Goal: Task Accomplishment & Management: Manage account settings

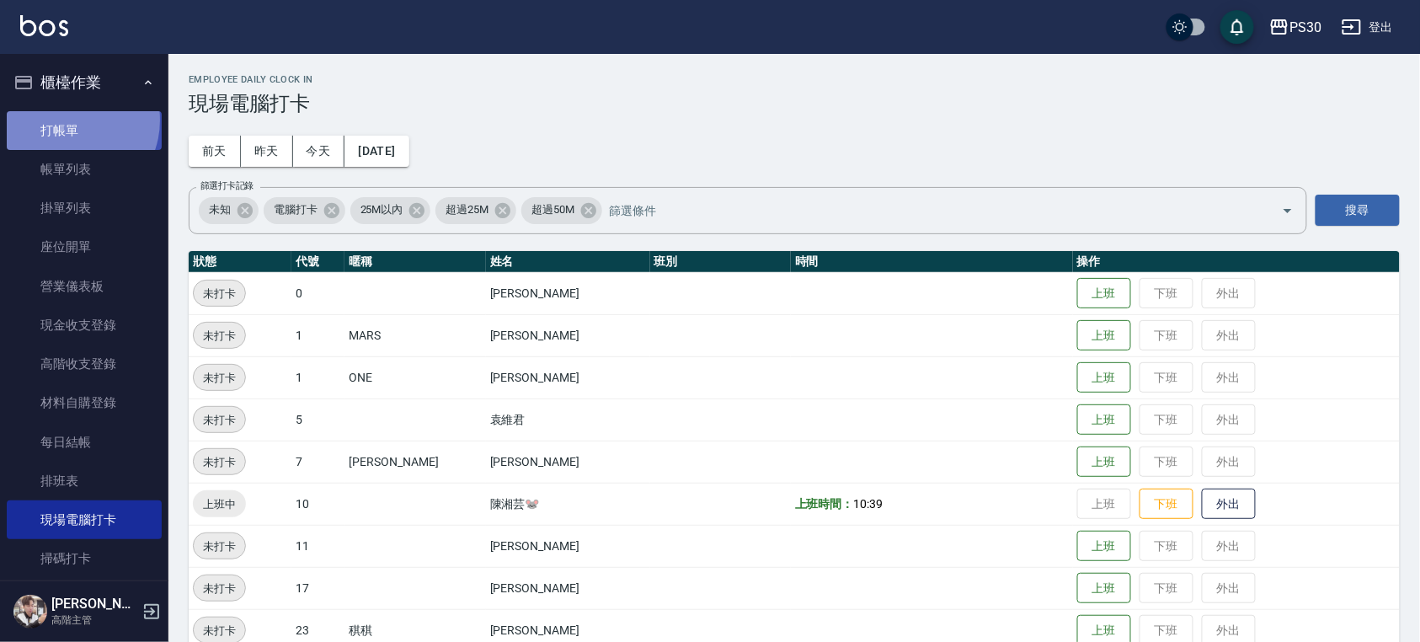
click at [68, 120] on link "打帳單" at bounding box center [84, 130] width 155 height 39
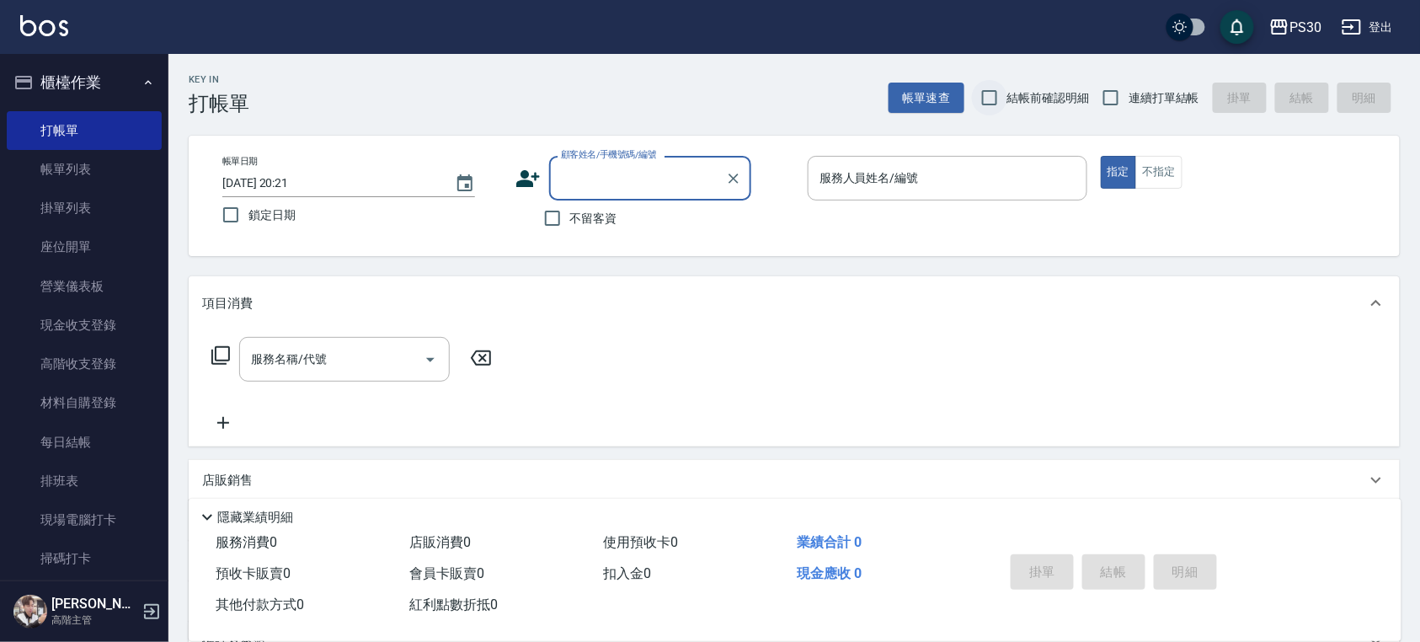
click at [976, 103] on input "結帳前確認明細" at bounding box center [989, 97] width 35 height 35
checkbox input "true"
click at [1124, 99] on input "連續打單結帳" at bounding box center [1111, 97] width 35 height 35
checkbox input "true"
click at [577, 223] on span "不留客資" at bounding box center [593, 219] width 47 height 18
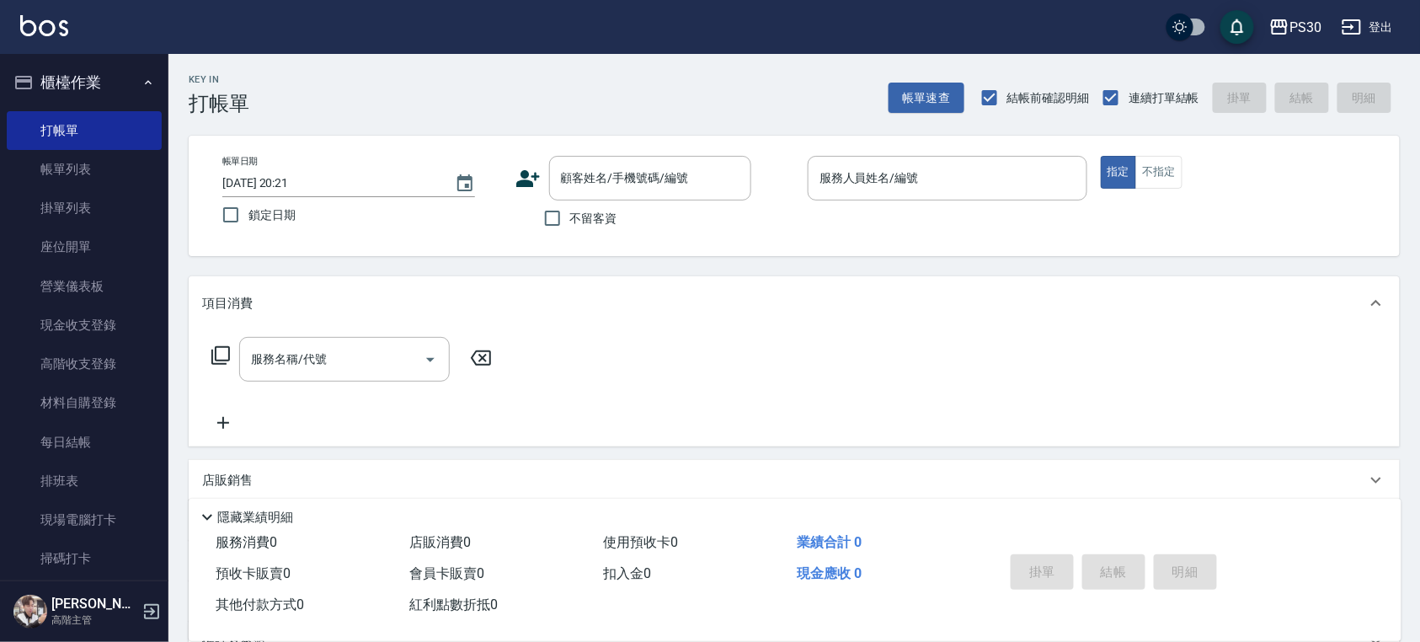
click at [570, 223] on input "不留客資" at bounding box center [552, 218] width 35 height 35
checkbox input "true"
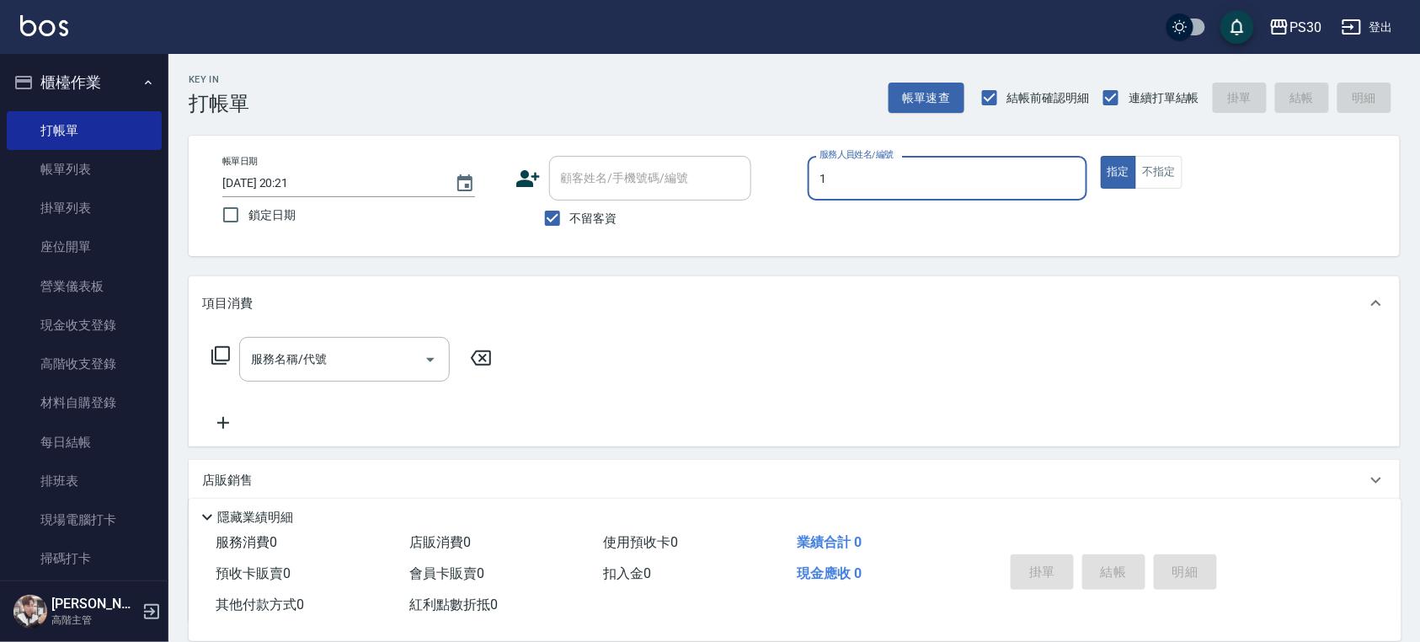
type input "ONE-1"
type button "true"
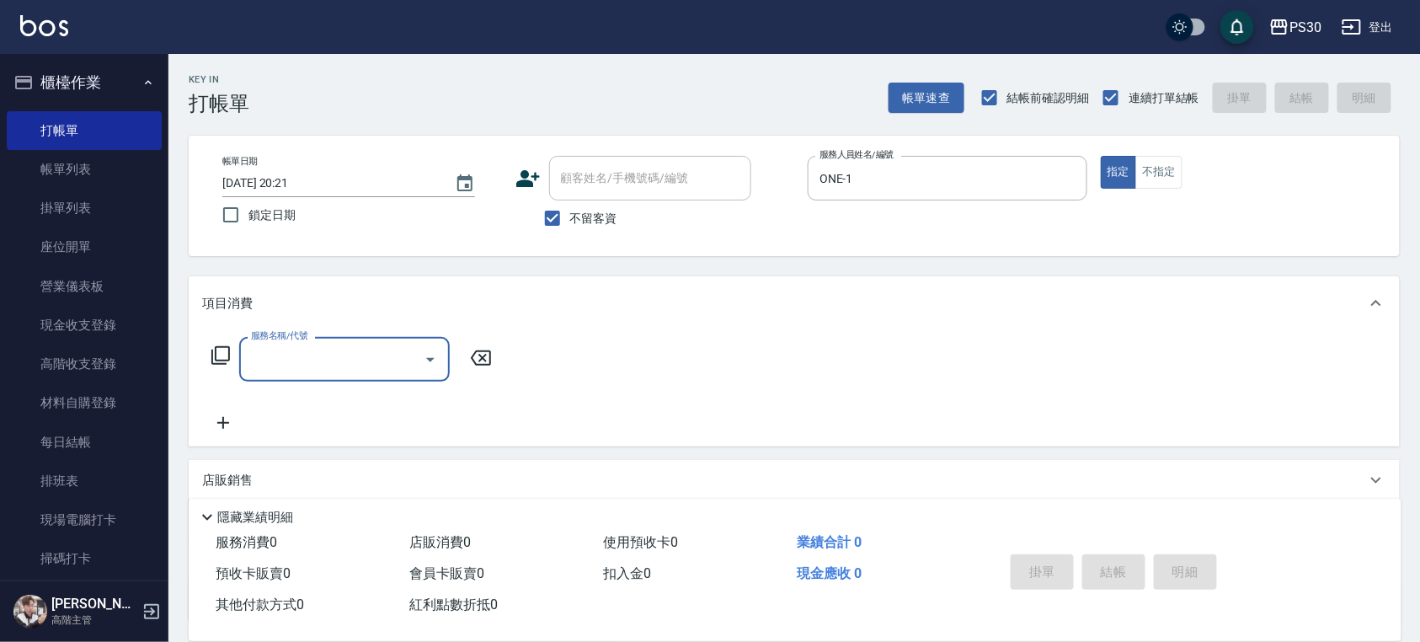
type input "5"
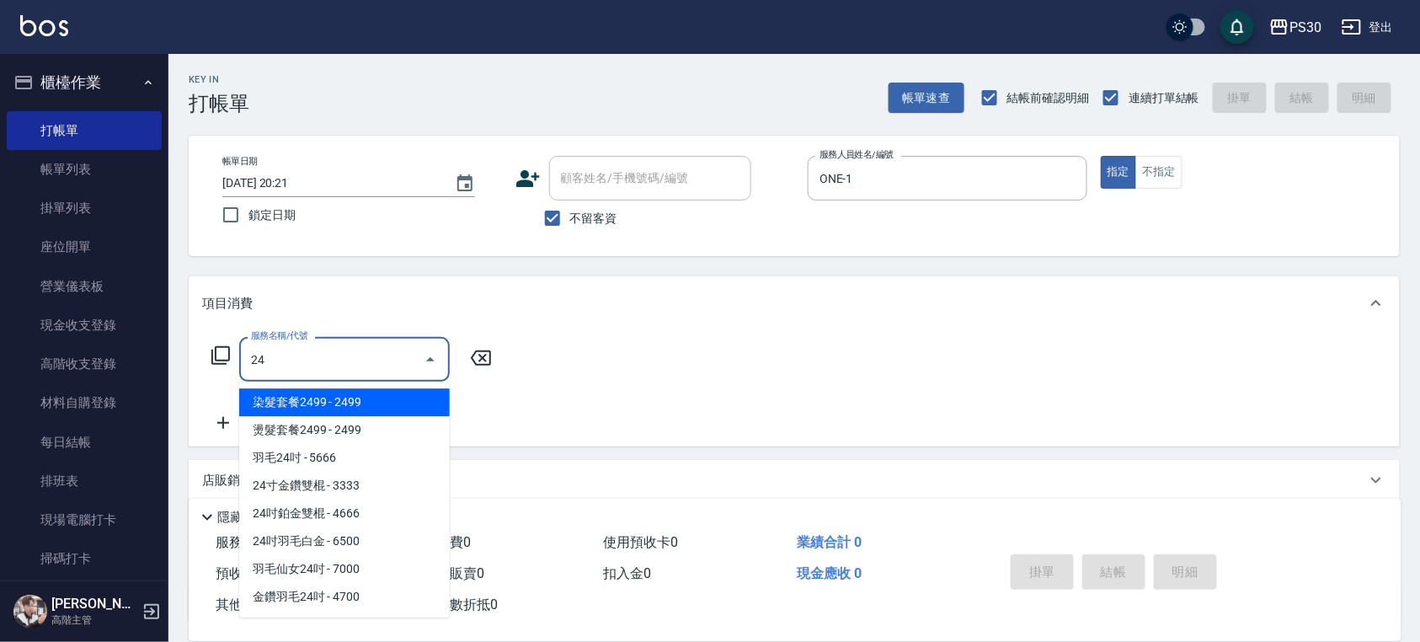
type input "2"
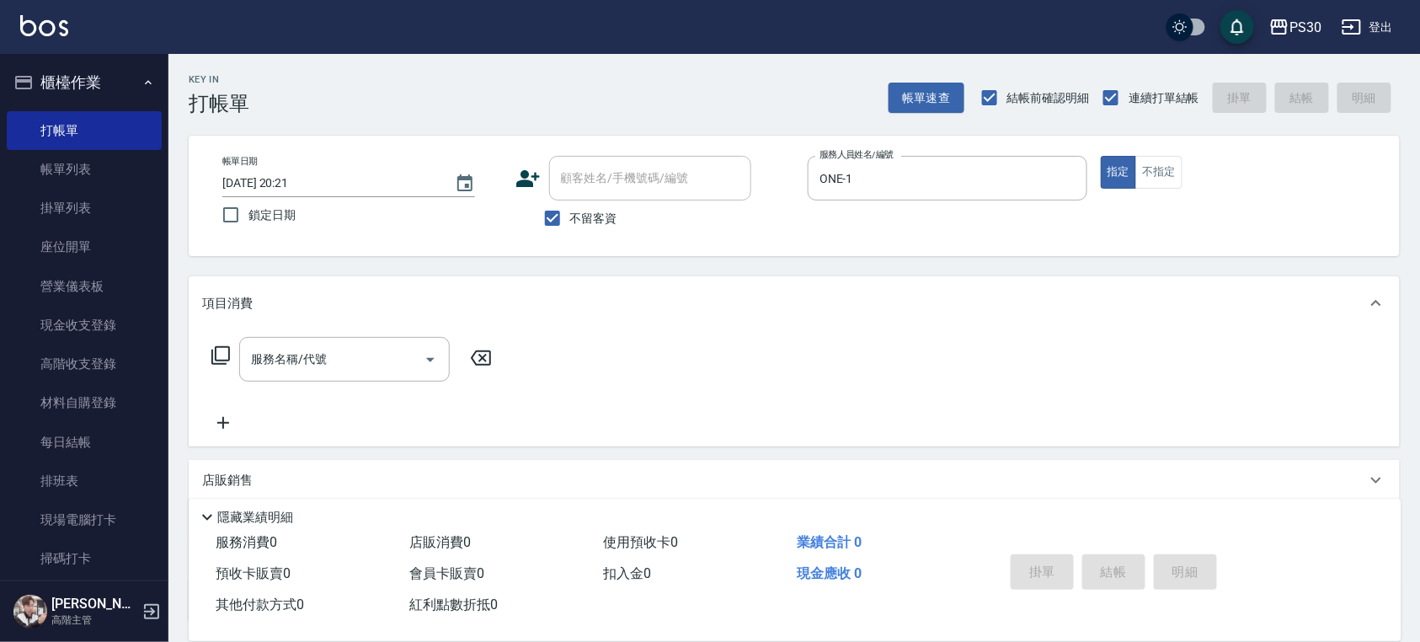
click at [273, 216] on span "鎖定日期" at bounding box center [272, 215] width 47 height 18
click at [249, 216] on input "鎖定日期" at bounding box center [230, 214] width 35 height 35
checkbox input "true"
click at [961, 159] on div "ONE-1 服務人員姓名/編號" at bounding box center [948, 178] width 280 height 45
click at [696, 256] on div "帳單日期 [DATE] 20:21 鎖定日期 顧客姓名/手機號碼/編號 顧客姓名/手機號碼/編號 不留客資 服務人員姓名/編號 ONE-1 服務人員姓名/編號…" at bounding box center [794, 196] width 1211 height 120
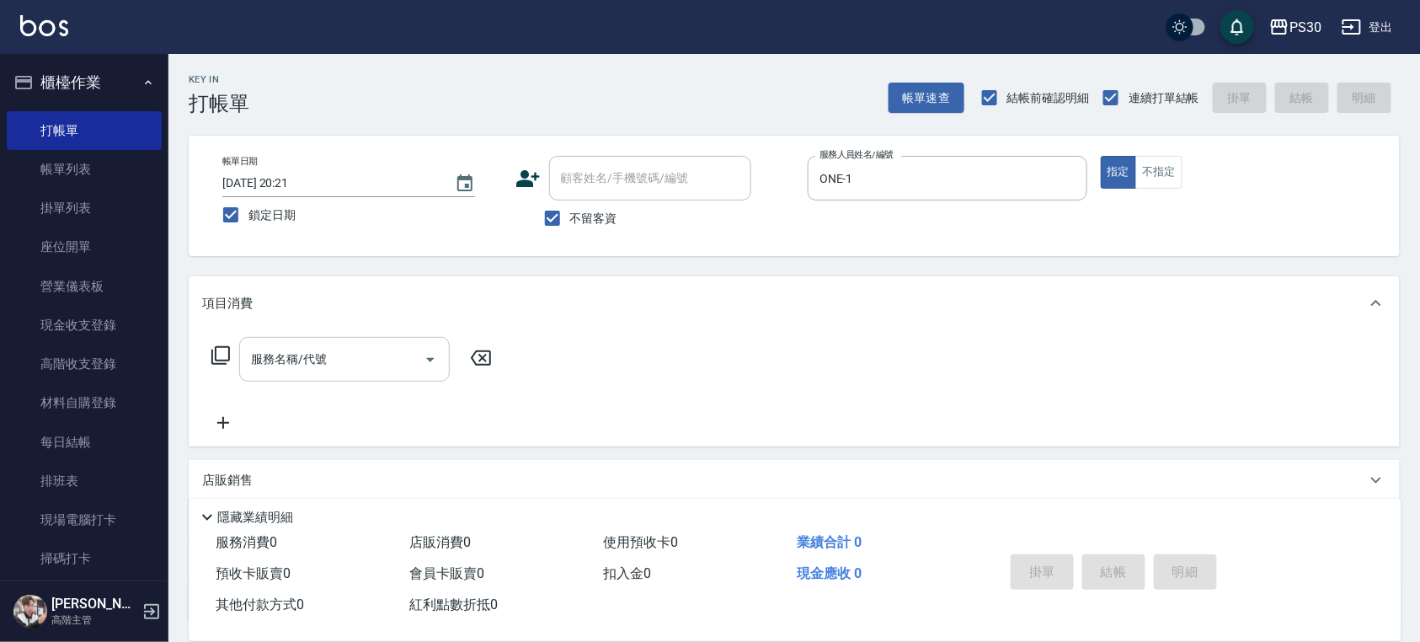
click at [291, 362] on div "服務名稱/代號 服務名稱/代號" at bounding box center [344, 359] width 211 height 45
type input "2"
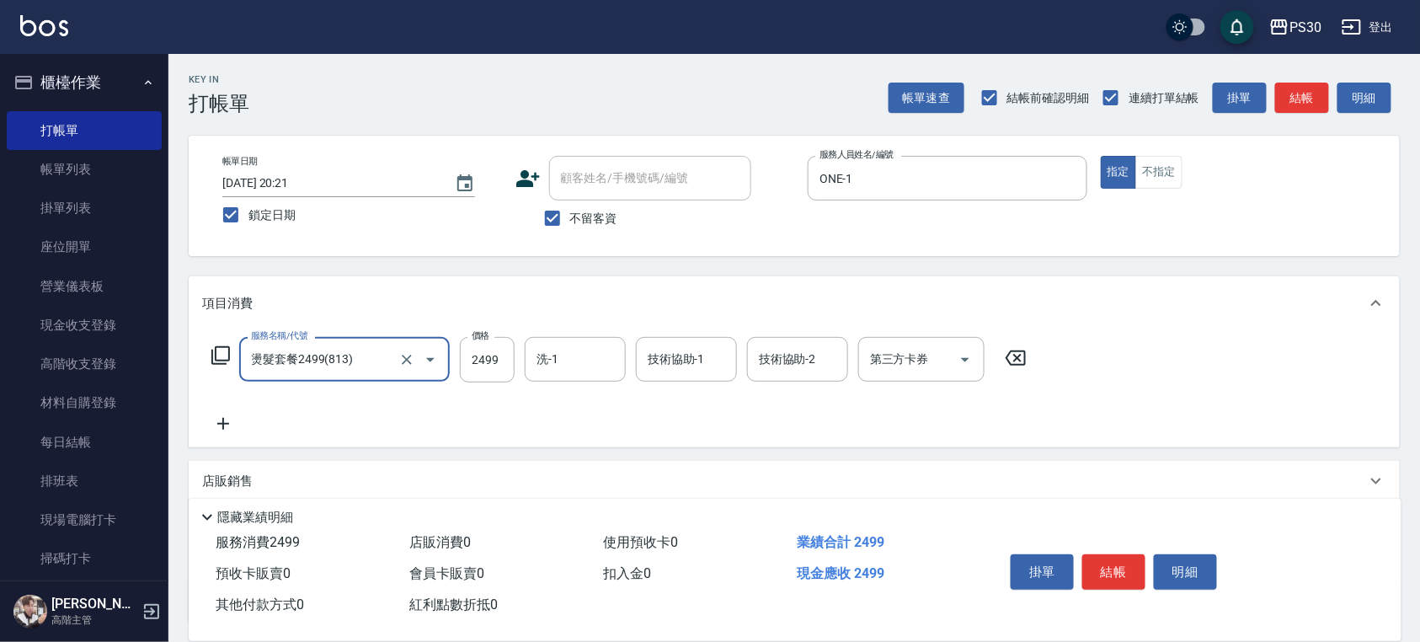
type input "燙髮套餐2499(813)"
type input "2400"
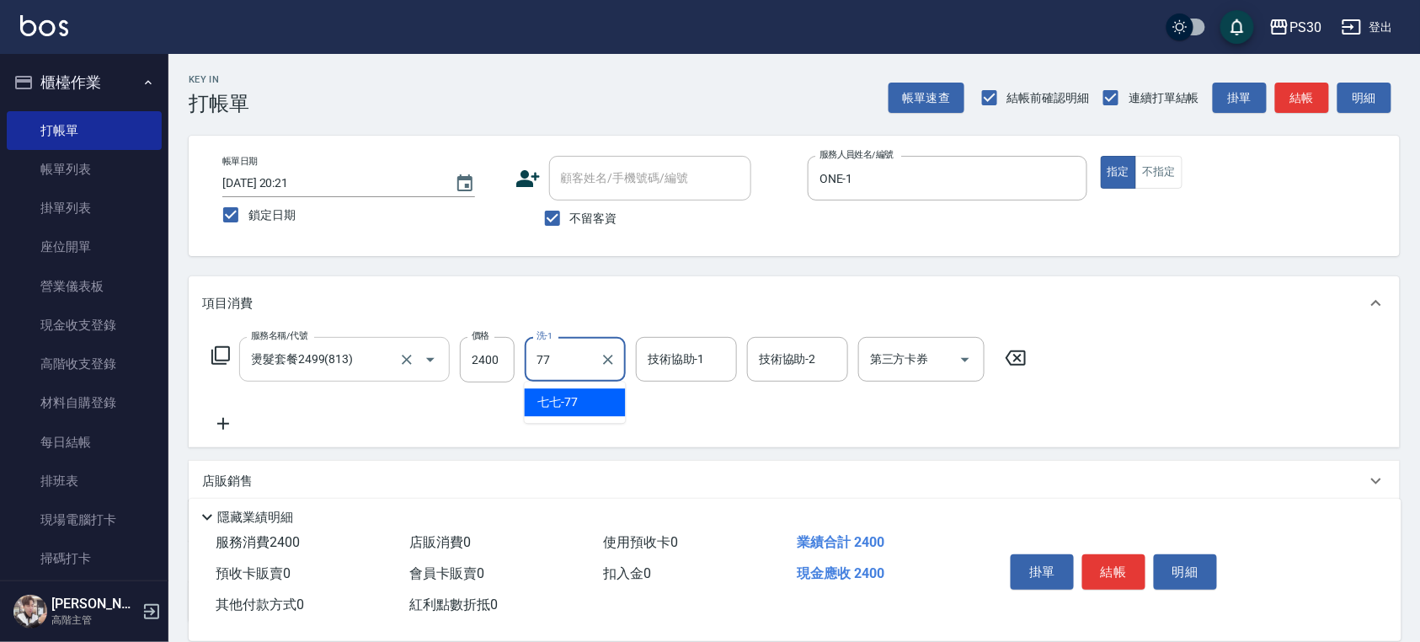
type input "七七-77"
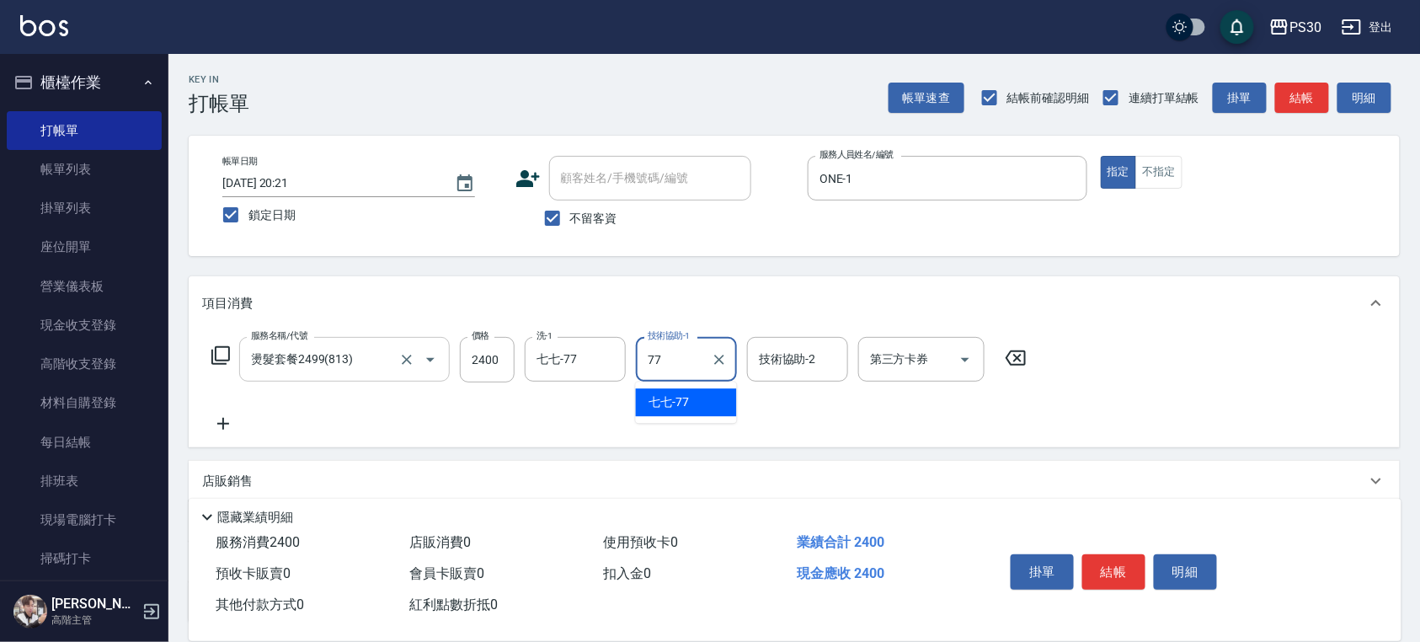
type input "七七-77"
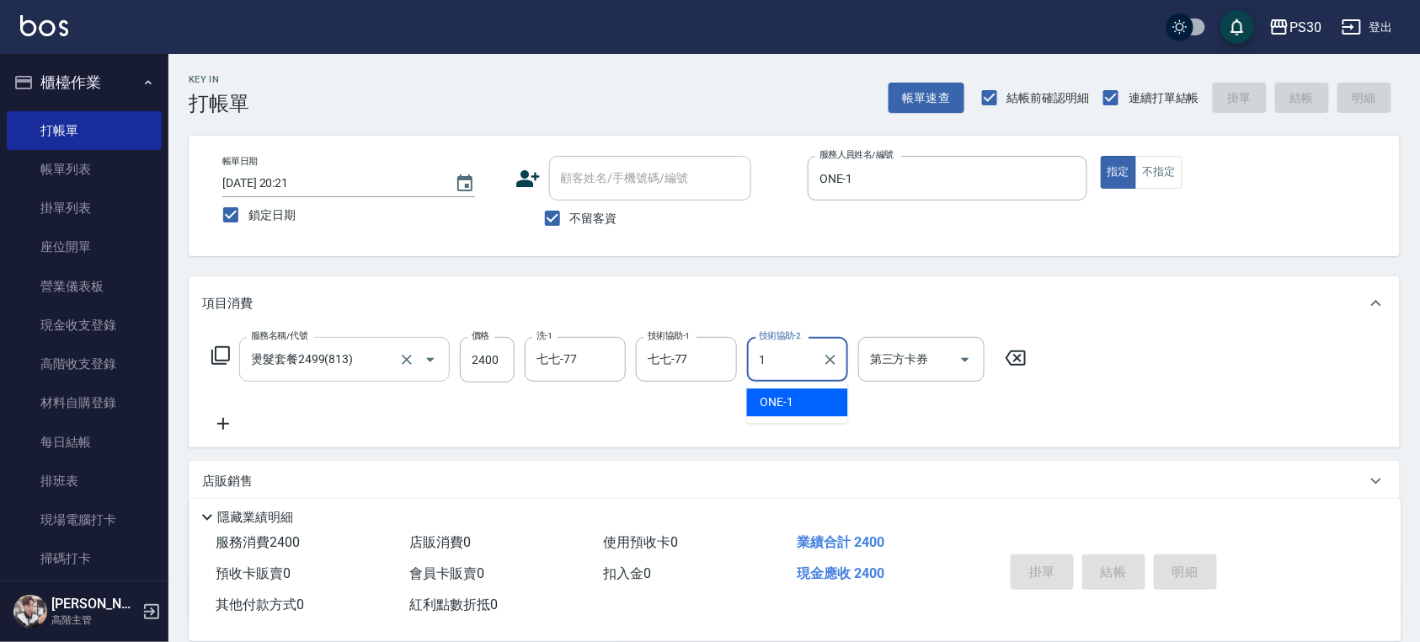
type input "ONE-1"
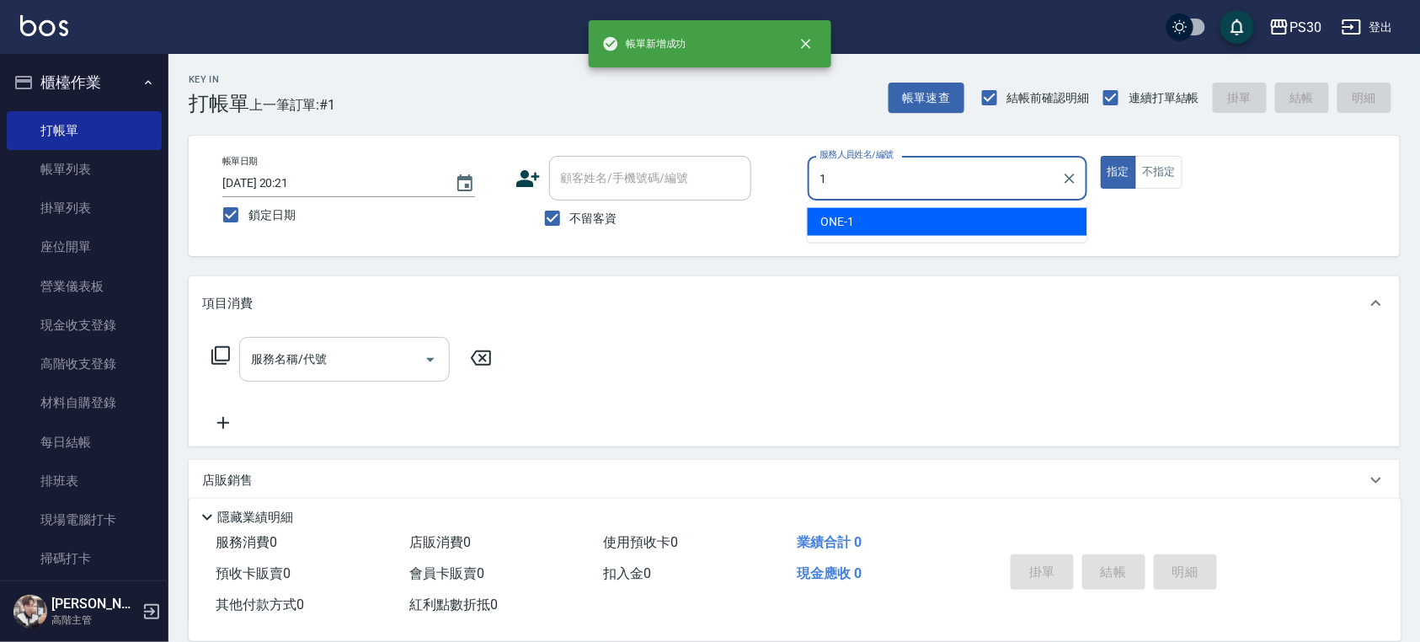
type input "ONE-1"
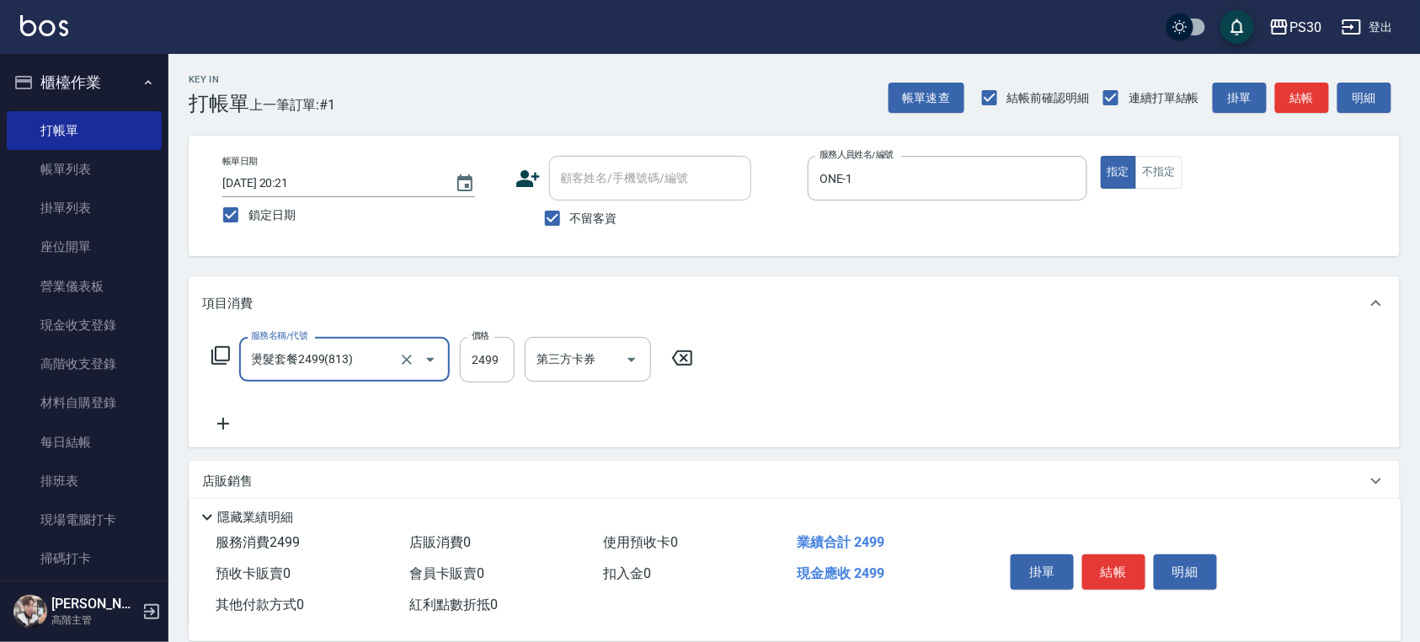
type input "燙髮套餐2499(813)"
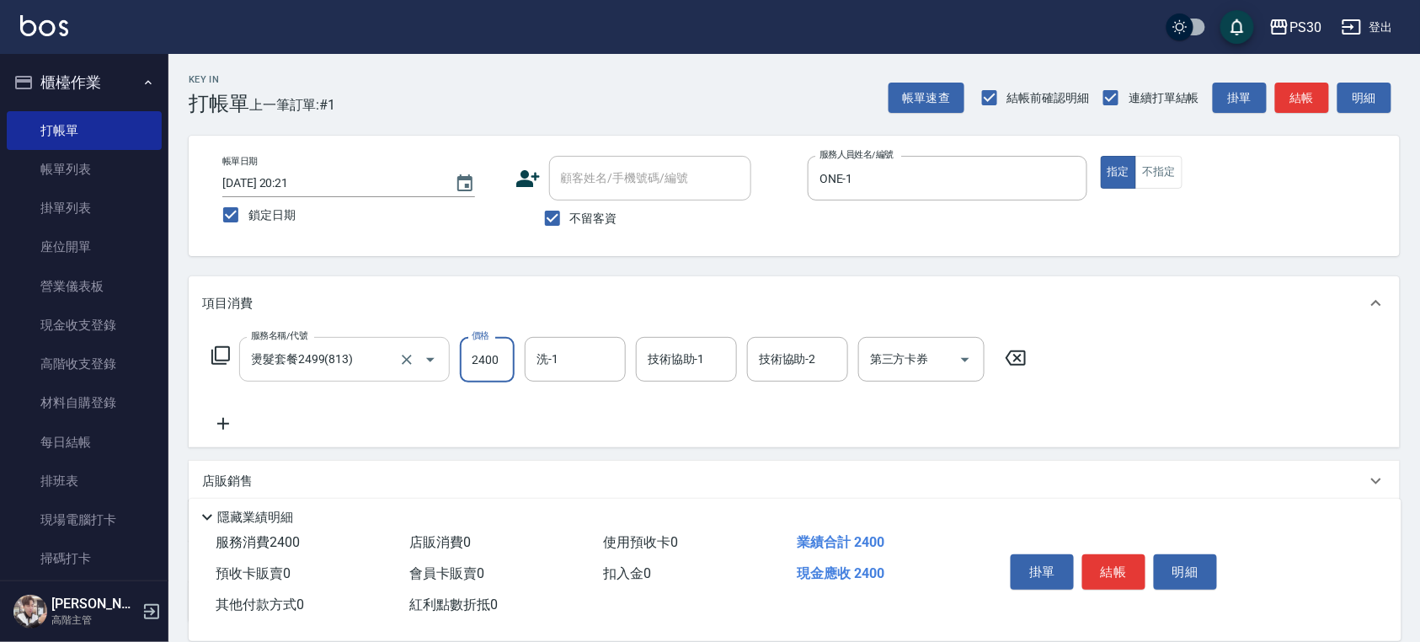
type input "2400"
type input "七七-77"
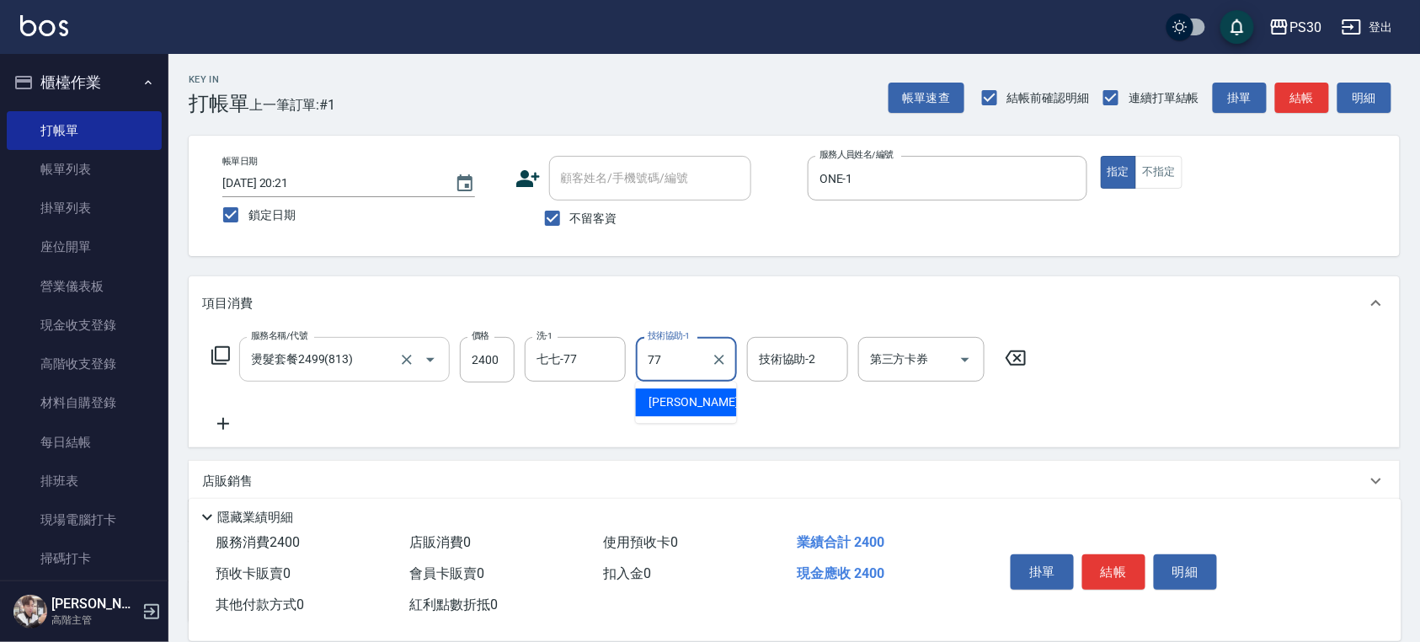
type input "七七-77"
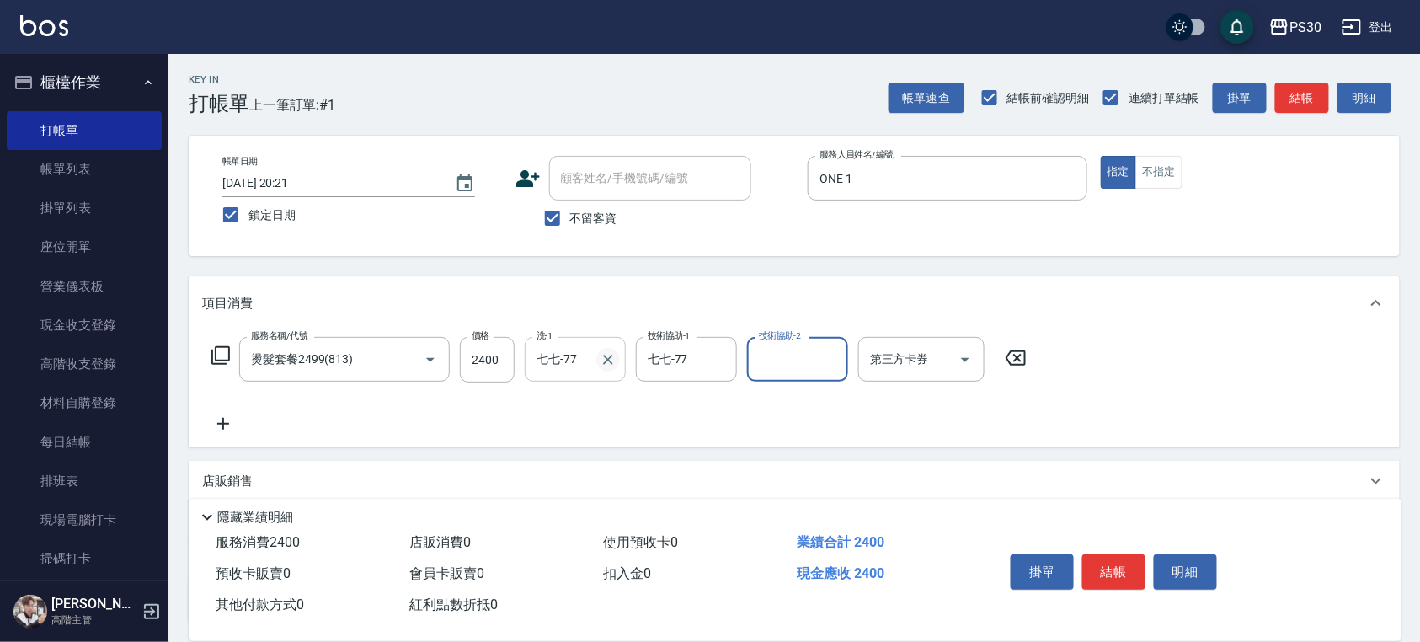
click at [610, 359] on icon "Clear" at bounding box center [608, 359] width 17 height 17
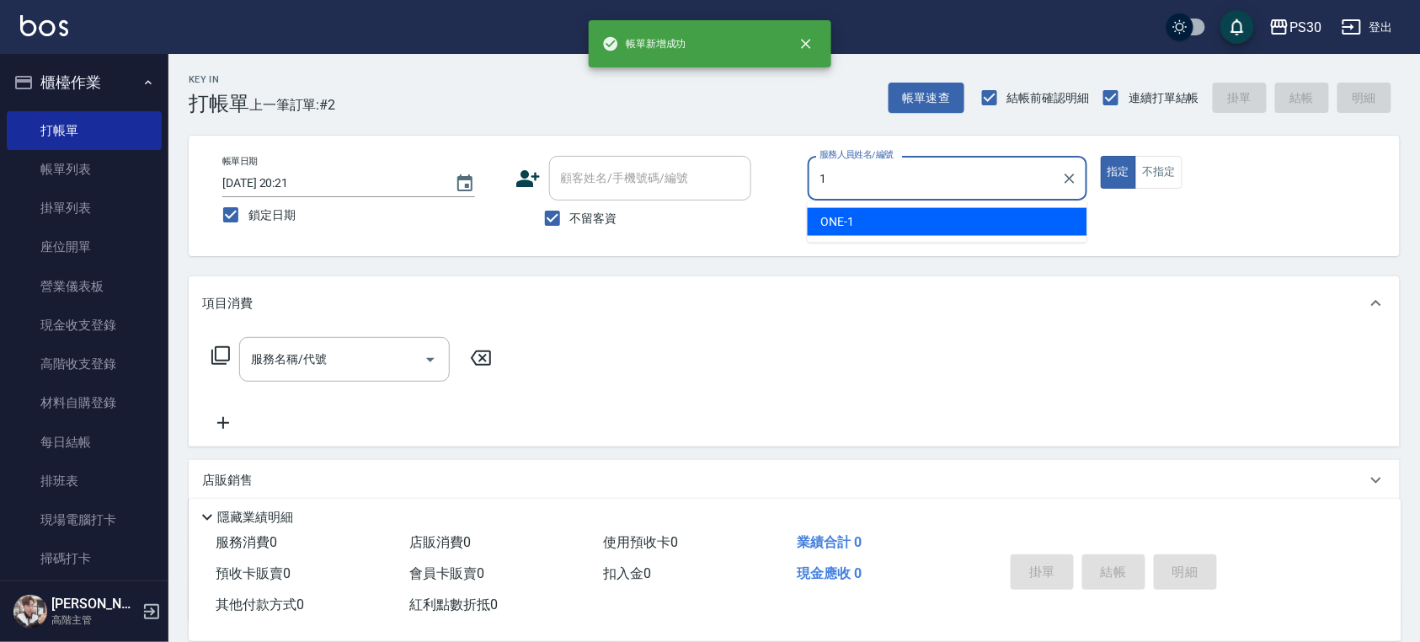
type input "ONE-1"
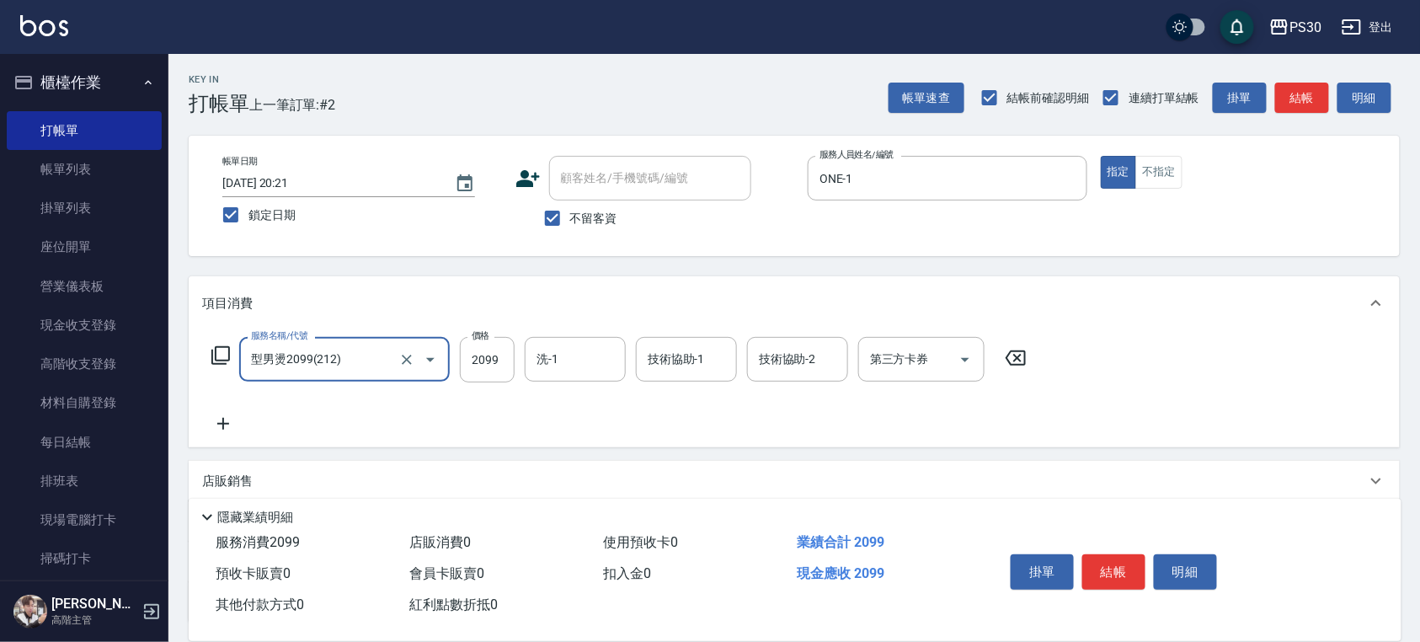
type input "型男燙2099(212)"
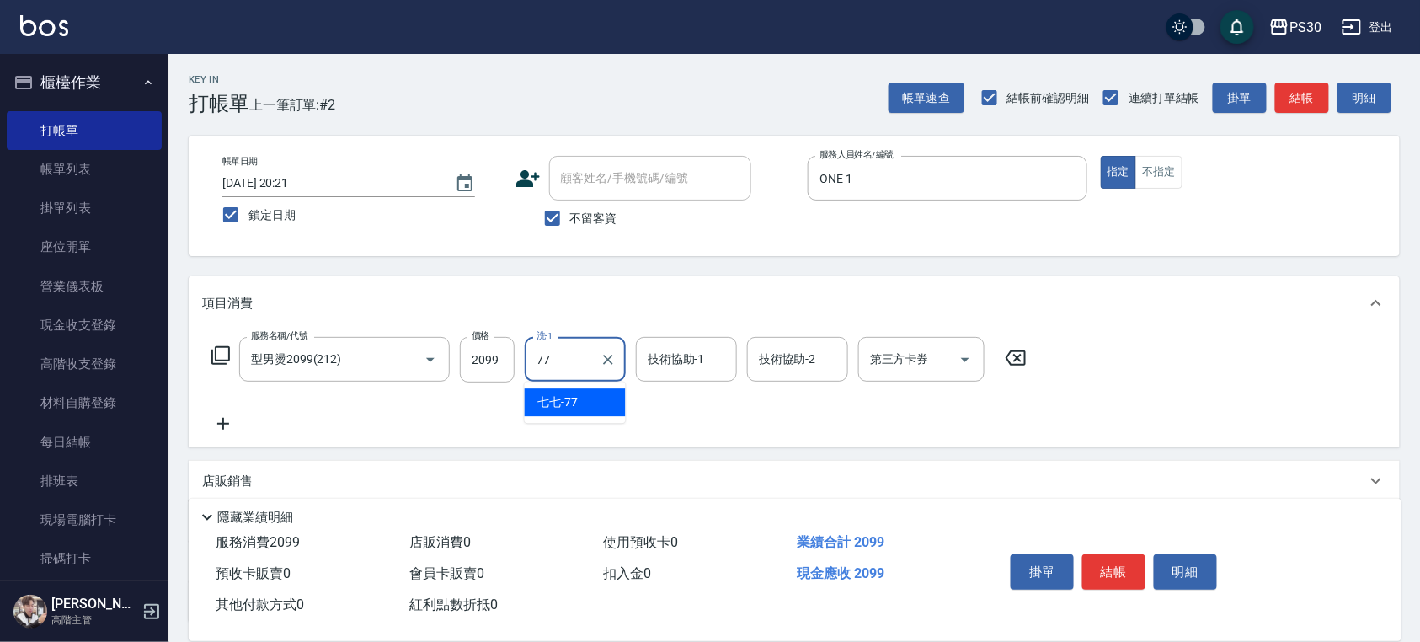
type input "七七-77"
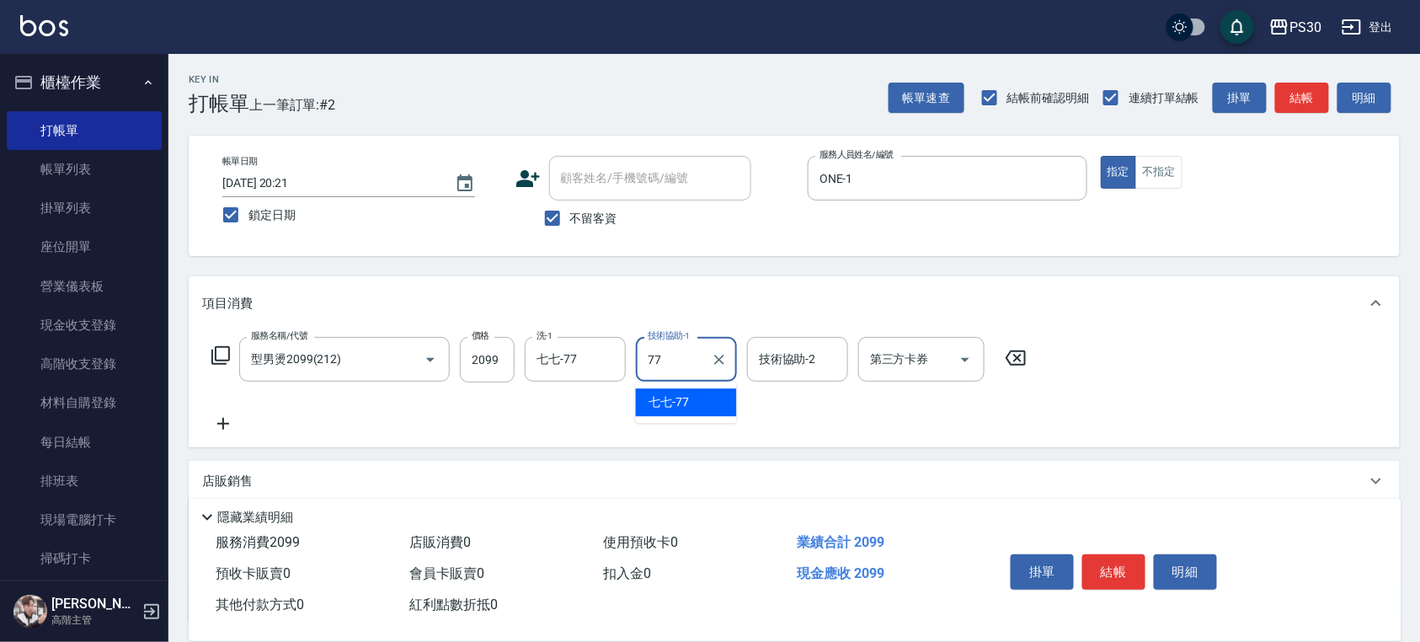
type input "七七-77"
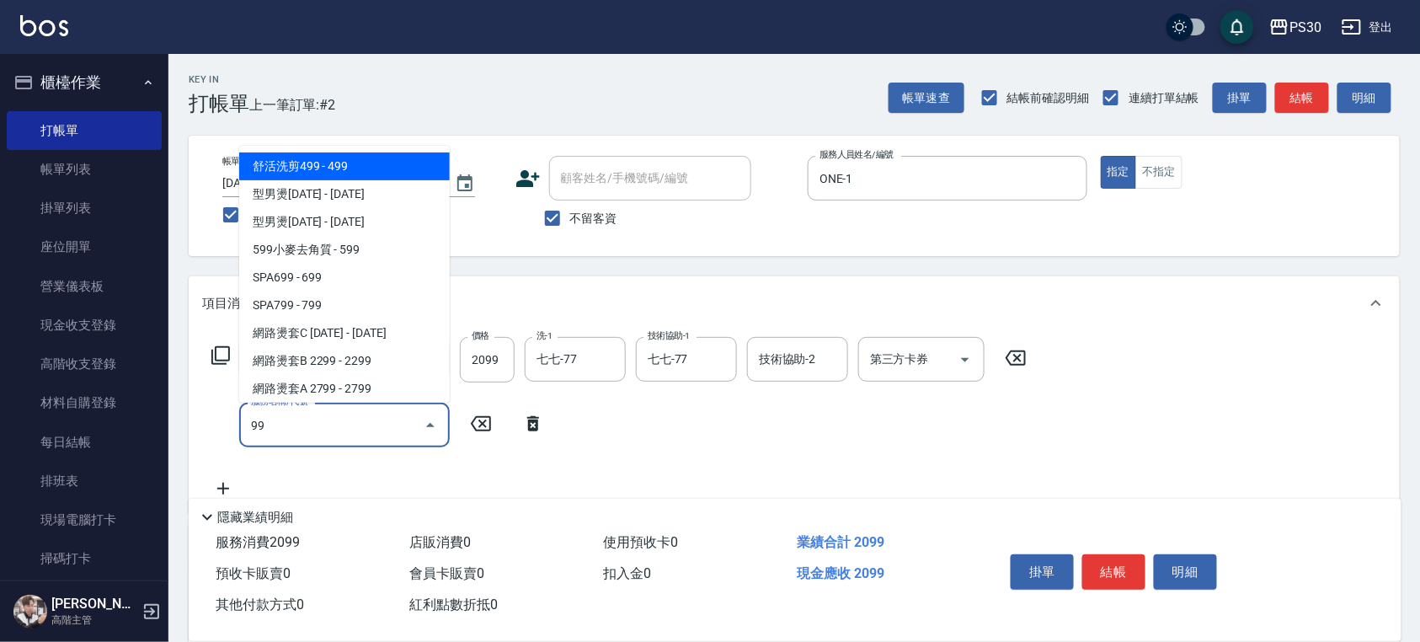
type input "9"
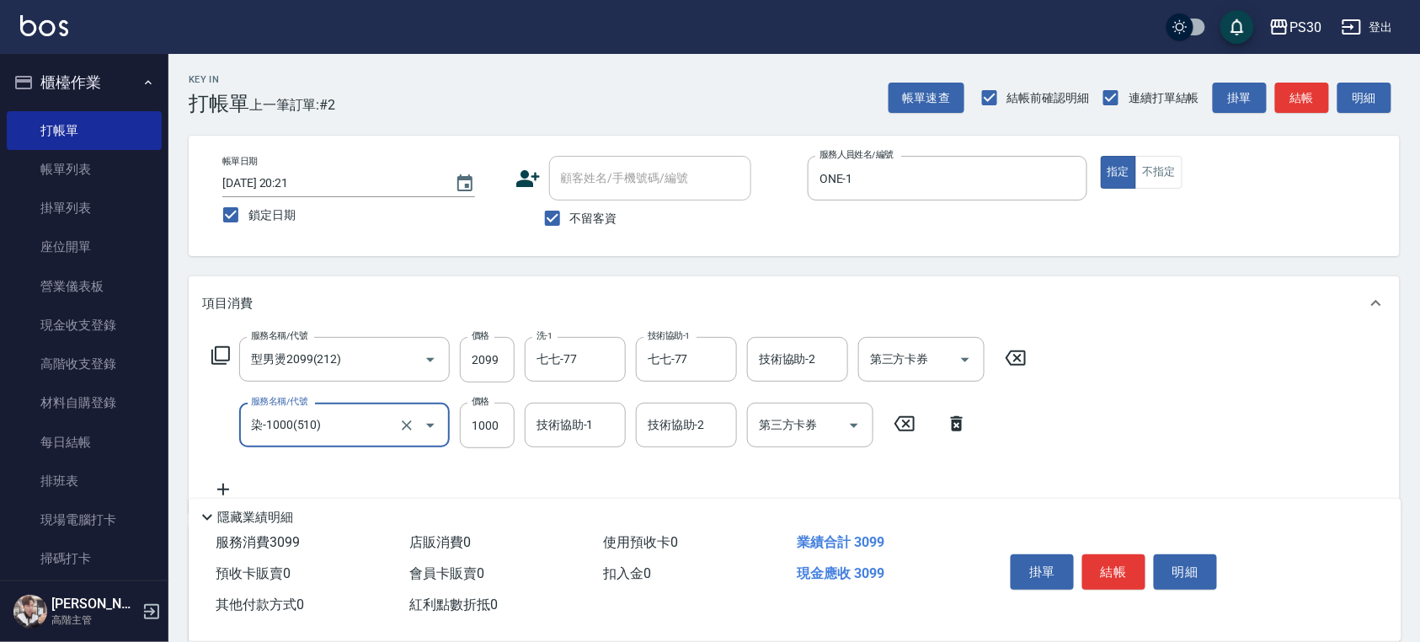
type input "染-1000(510)"
type input "999"
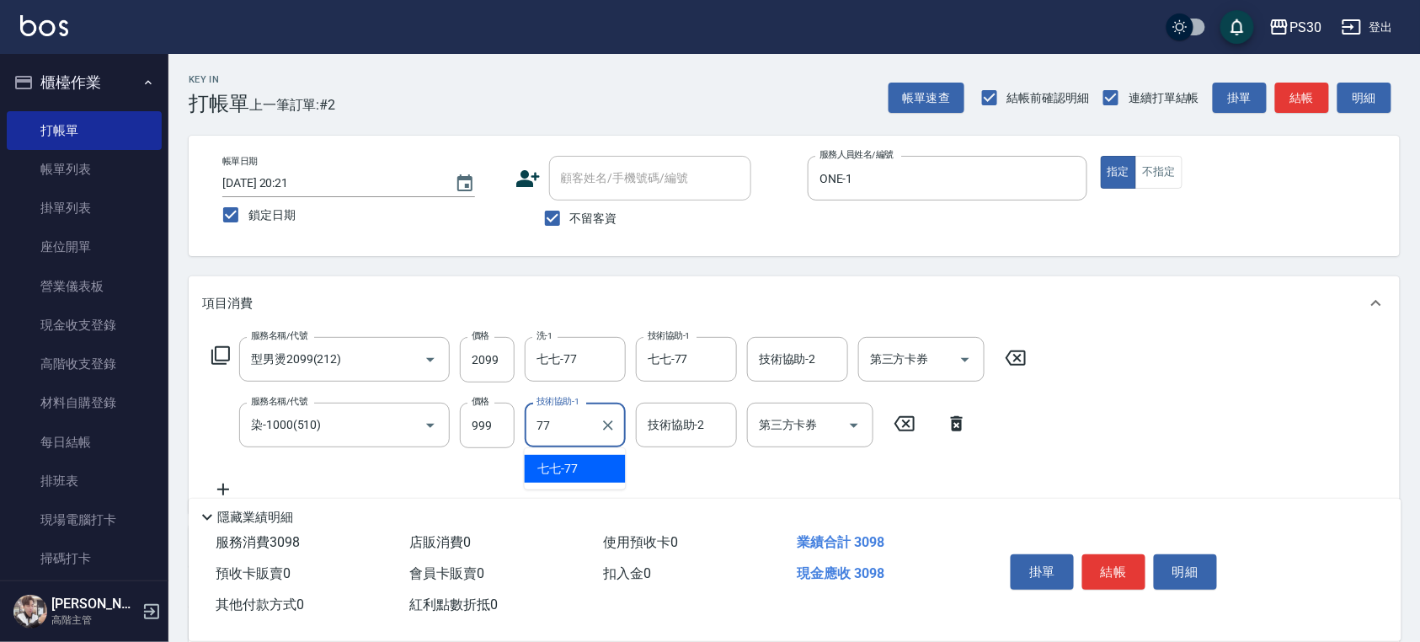
type input "七七-77"
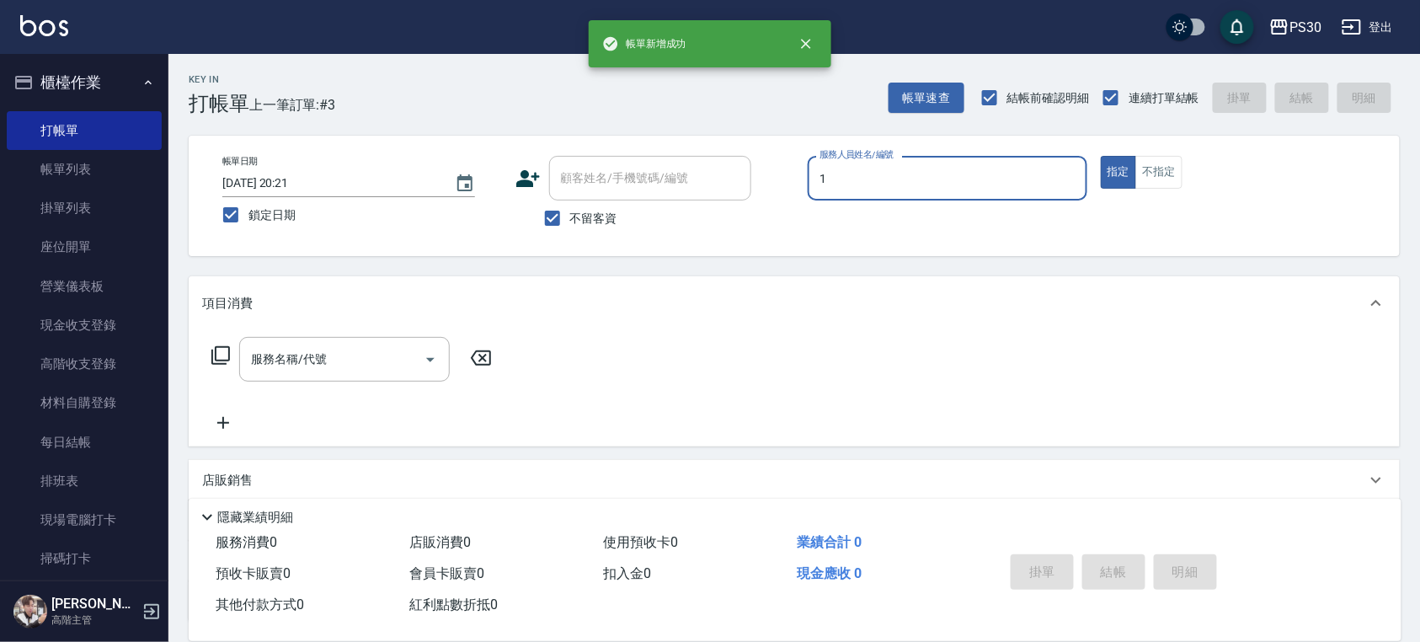
type input "ONE-1"
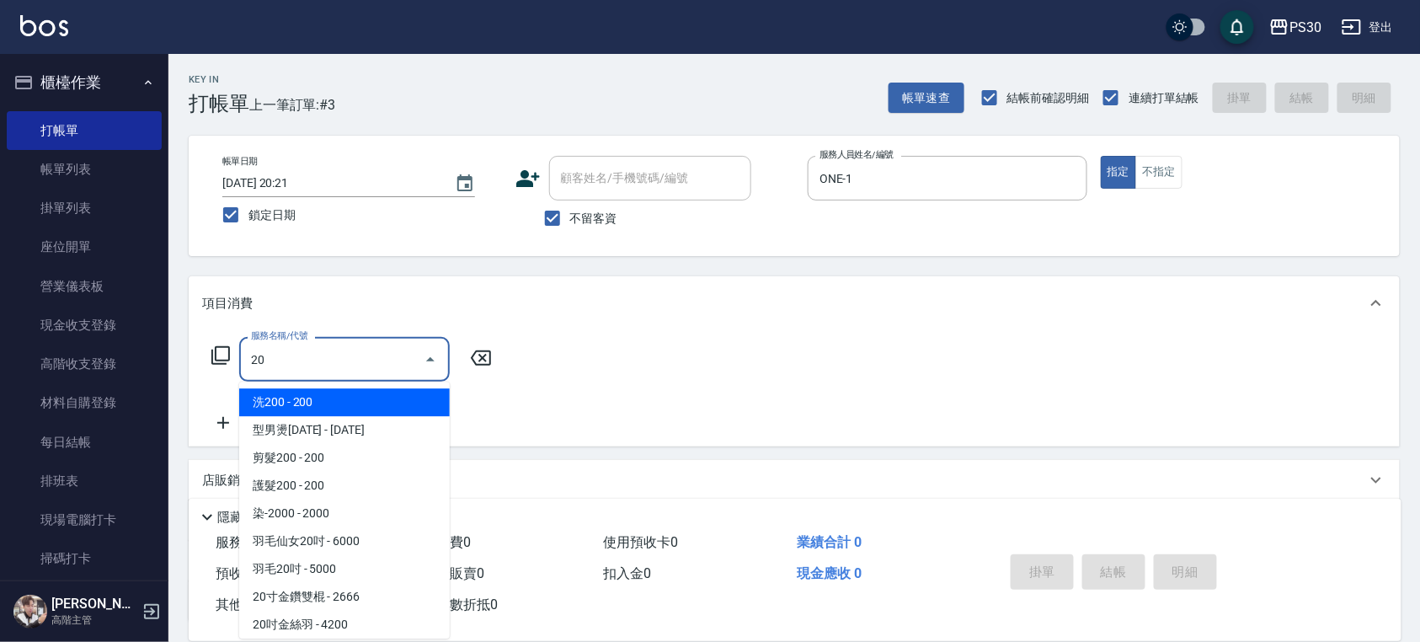
type input "2"
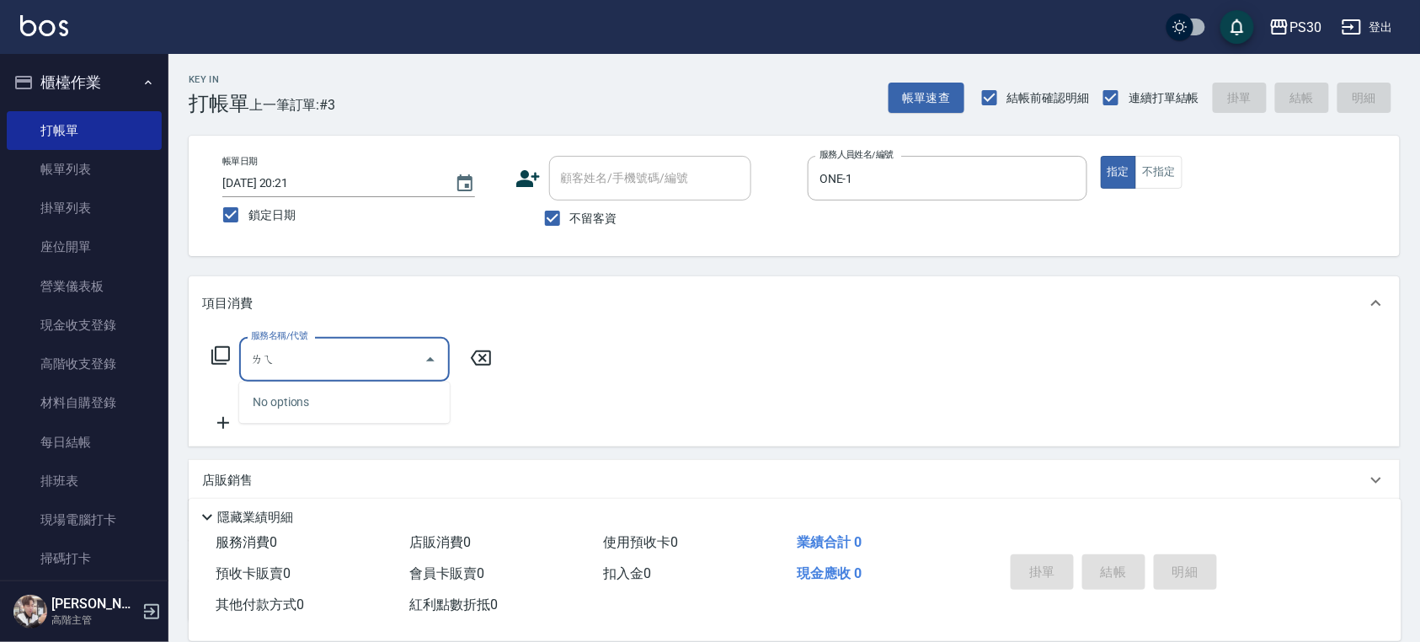
type input "[PERSON_NAME]"
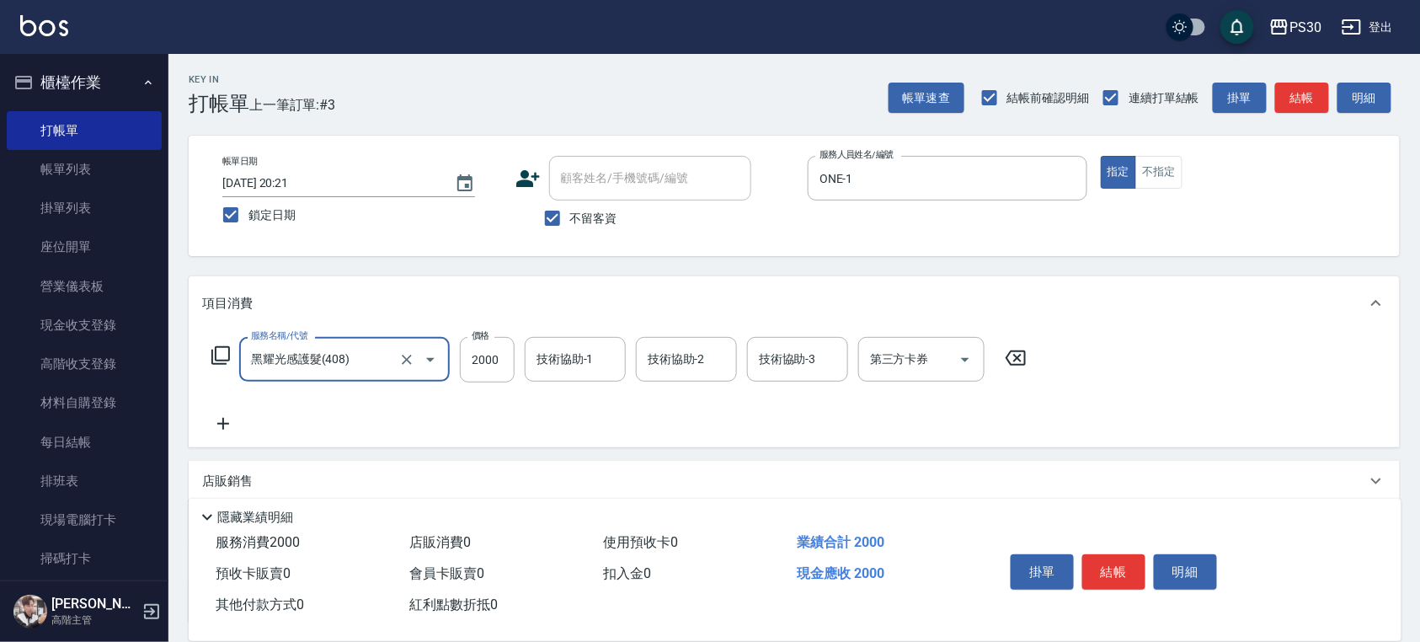
type input "黑耀光感護髮(408)"
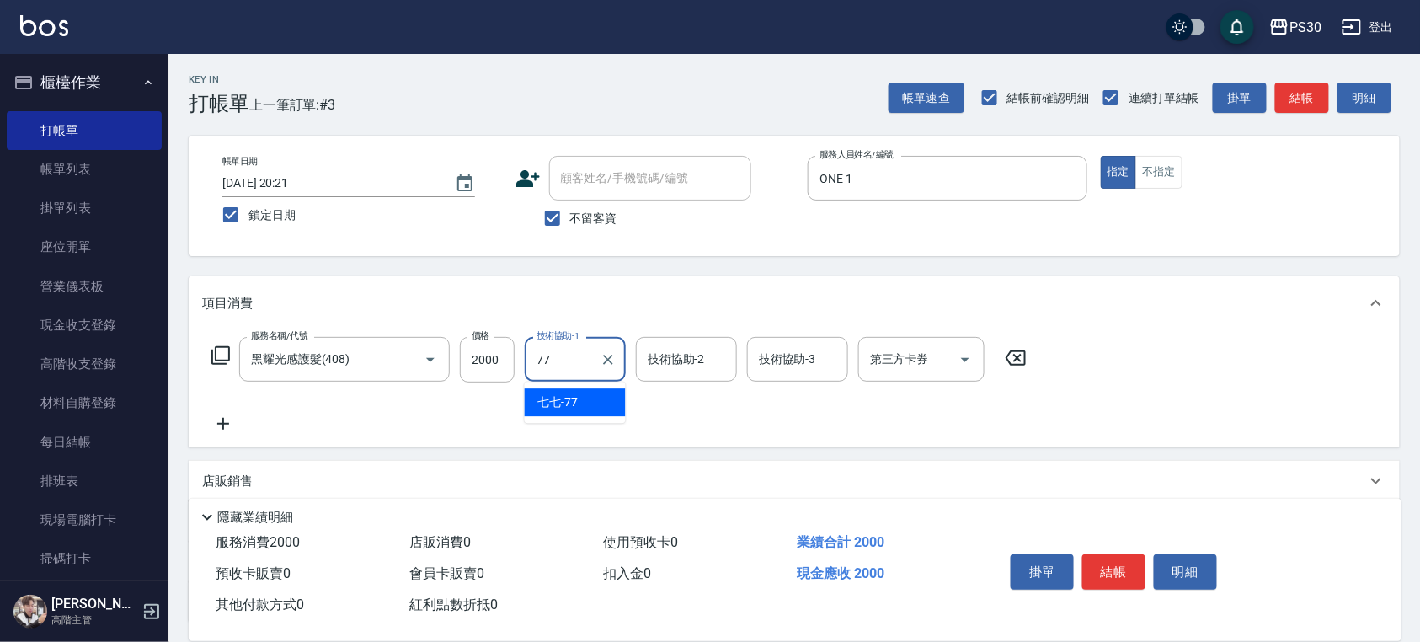
type input "七七-77"
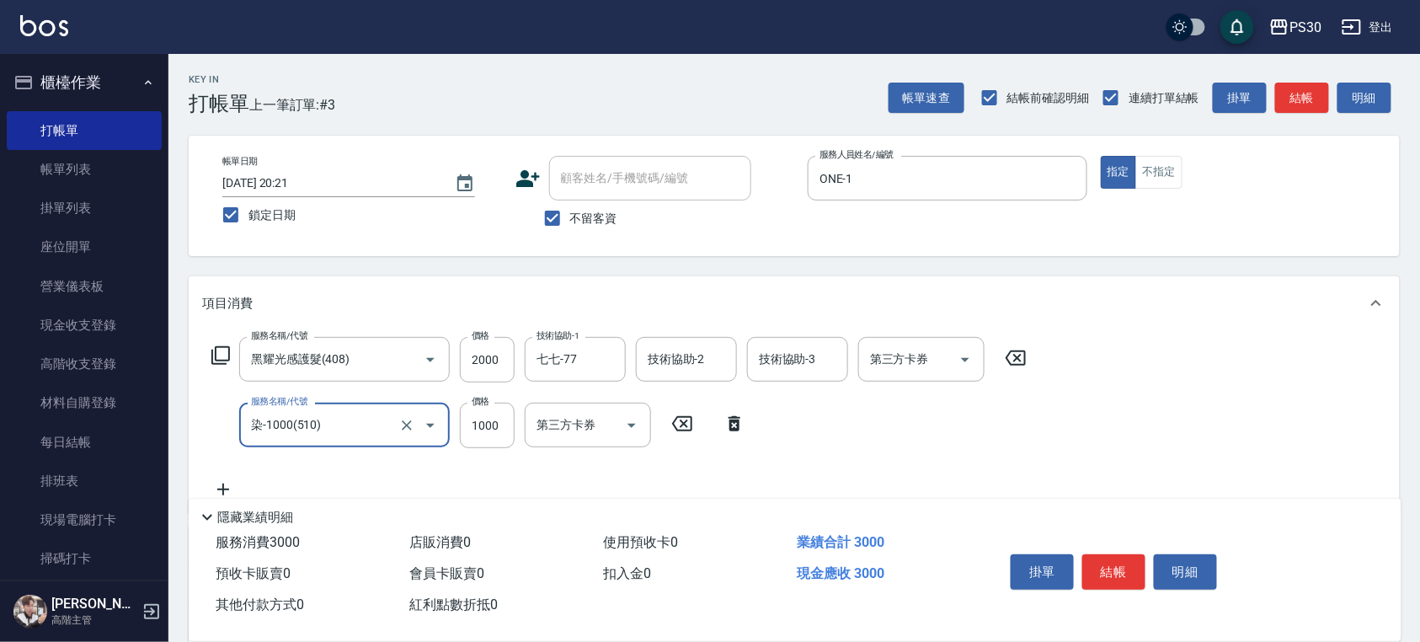
type input "染-1000(510)"
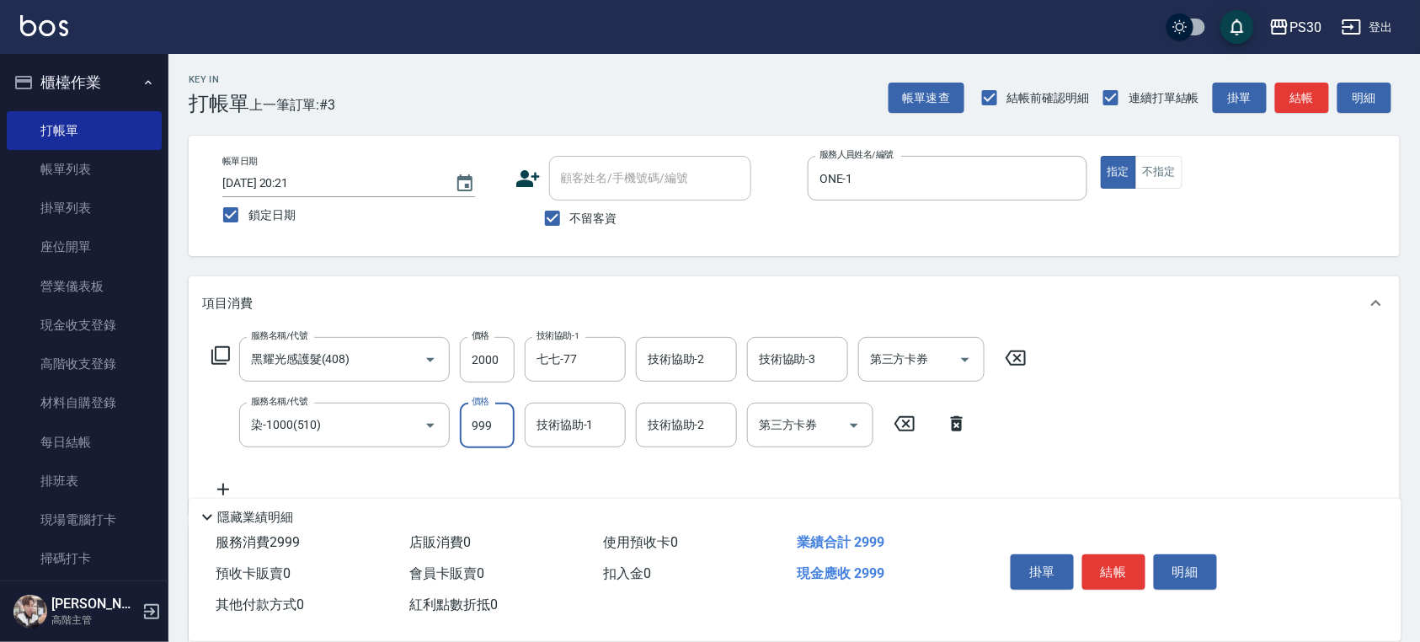
type input "999"
type input "七七-77"
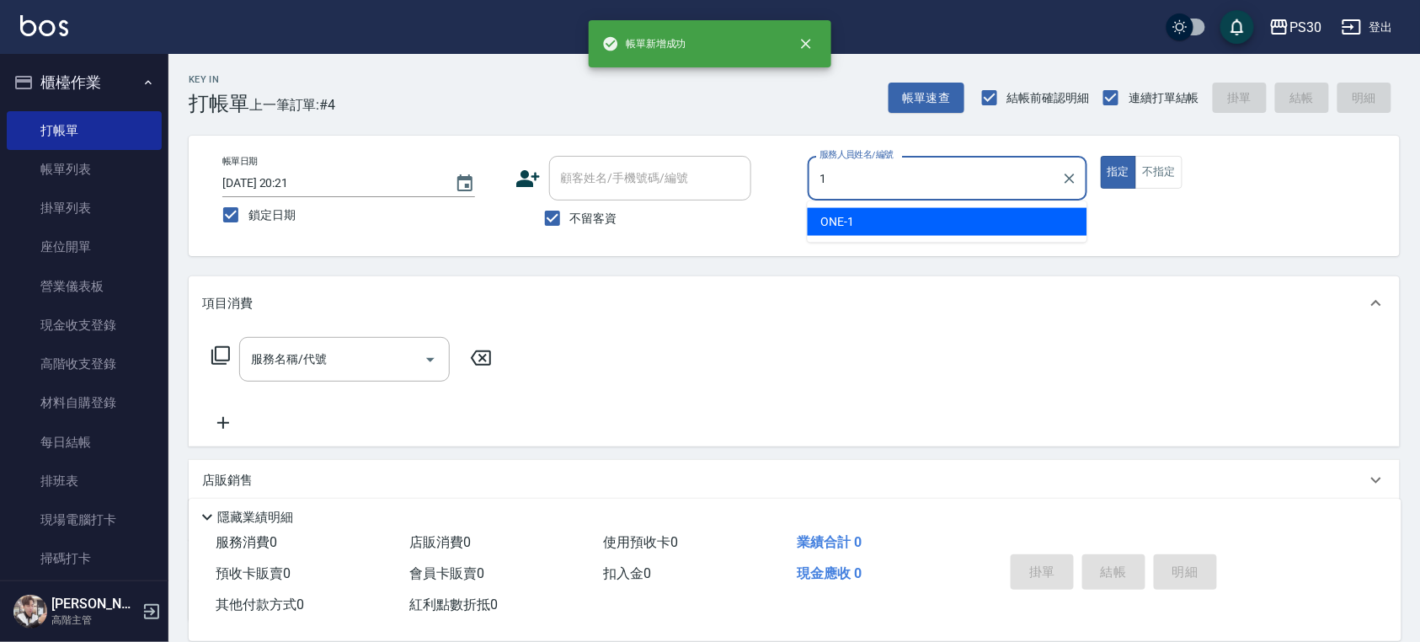
type input "ONE-1"
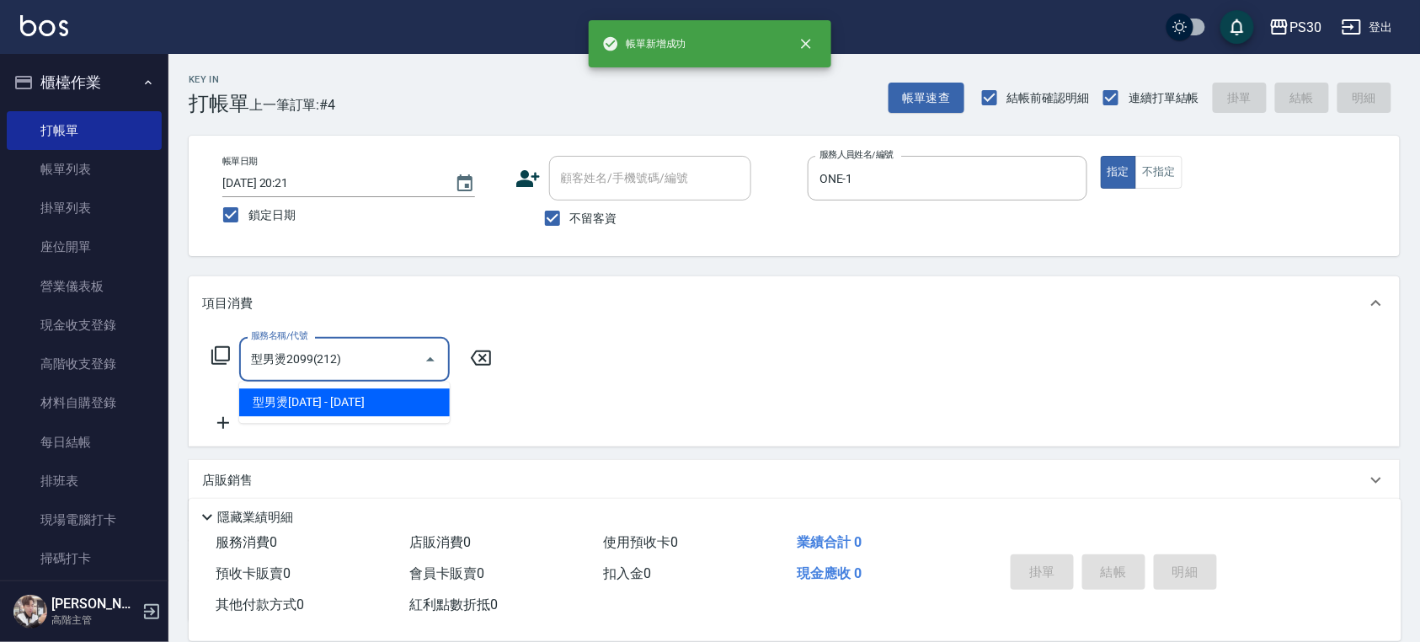
type input "型男燙2099(212)"
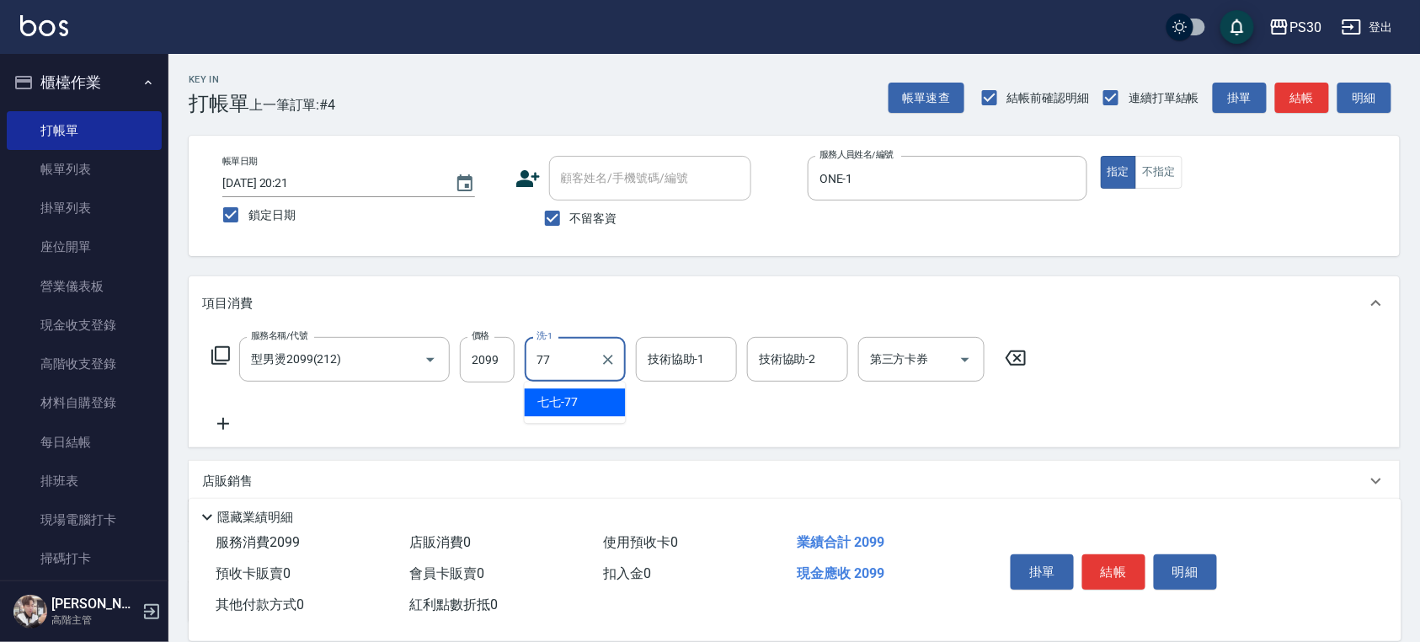
type input "七七-77"
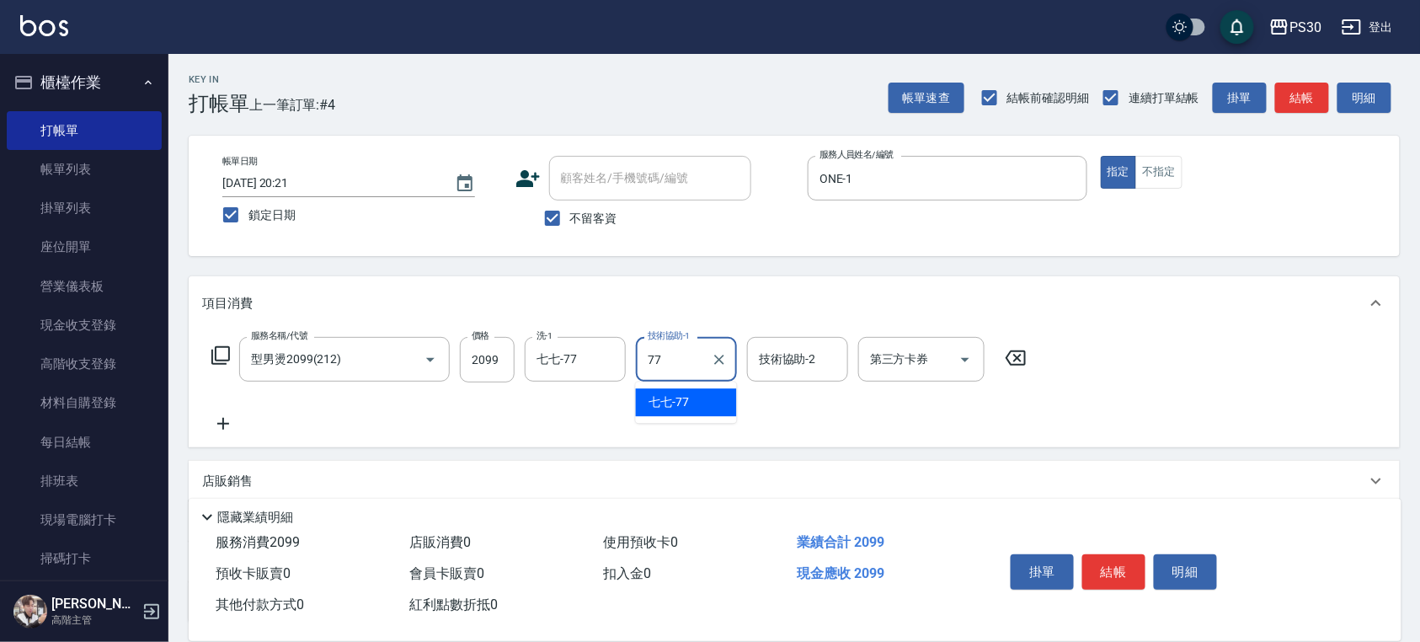
type input "七七-77"
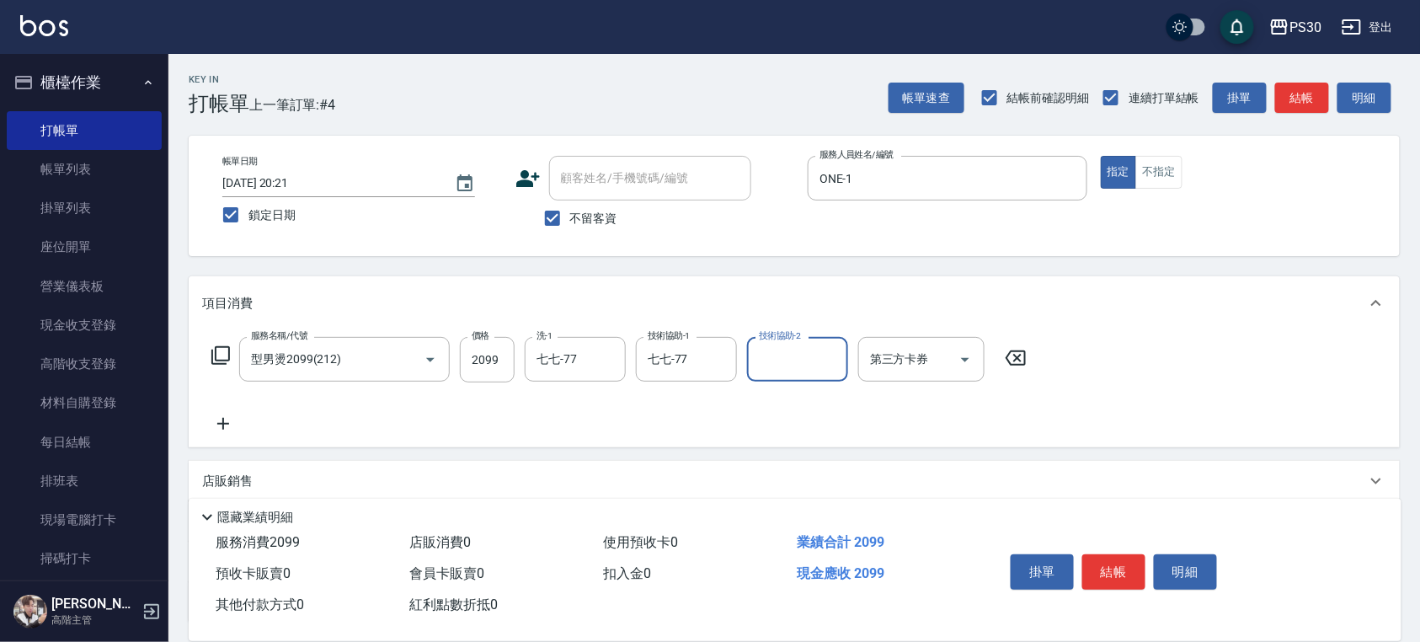
click at [603, 359] on icon "Clear" at bounding box center [608, 359] width 17 height 17
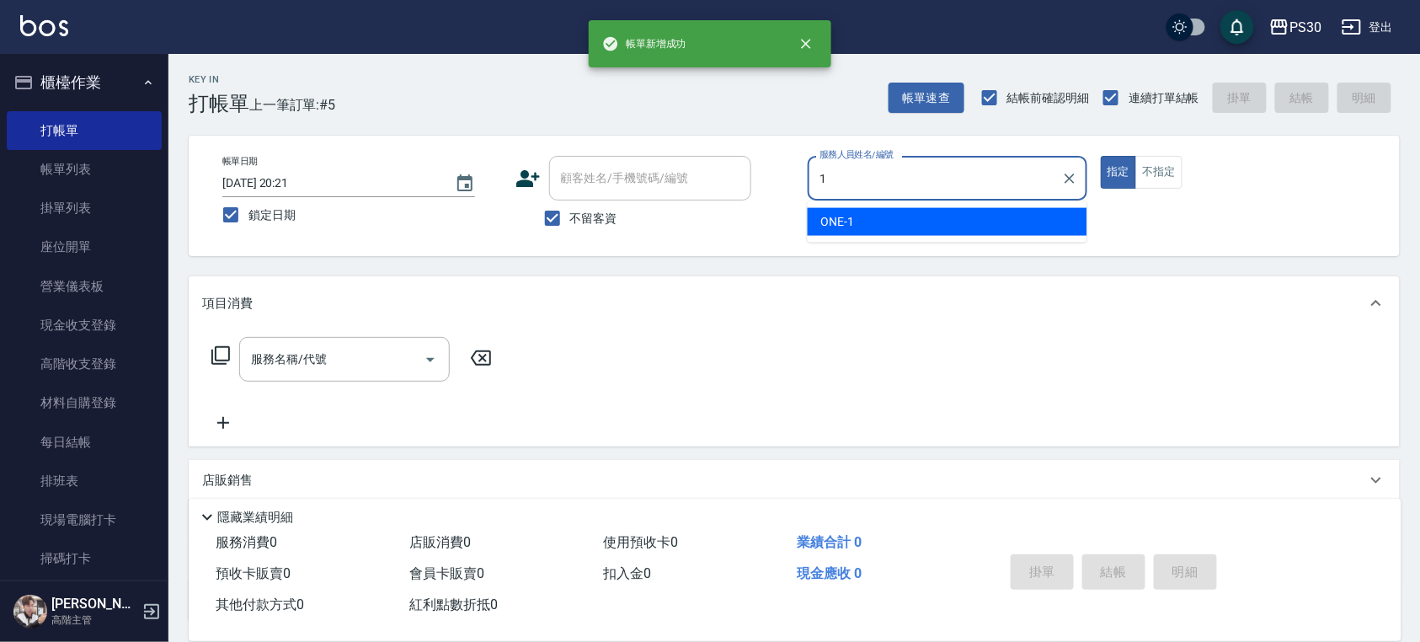
type input "ONE-1"
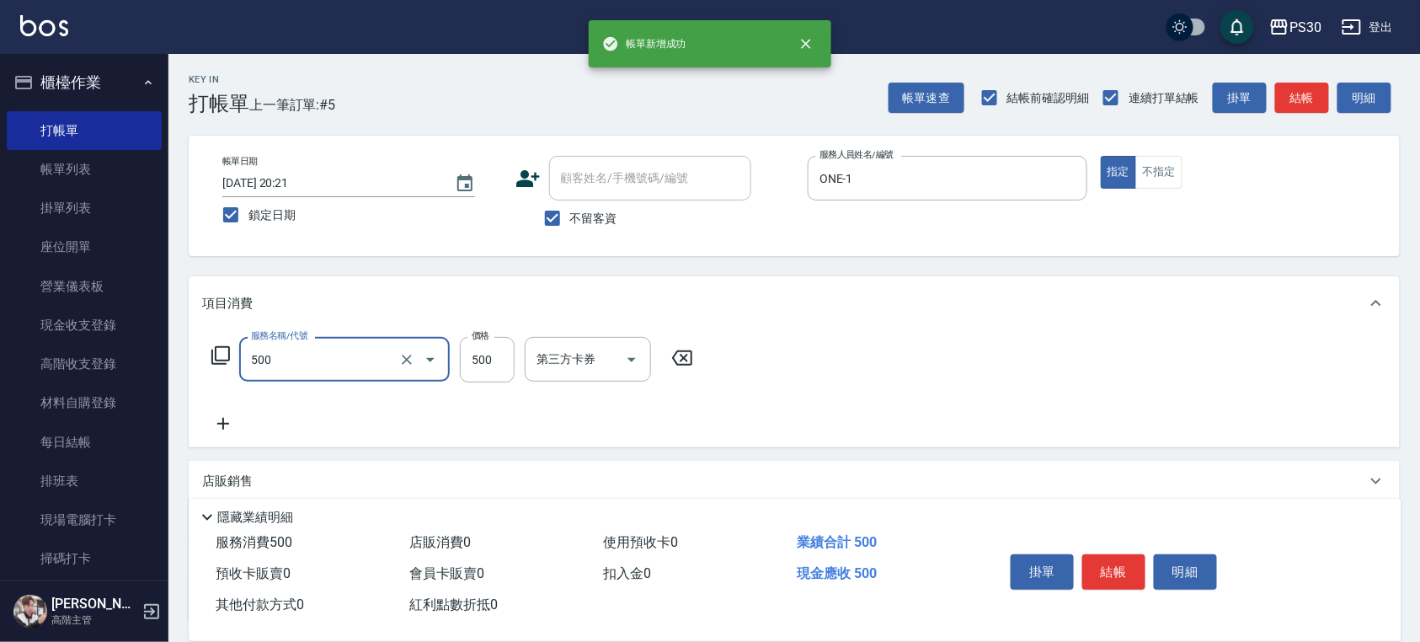
type input "洗剪500(500)"
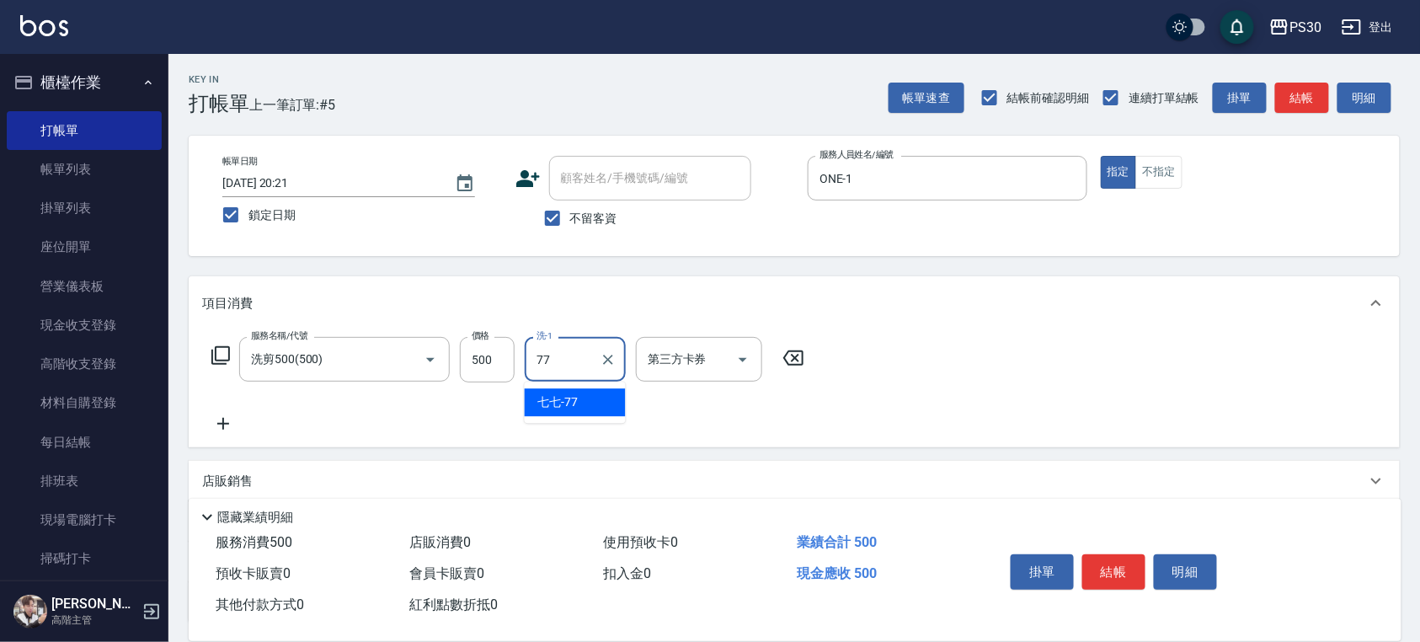
type input "七七-77"
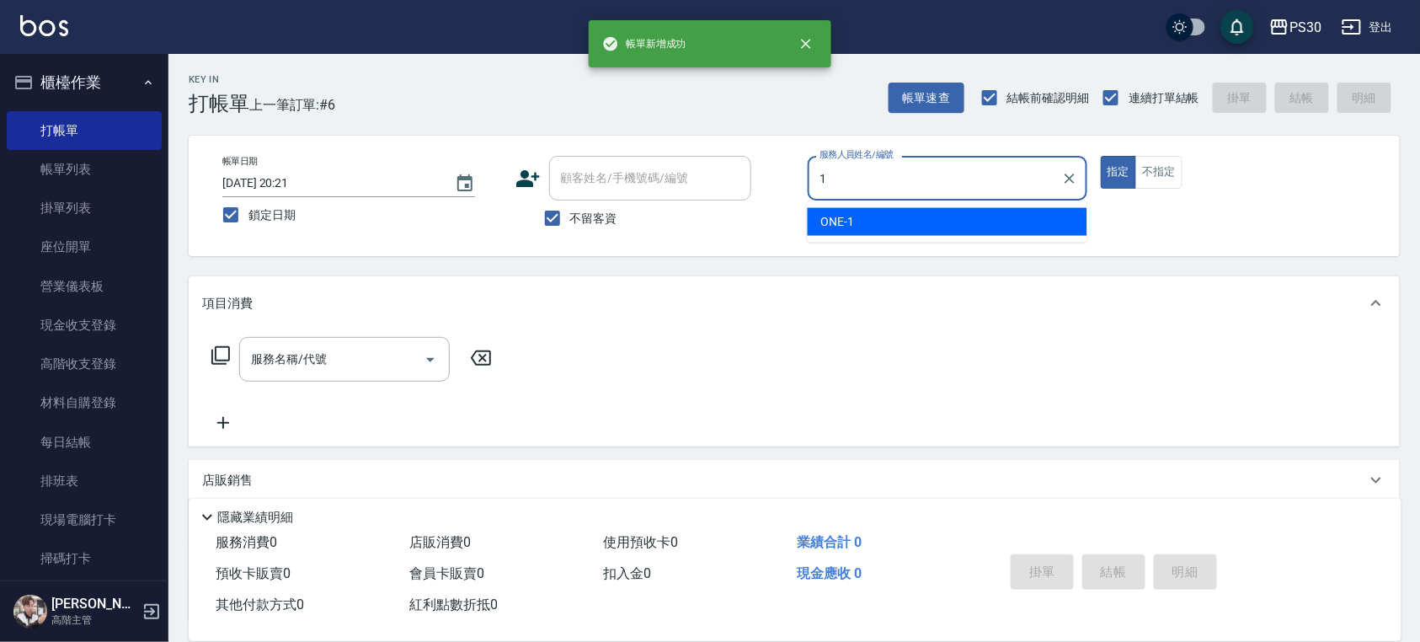
type input "ONE-1"
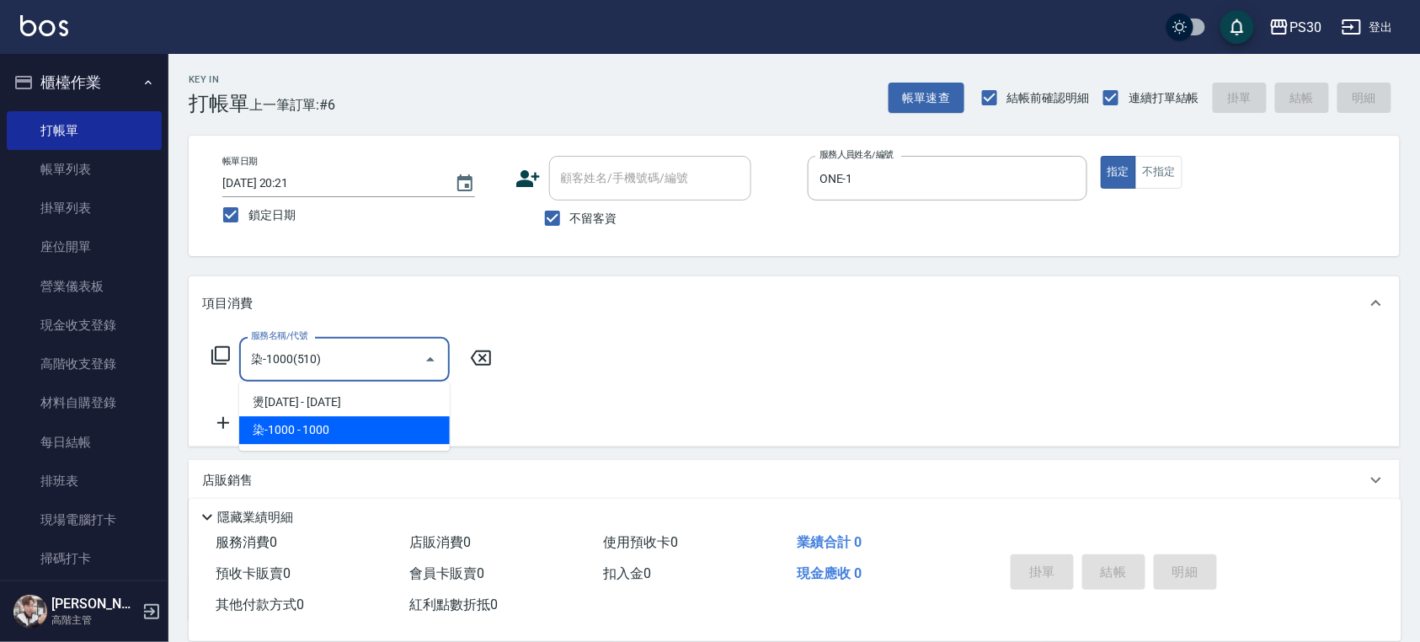
type input "染-1000(510)"
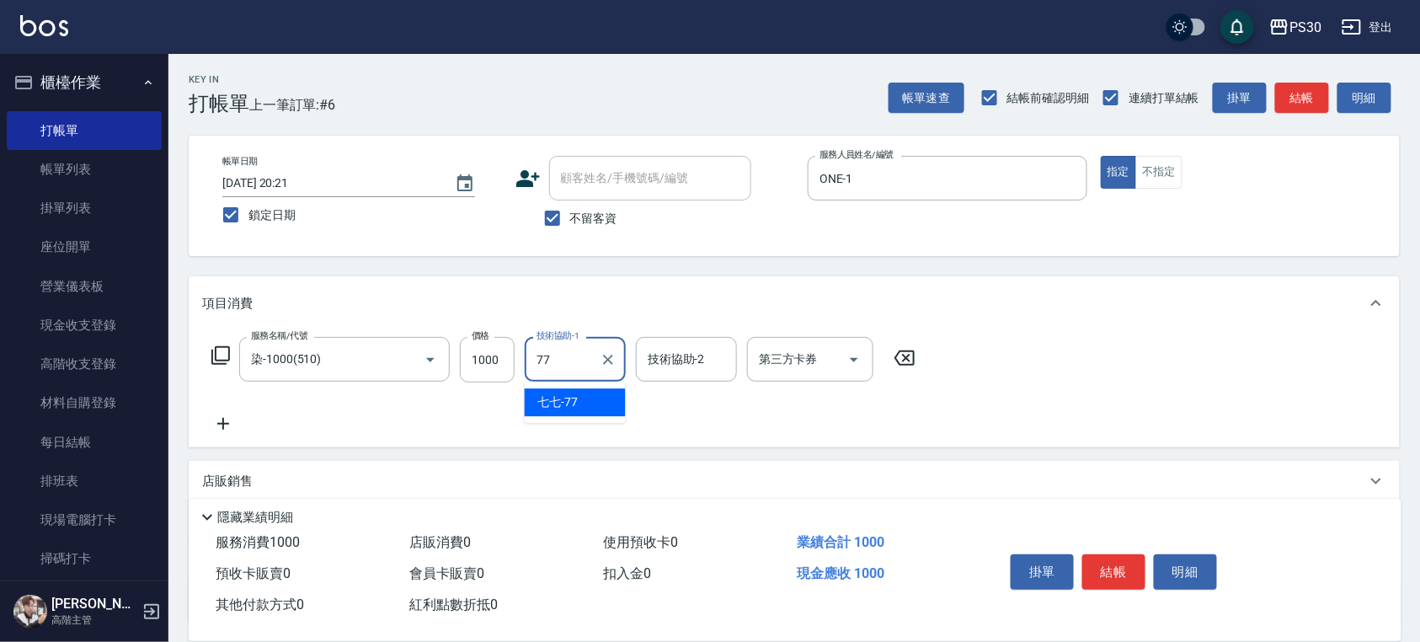
type input "七七-77"
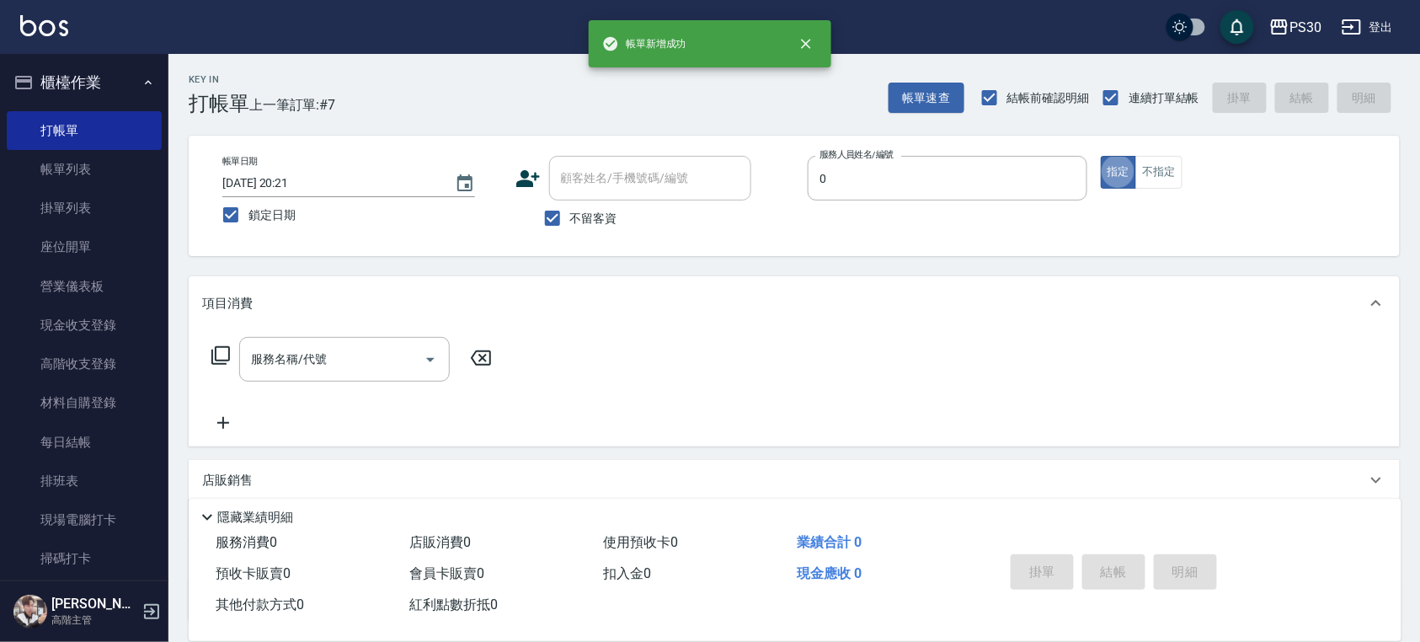
type input "[PERSON_NAME]-0"
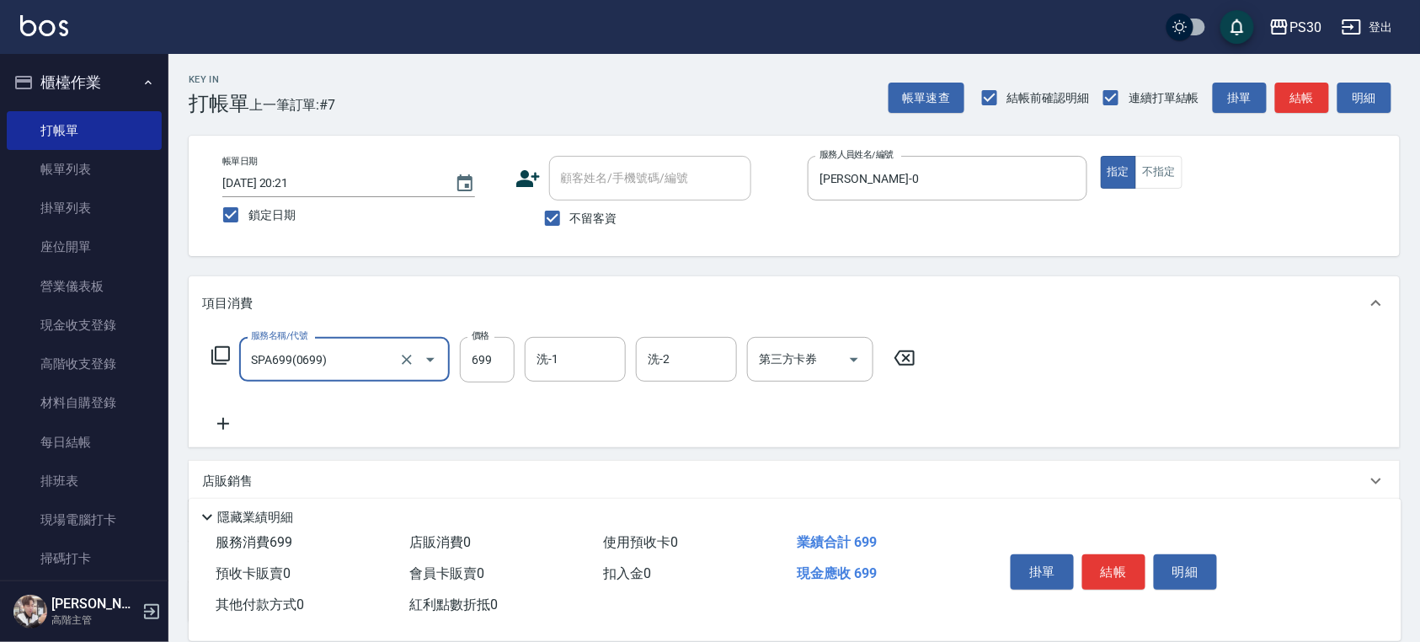
type input "SPA699(0699)"
type input "[PERSON_NAME]-33"
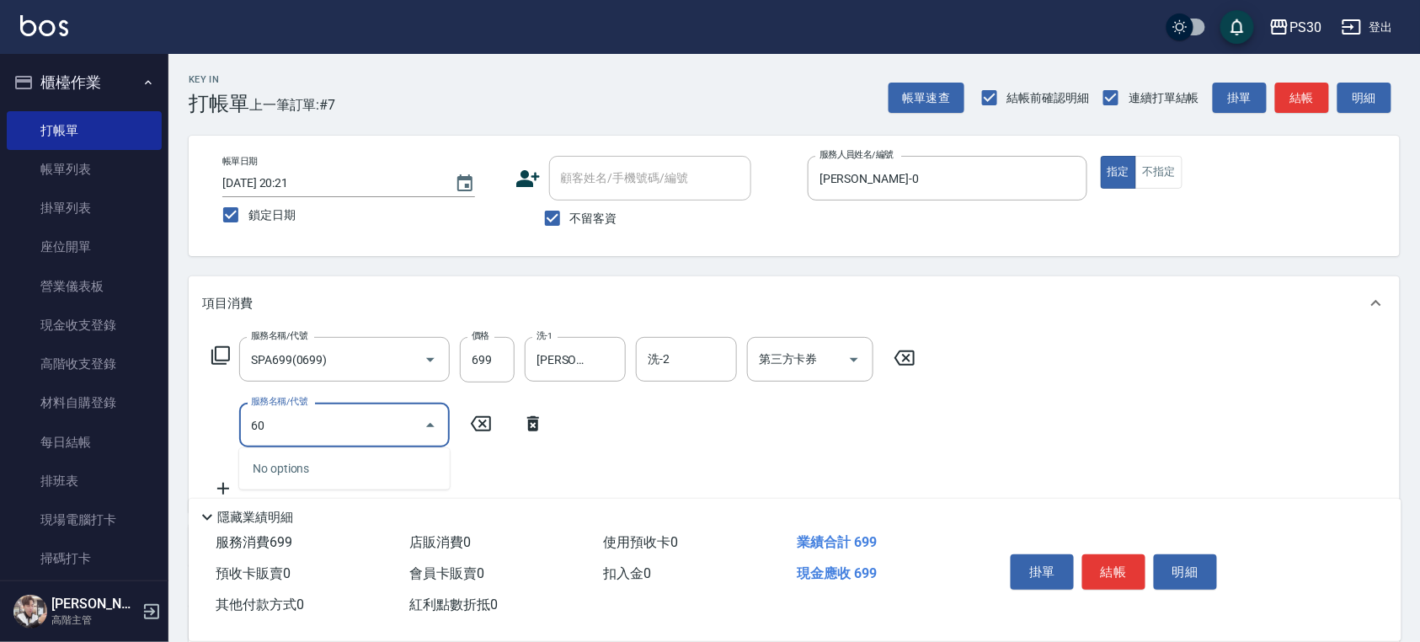
type input "6"
click at [490, 355] on input "699" at bounding box center [487, 359] width 55 height 45
type input "洗剪500(500)"
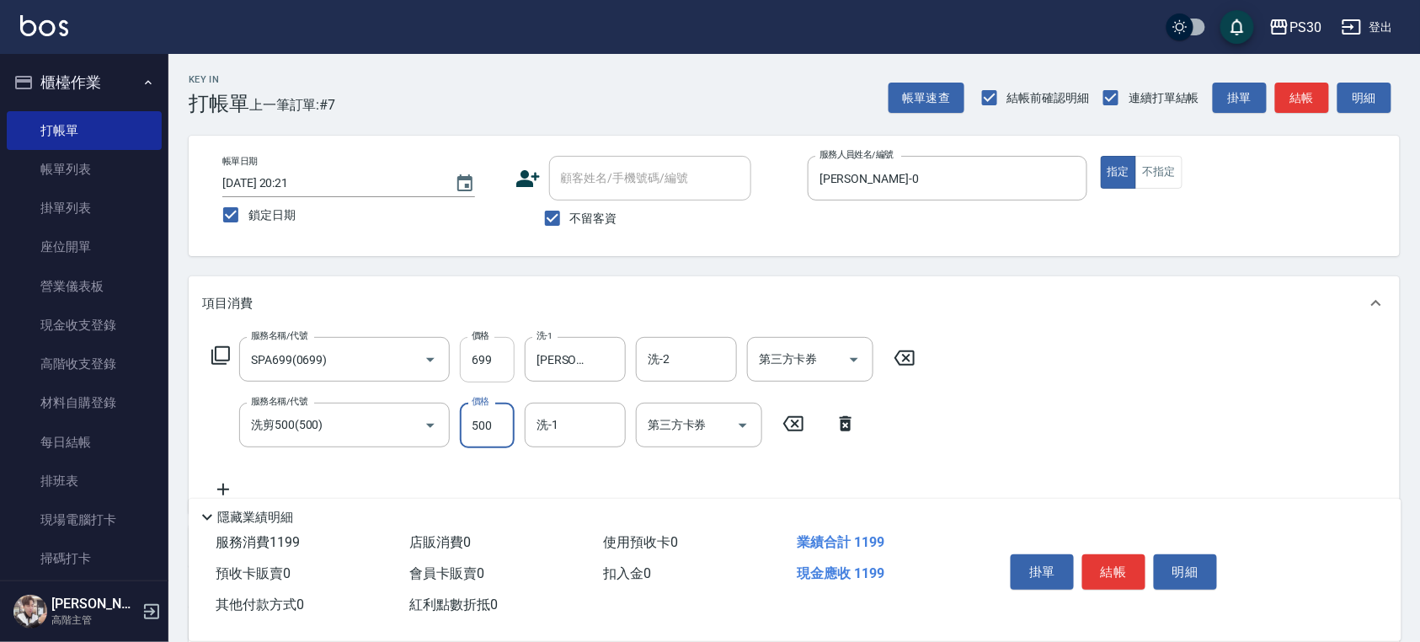
click at [490, 355] on input "699" at bounding box center [487, 359] width 55 height 45
type input "700"
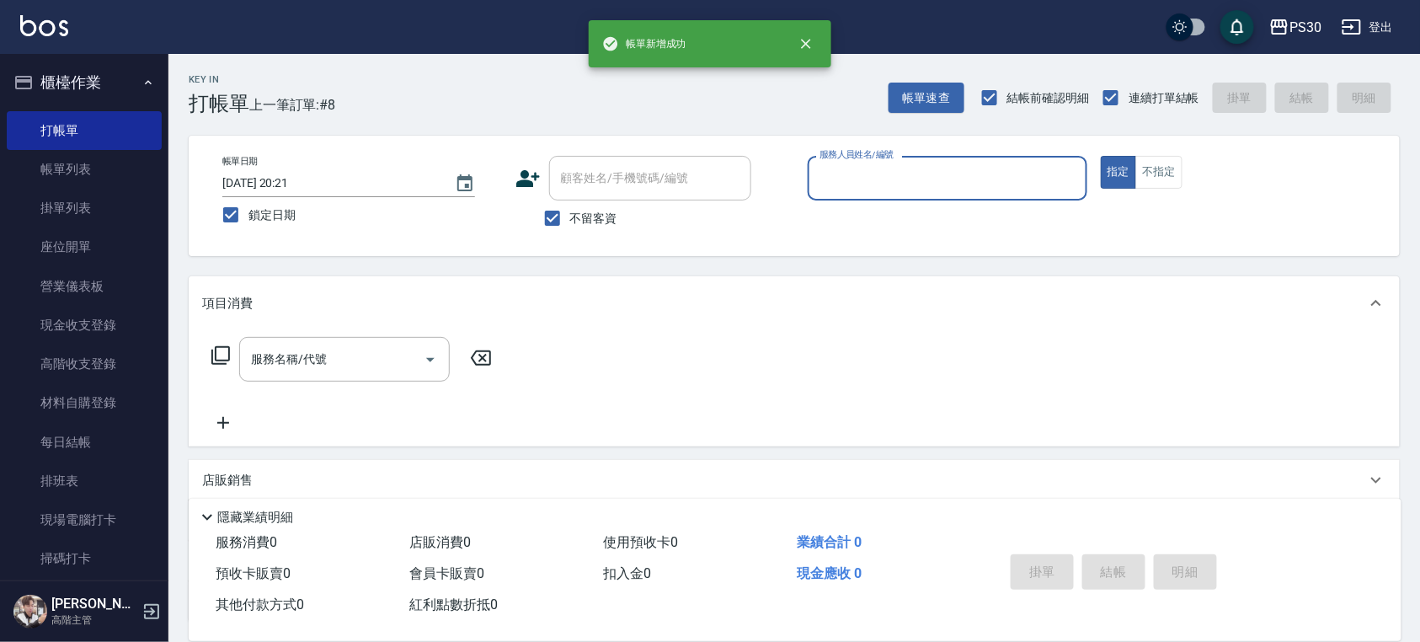
type input "1"
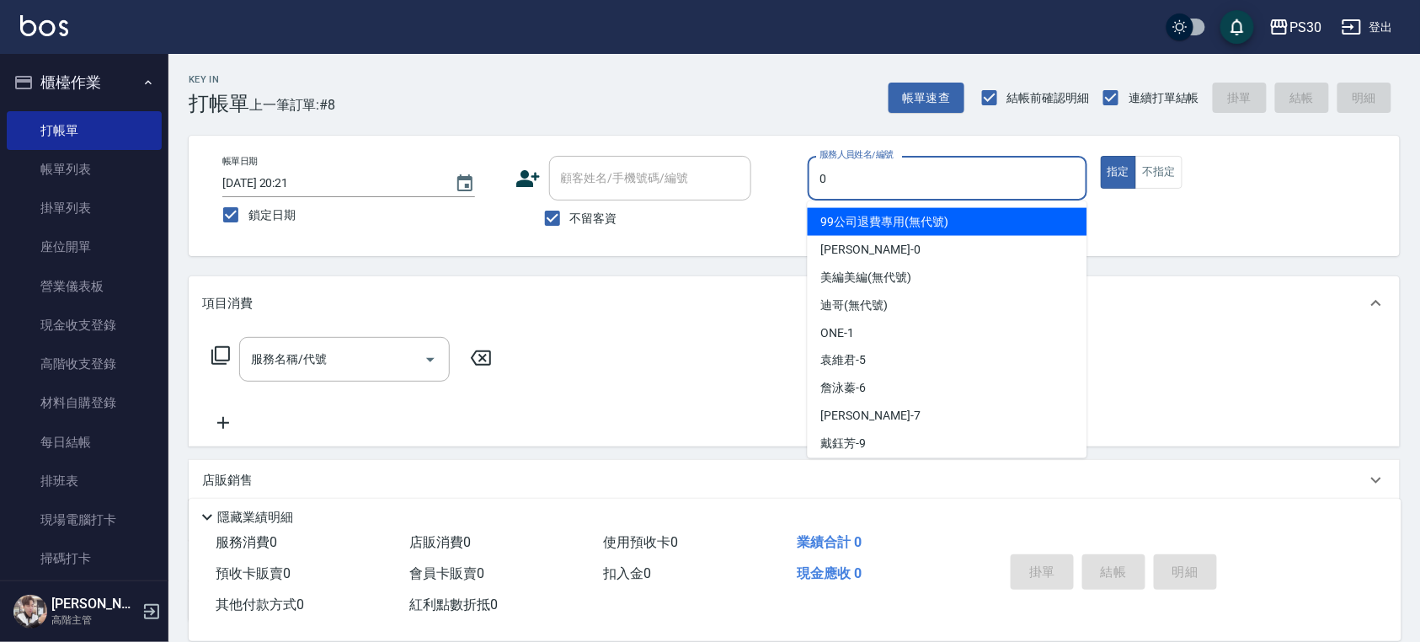
type input "[PERSON_NAME]-0"
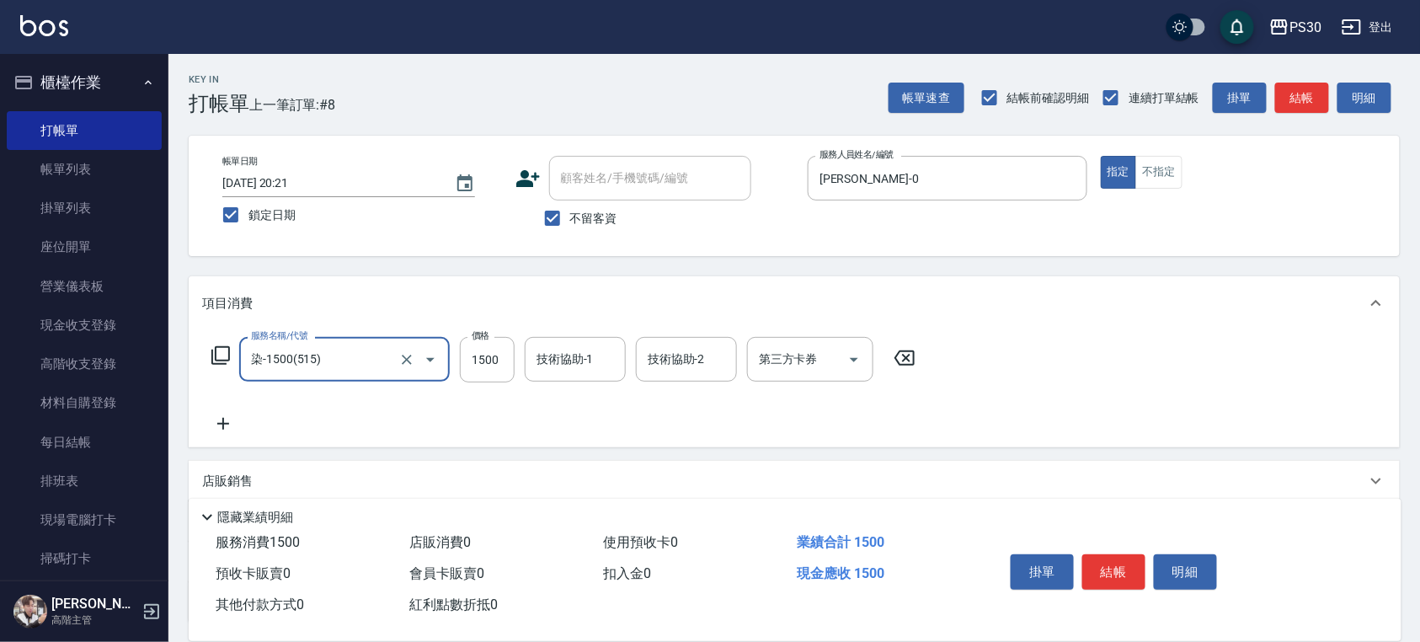
type input "染-1500(515)"
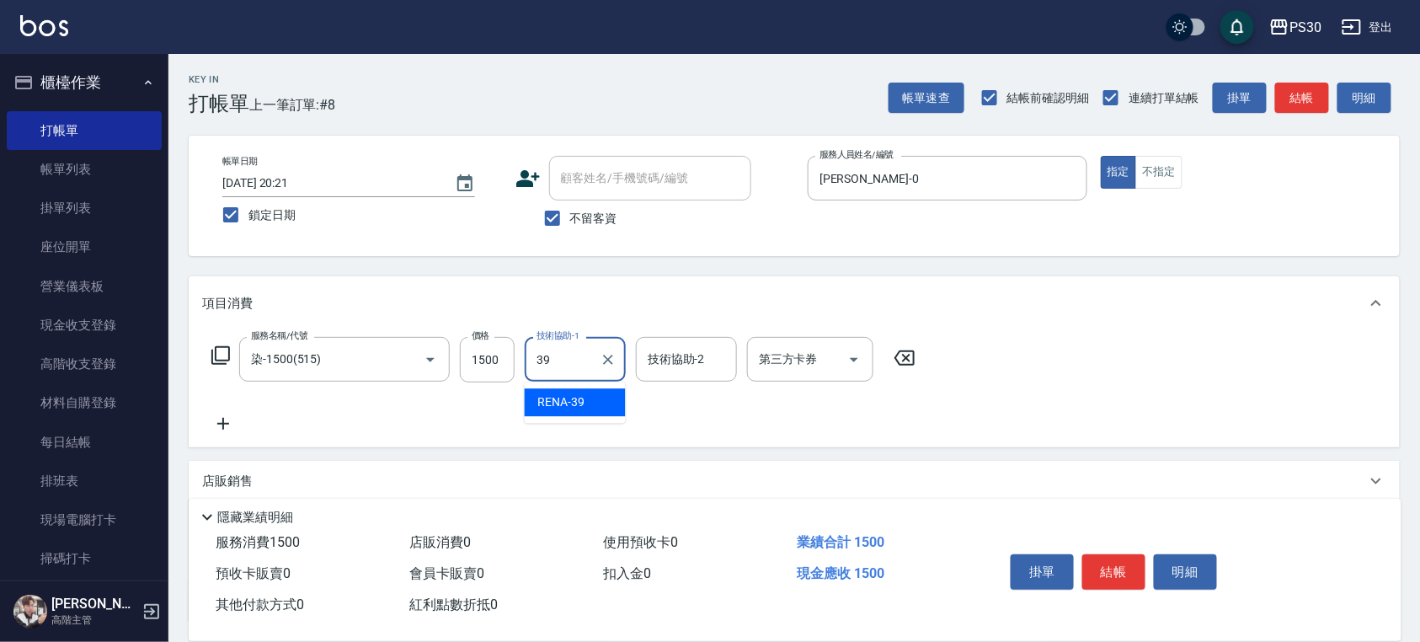
type input "RENA-39"
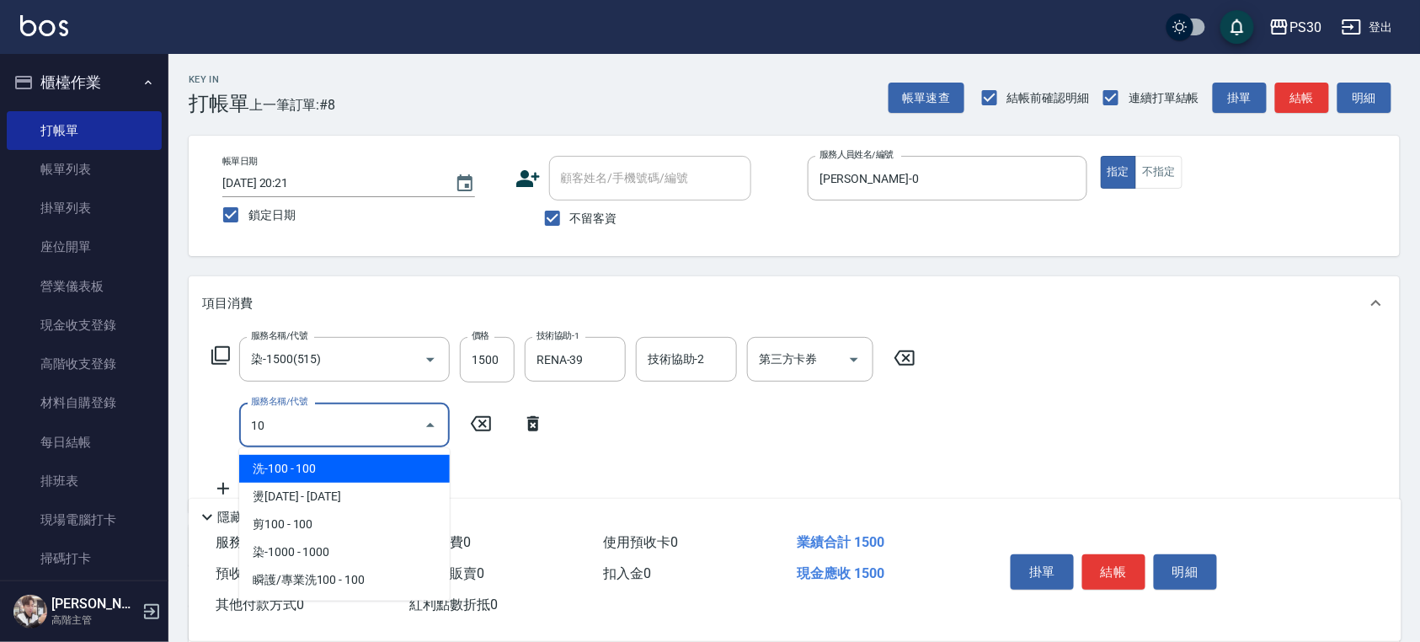
type input "1"
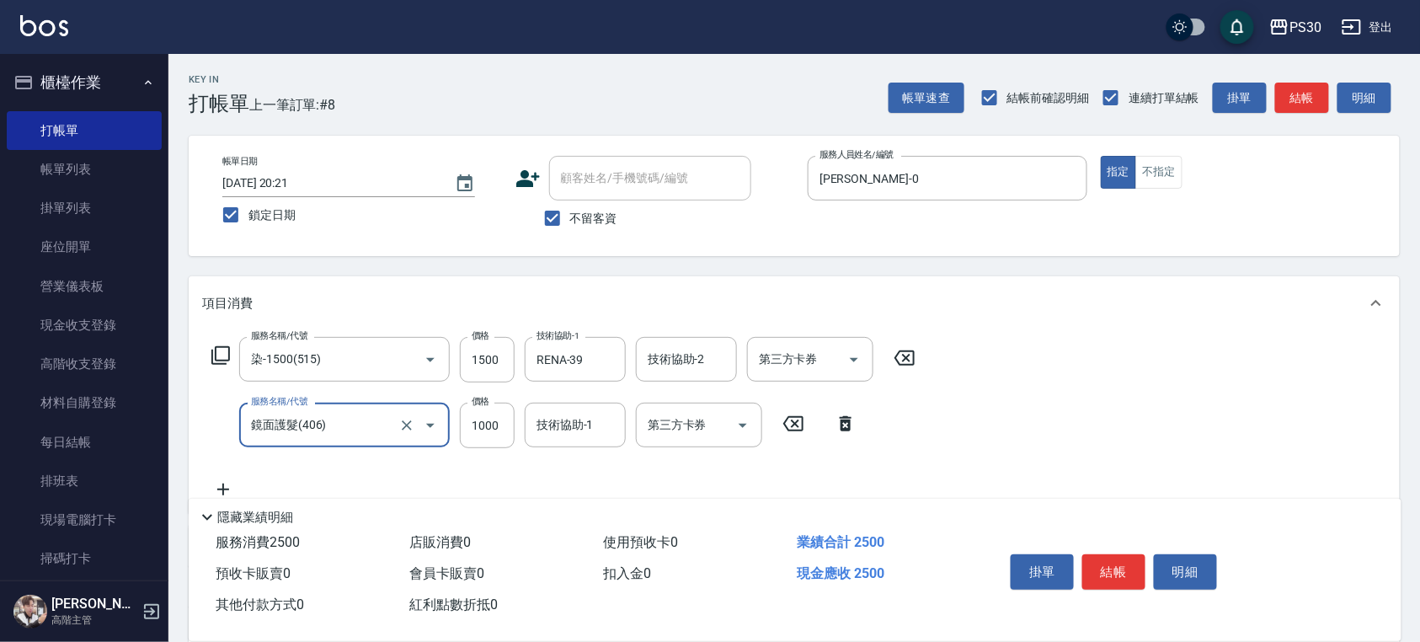
type input "鏡面護髮(406)"
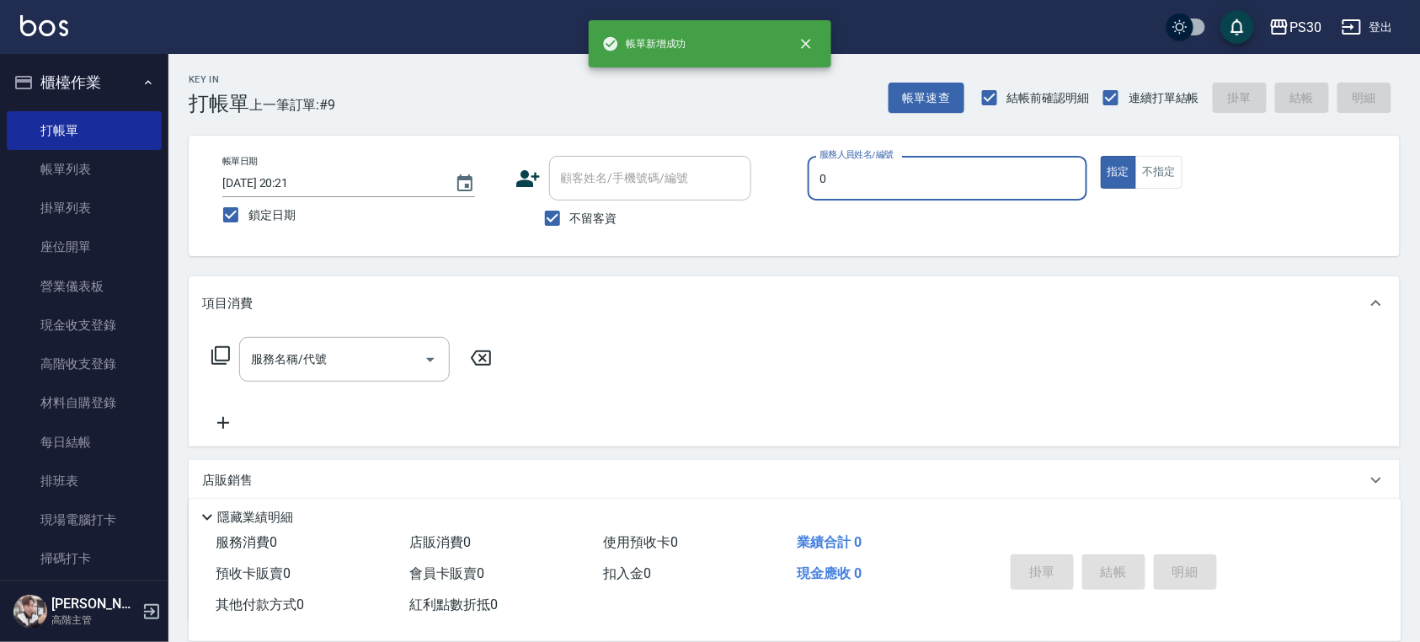
type input "[PERSON_NAME]-0"
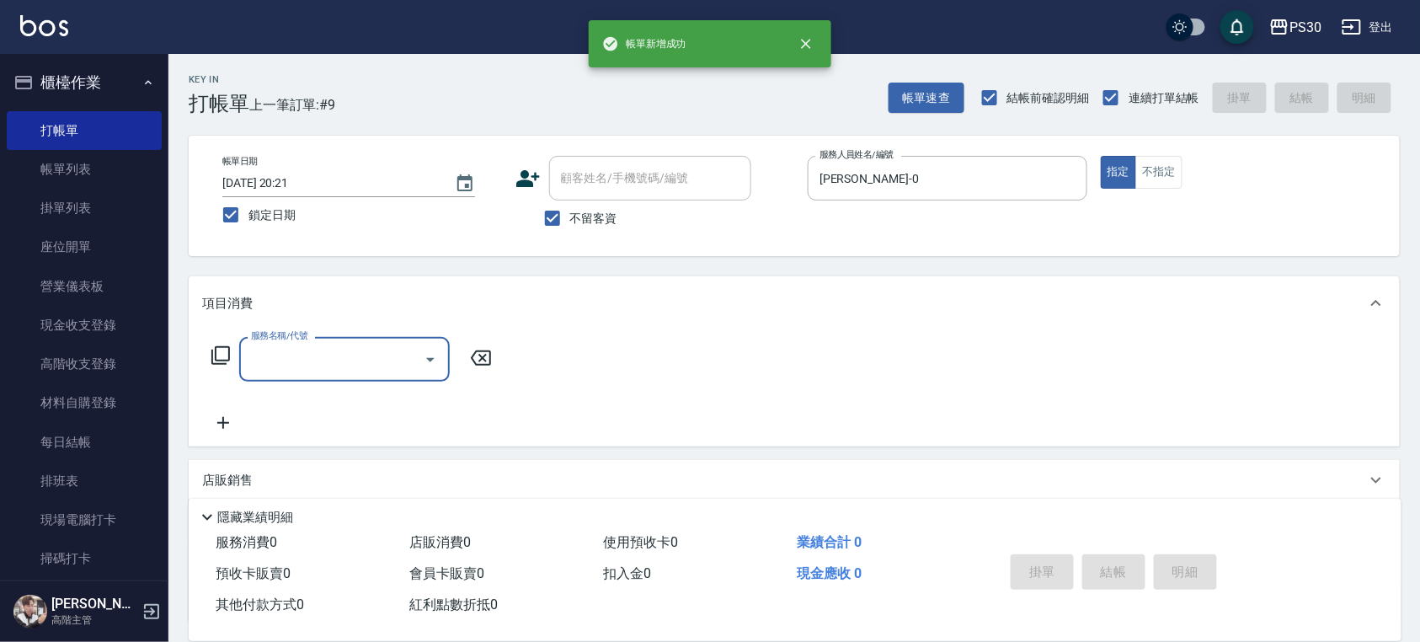
type input "2"
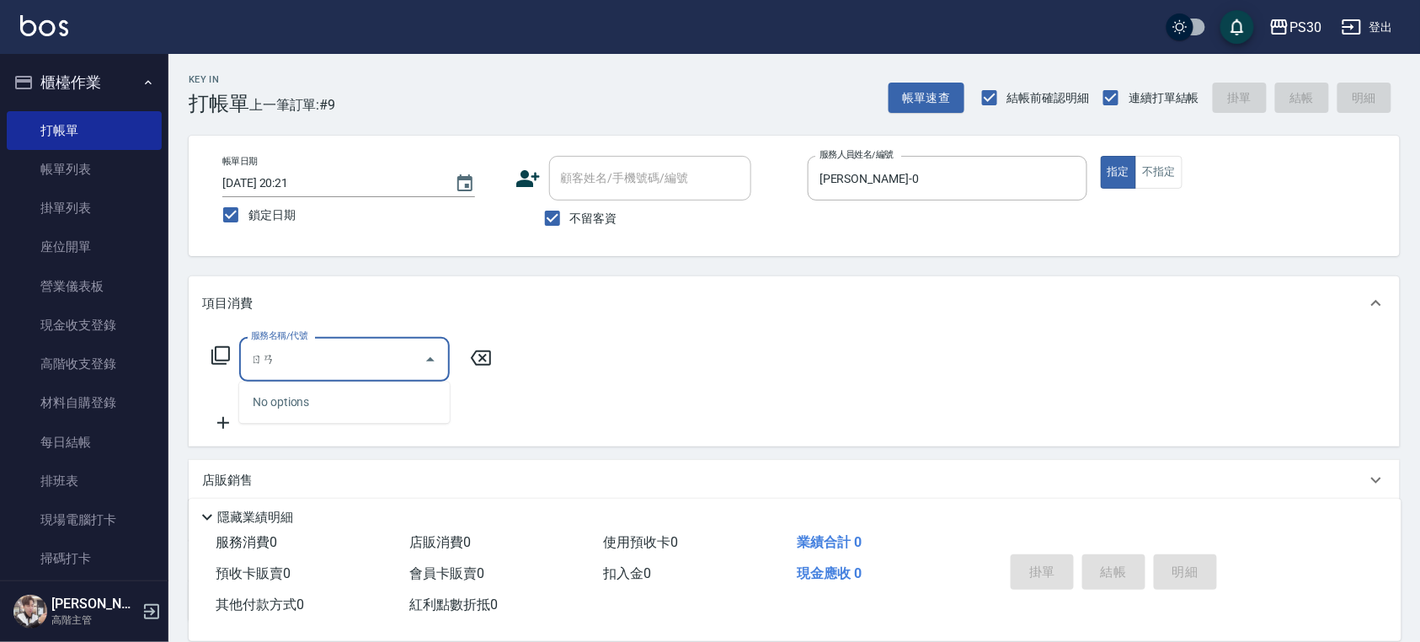
type input "ㄖ"
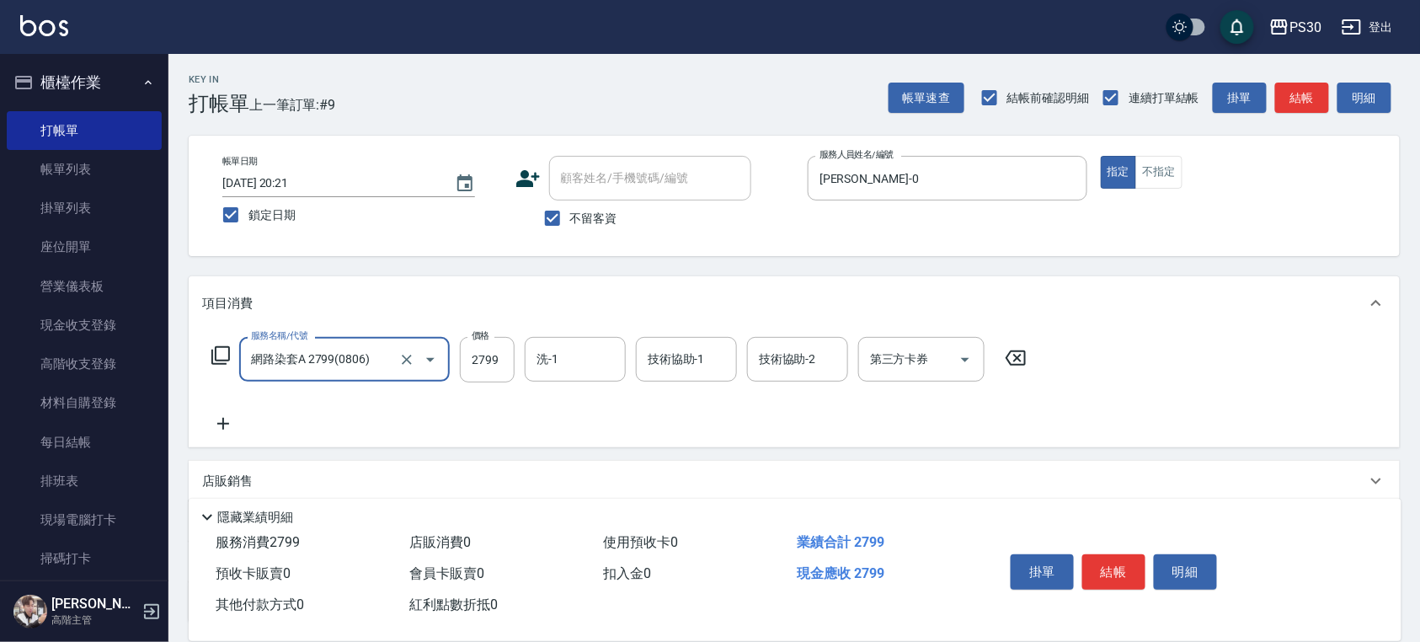
type input "網路染套A 2799(0806)"
type input "2999"
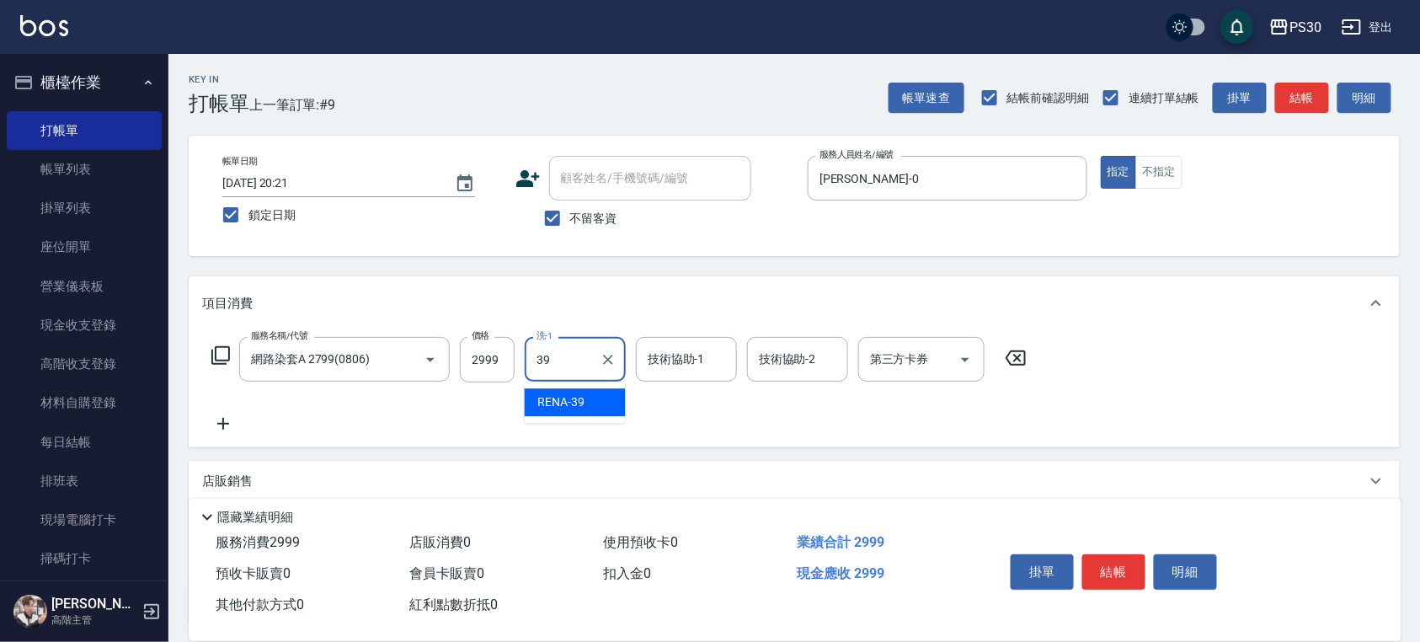
type input "RENA-39"
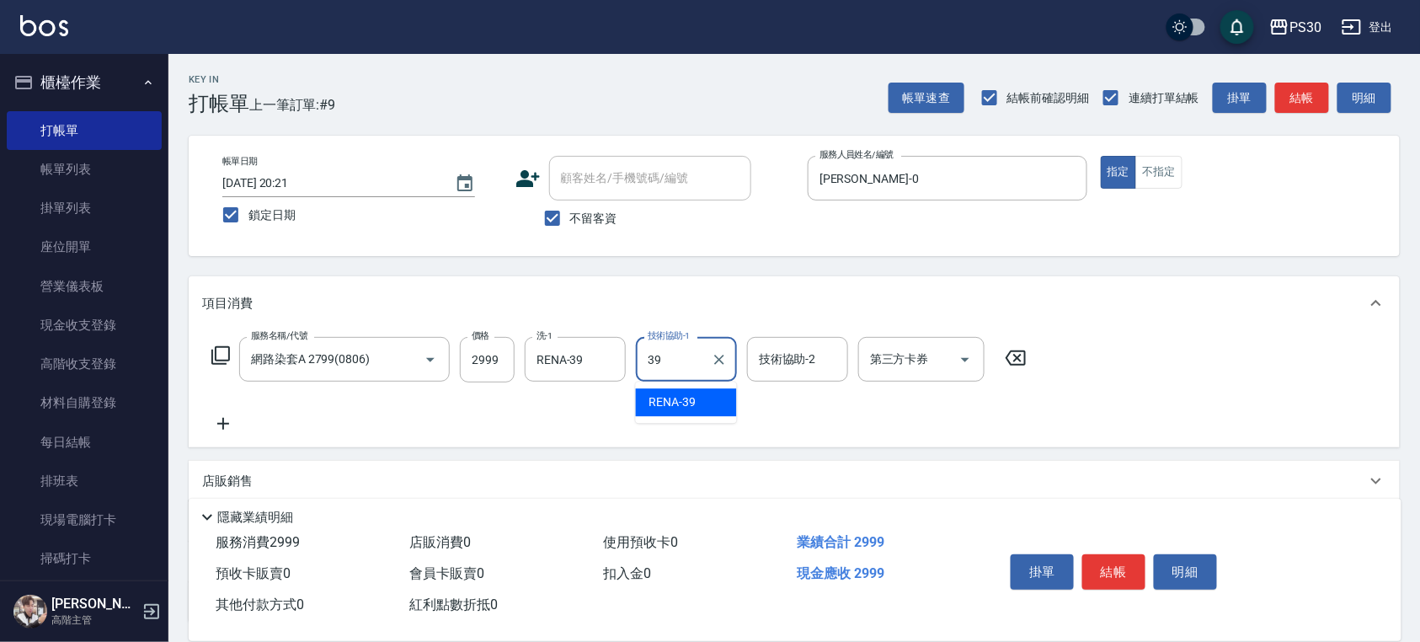
type input "RENA-39"
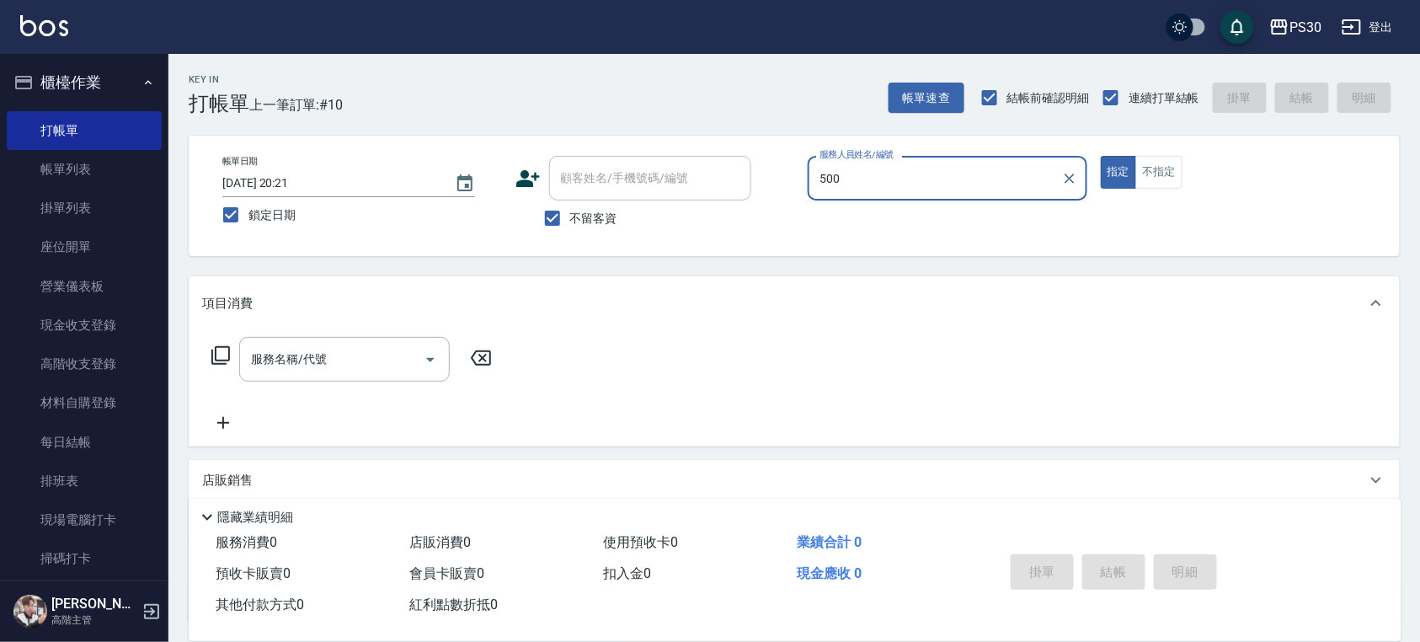
type input "500"
click at [1101, 156] on button "指定" at bounding box center [1119, 172] width 36 height 33
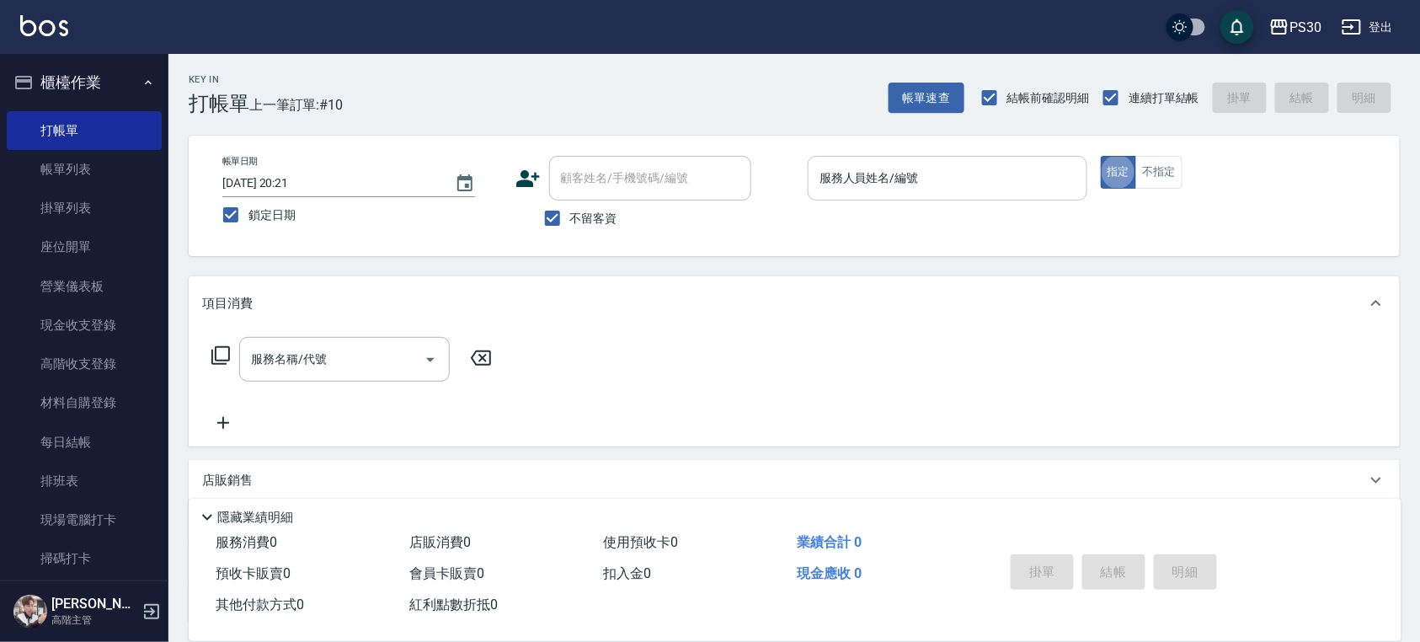
click at [1048, 174] on input "服務人員姓名/編號" at bounding box center [948, 177] width 265 height 29
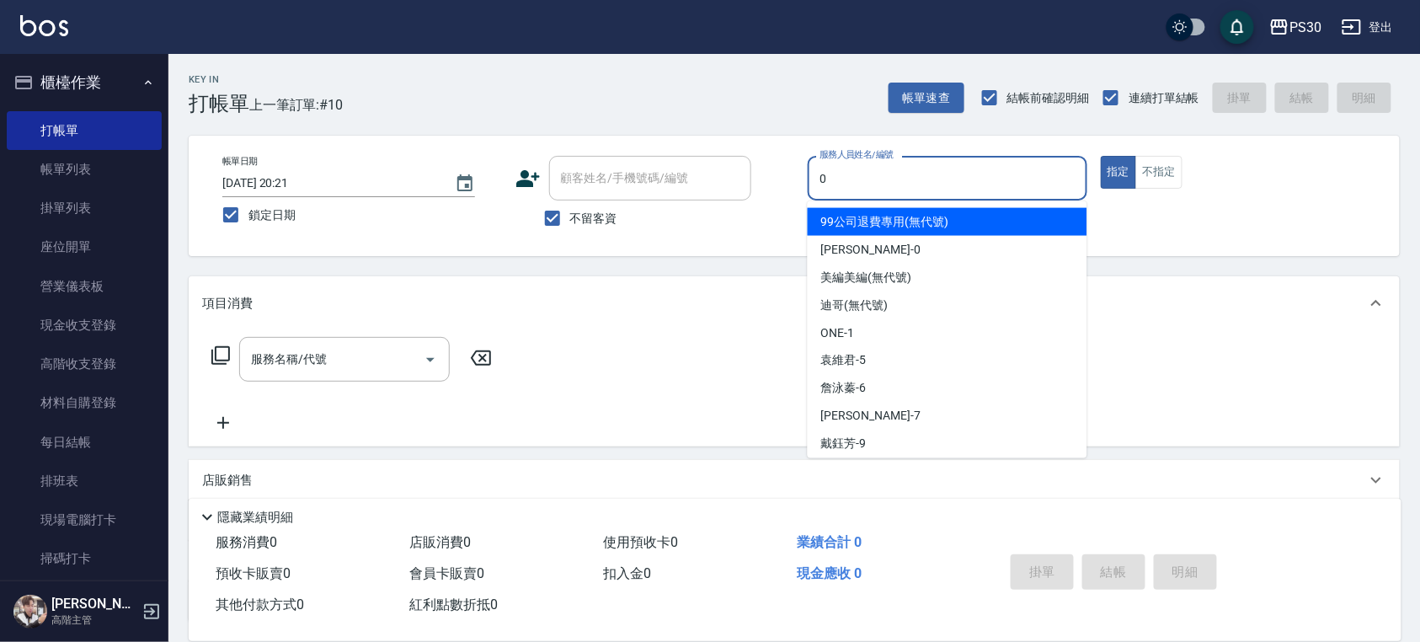
type input "[PERSON_NAME]-0"
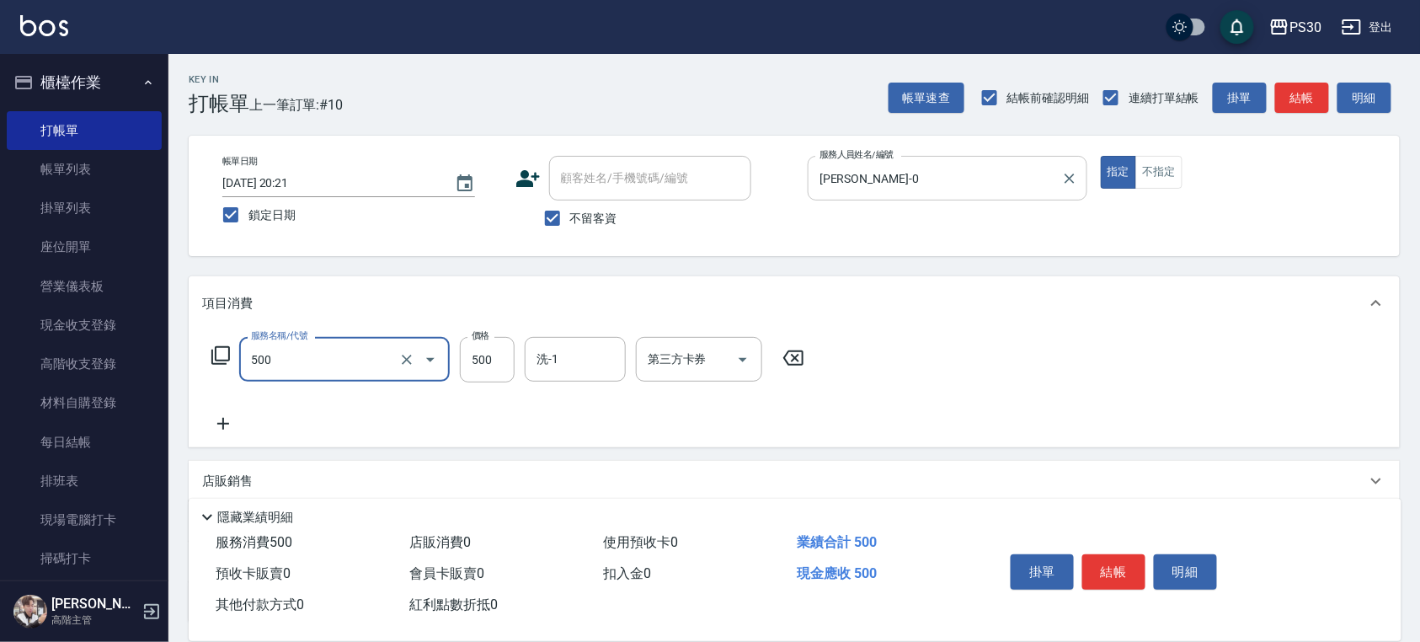
type input "洗剪500(500)"
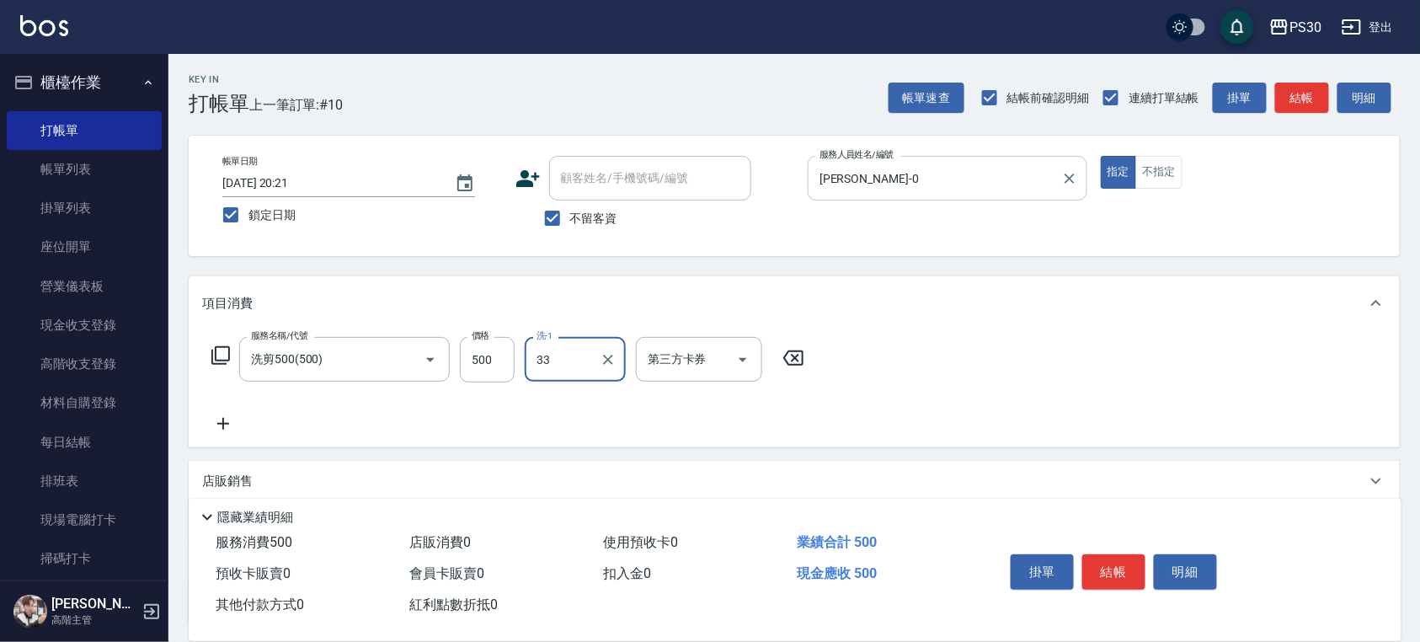
type input "[PERSON_NAME]-33"
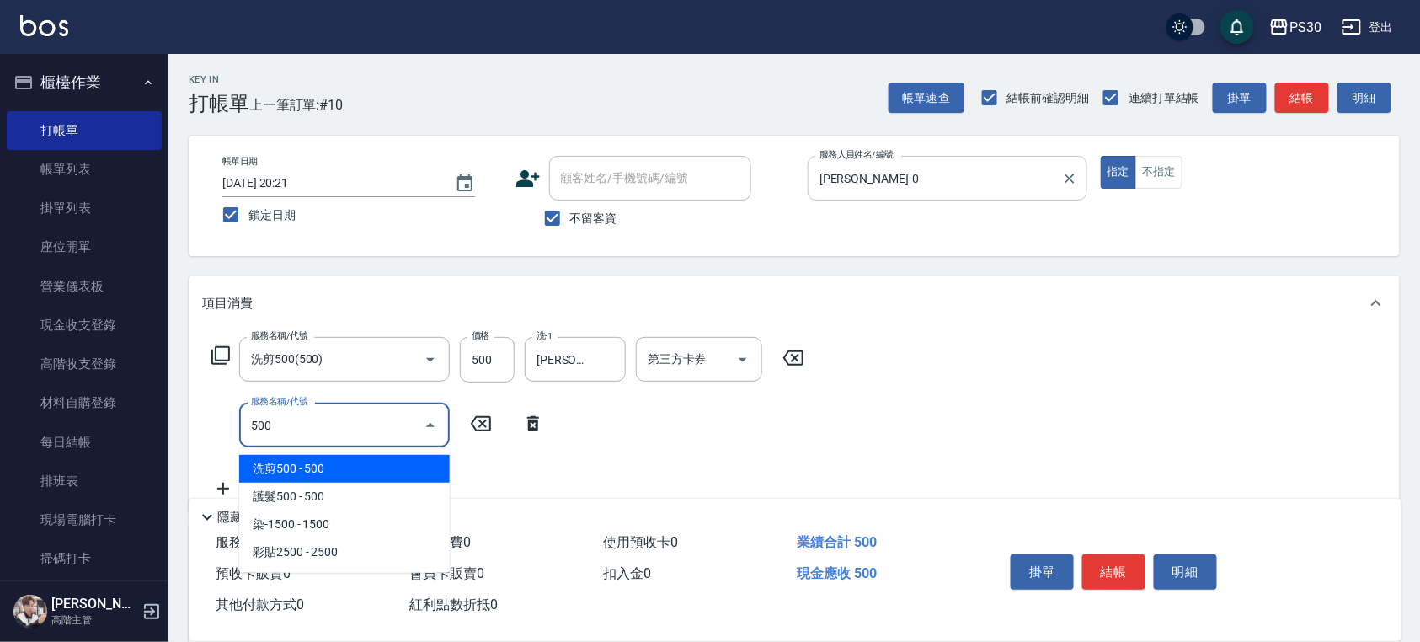
type input "洗剪500(500)"
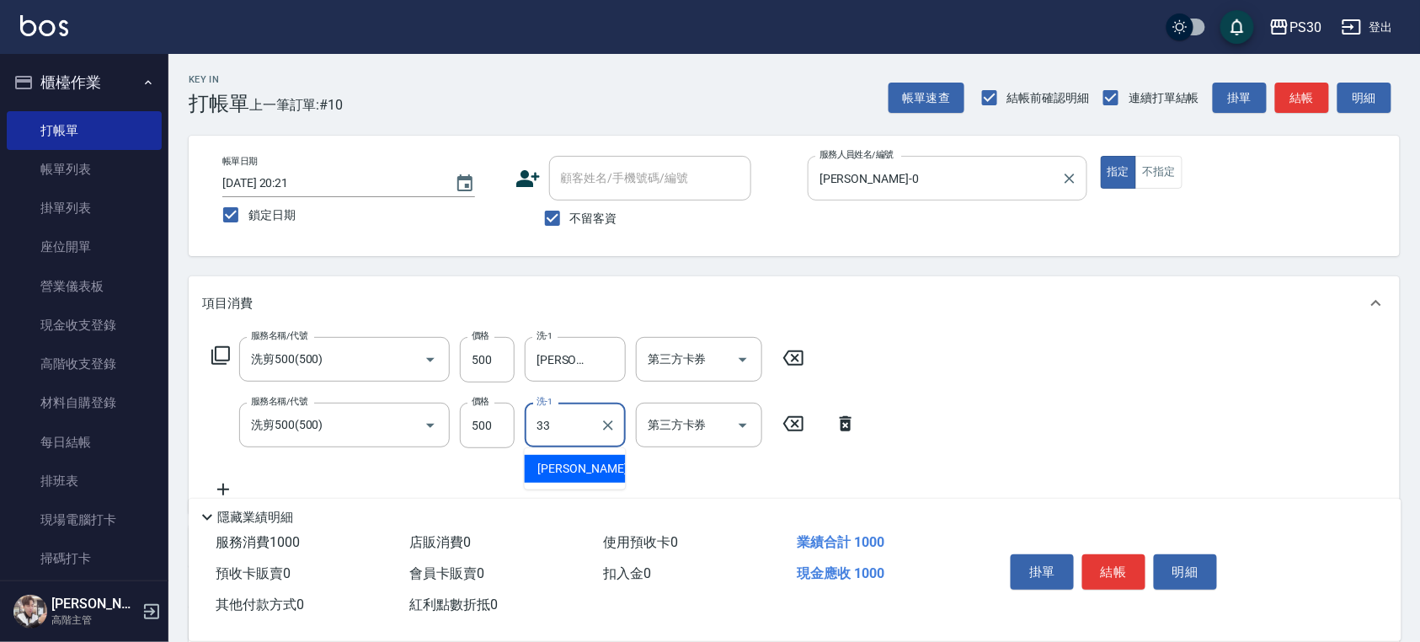
type input "[PERSON_NAME]-33"
click at [645, 162] on div "顧客姓名/手機號碼/編號" at bounding box center [650, 178] width 202 height 45
click at [559, 222] on input "不留客資" at bounding box center [552, 218] width 35 height 35
checkbox input "false"
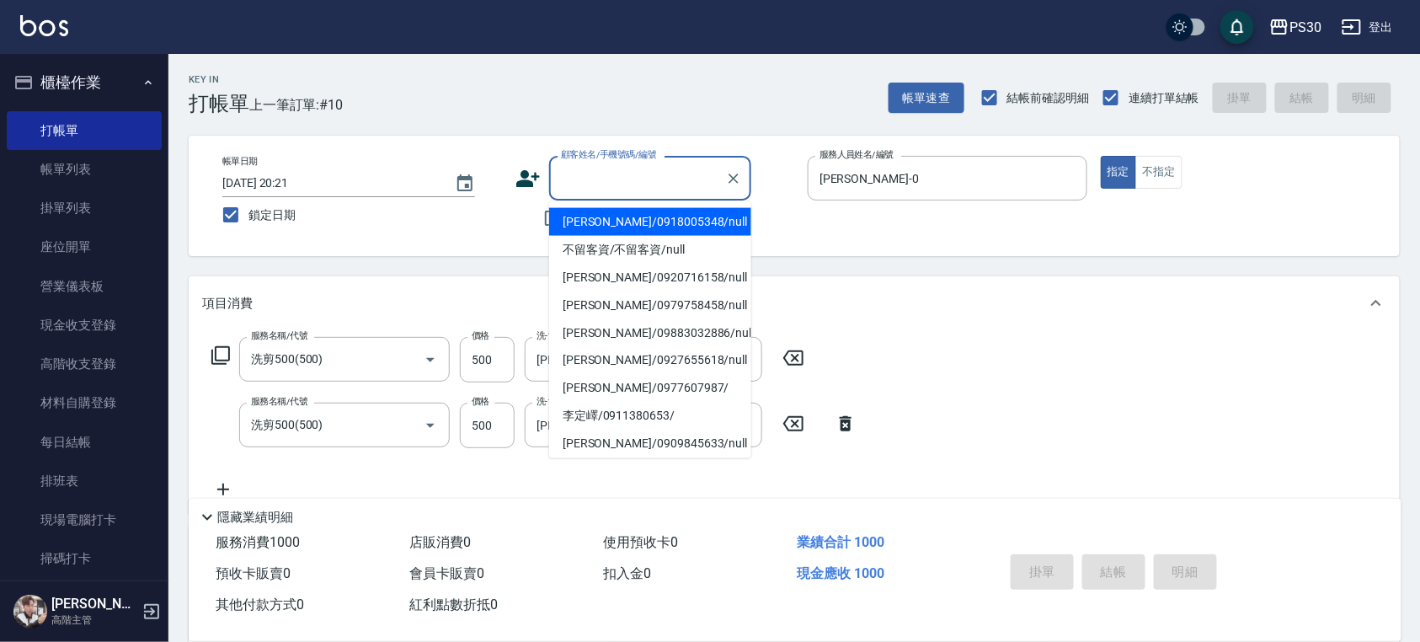
click at [627, 182] on input "顧客姓名/手機號碼/編號" at bounding box center [638, 177] width 162 height 29
click at [621, 223] on li "[PERSON_NAME]/0918005348/null" at bounding box center [650, 222] width 202 height 28
type input "[PERSON_NAME]/0918005348/null"
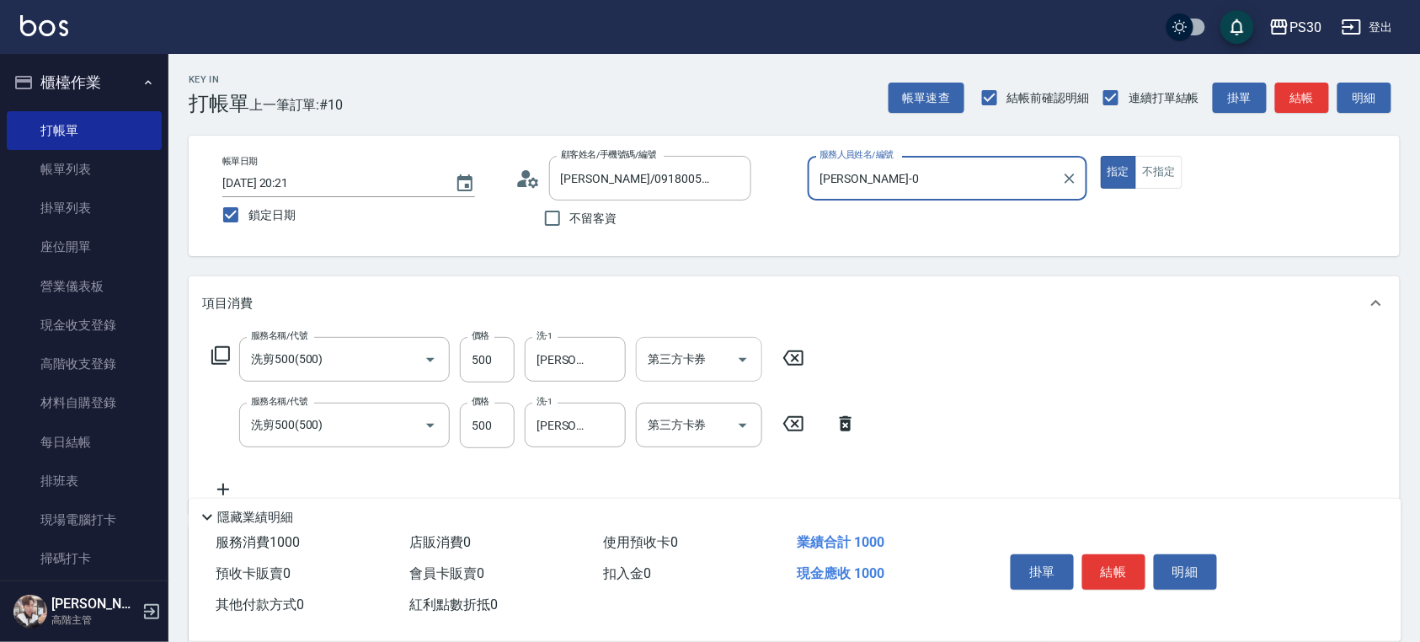
click at [748, 356] on icon "Open" at bounding box center [743, 360] width 20 height 20
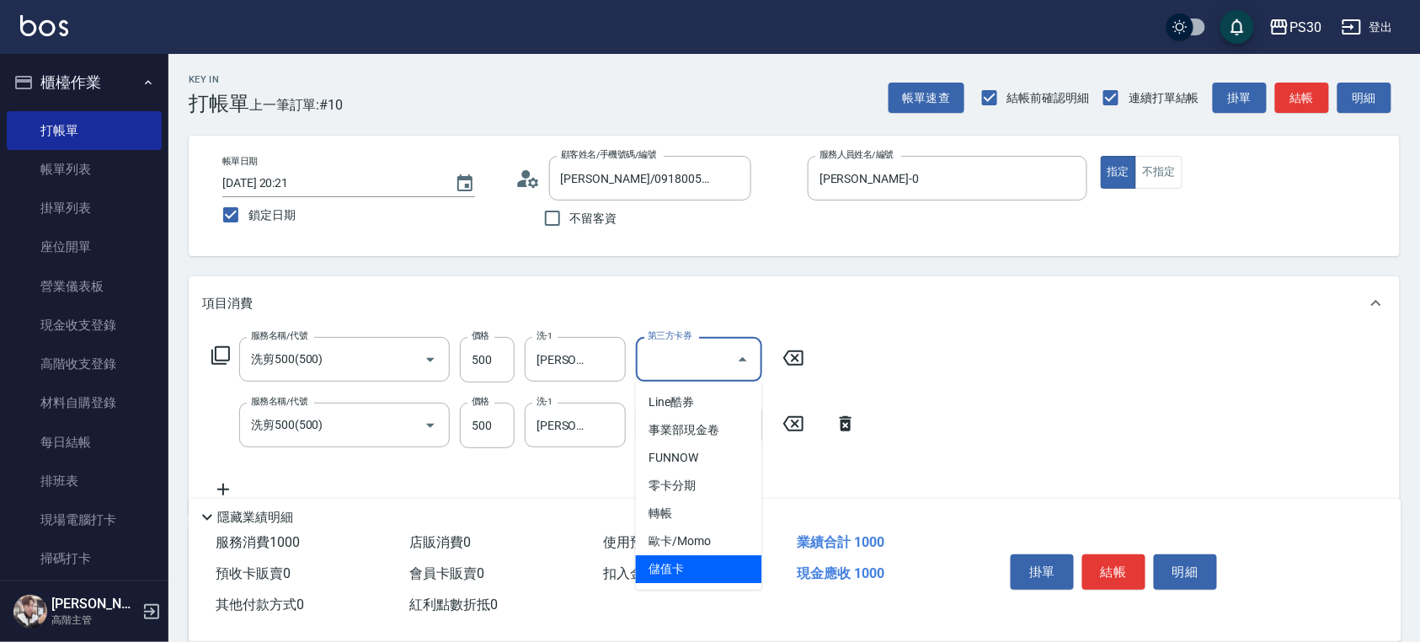
click at [701, 564] on span "儲值卡" at bounding box center [699, 569] width 126 height 28
type input "儲值卡"
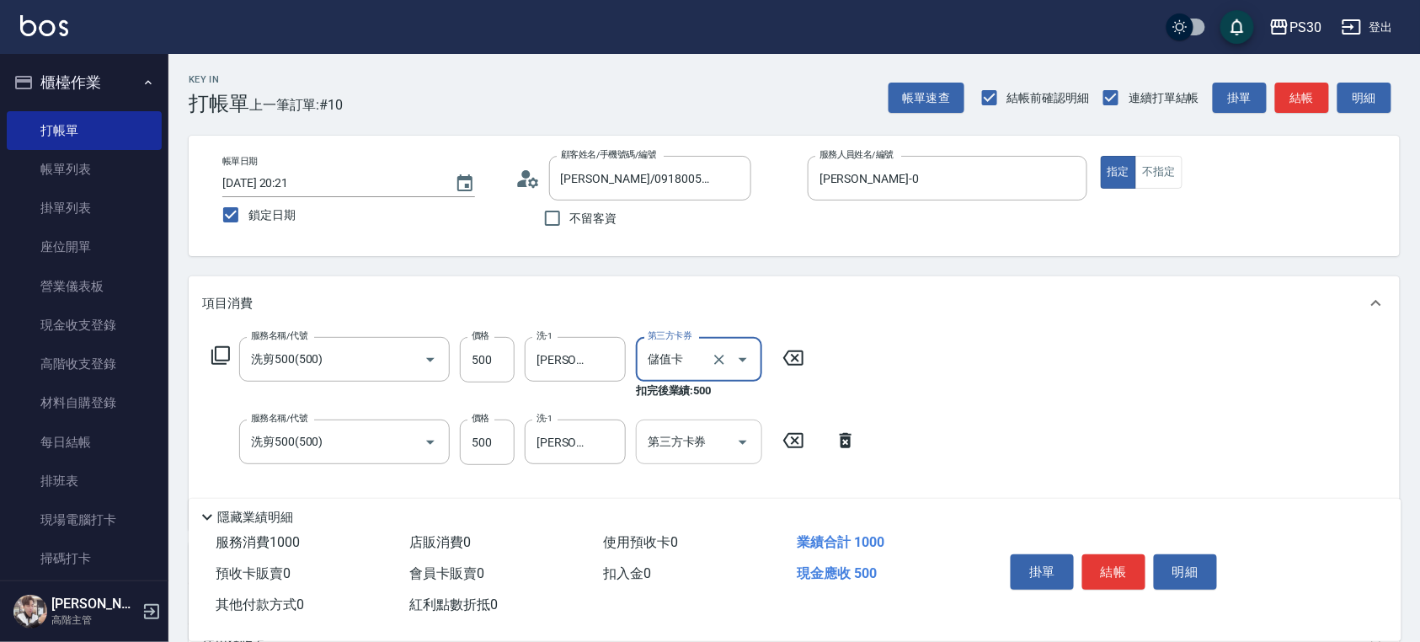
click at [736, 448] on icon "Open" at bounding box center [743, 442] width 20 height 20
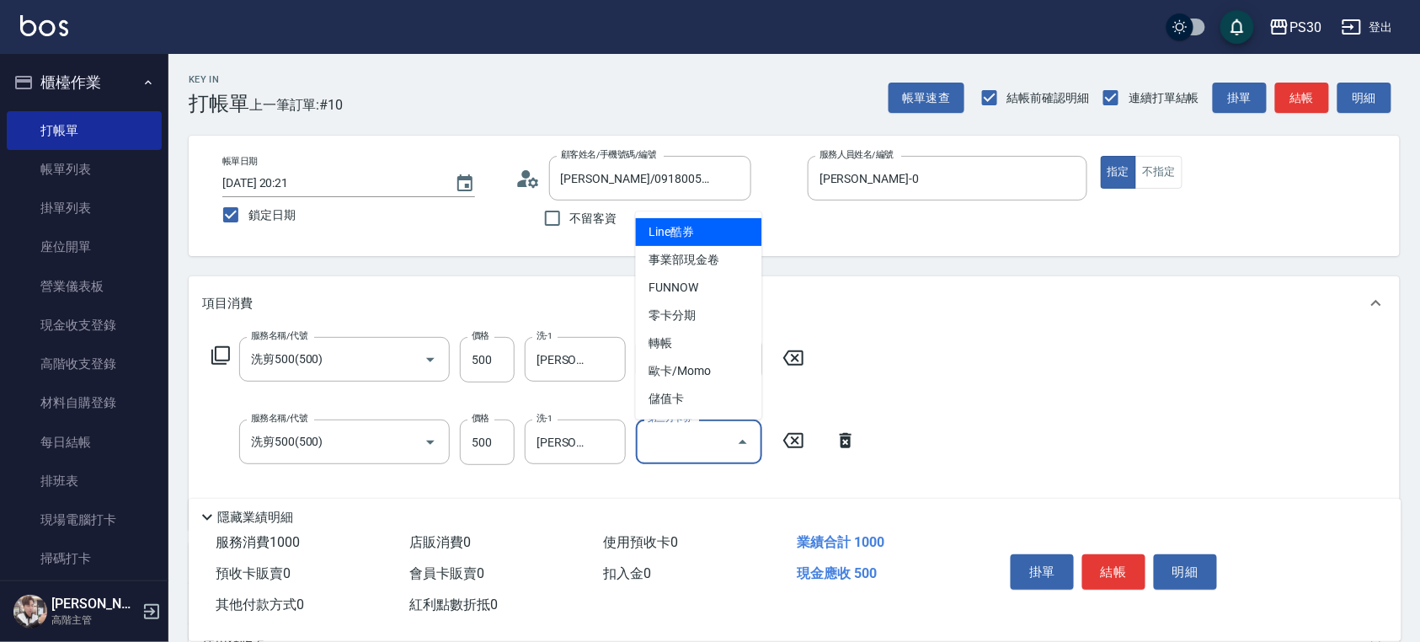
click at [701, 406] on span "儲值卡" at bounding box center [699, 399] width 126 height 28
type input "儲值卡"
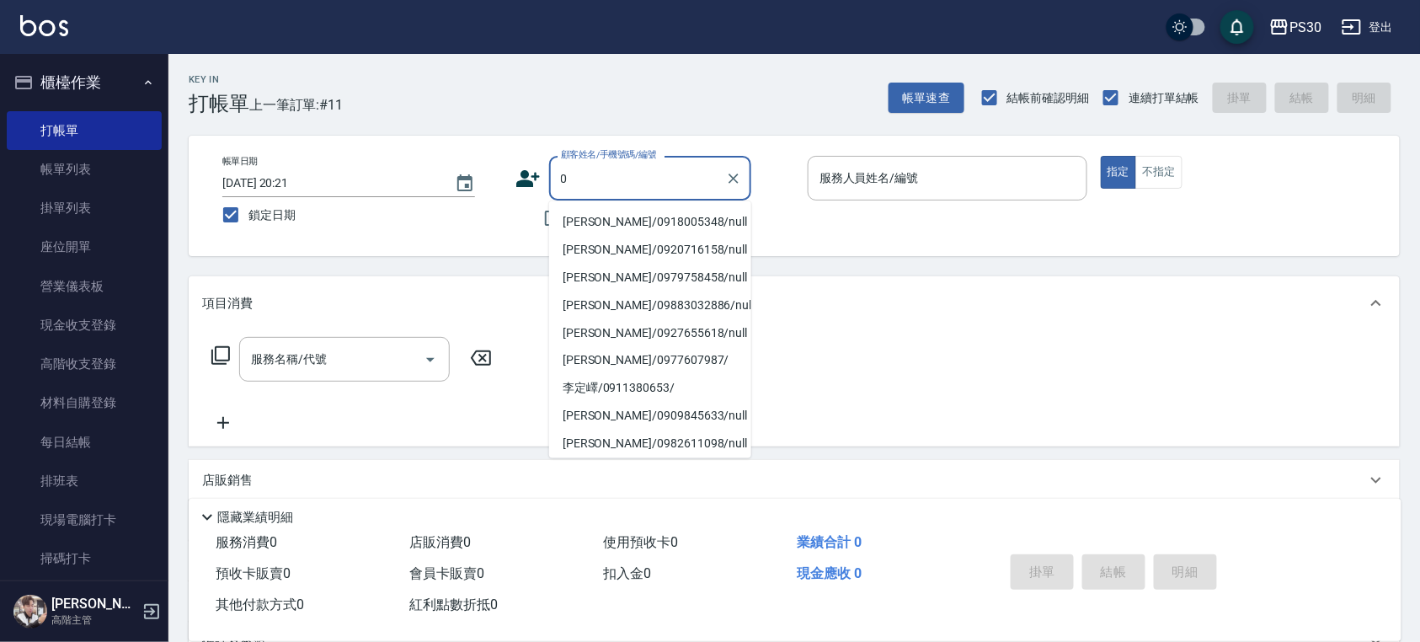
type input "0"
click at [826, 236] on div "帳單日期 [DATE] 20:21 鎖定日期 顧客姓名/手機號碼/編號 顧客姓名/手機號碼/編號 不留客資 服務人員姓名/編號 服務人員姓名/編號 指定 不指定" at bounding box center [794, 196] width 1171 height 80
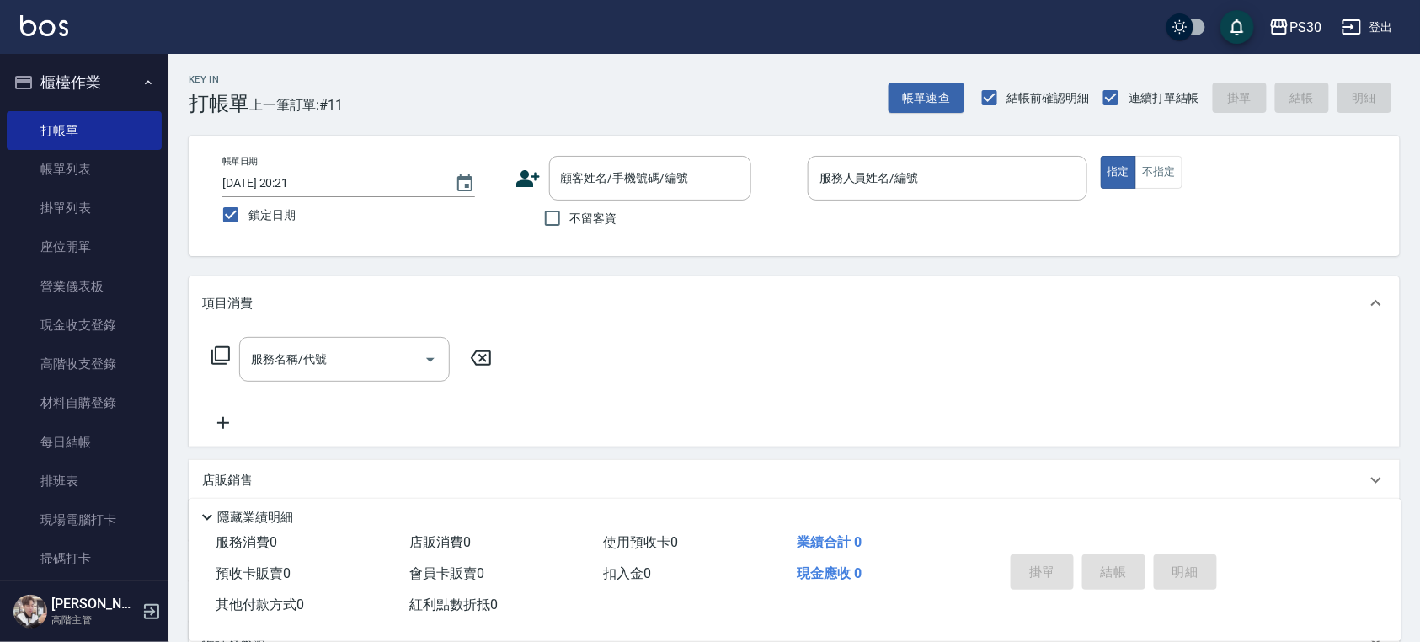
click at [614, 222] on span "不留客資" at bounding box center [593, 219] width 47 height 18
click at [570, 222] on input "不留客資" at bounding box center [552, 218] width 35 height 35
checkbox input "true"
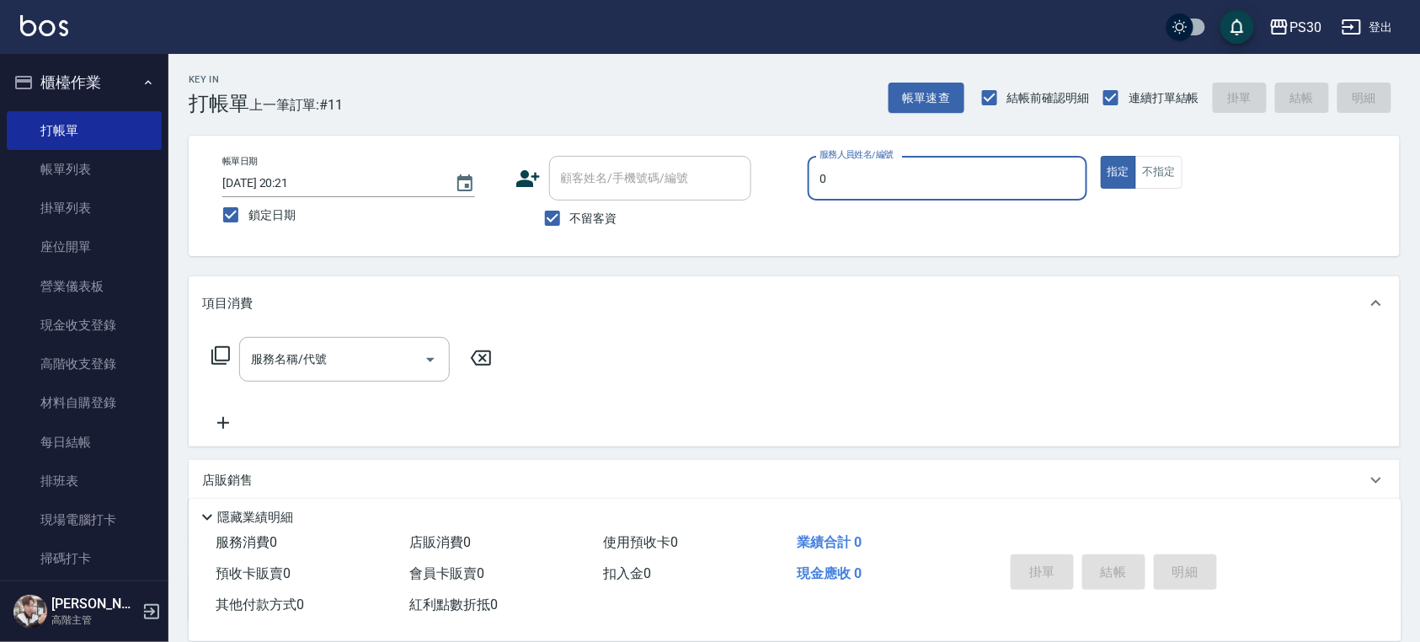
type input "[PERSON_NAME]-0"
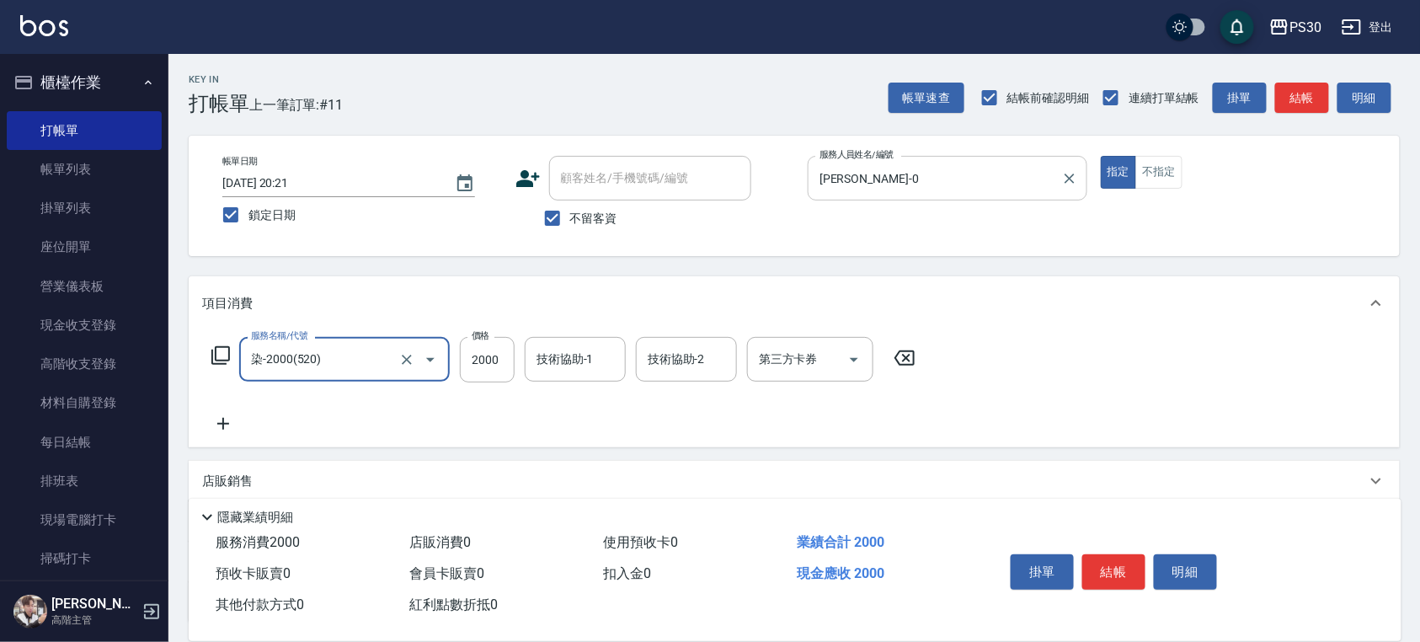
type input "染-2000(520)"
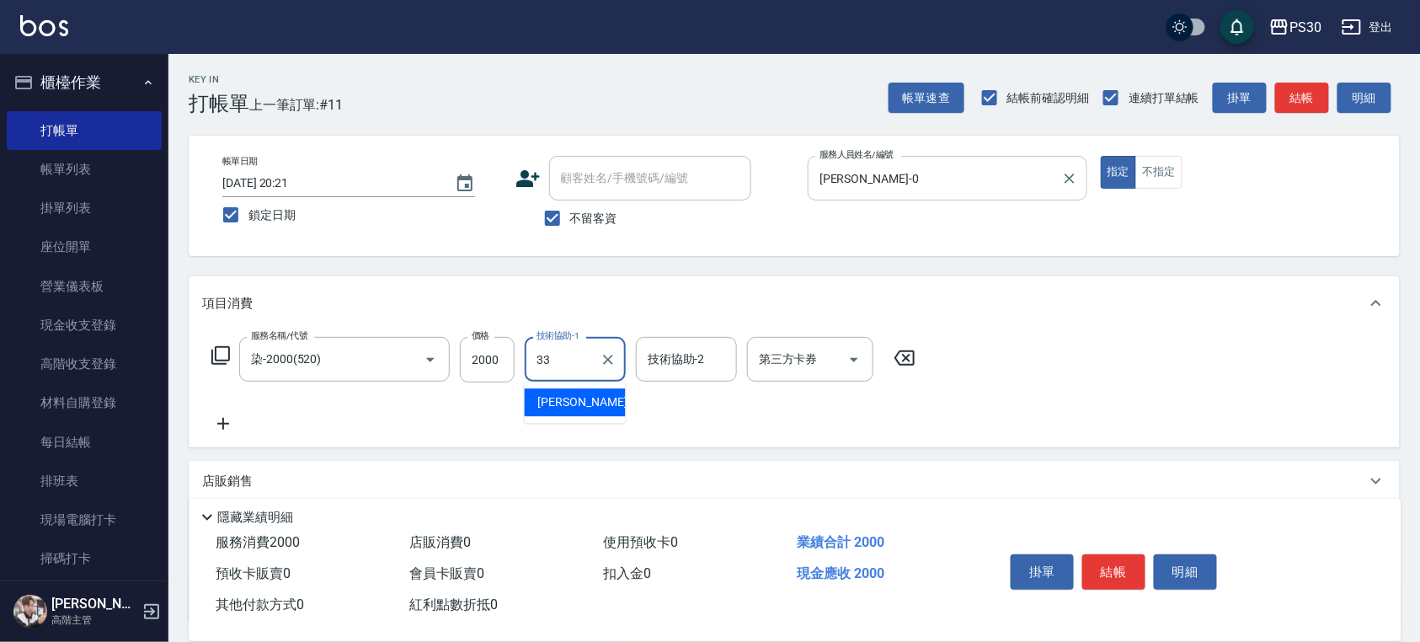
type input "[PERSON_NAME]-33"
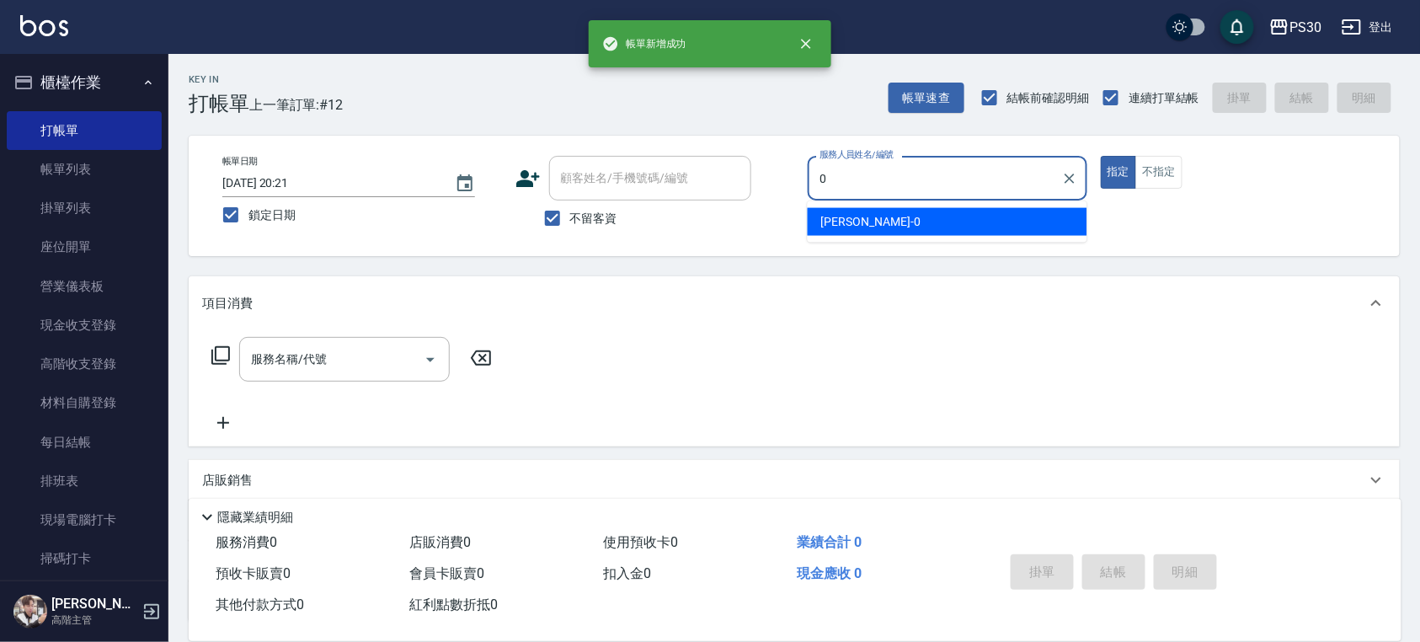
type input "[PERSON_NAME]-0"
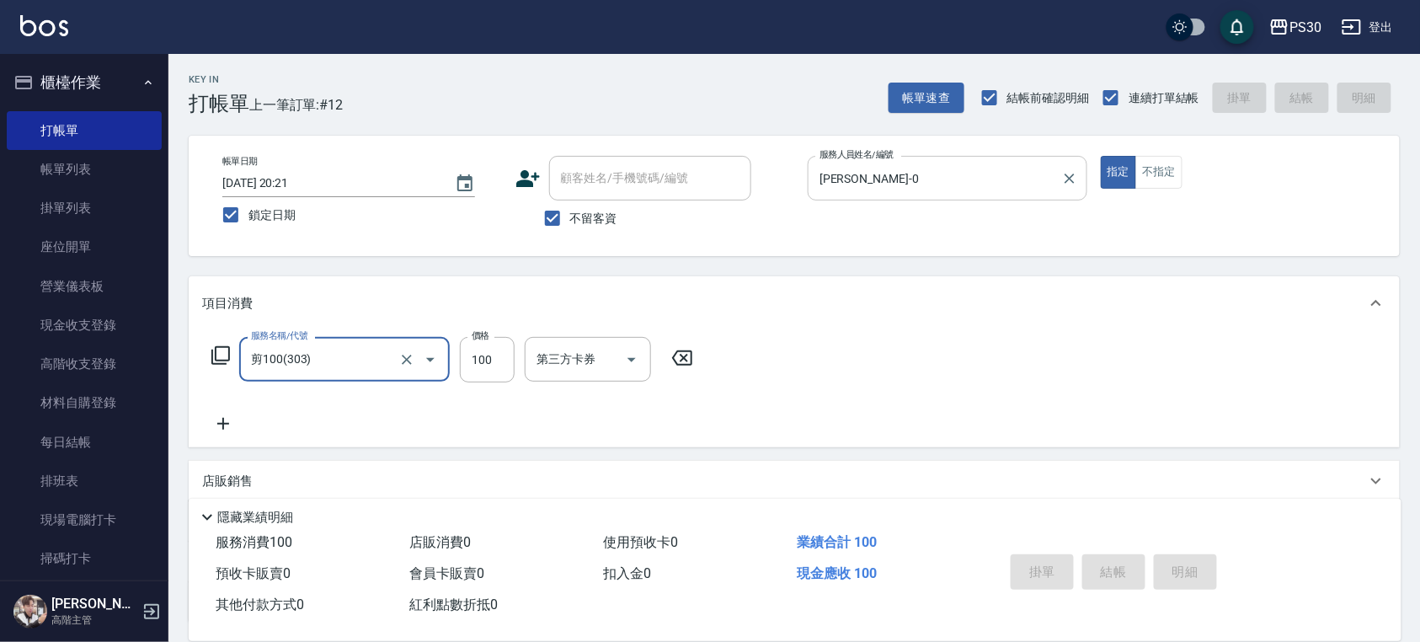
type input "剪100(303)"
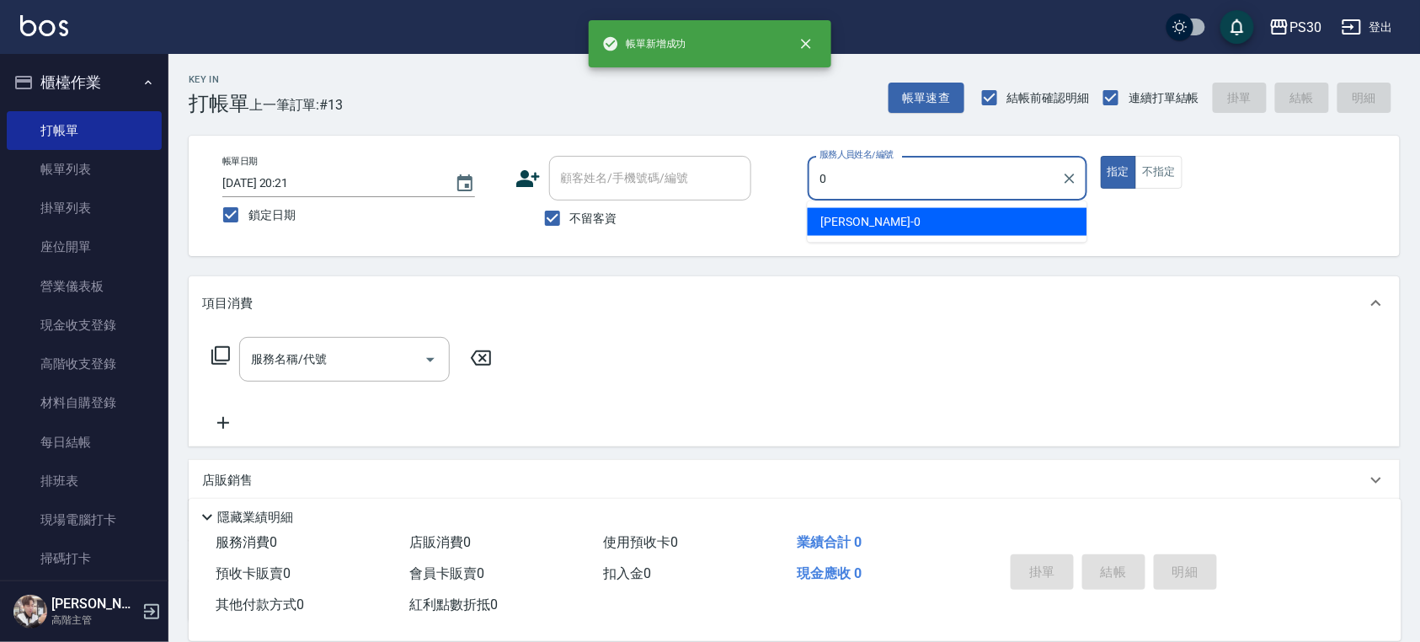
type input "[PERSON_NAME]-0"
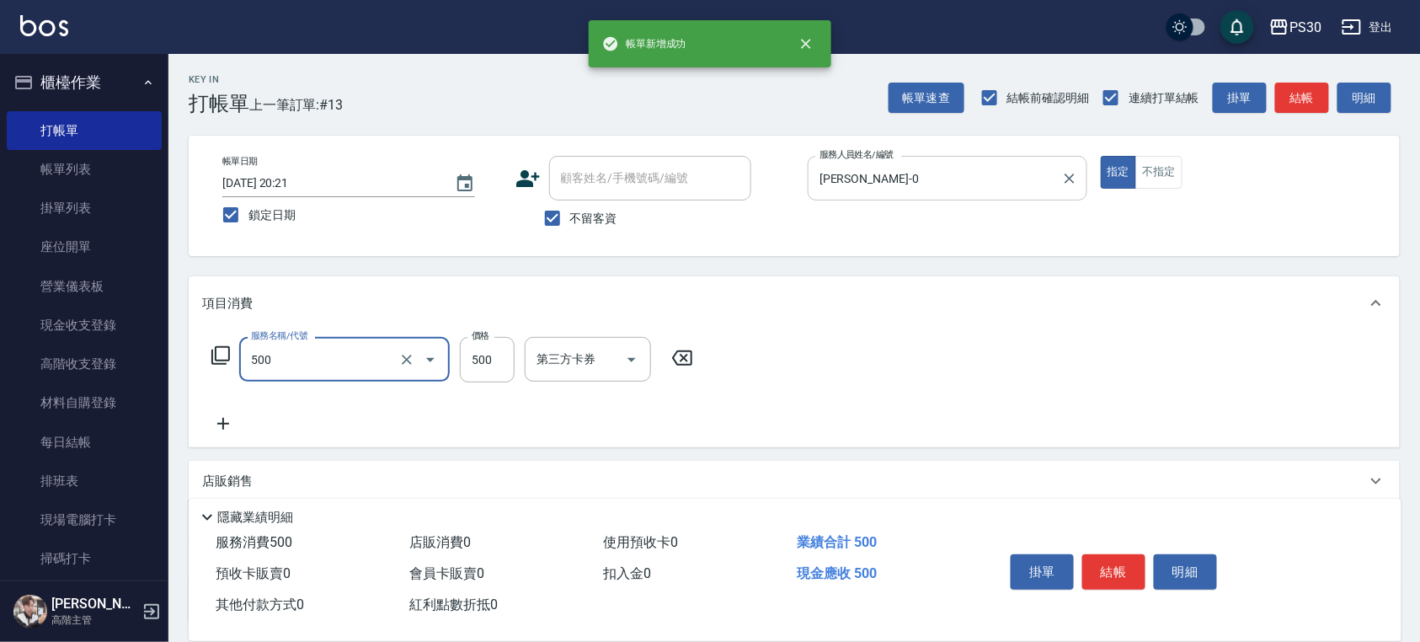
type input "洗剪500(500)"
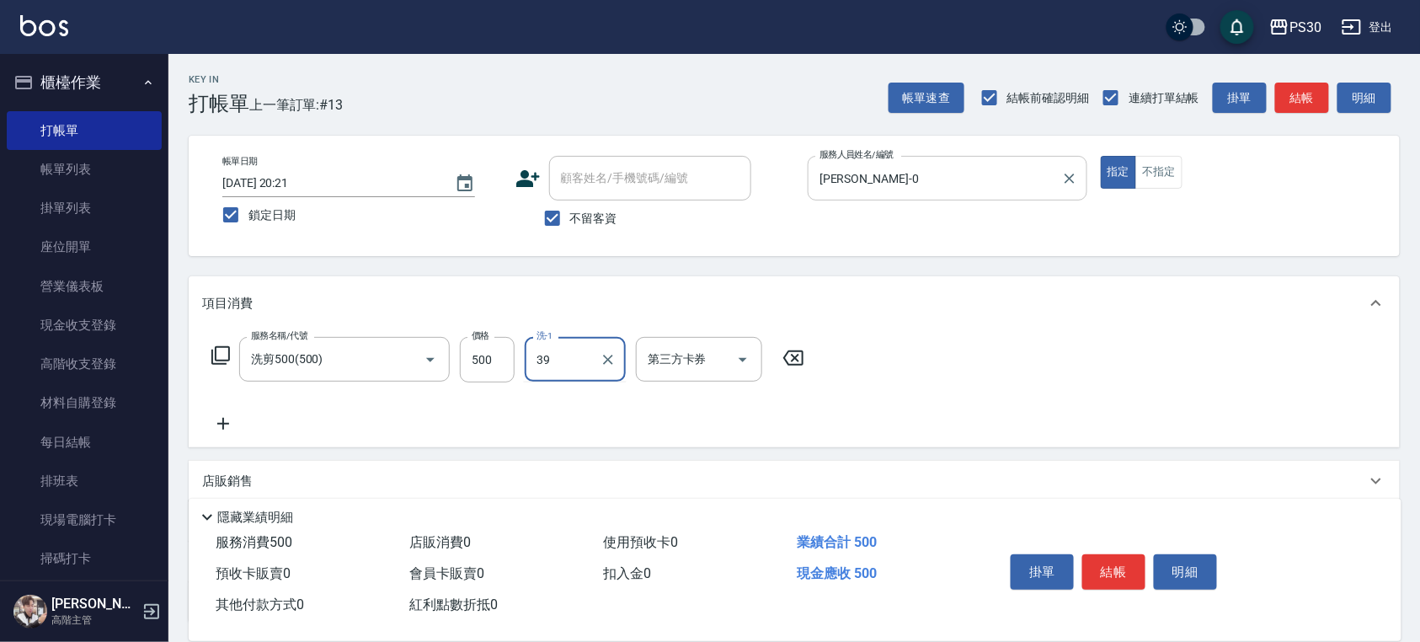
type input "RENA-39"
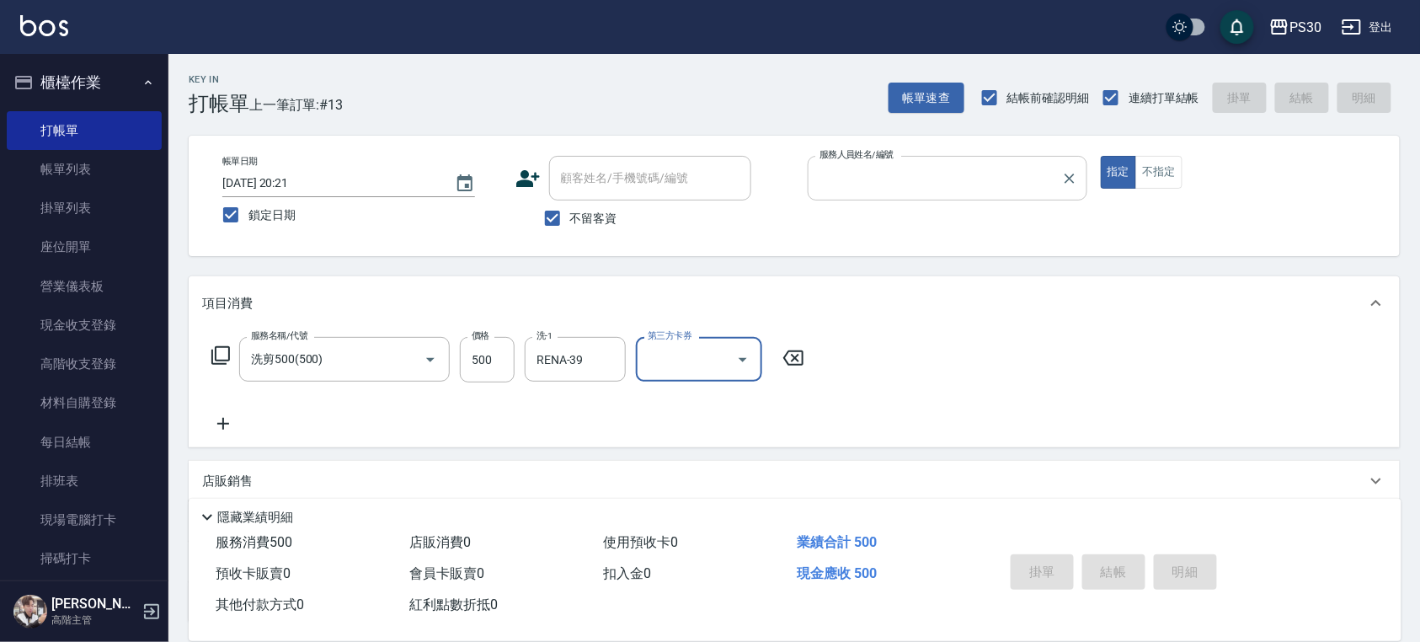
type input "0"
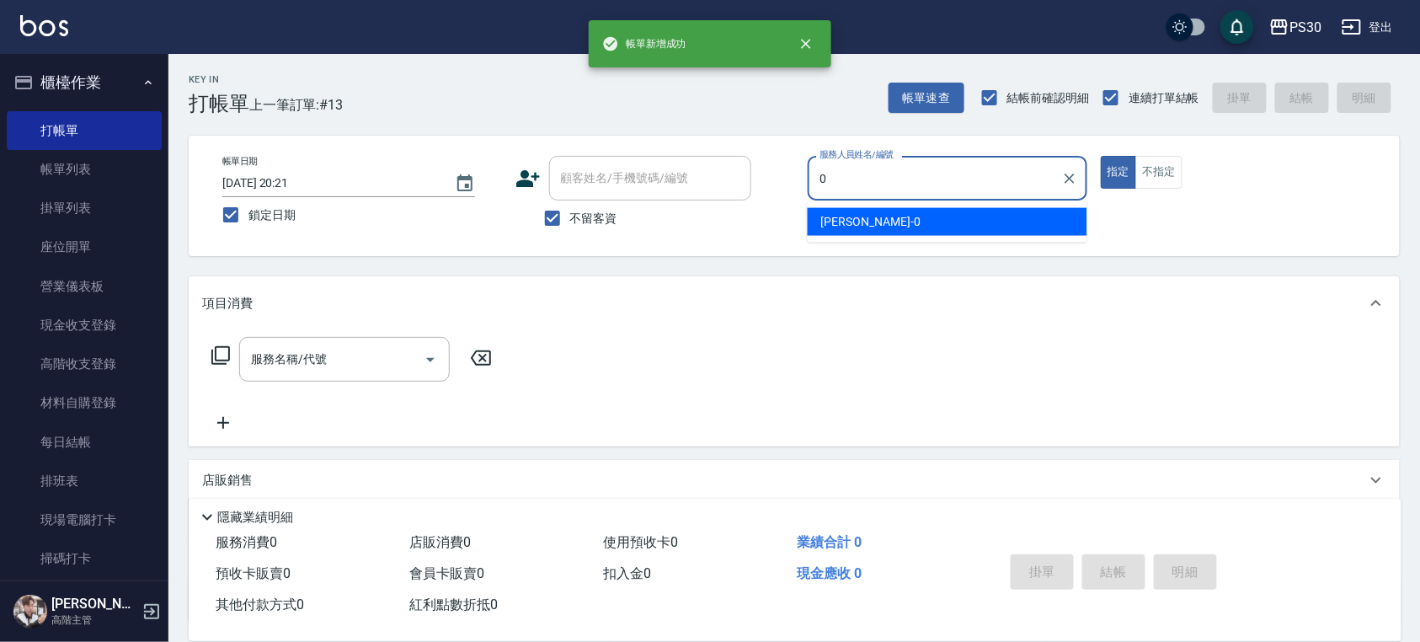
type input "[PERSON_NAME]-0"
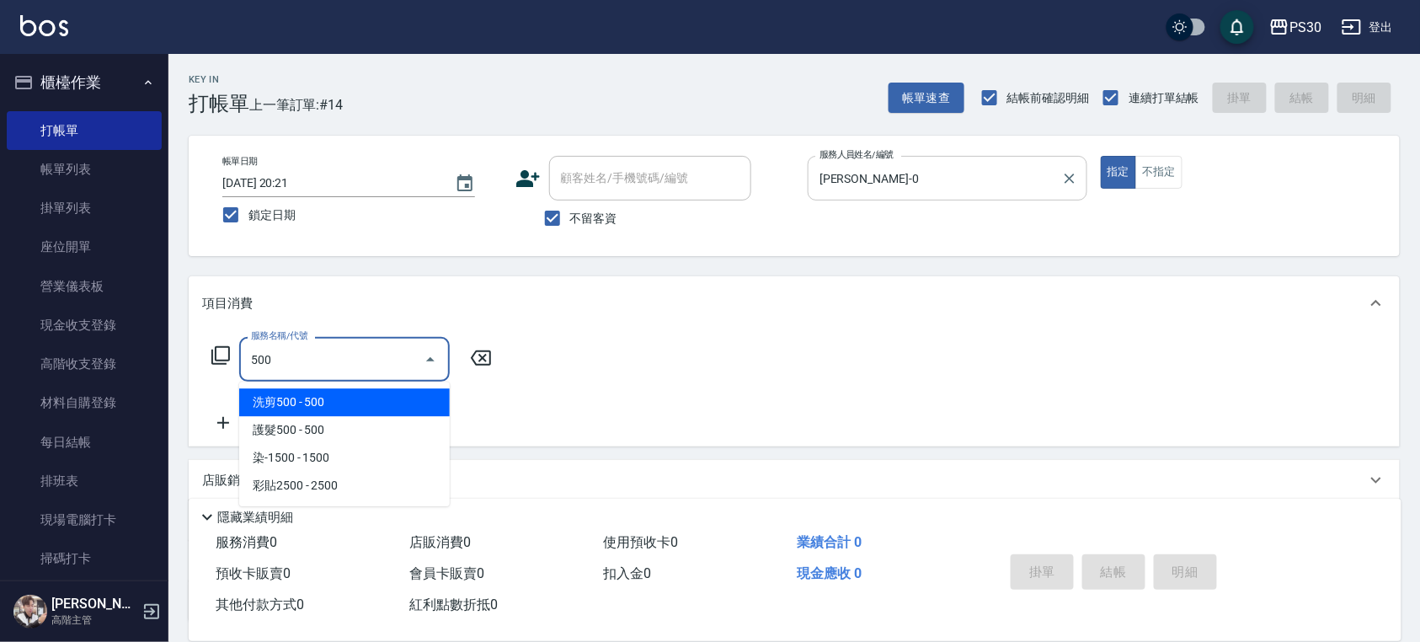
type input "洗剪500(500)"
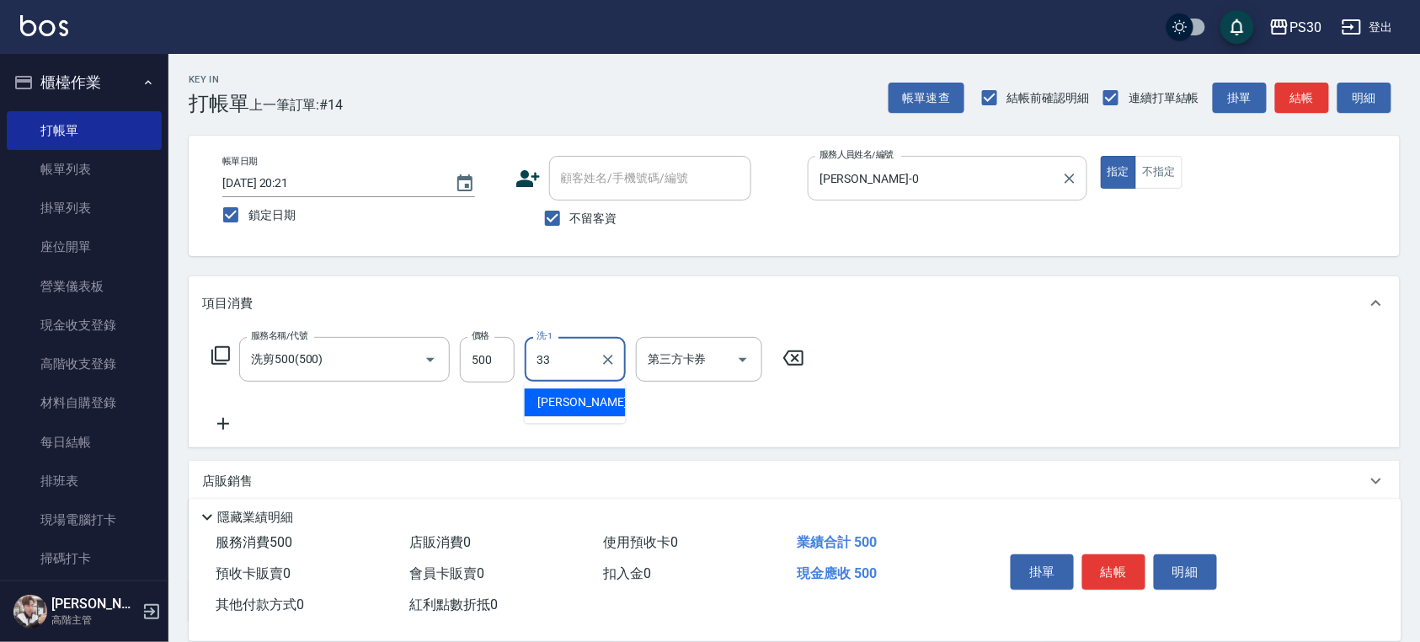
type input "[PERSON_NAME]-33"
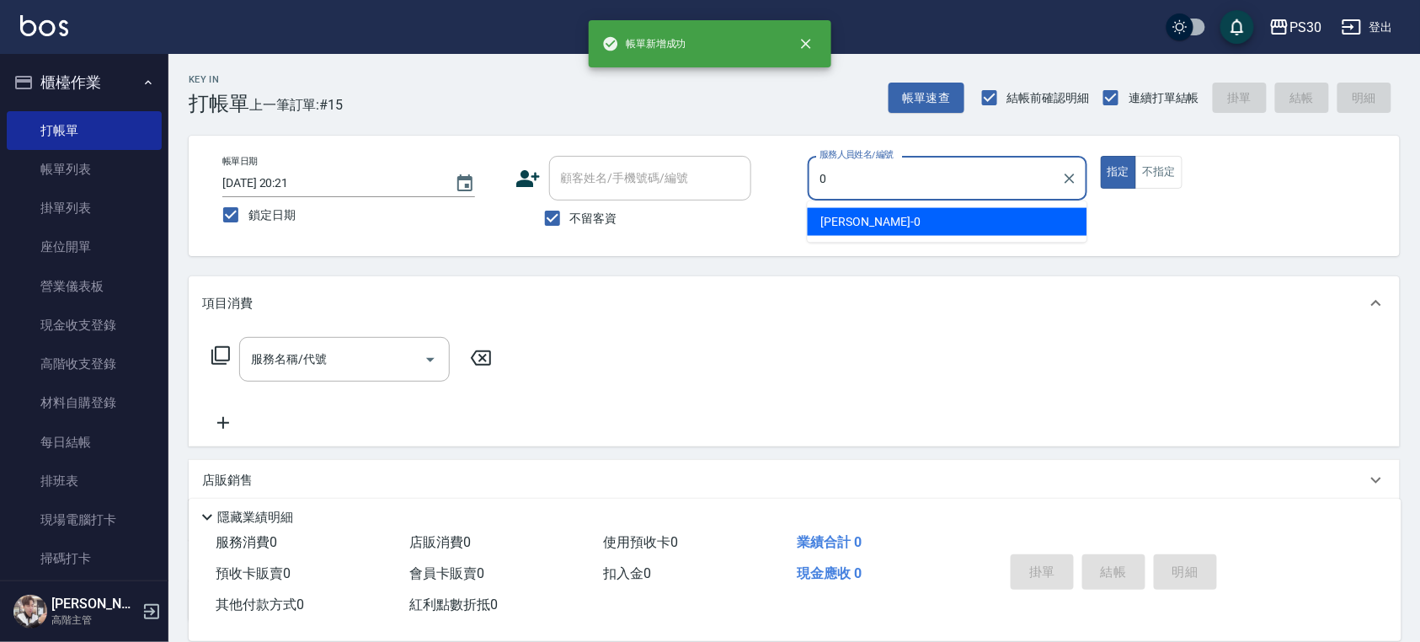
type input "[PERSON_NAME]-0"
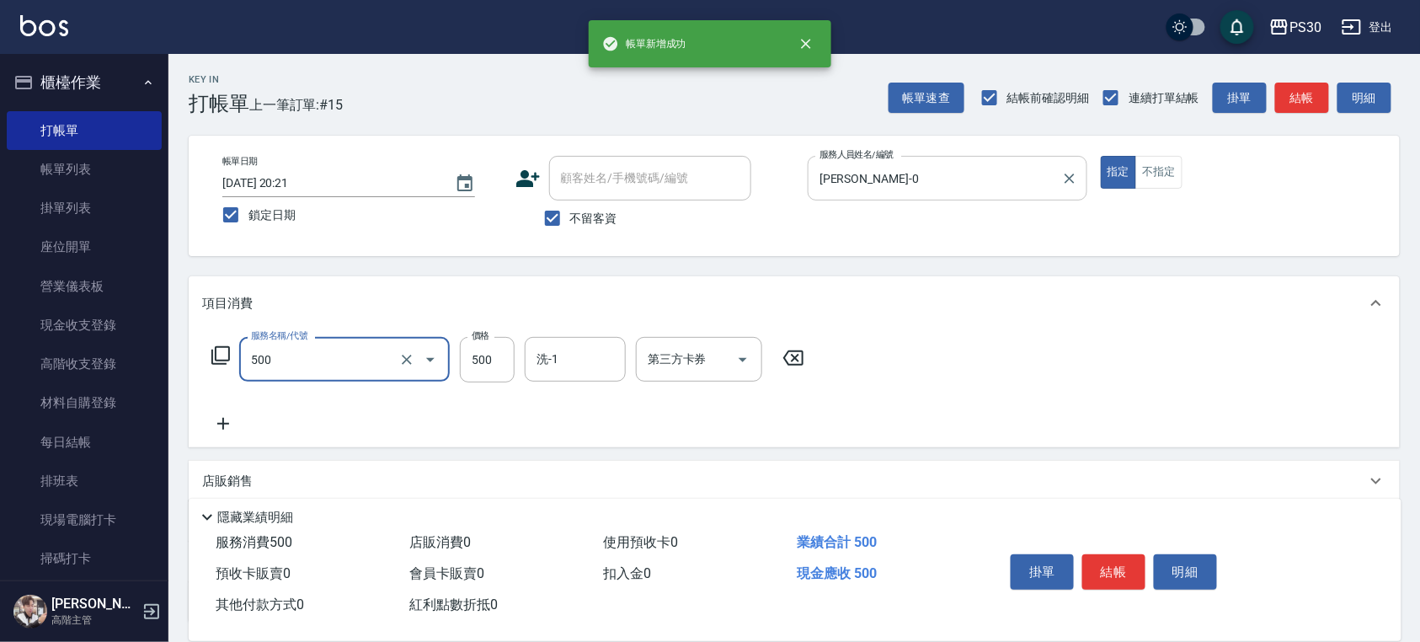
type input "洗剪500(500)"
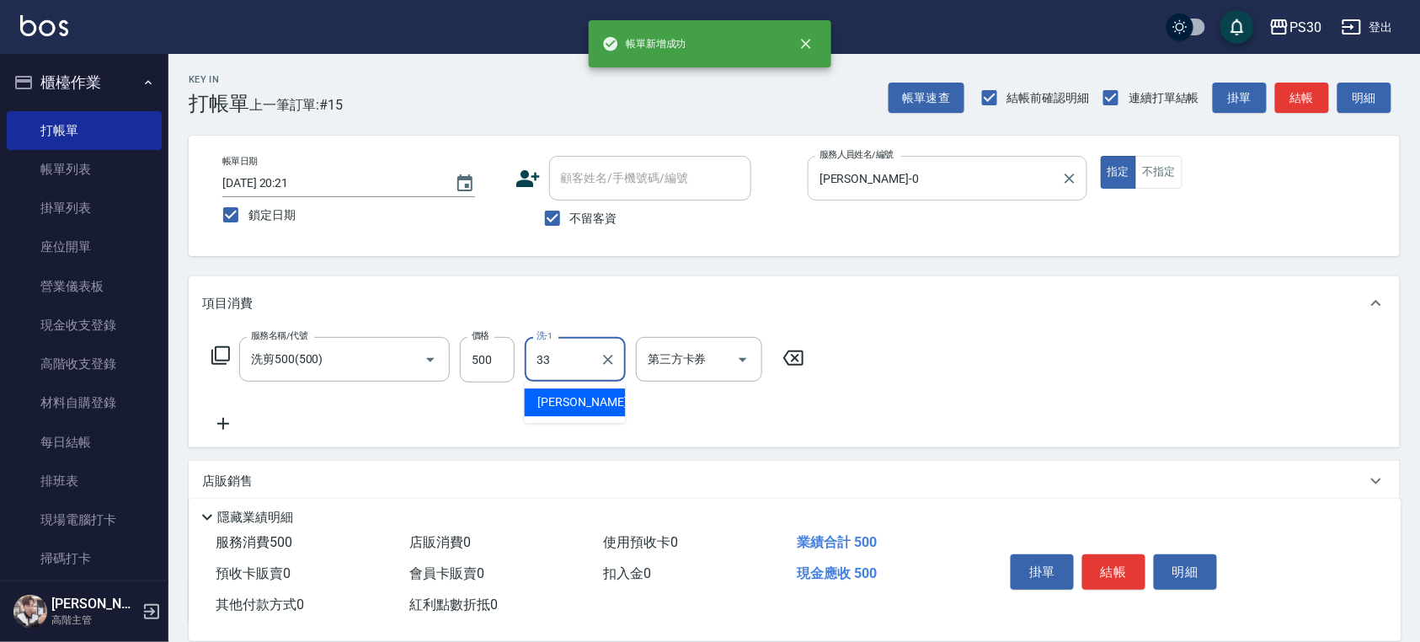
type input "[PERSON_NAME]-33"
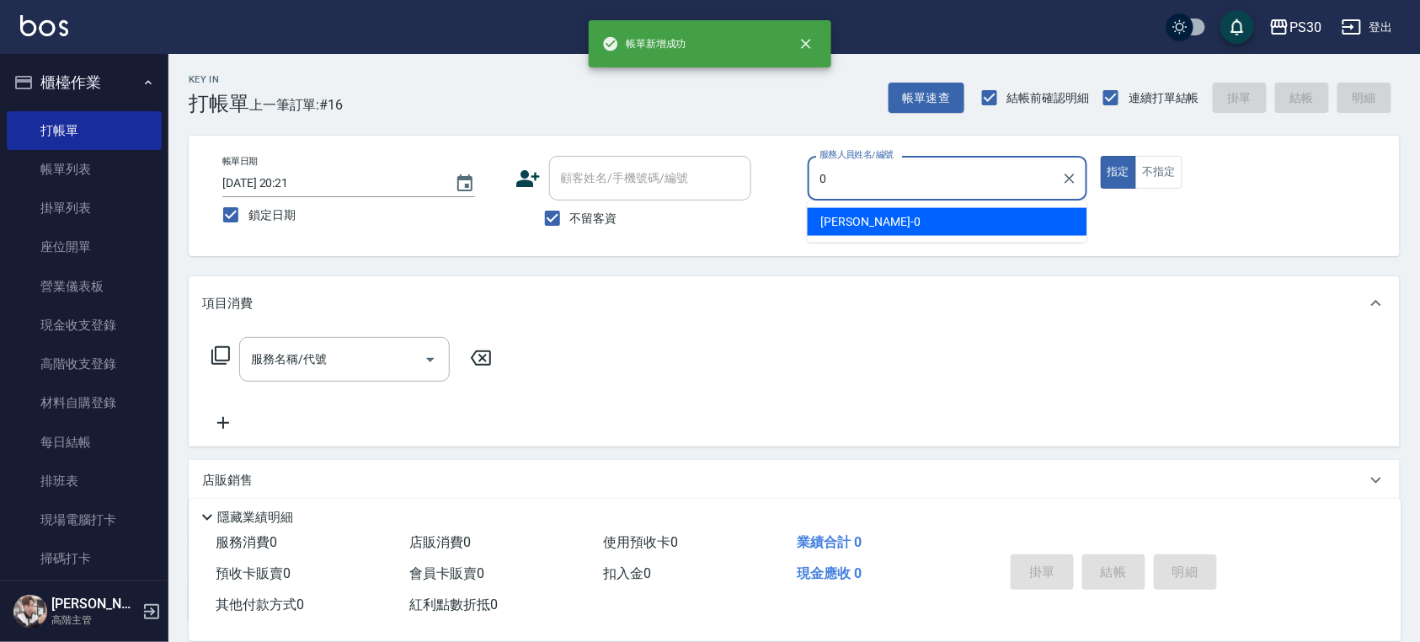
type input "[PERSON_NAME]-0"
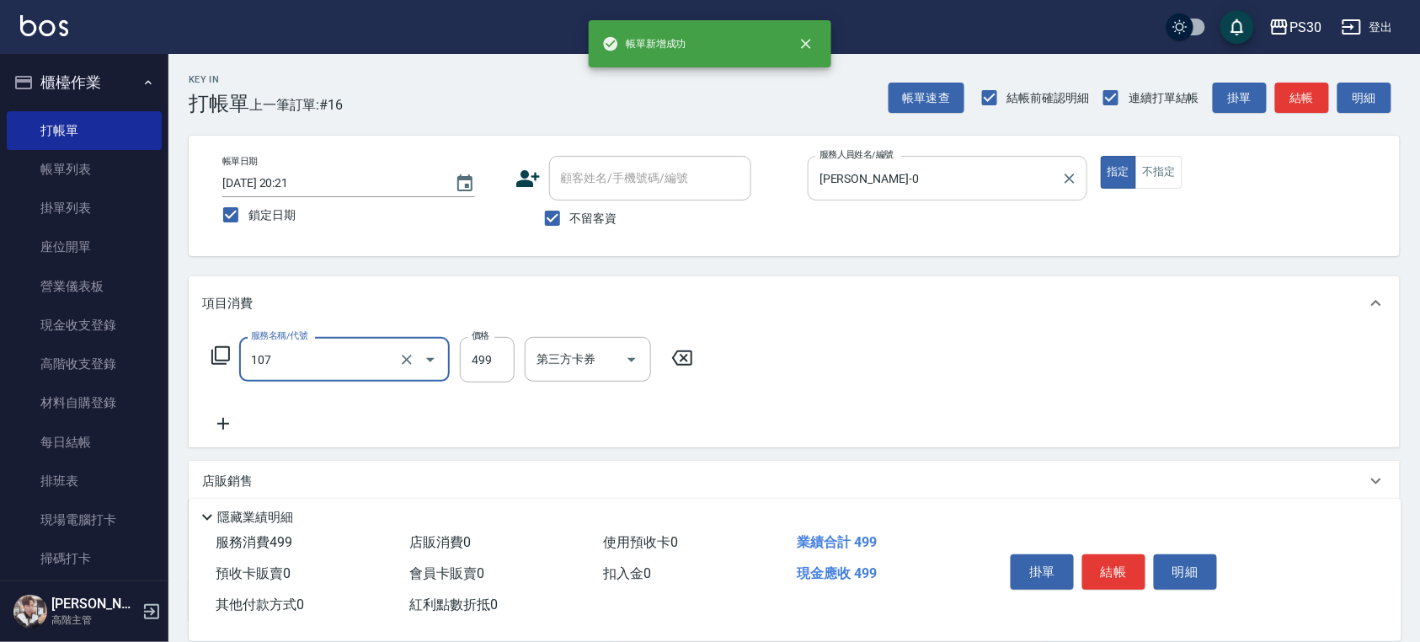
type input "舒活洗剪499(107)"
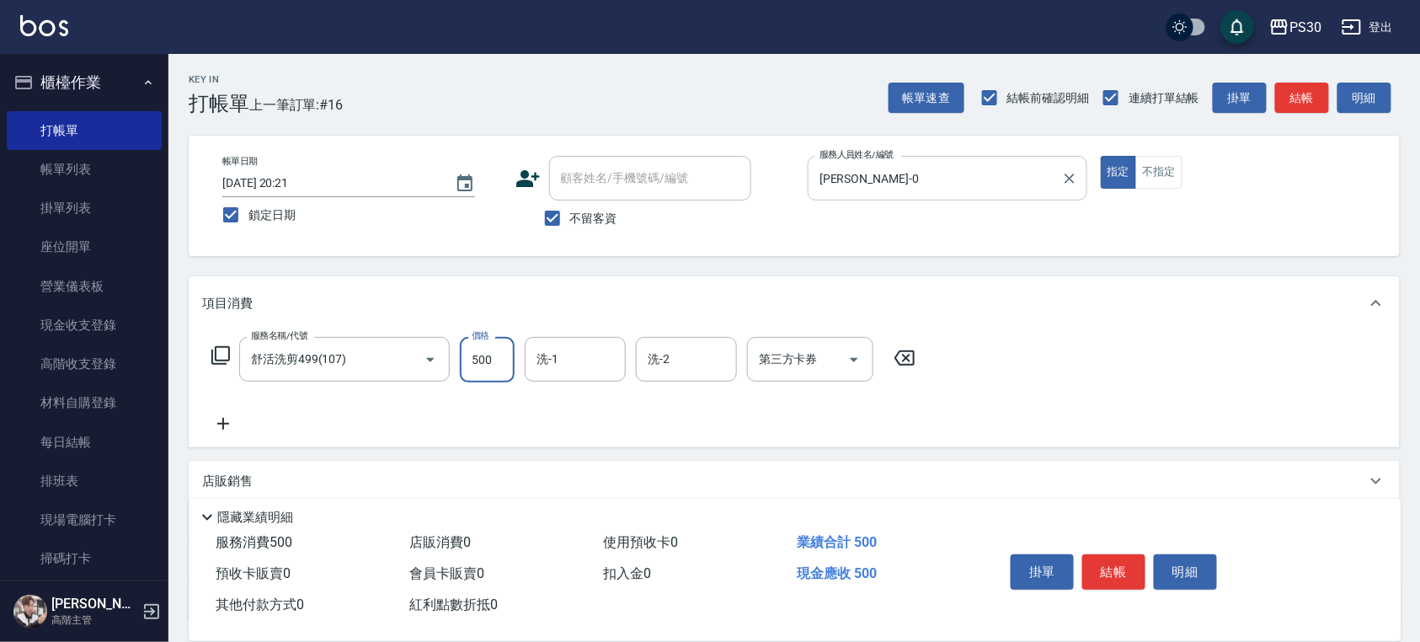
type input "500"
type input "[PERSON_NAME]-33"
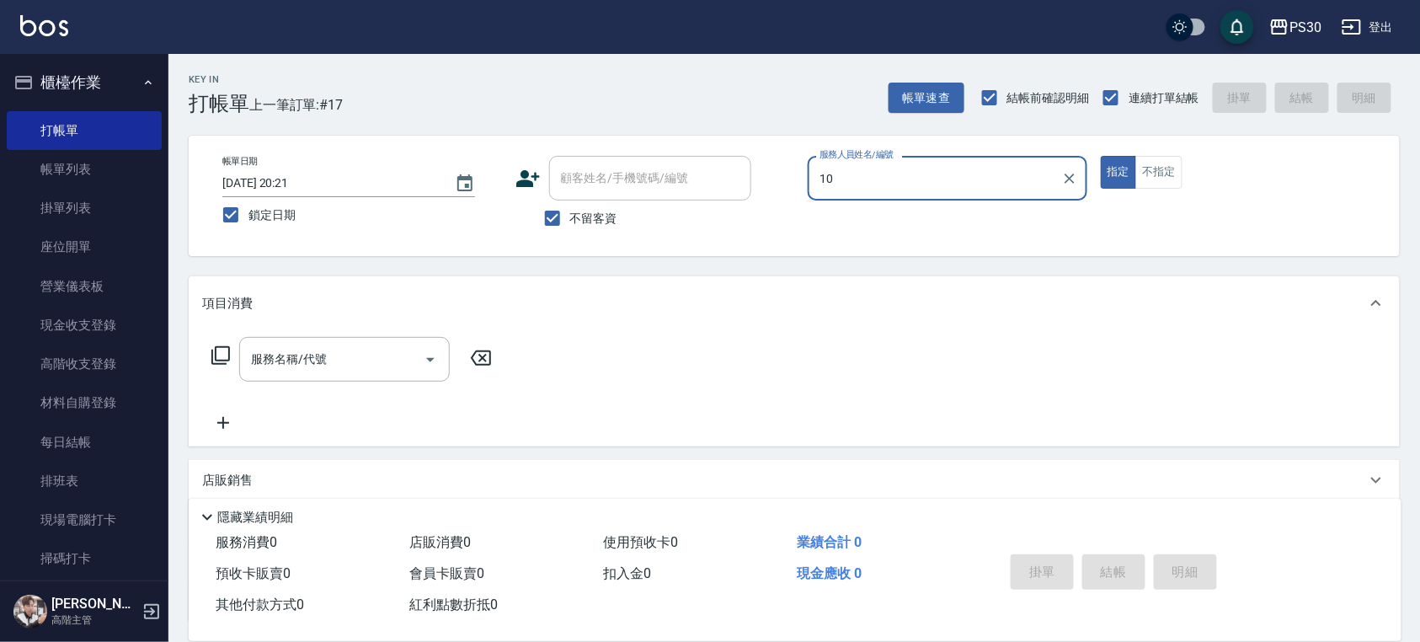
type input "1"
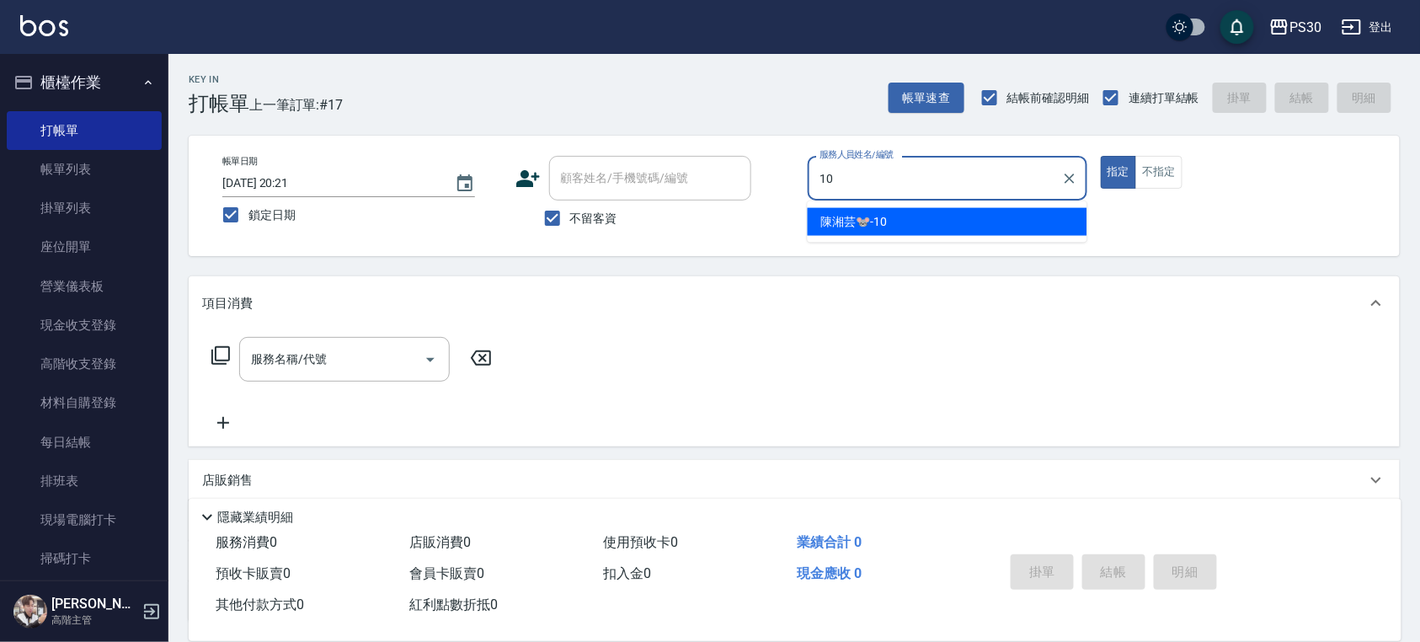
type input "[PERSON_NAME]🐭-10"
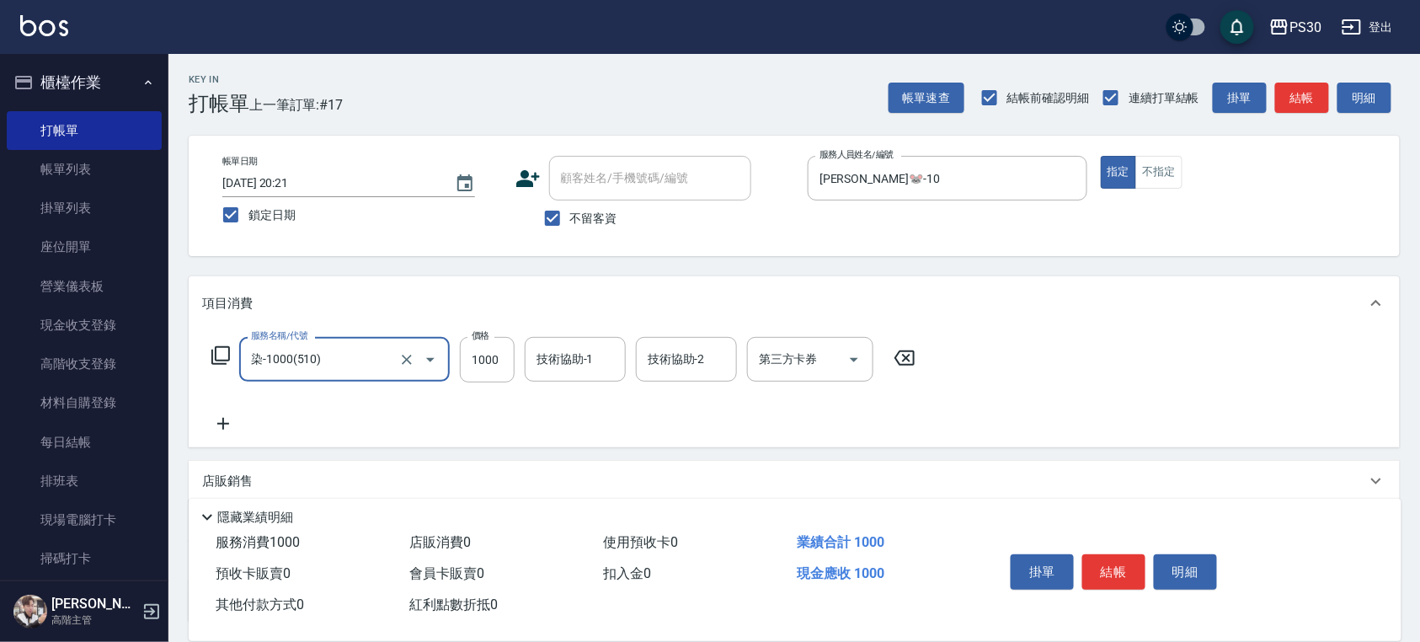
type input "染-1000(510)"
type input "999"
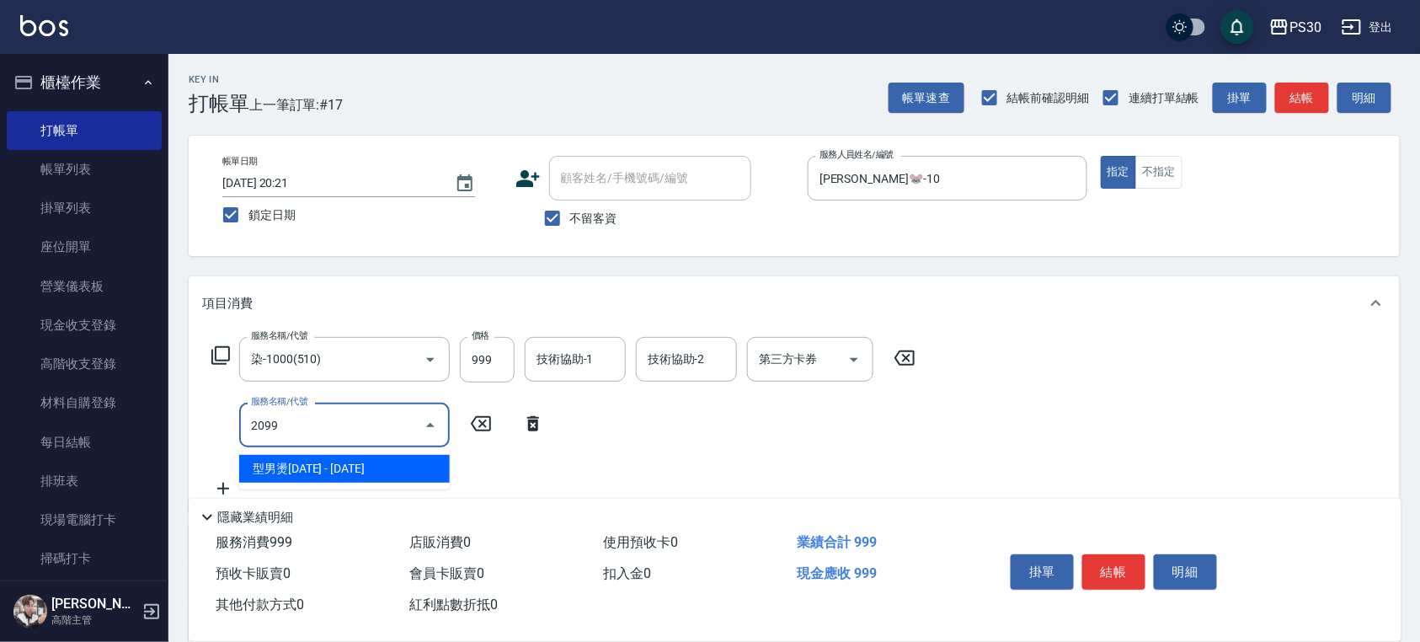
type input "型男燙2099(212)"
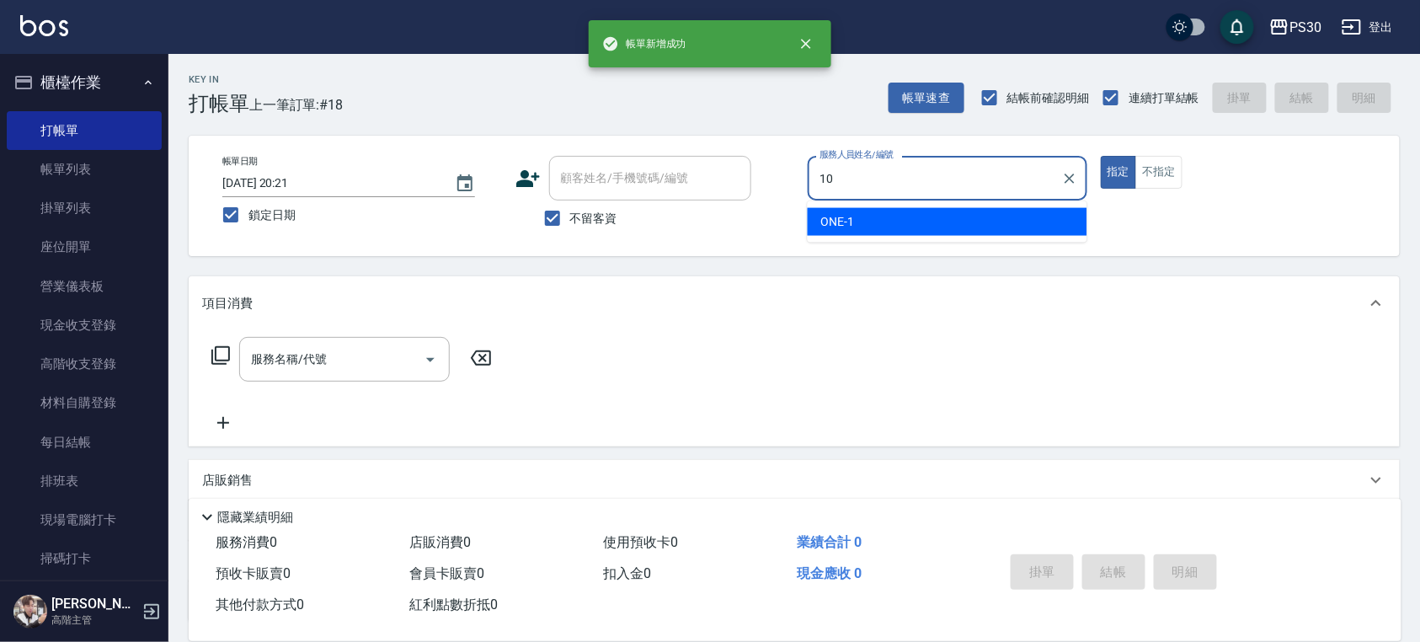
type input "[PERSON_NAME]🐭-10"
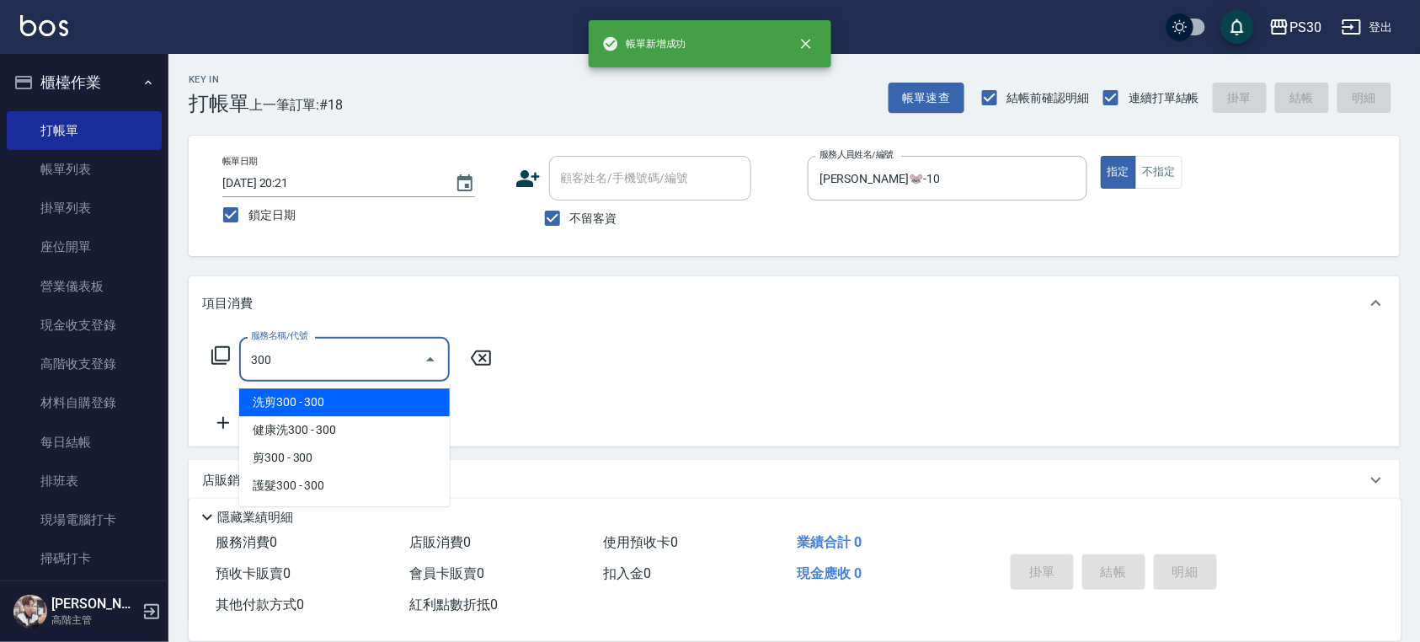
type input "洗剪300(300)"
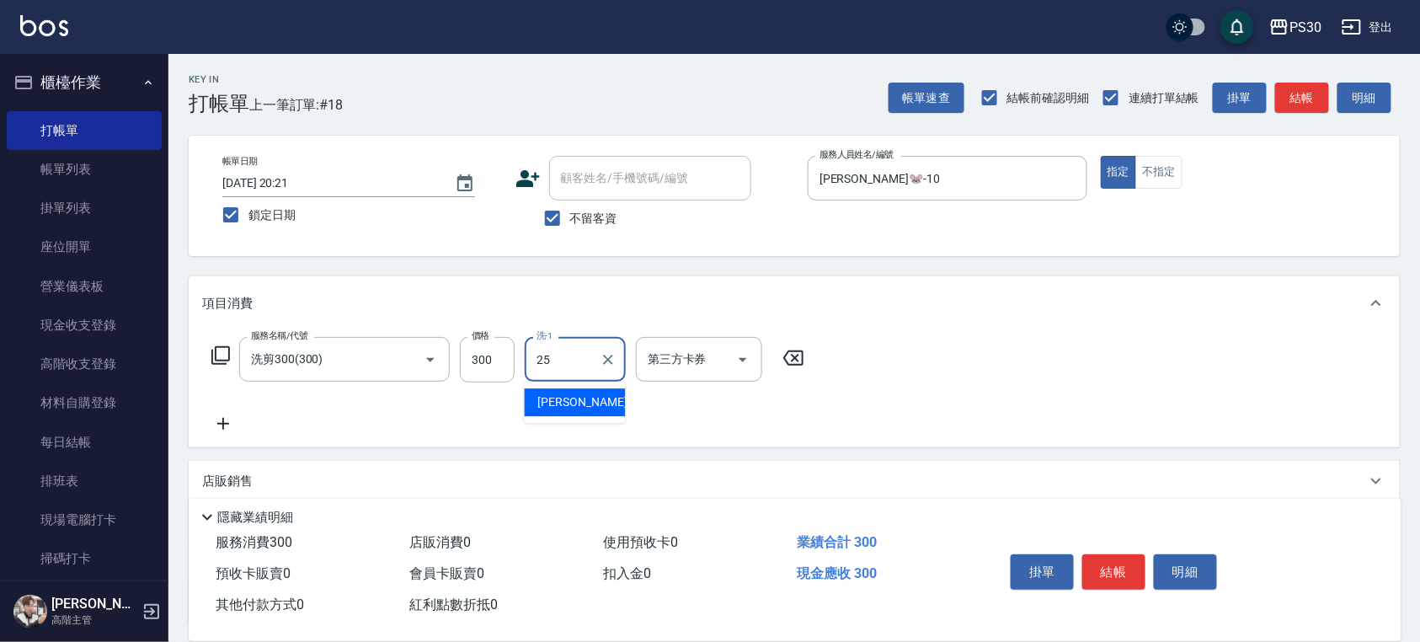
type input "[PERSON_NAME]-25"
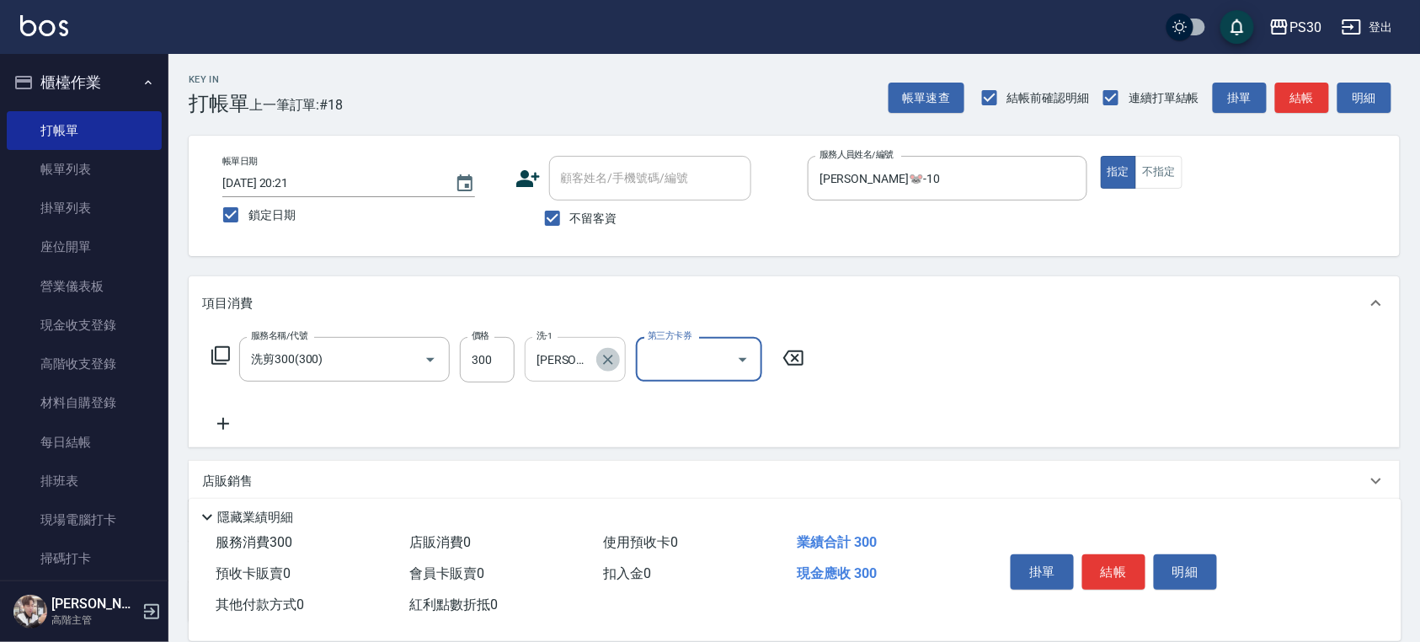
click at [611, 357] on icon "Clear" at bounding box center [608, 360] width 10 height 10
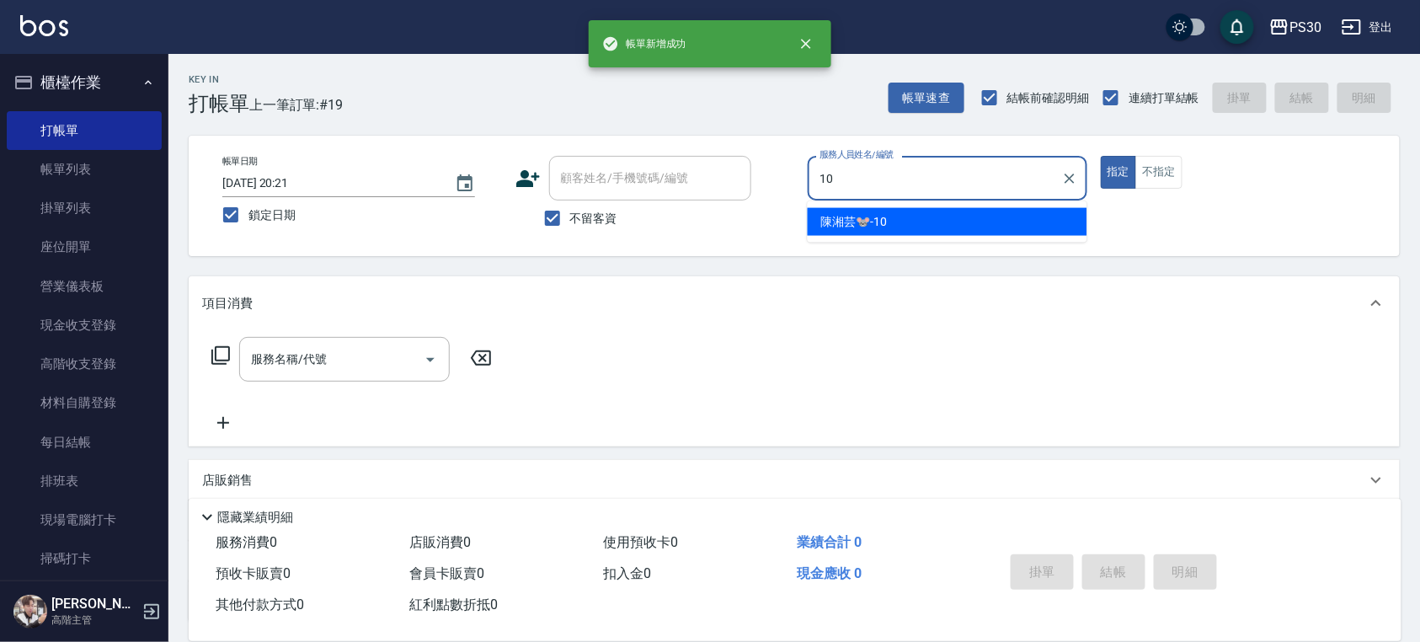
type input "[PERSON_NAME]🐭-10"
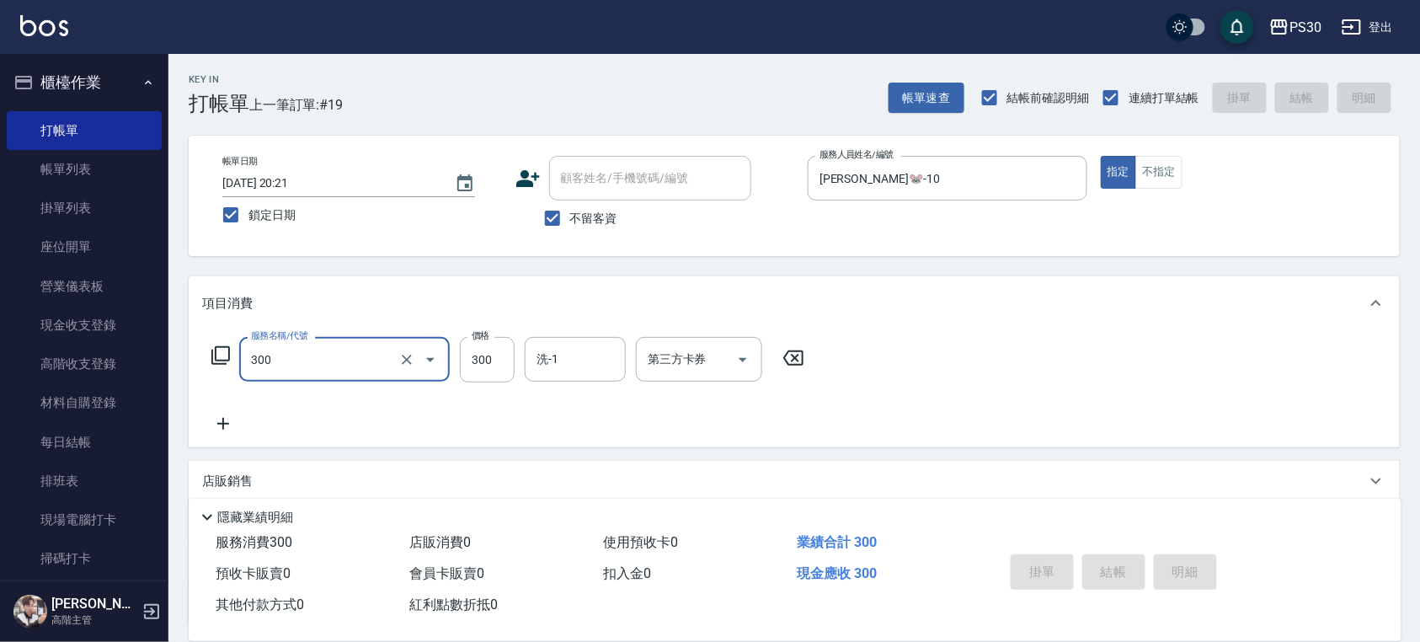
type input "300"
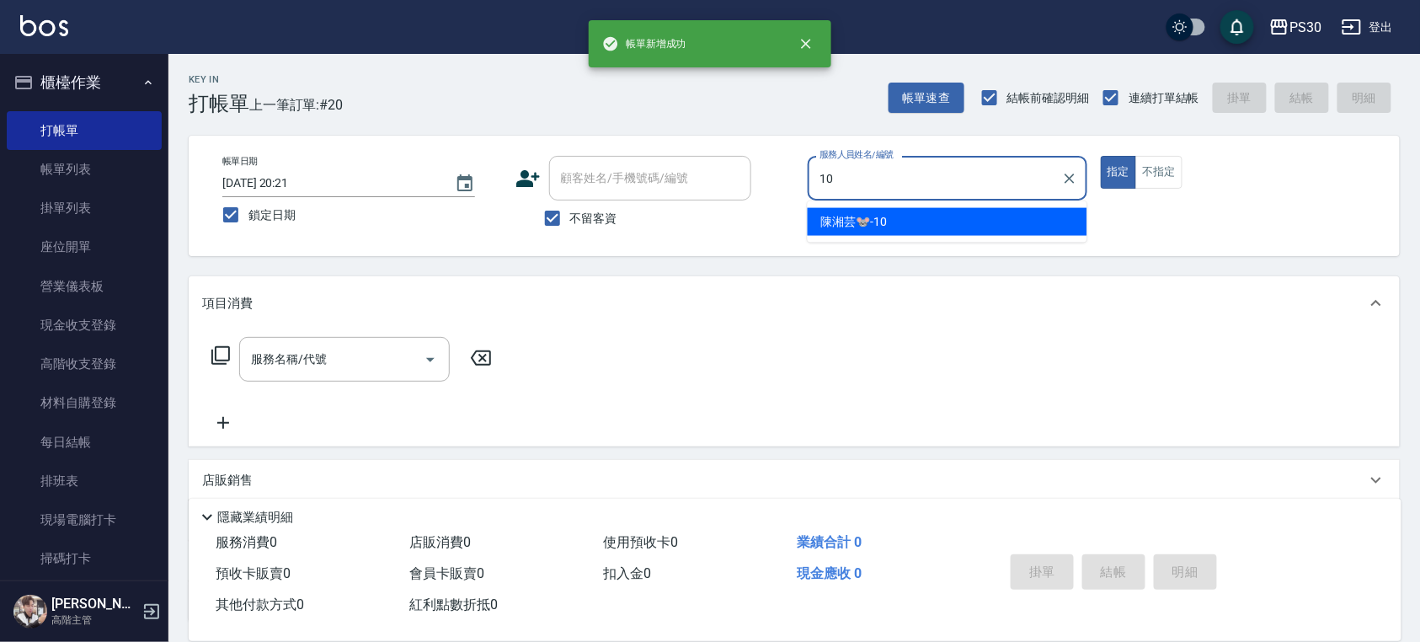
type input "[PERSON_NAME]🐭-10"
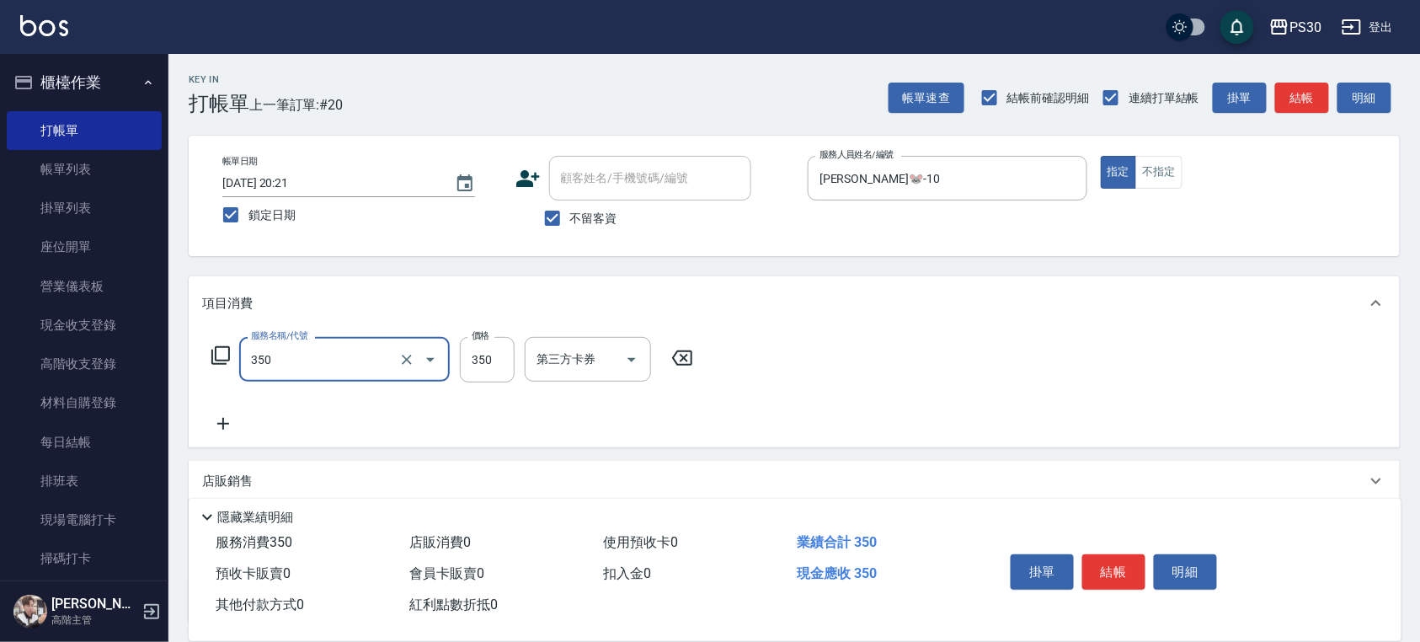
type input "洗剪350(350)"
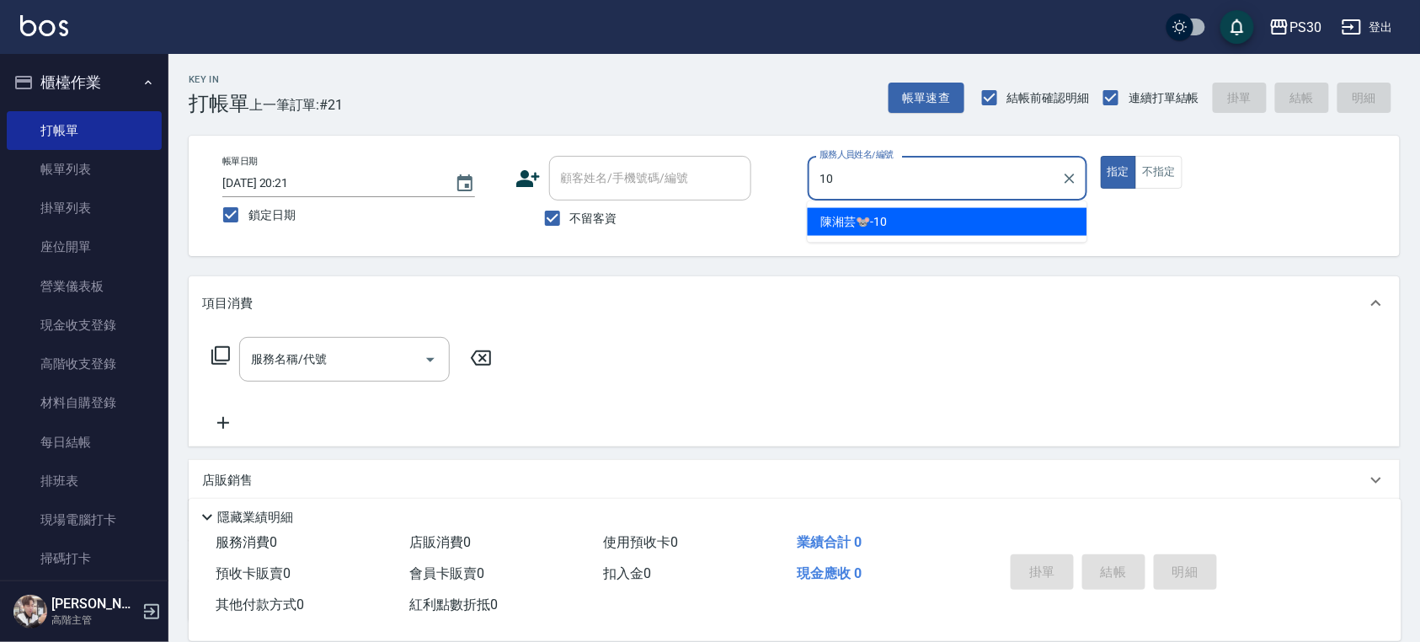
type input "[PERSON_NAME]🐭-10"
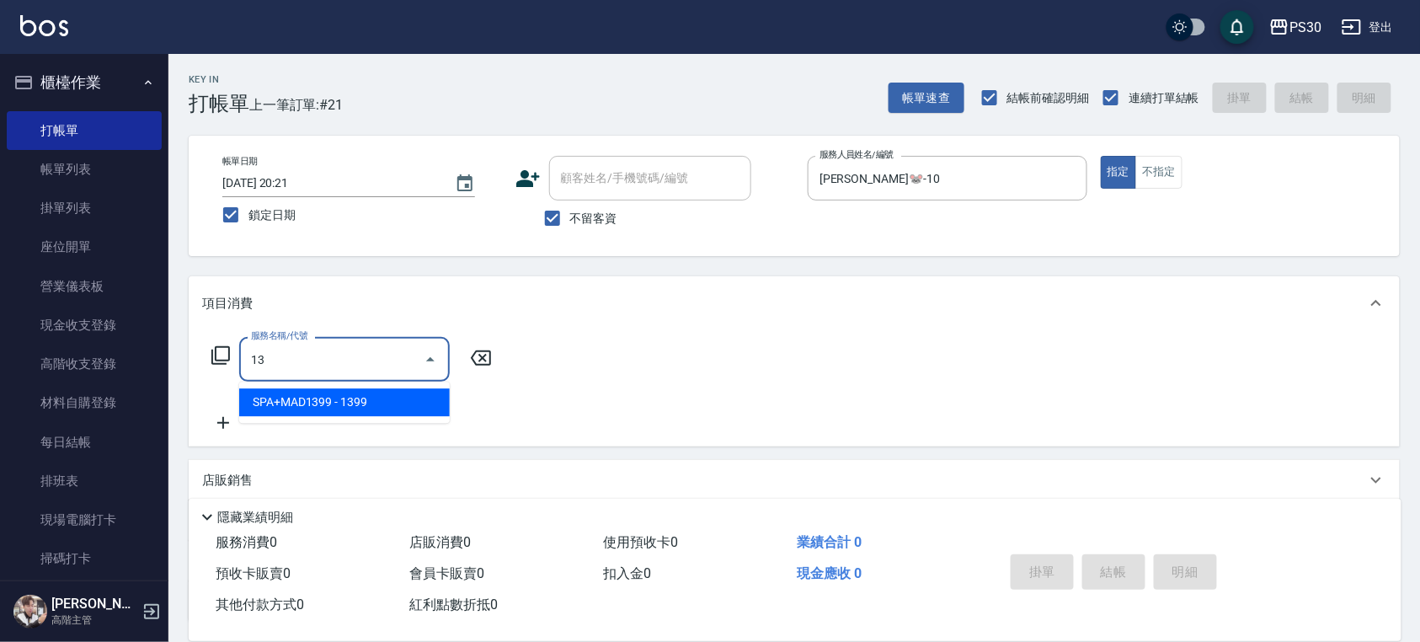
type input "1"
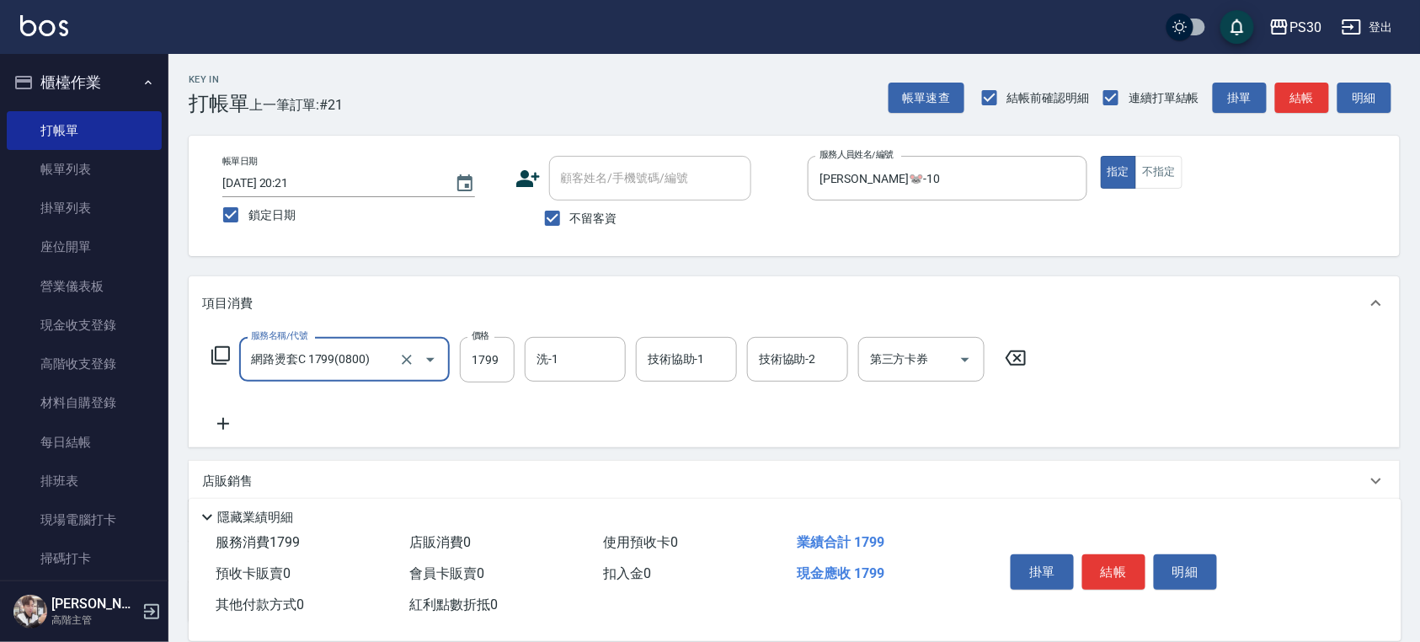
type input "網路燙套C 1799(0800)"
type input "1399"
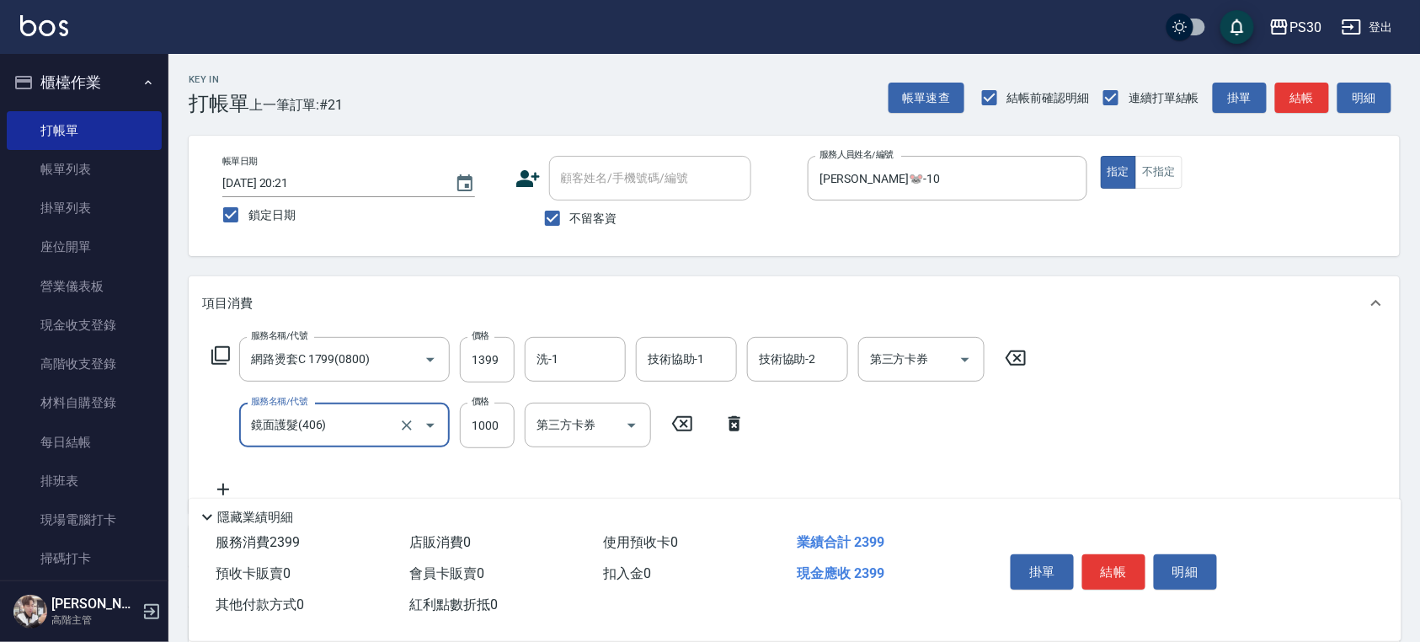
type input "鏡面護髮(406)"
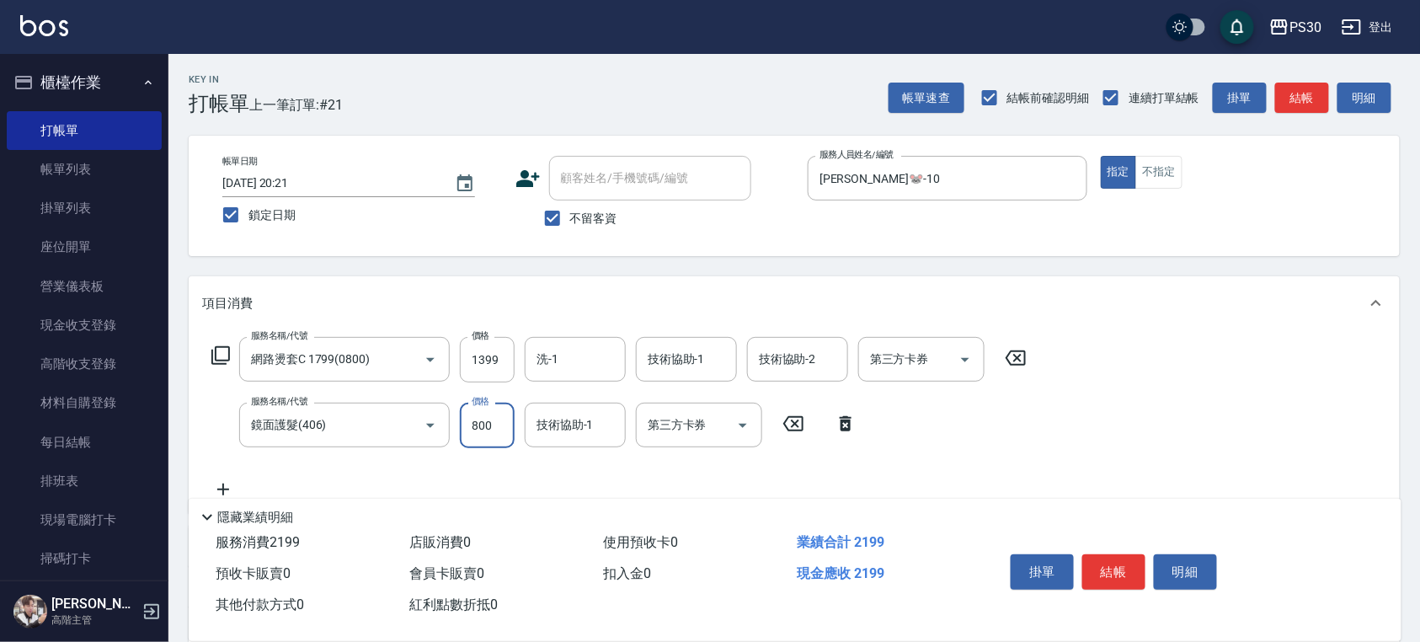
type input "800"
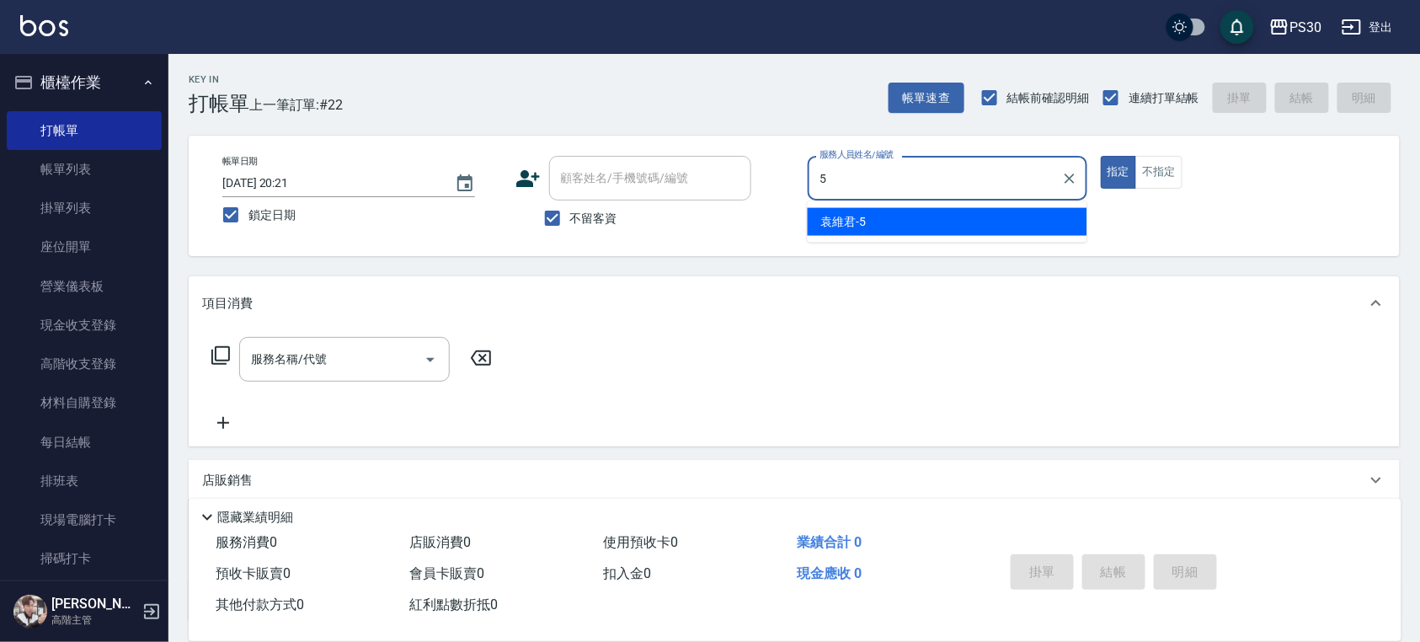
type input "[PERSON_NAME]-5"
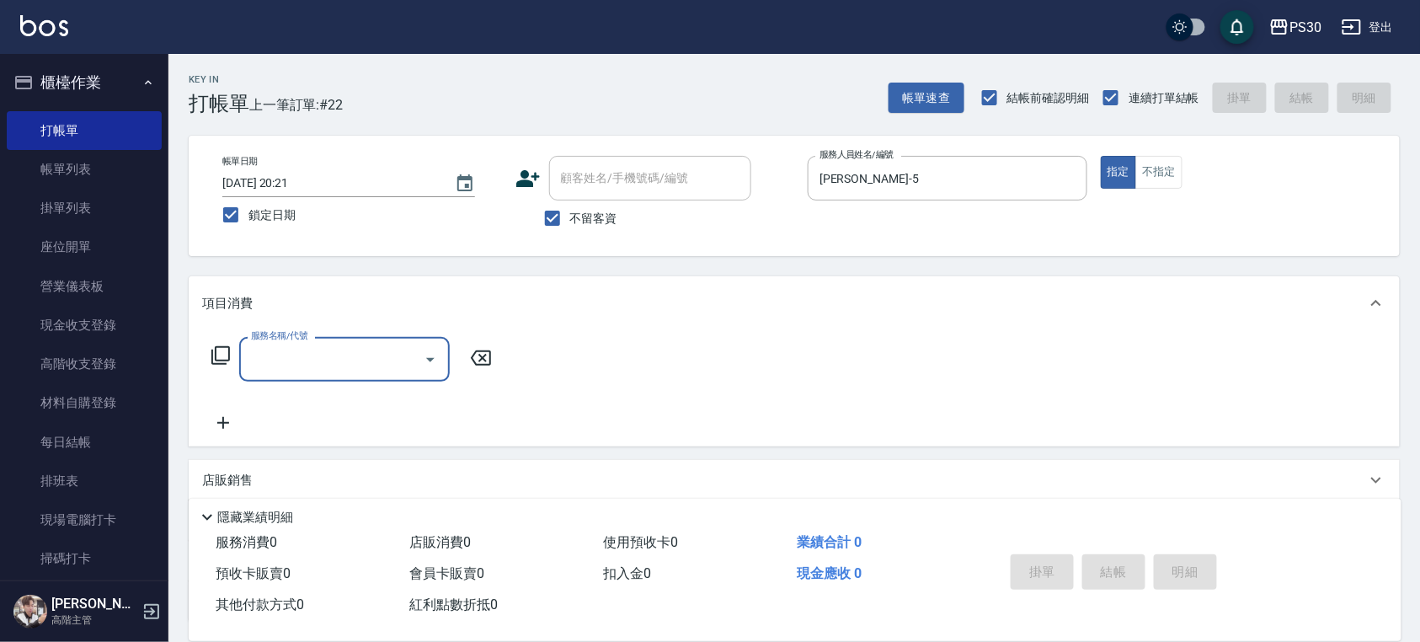
type input "1"
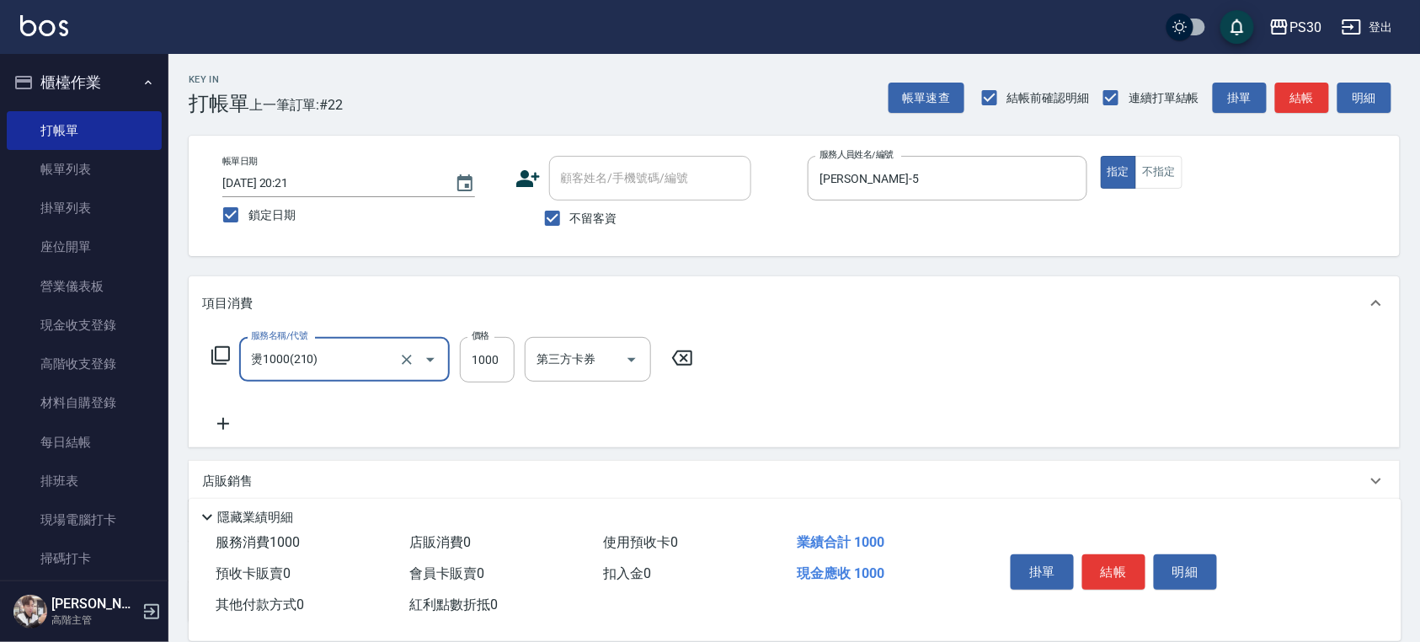
type input "燙1000(210)"
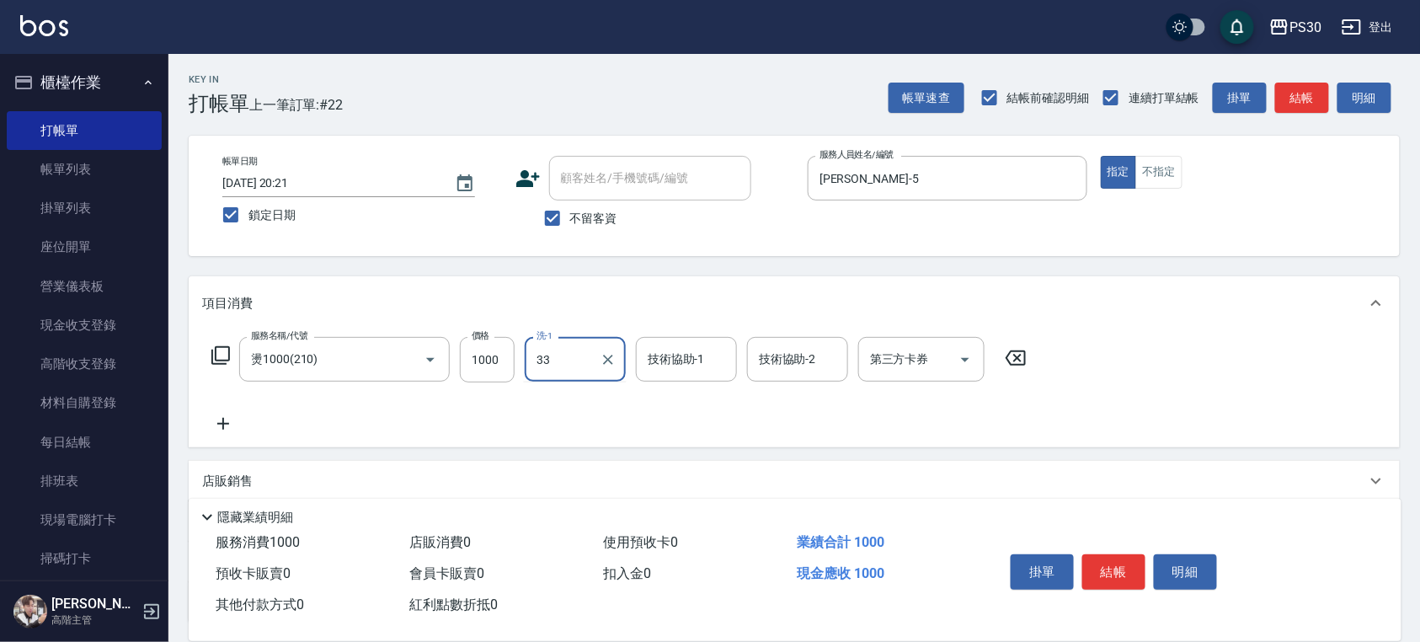
type input "[PERSON_NAME]-33"
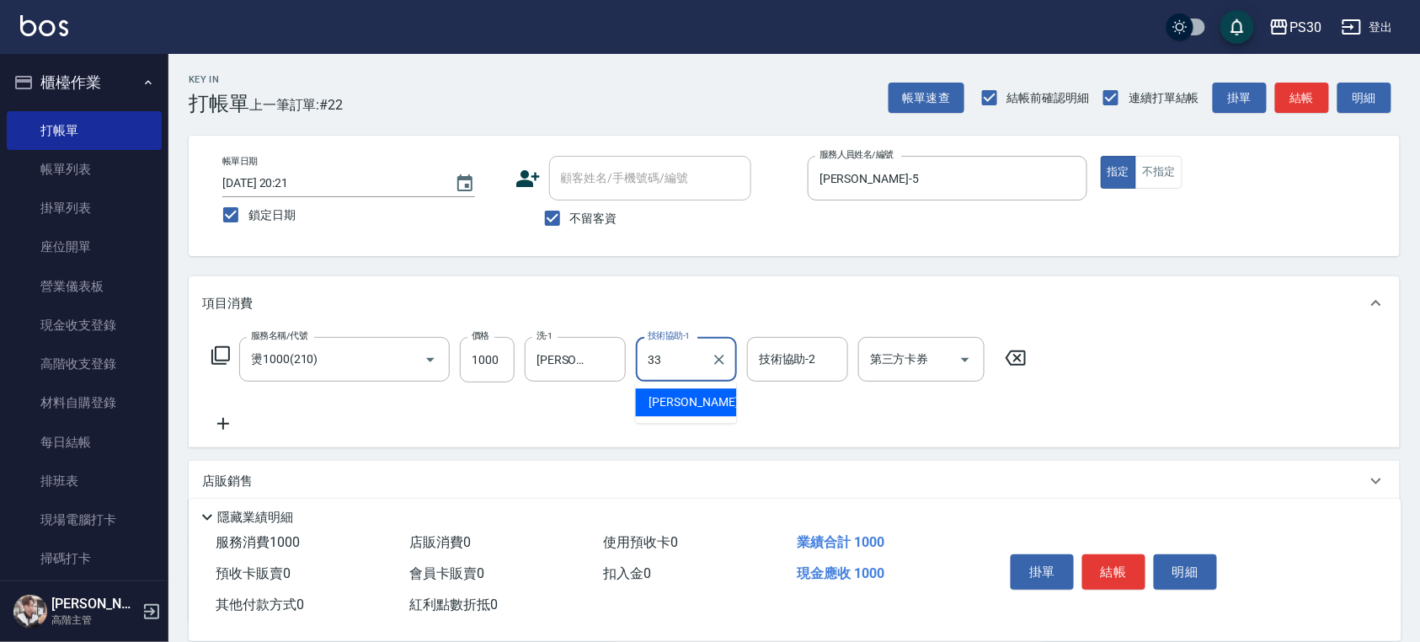
type input "[PERSON_NAME]-33"
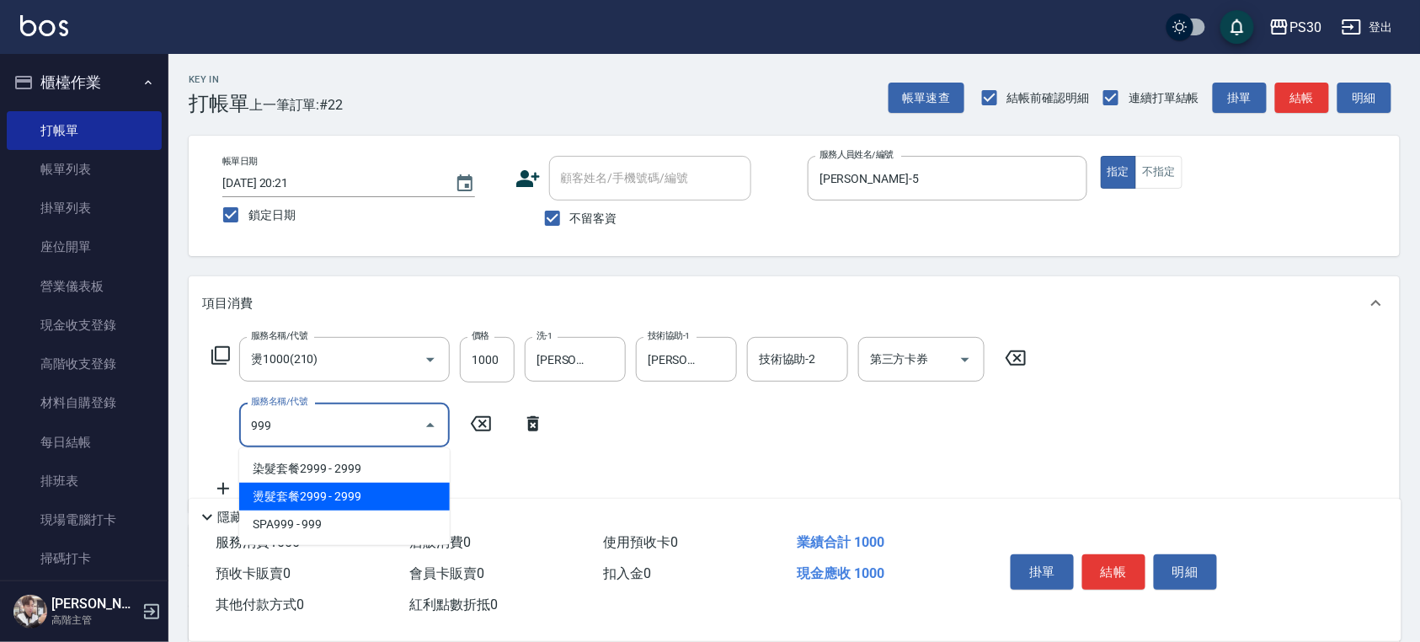
type input "燙髮套餐2999(814)"
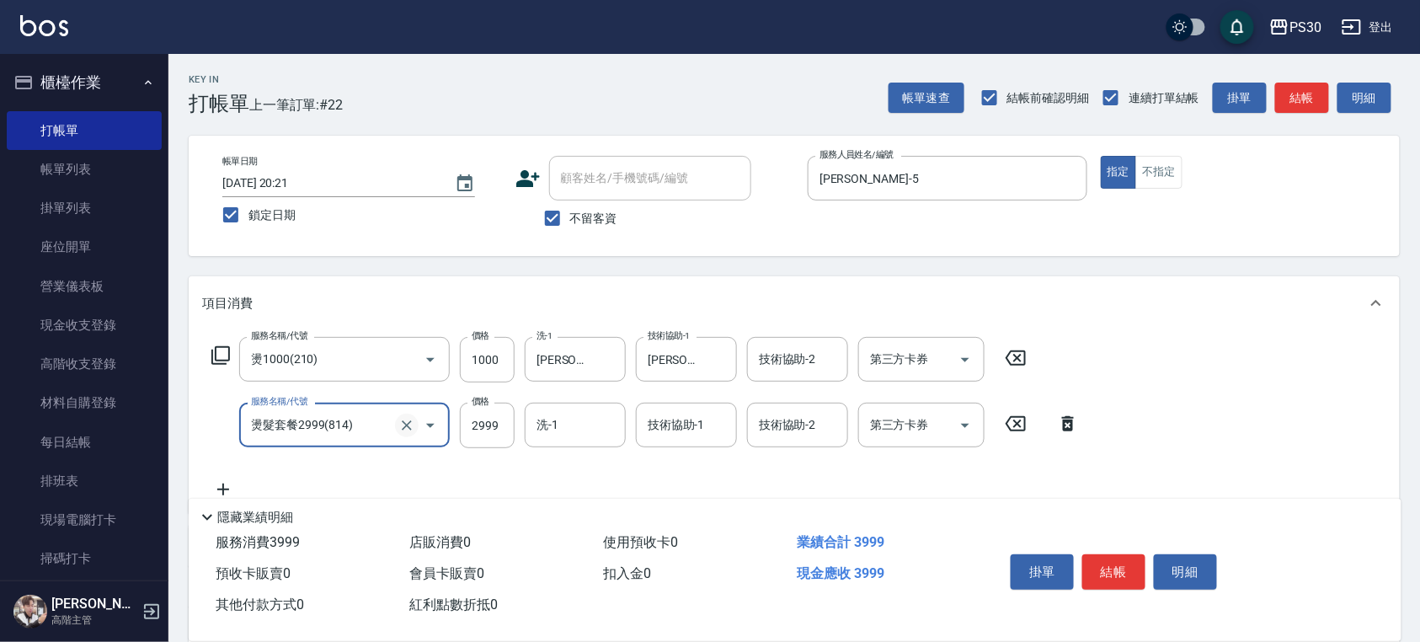
click at [408, 425] on icon "Clear" at bounding box center [407, 425] width 10 height 10
type input "染-1000(510)"
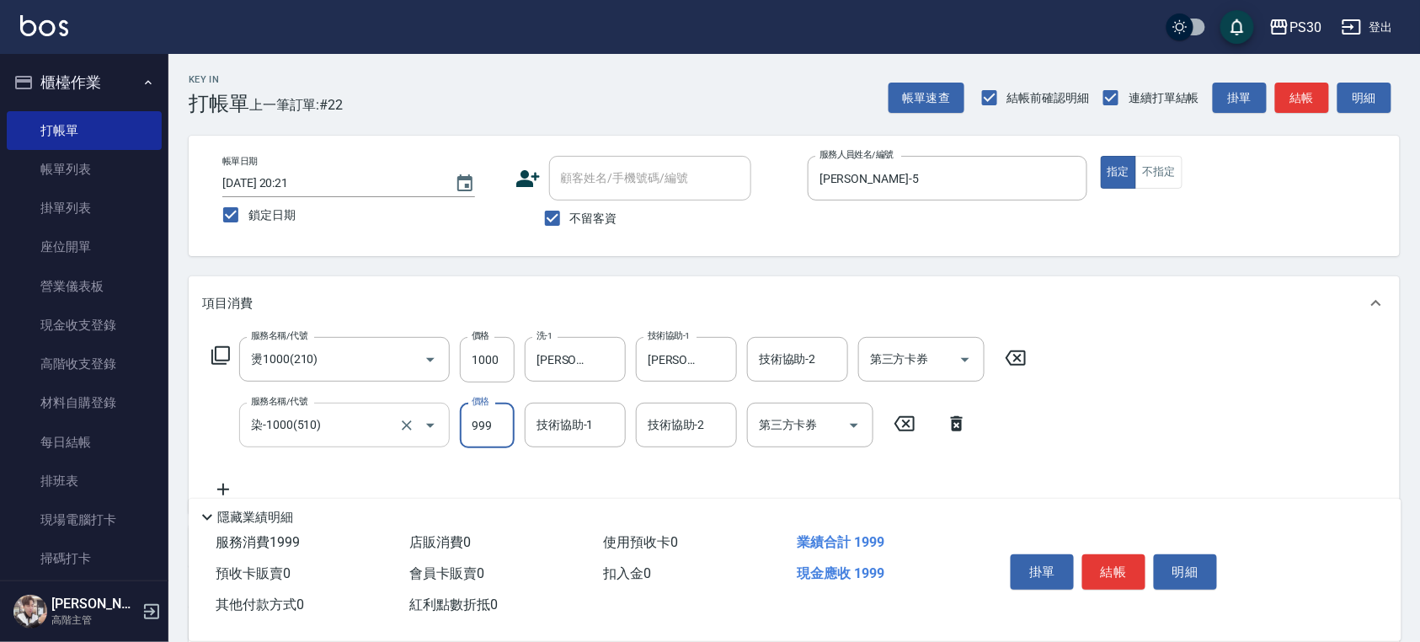
type input "999"
type input "RENA-39"
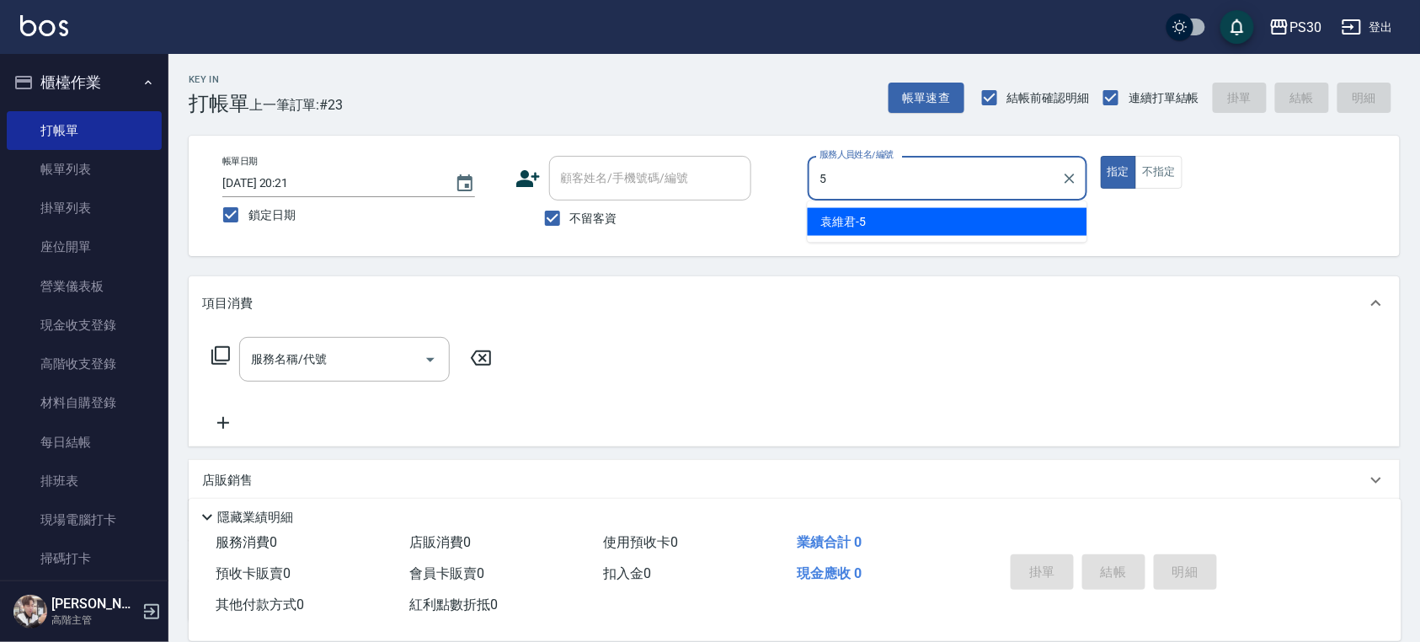
type input "[PERSON_NAME]-5"
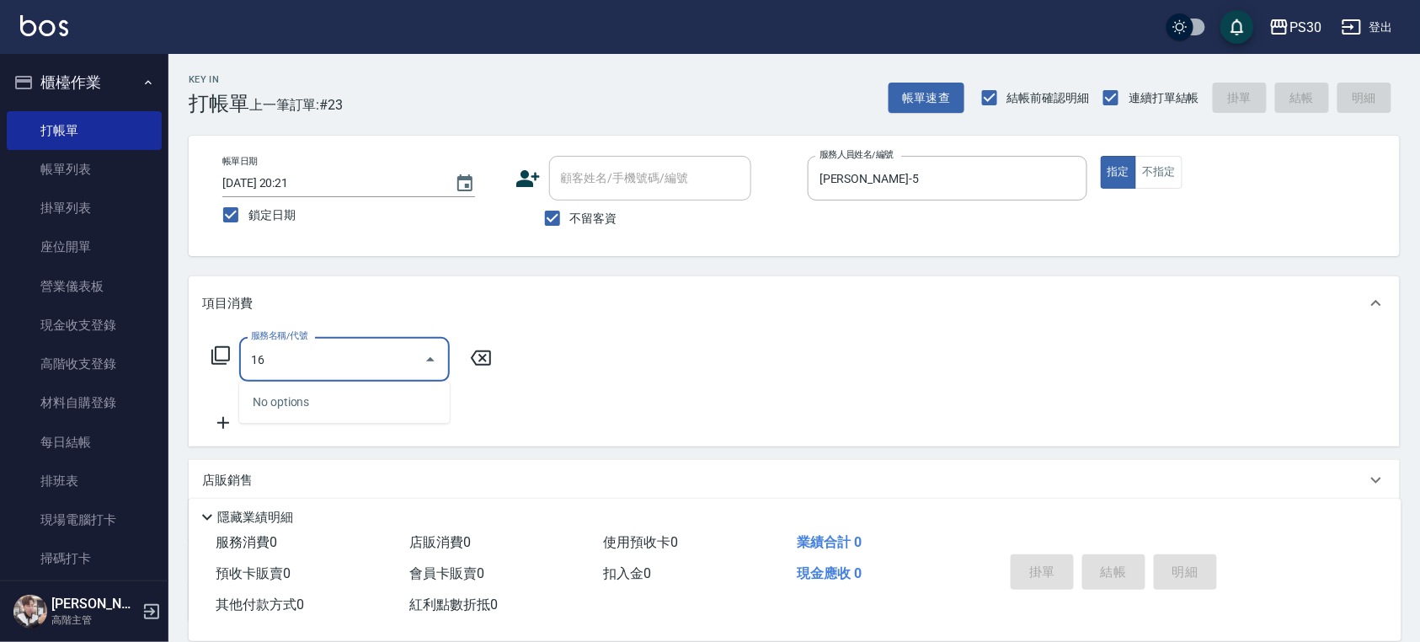
type input "1"
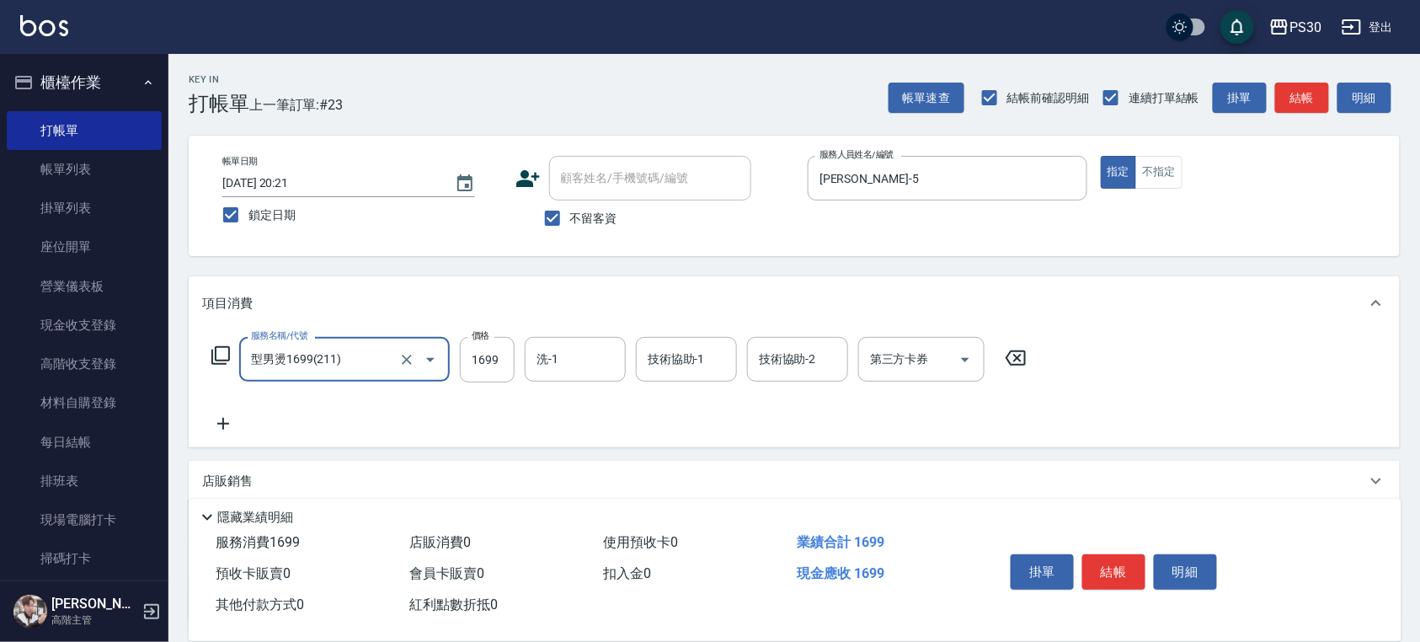
type input "型男燙1699(211)"
type input "1600"
type input "[PERSON_NAME]-33"
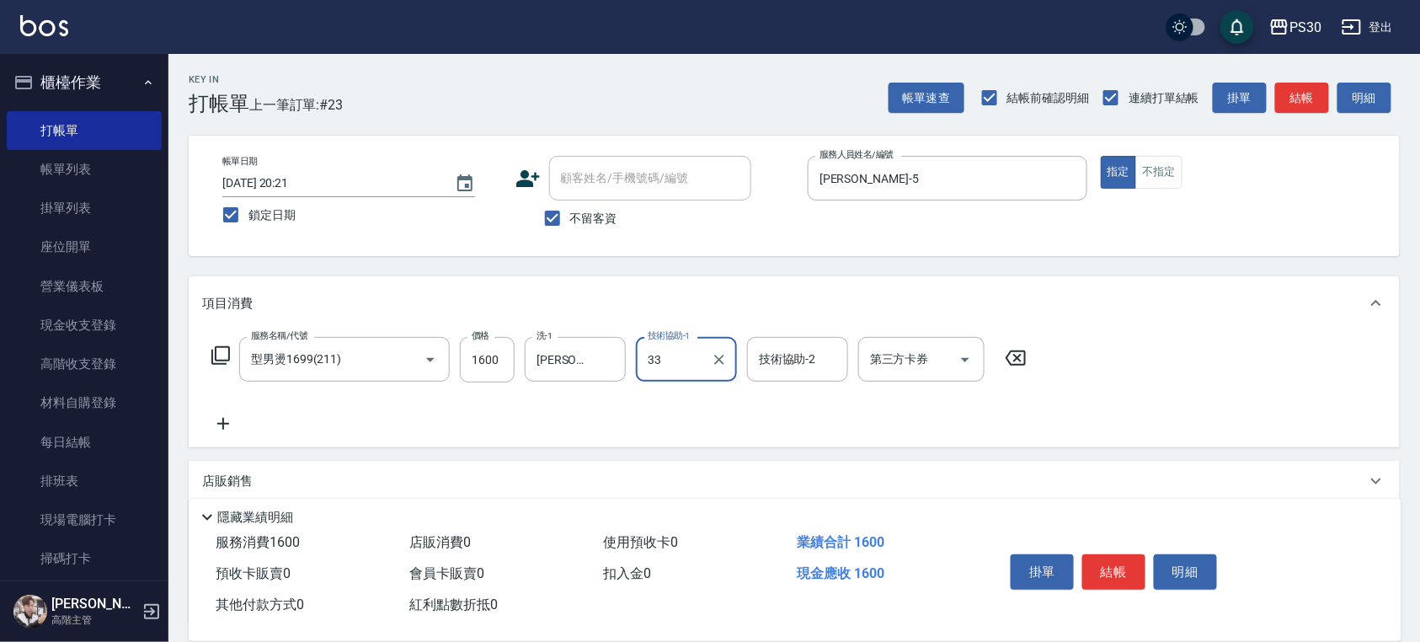
type input "[PERSON_NAME]-33"
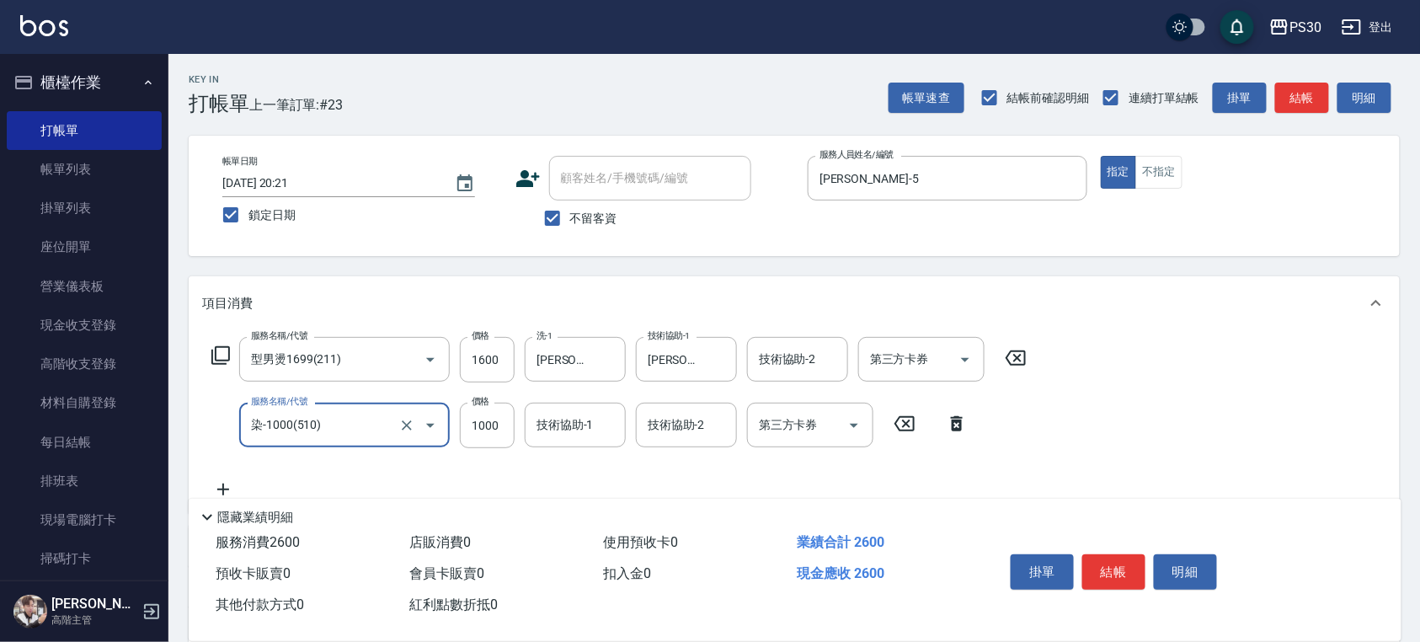
type input "染-1000(510)"
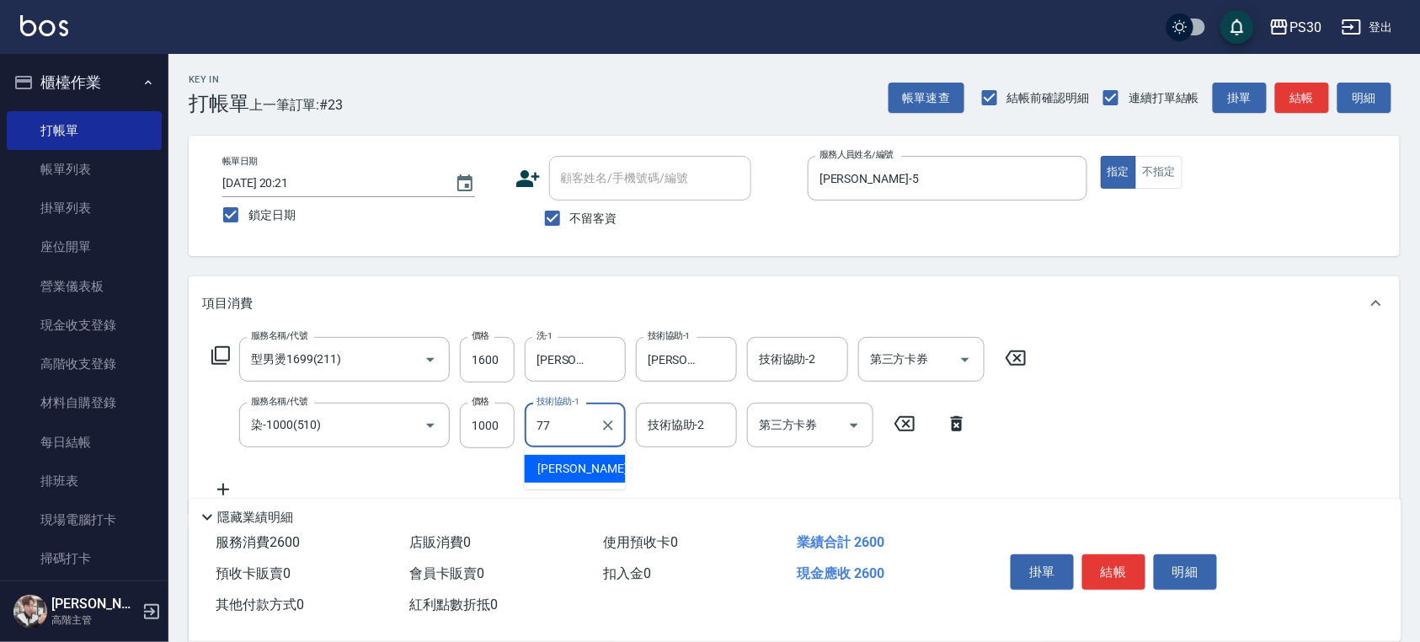
type input "七七-77"
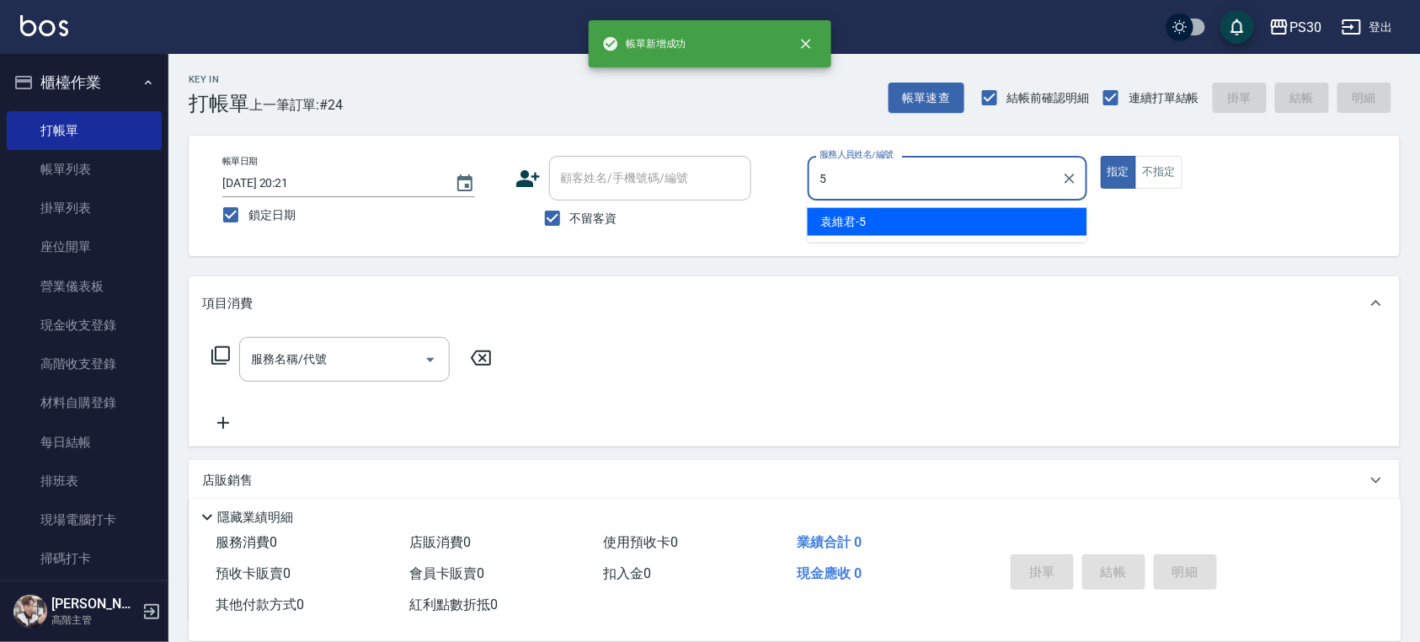
type input "[PERSON_NAME]-5"
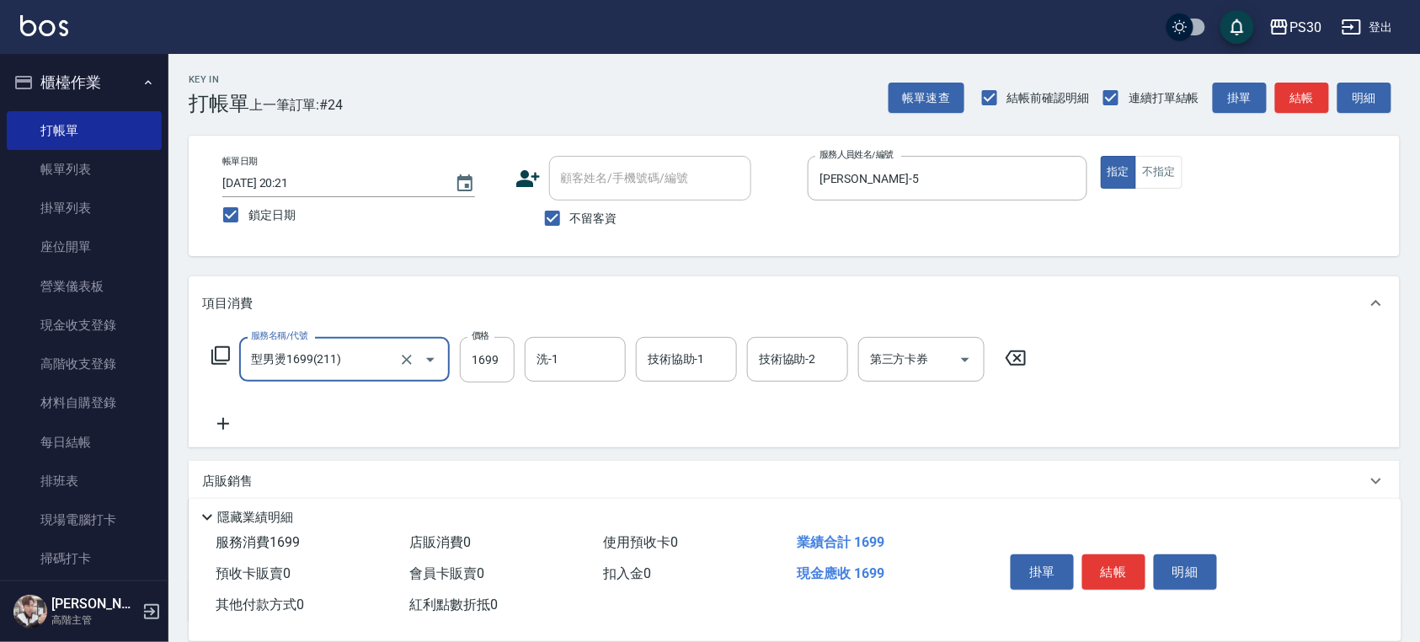
type input "型男燙1699(211)"
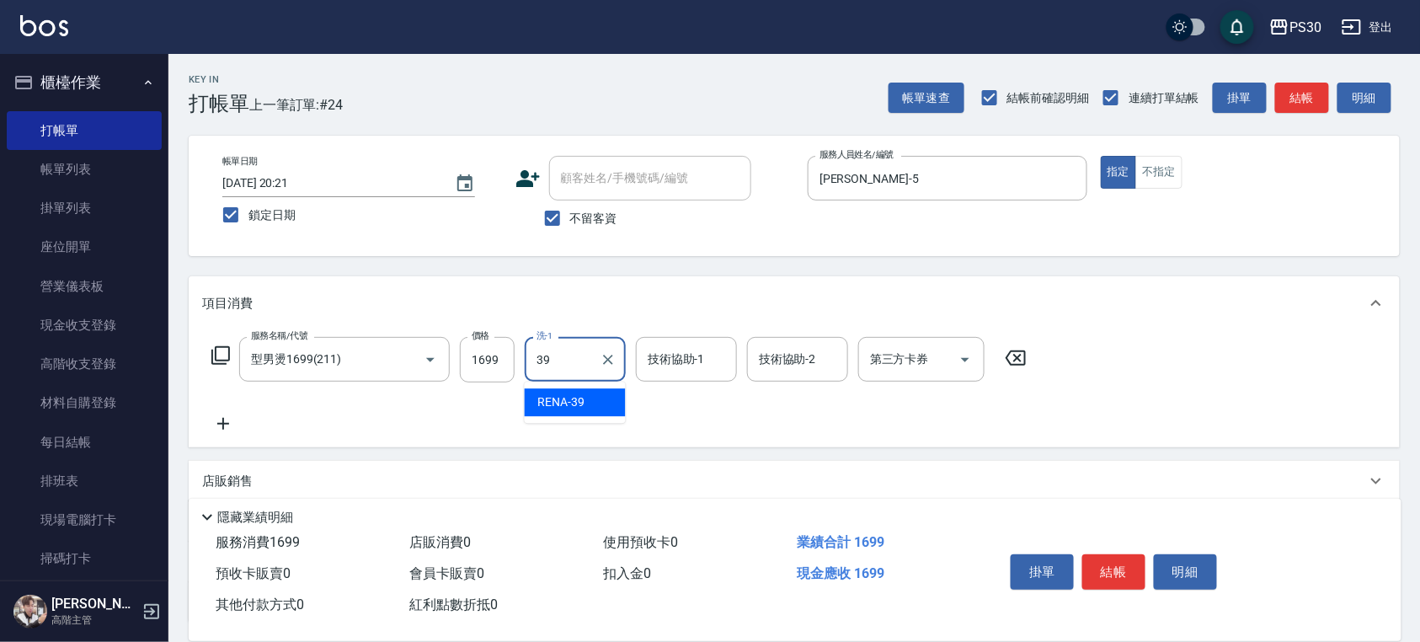
type input "RENA-39"
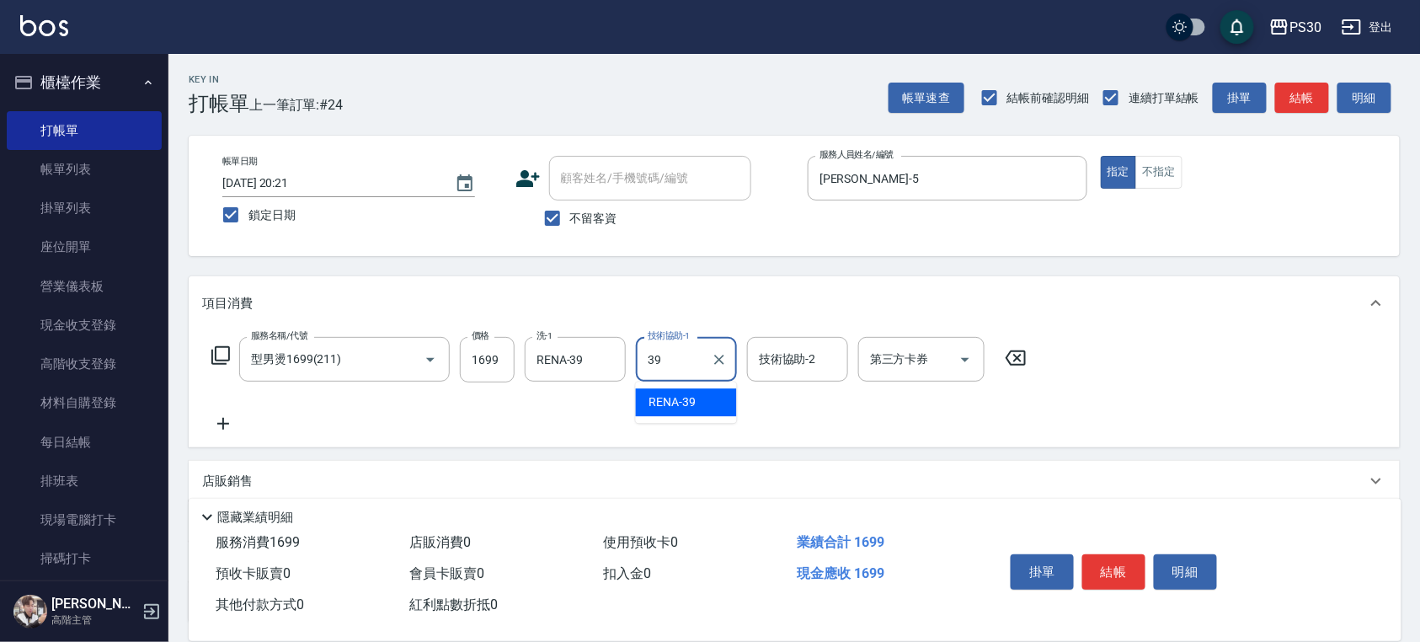
type input "RENA-39"
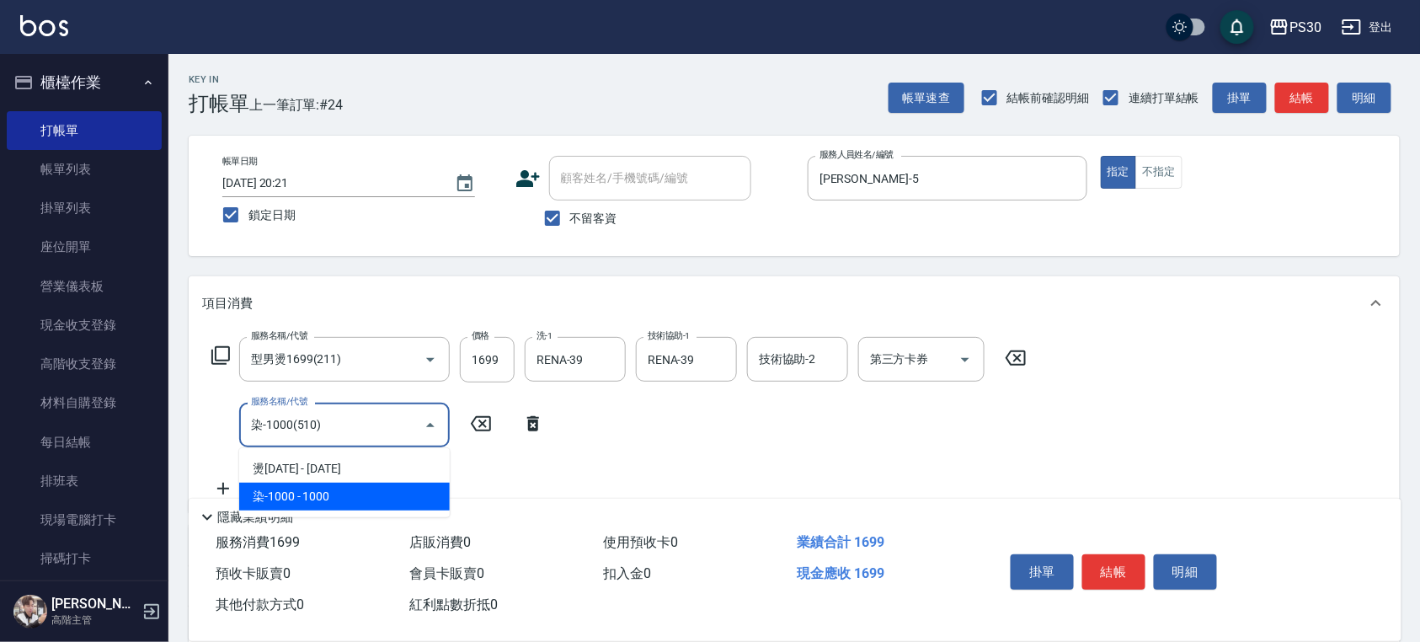
type input "染-1000(510)"
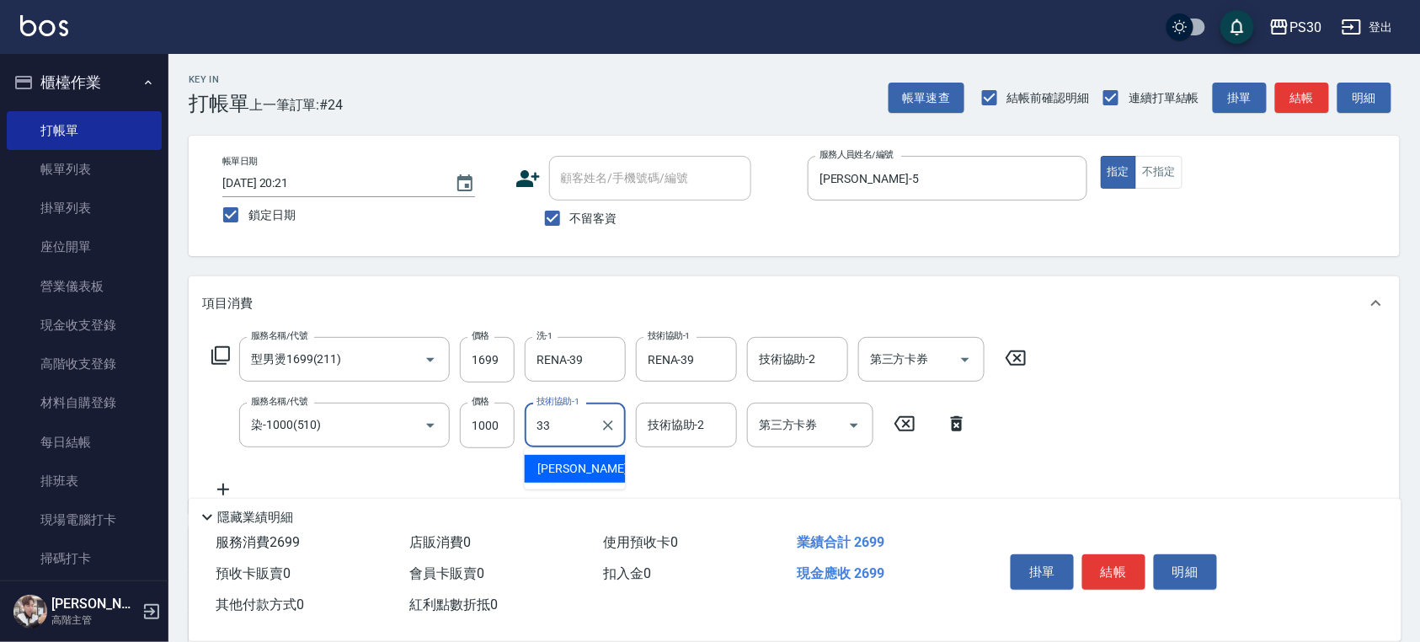
type input "[PERSON_NAME]-33"
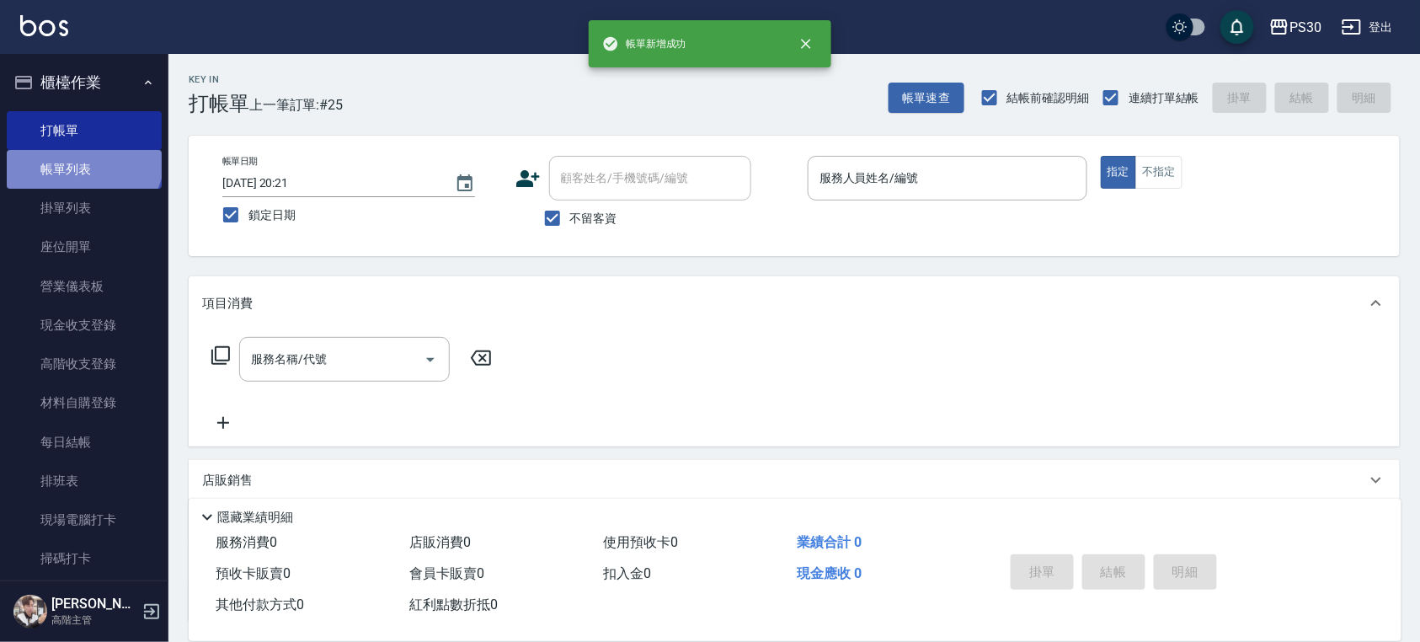
click at [81, 155] on link "帳單列表" at bounding box center [84, 169] width 155 height 39
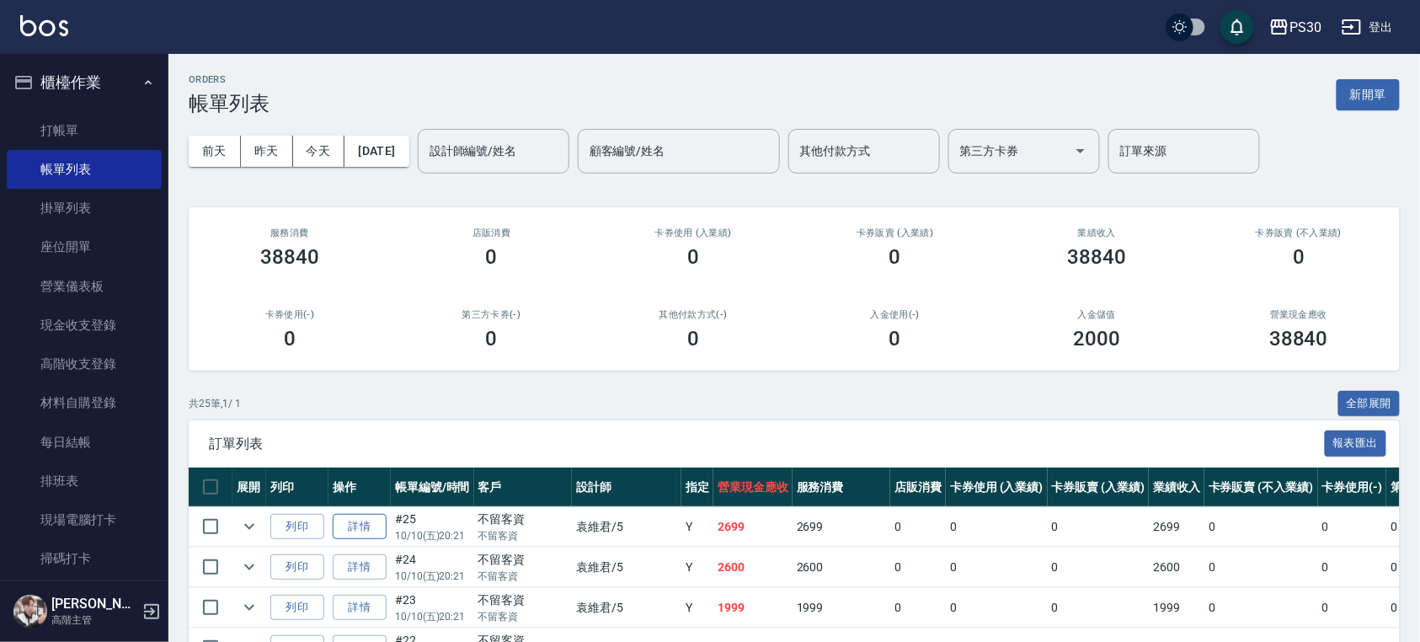
click at [366, 536] on link "詳情" at bounding box center [360, 527] width 54 height 26
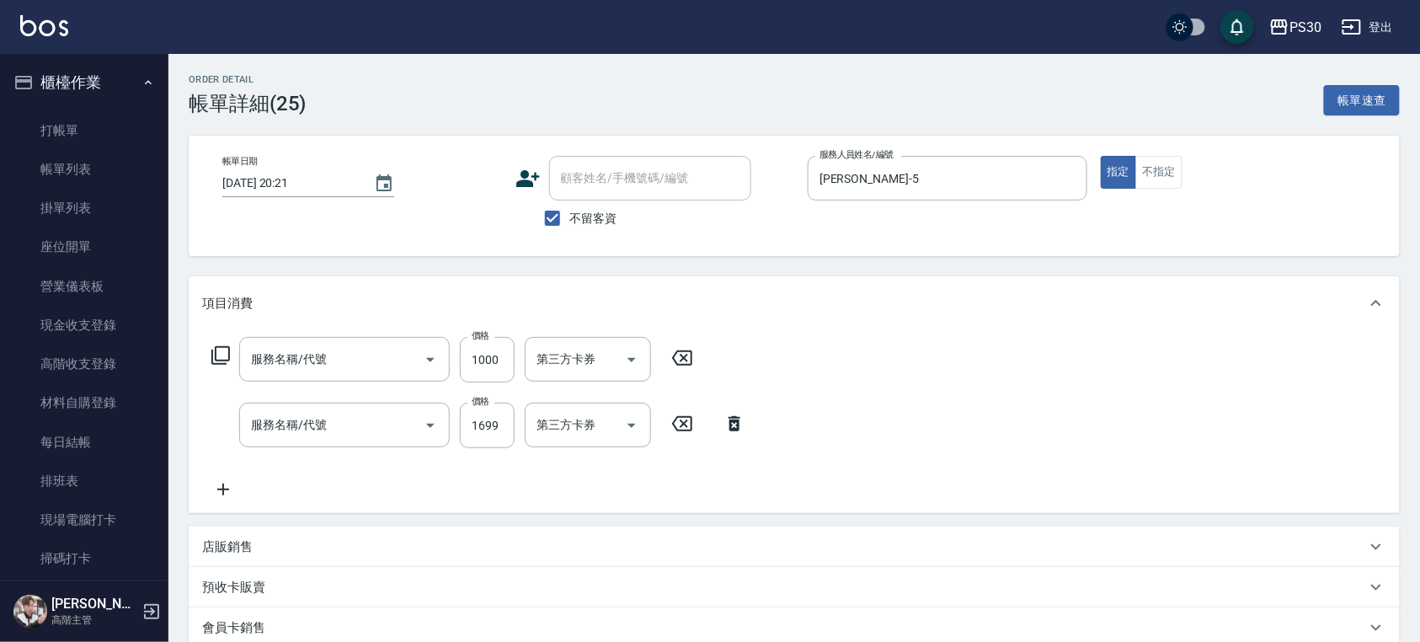
type input "[DATE] 20:21"
checkbox input "true"
type input "[PERSON_NAME]-5"
type input "染-1000(510)"
type input "型男燙1699(211)"
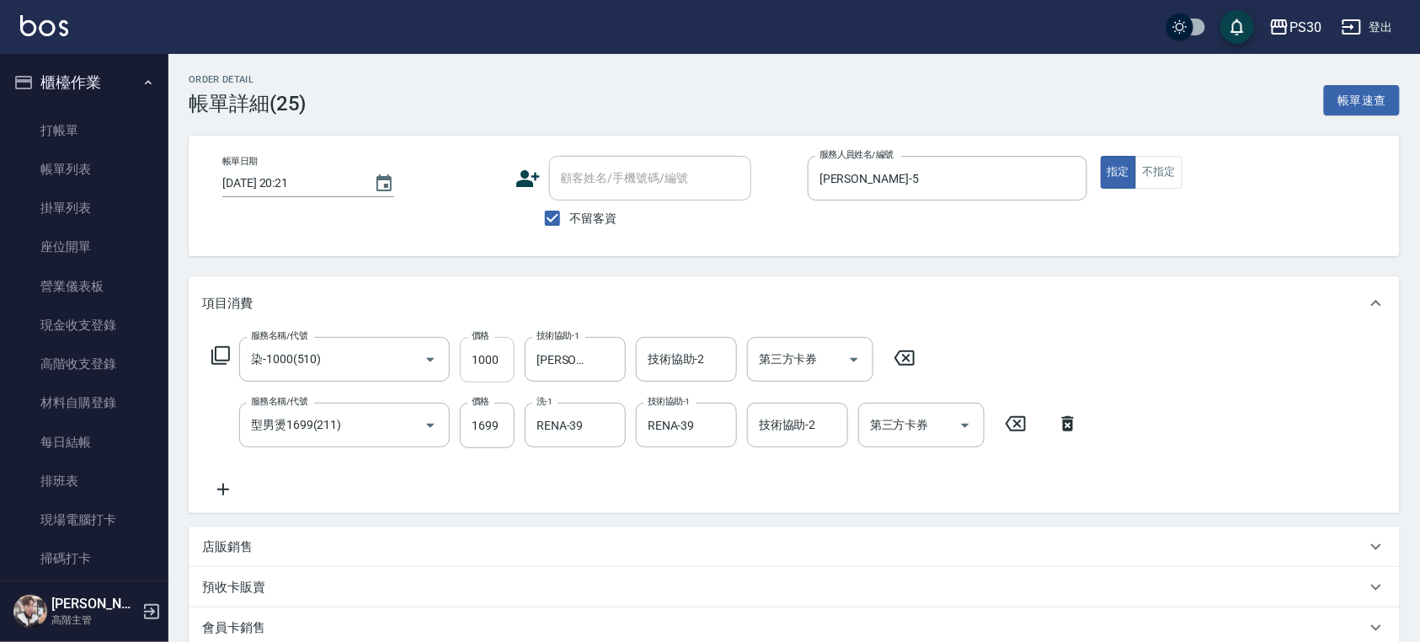
click at [487, 354] on input "1000" at bounding box center [487, 359] width 55 height 45
click at [497, 314] on div "項目消費" at bounding box center [794, 303] width 1211 height 54
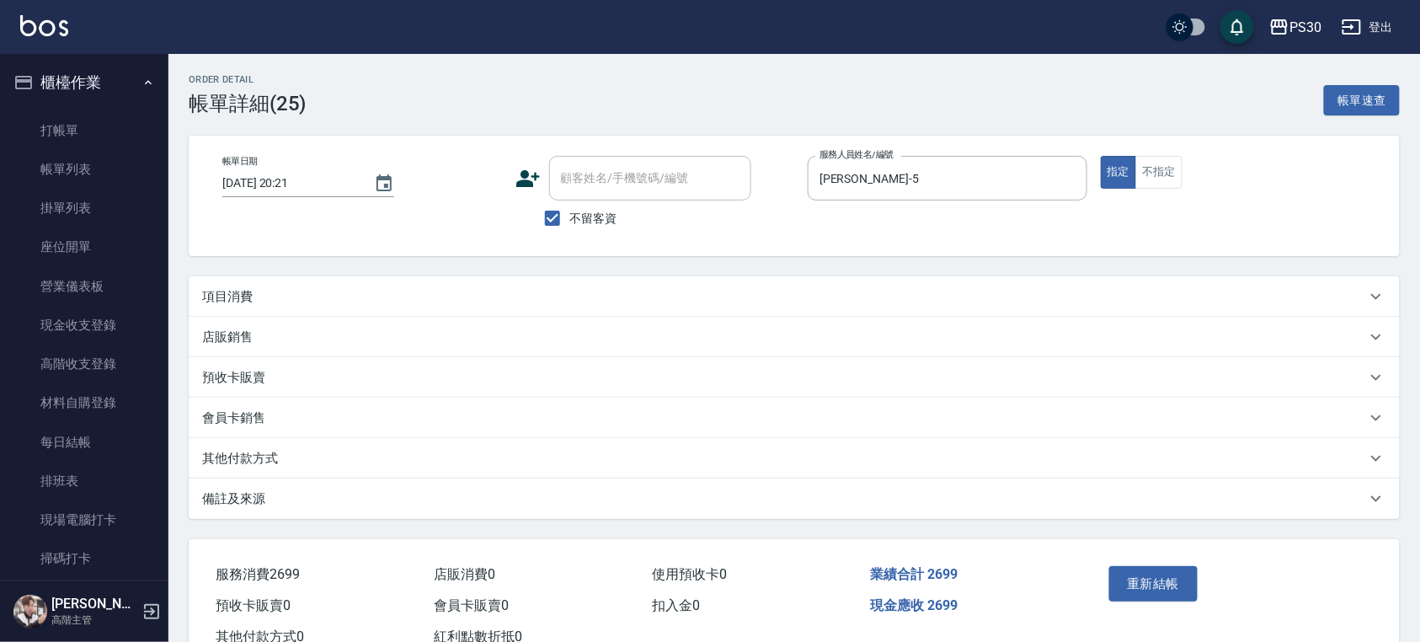
click at [460, 297] on div "項目消費" at bounding box center [784, 297] width 1164 height 18
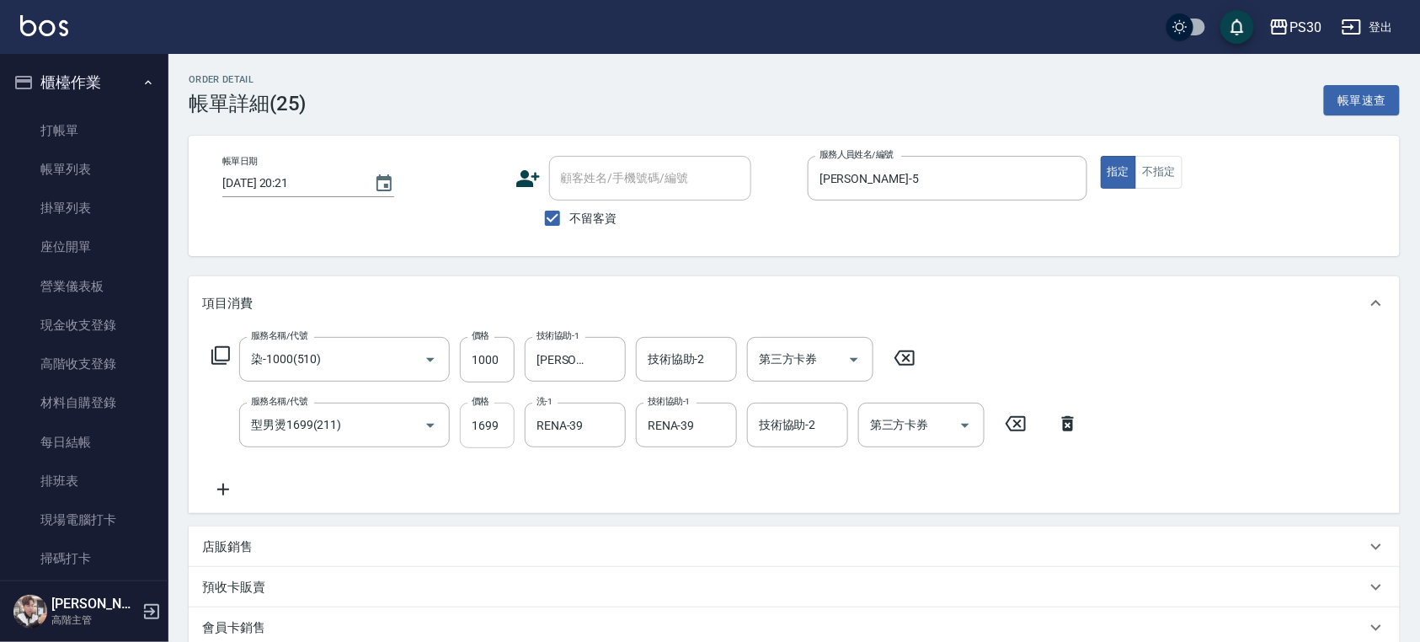
click at [489, 413] on input "1699" at bounding box center [487, 425] width 55 height 45
type input "1600"
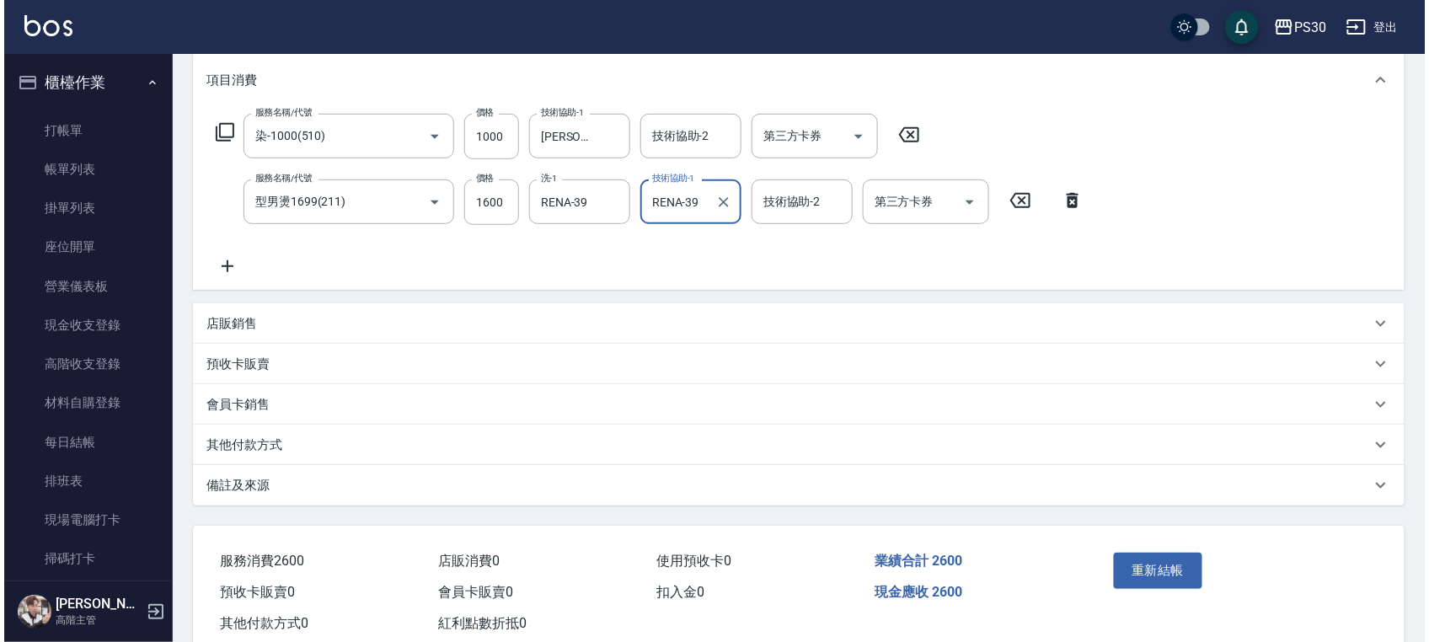
scroll to position [224, 0]
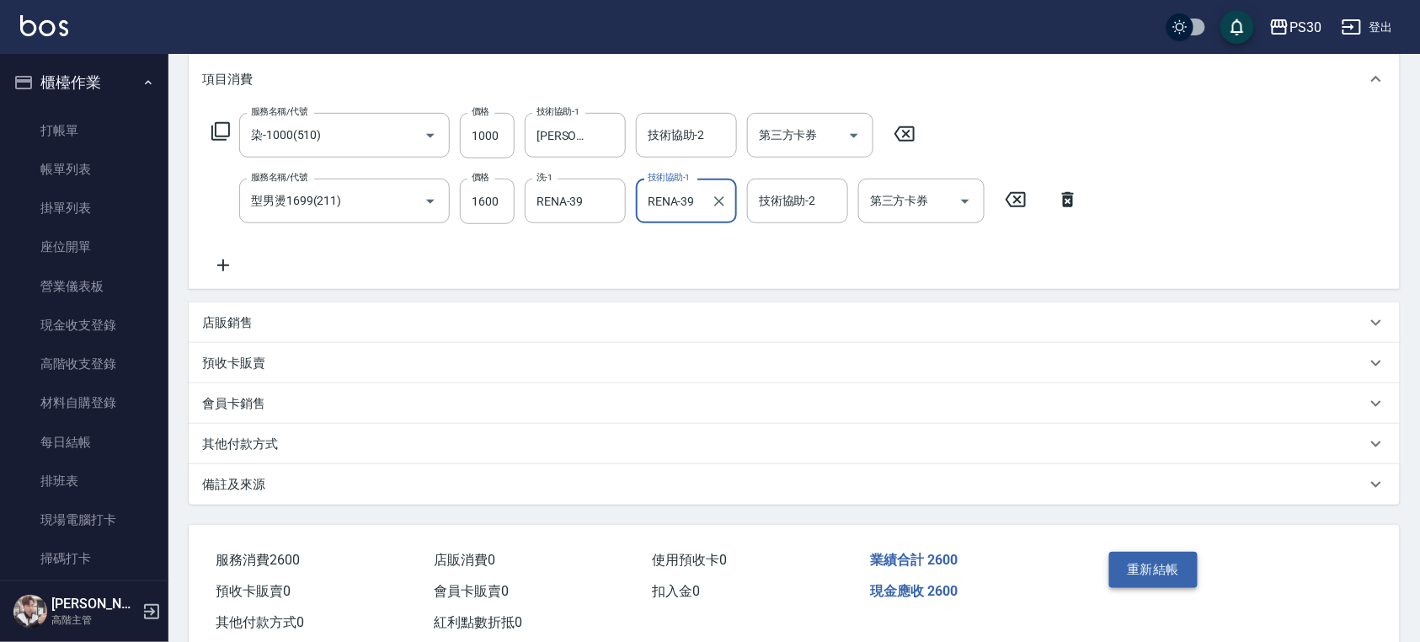
click at [1168, 577] on button "重新結帳" at bounding box center [1154, 569] width 89 height 35
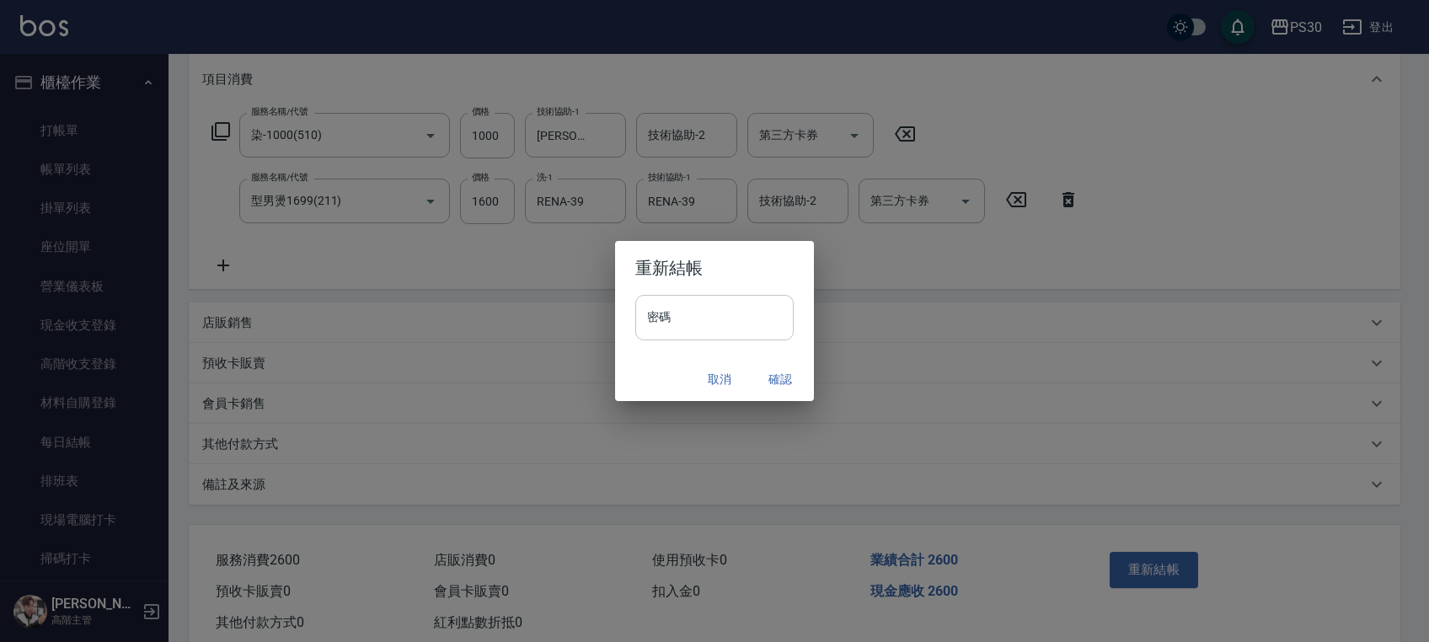
click at [773, 324] on input "密碼" at bounding box center [714, 317] width 158 height 45
type input "*******"
click at [760, 382] on button "確認" at bounding box center [780, 379] width 54 height 31
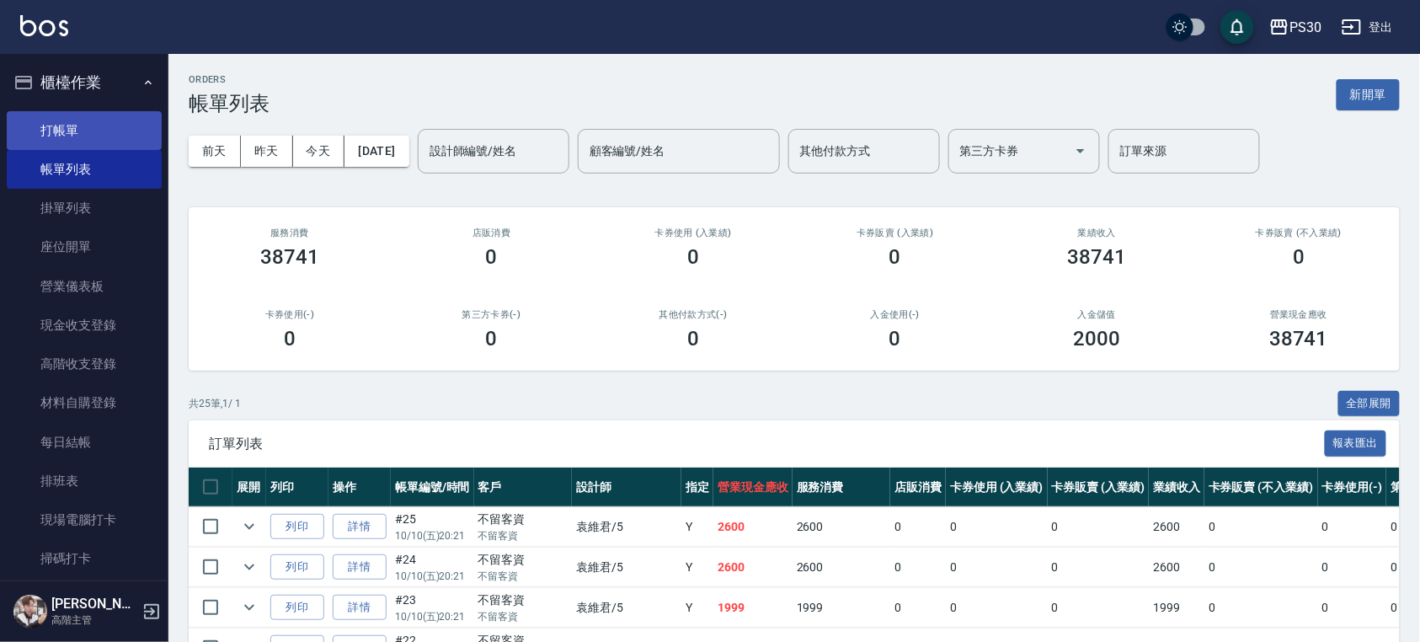
click at [139, 118] on link "打帳單" at bounding box center [84, 130] width 155 height 39
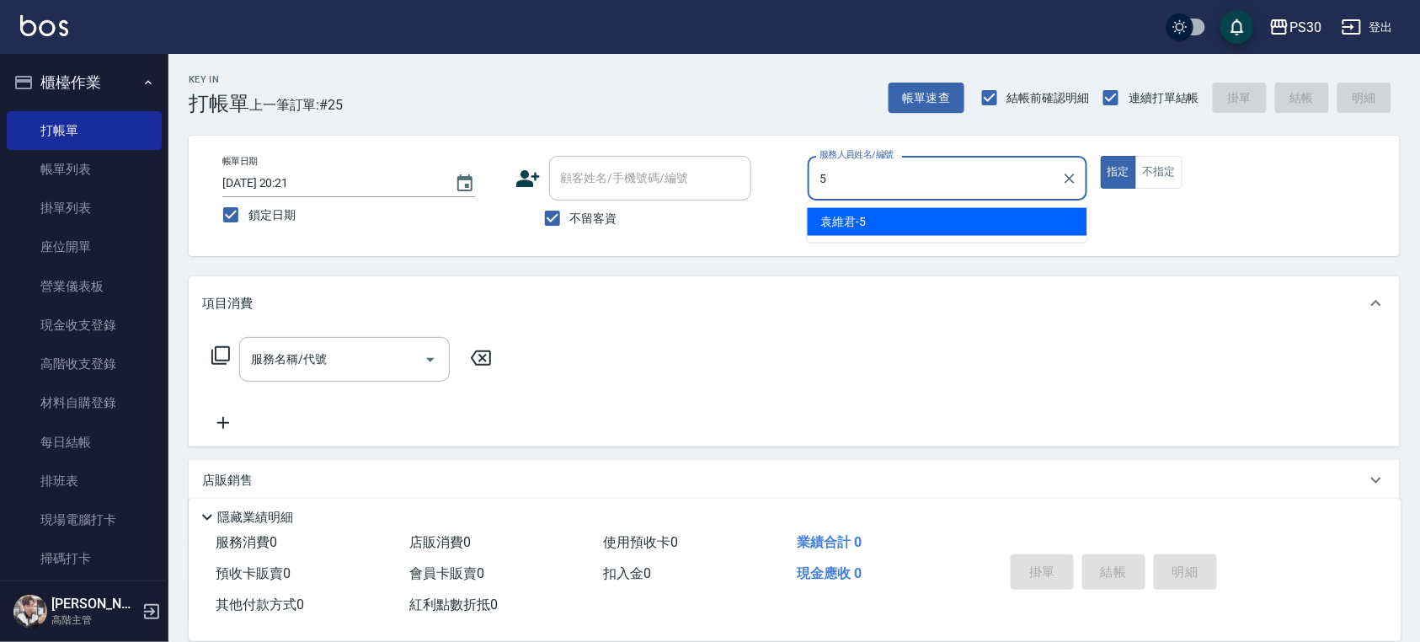
type input "[PERSON_NAME]-5"
type button "true"
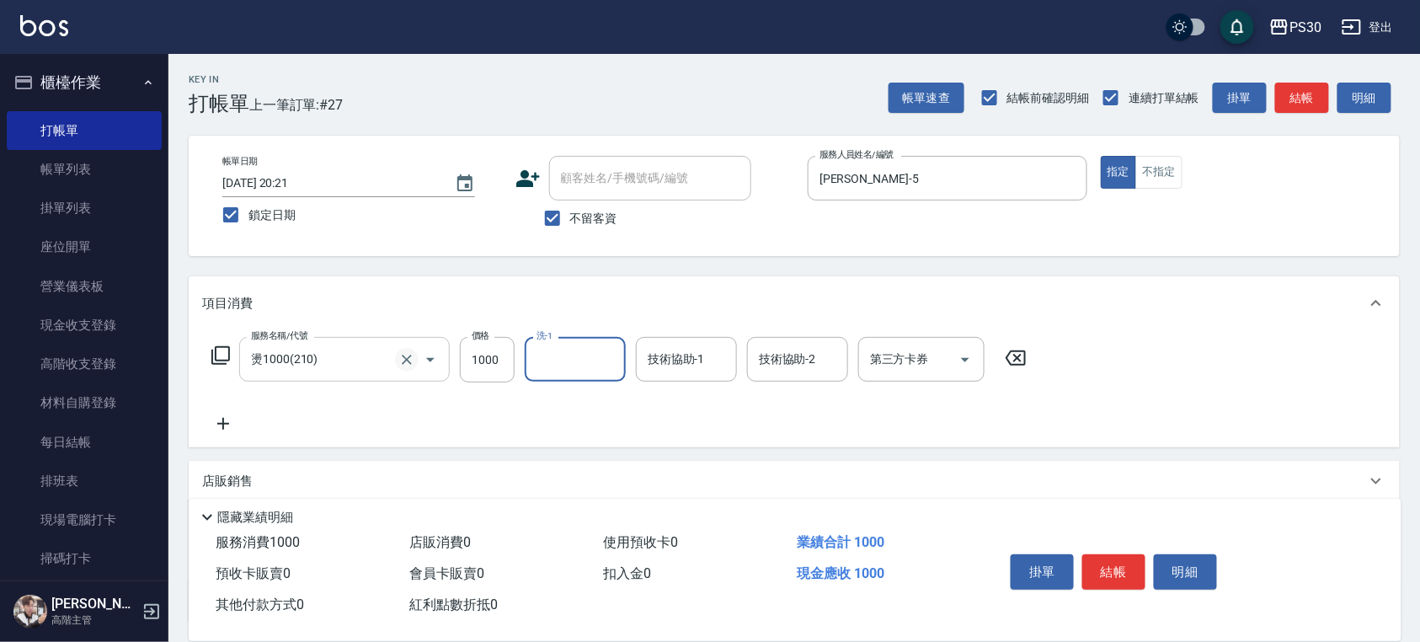
click at [404, 362] on icon "Clear" at bounding box center [407, 360] width 10 height 10
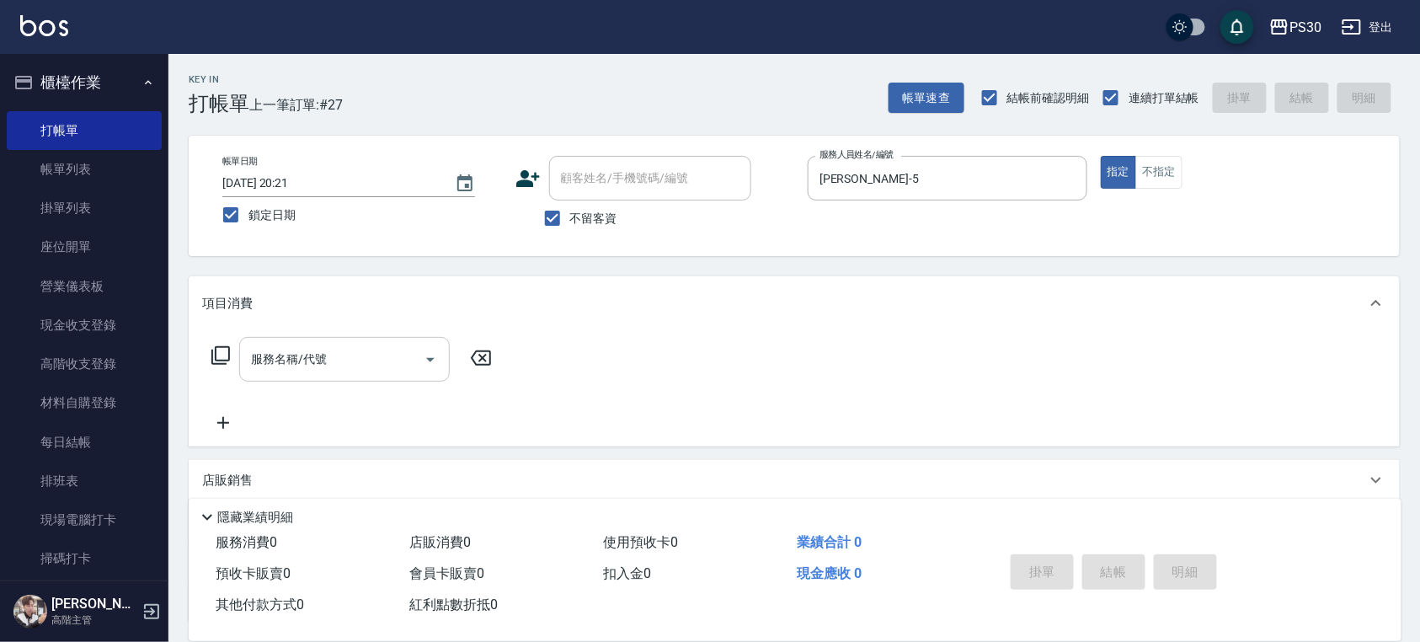
drag, startPoint x: 628, startPoint y: 347, endPoint x: 688, endPoint y: 381, distance: 69.4
drag, startPoint x: 688, startPoint y: 381, endPoint x: 1325, endPoint y: 583, distance: 668.2
click at [1325, 583] on div "掛單 結帳 明細" at bounding box center [1183, 574] width 398 height 94
click at [310, 374] on input "服務名稱/代號" at bounding box center [332, 359] width 170 height 29
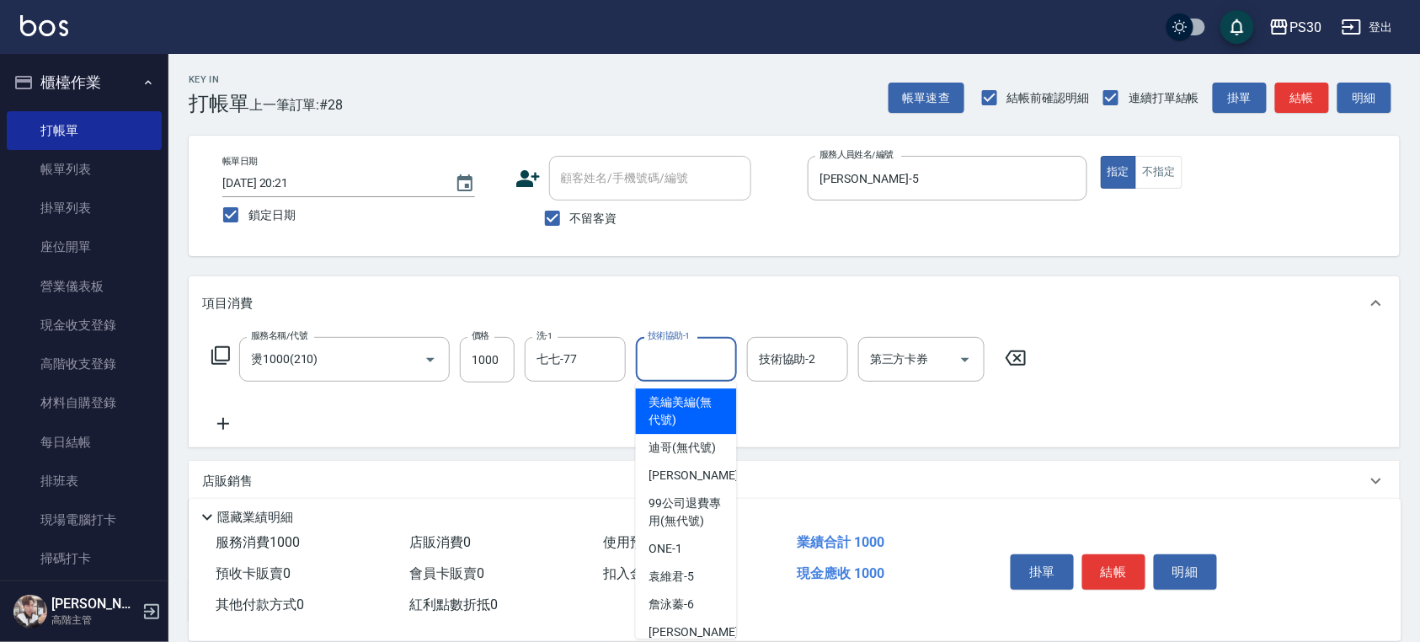
click at [691, 349] on div "技術協助-1 技術協助-1" at bounding box center [686, 359] width 101 height 45
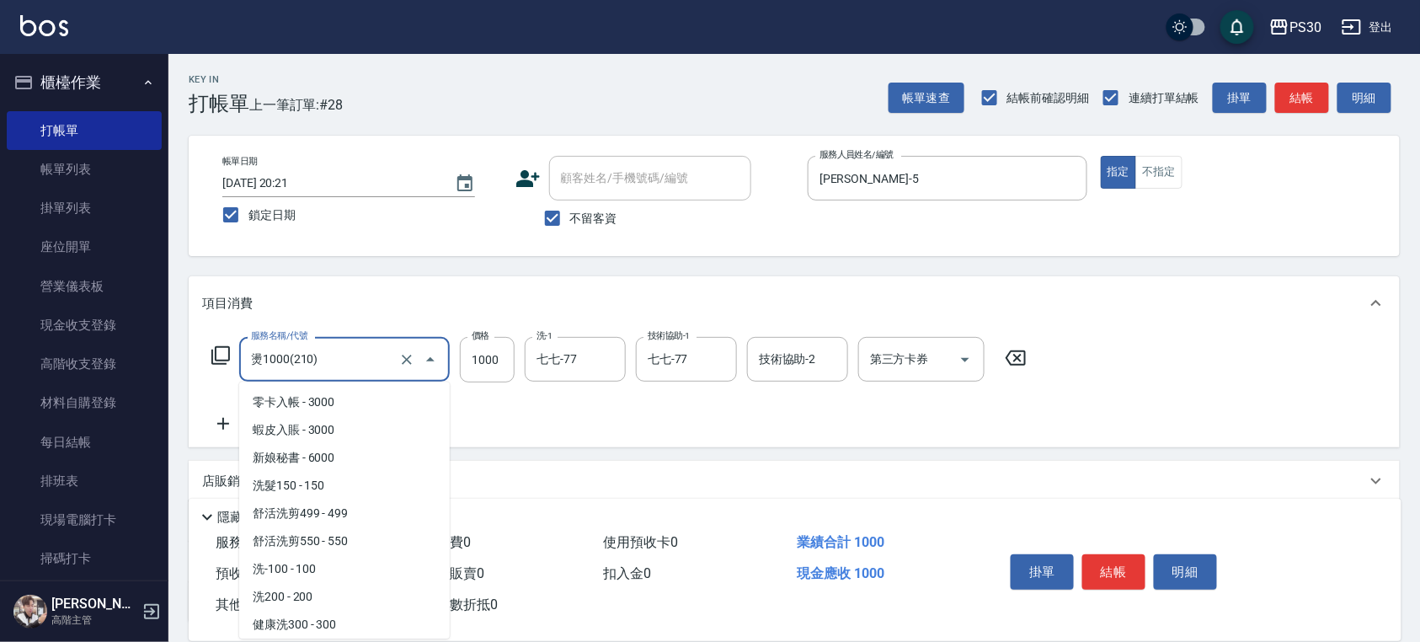
click at [352, 372] on input "燙1000(210)" at bounding box center [321, 359] width 148 height 29
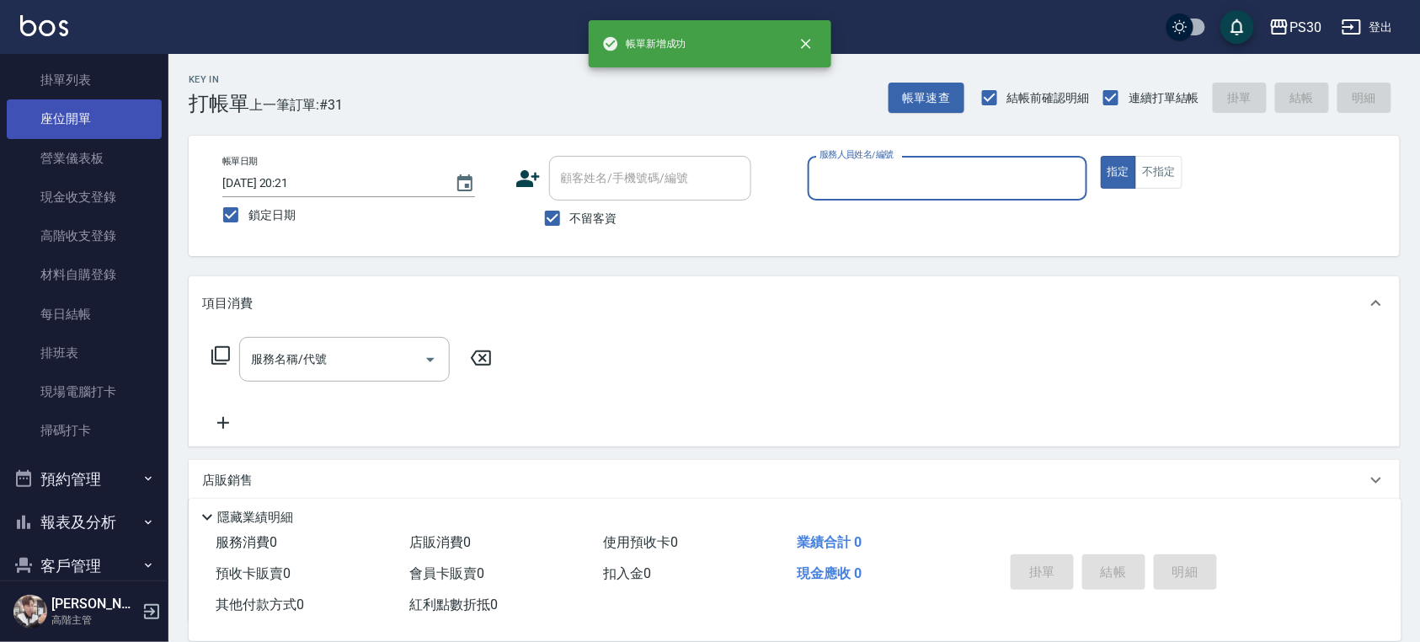
scroll to position [328, 0]
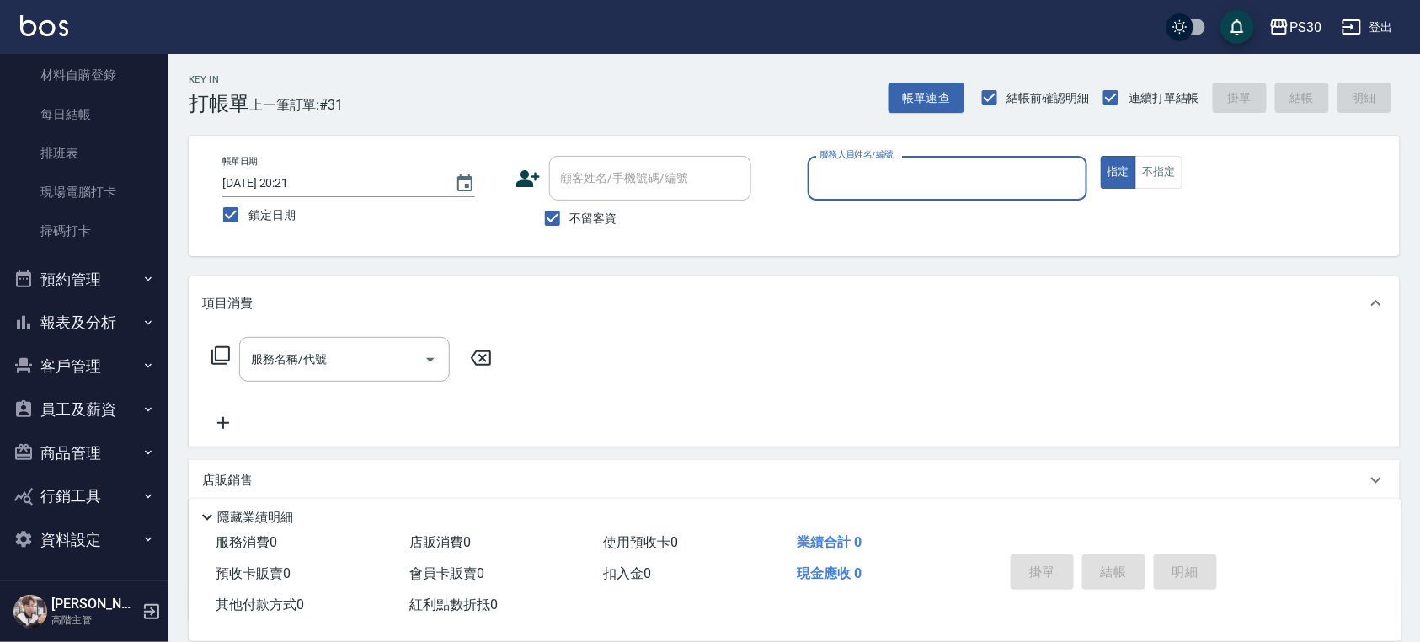
click at [93, 270] on button "預約管理" at bounding box center [84, 280] width 155 height 44
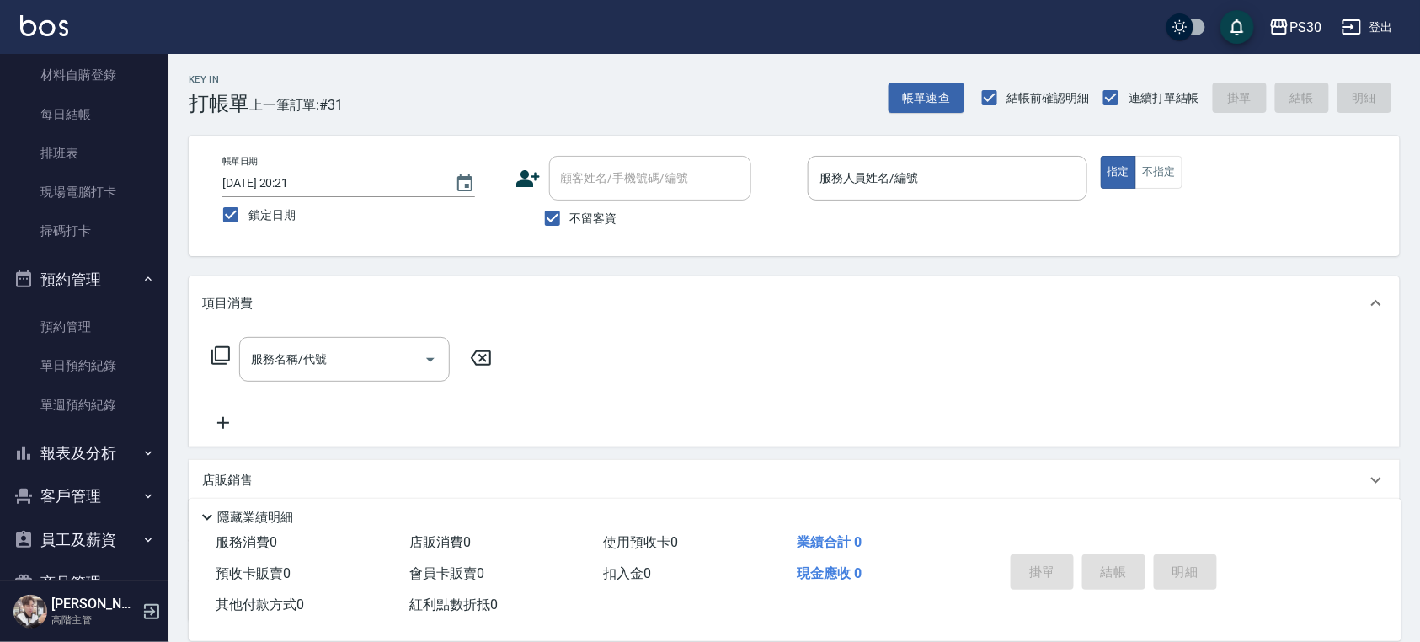
scroll to position [440, 0]
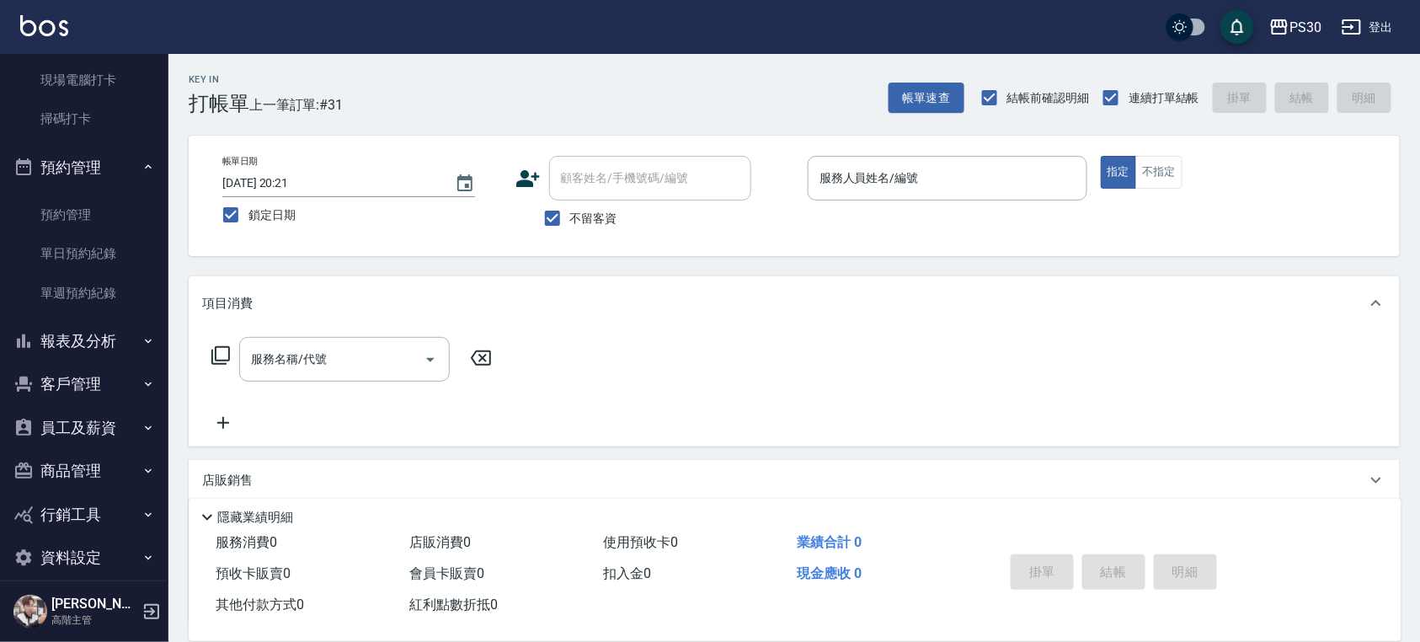
click at [84, 338] on button "報表及分析" at bounding box center [84, 341] width 155 height 44
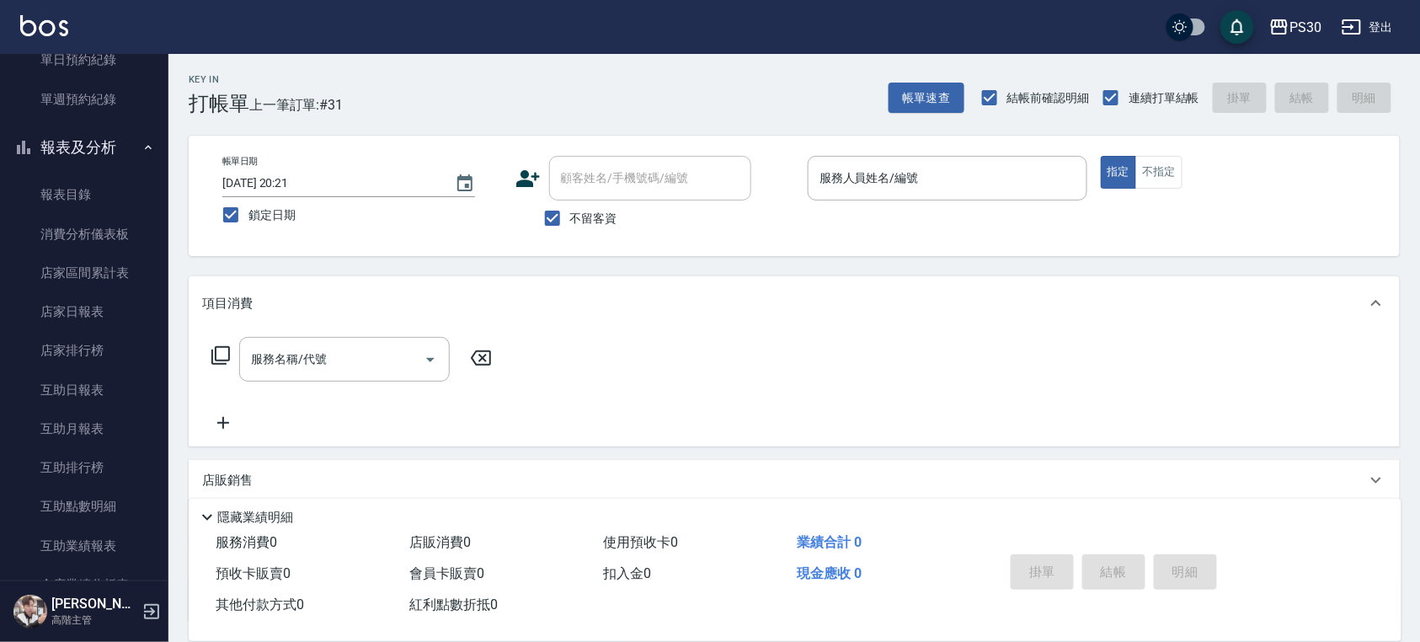
scroll to position [665, 0]
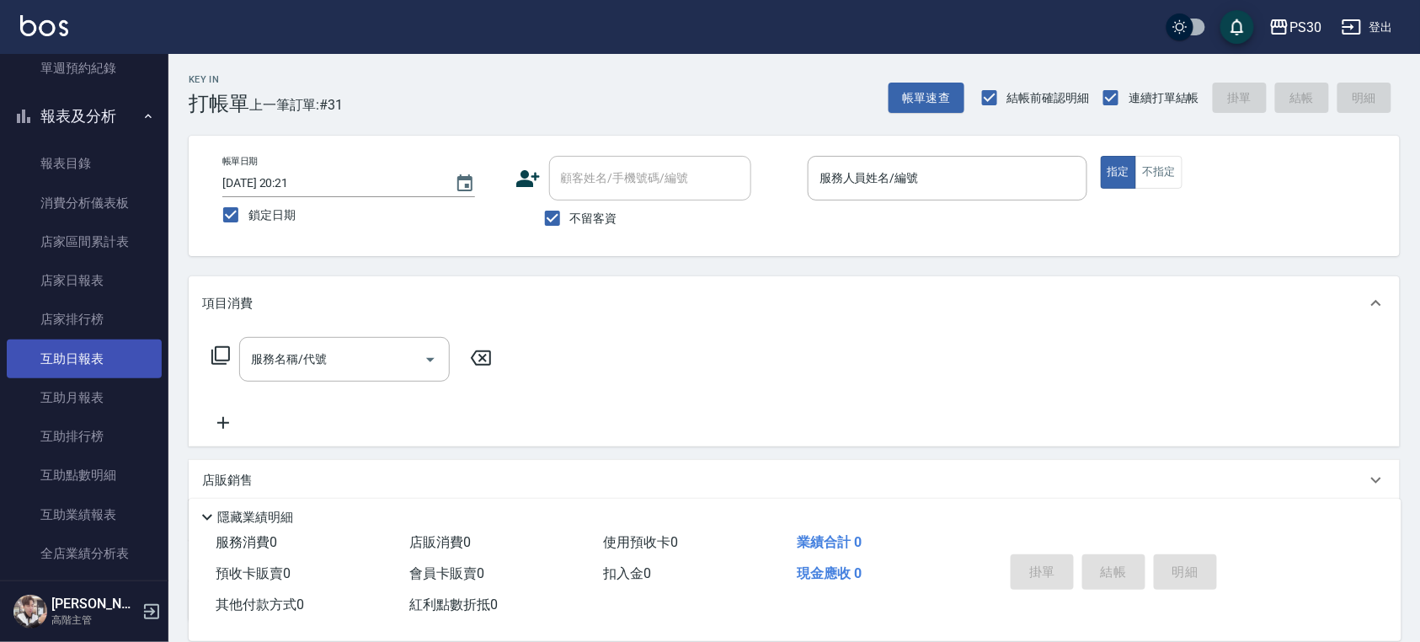
click at [99, 369] on link "互助日報表" at bounding box center [84, 359] width 155 height 39
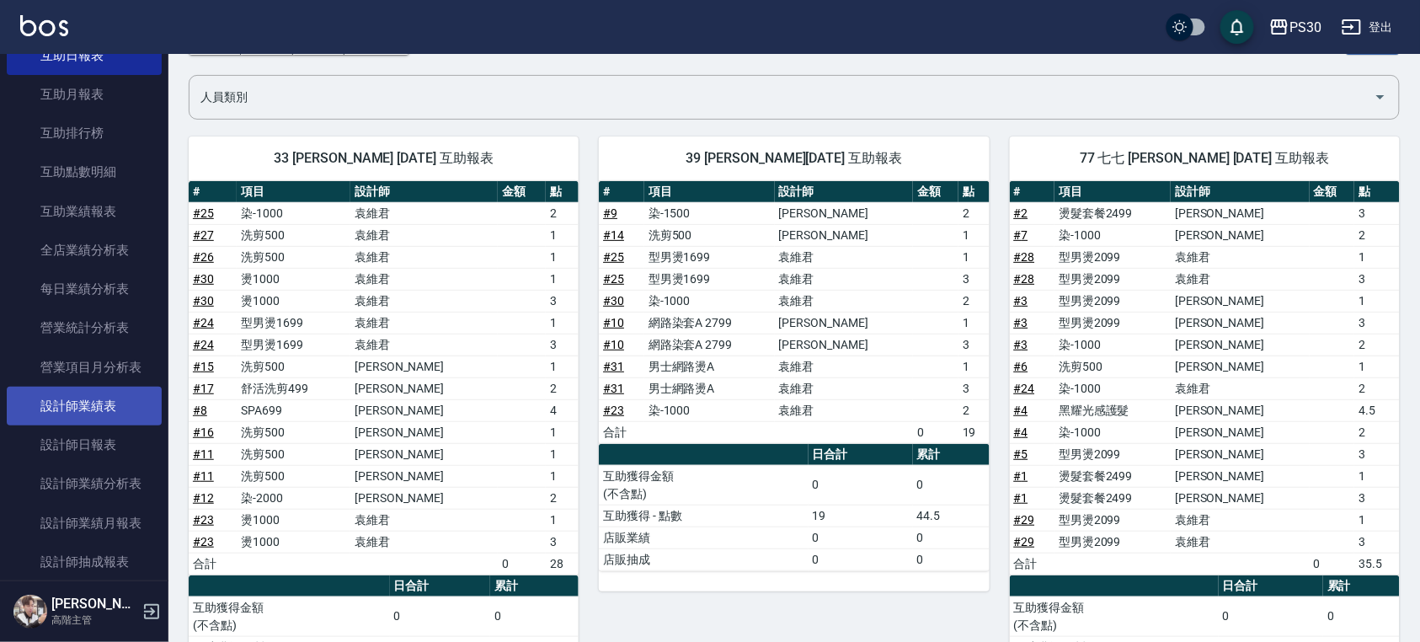
scroll to position [1002, 0]
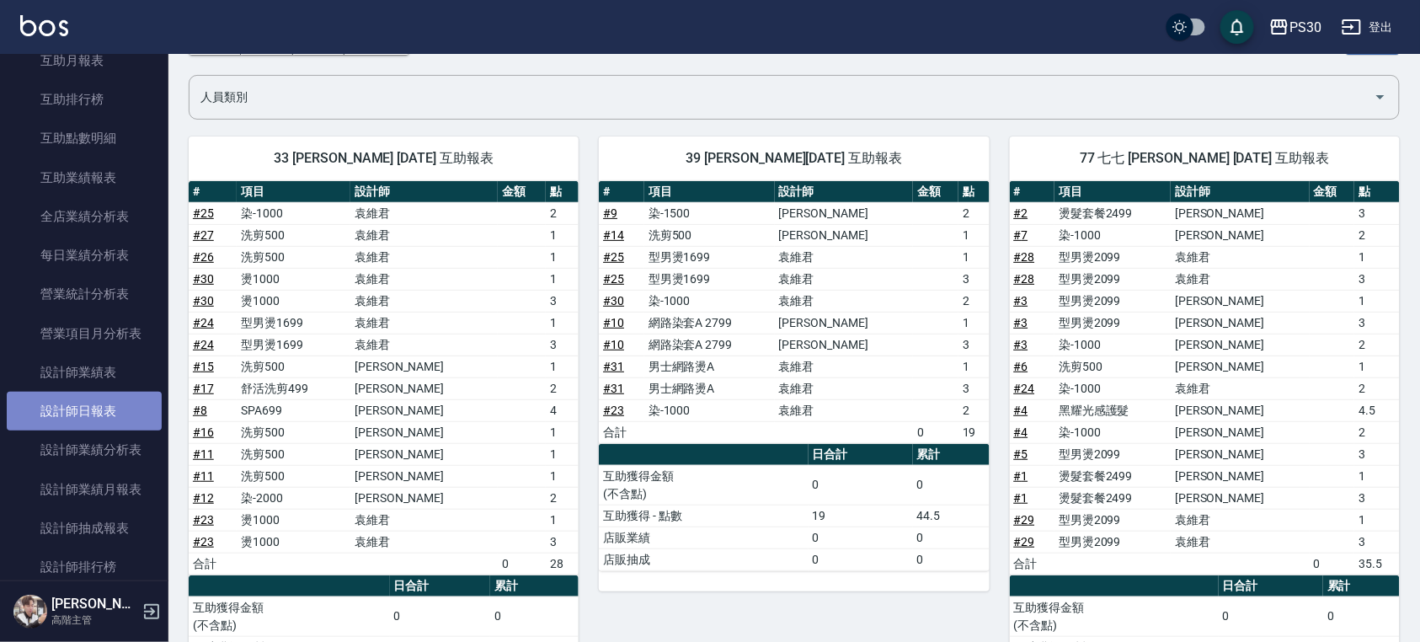
click at [122, 403] on link "設計師日報表" at bounding box center [84, 411] width 155 height 39
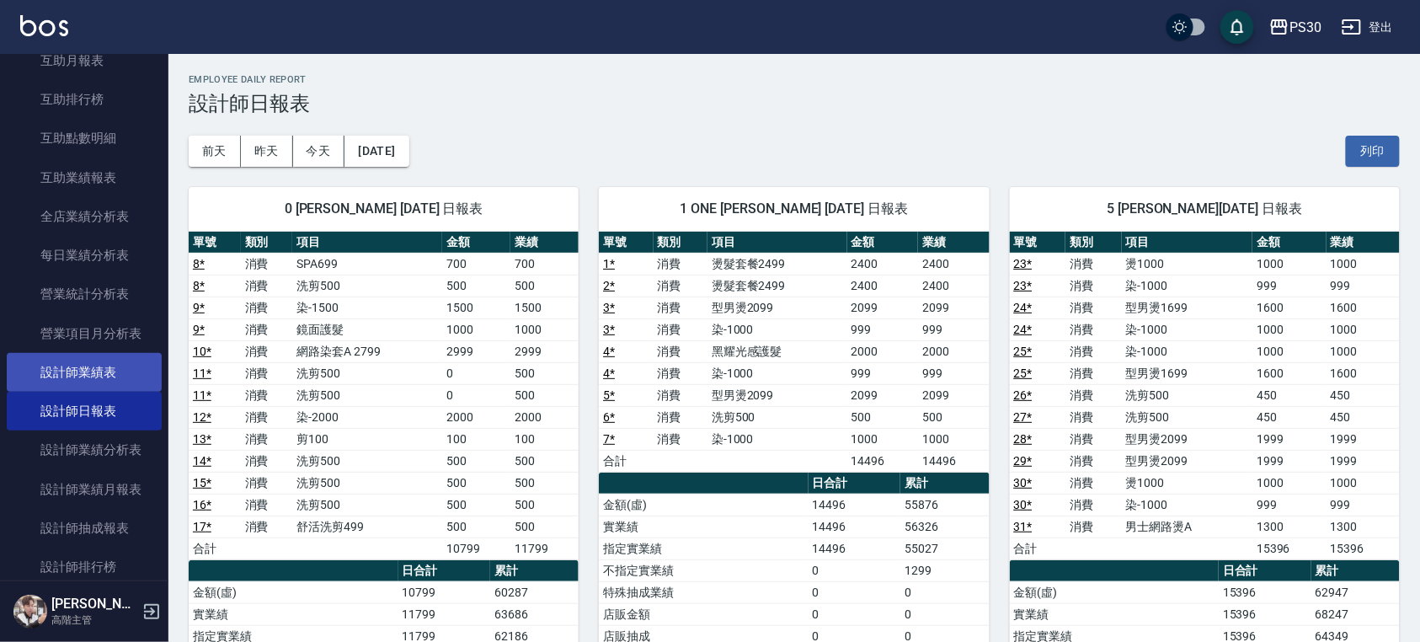
click at [101, 369] on link "設計師業績表" at bounding box center [84, 372] width 155 height 39
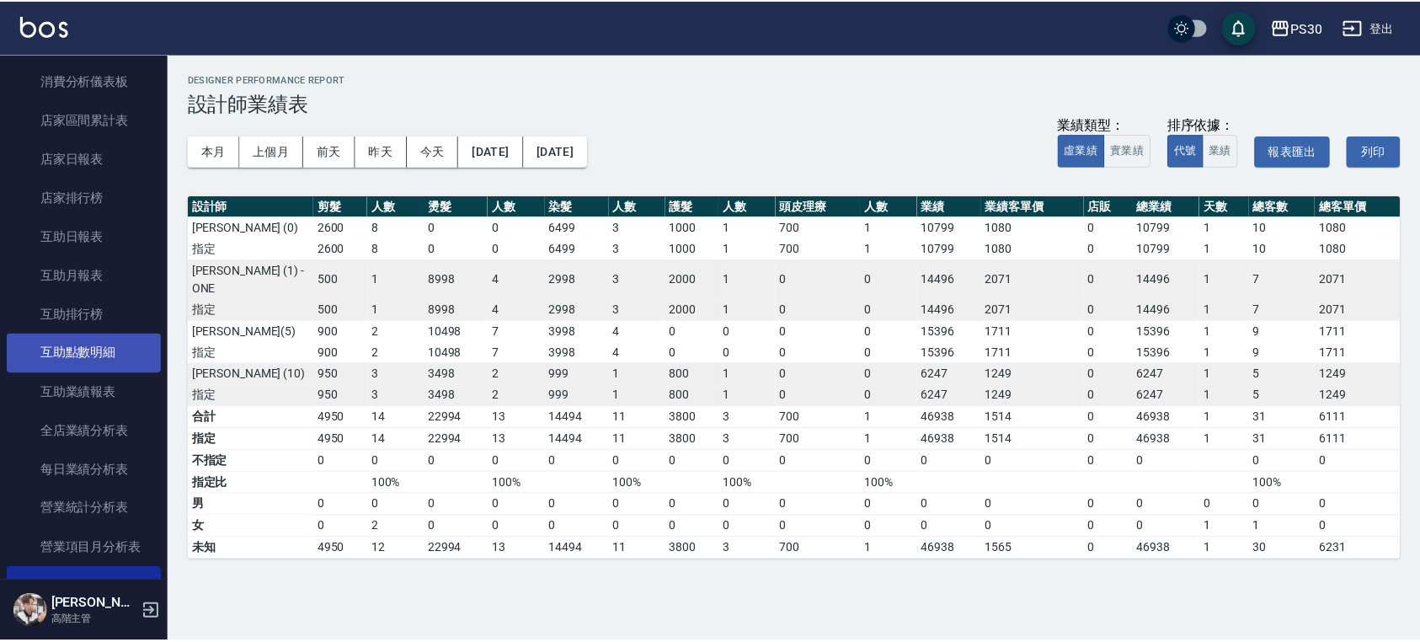
scroll to position [777, 0]
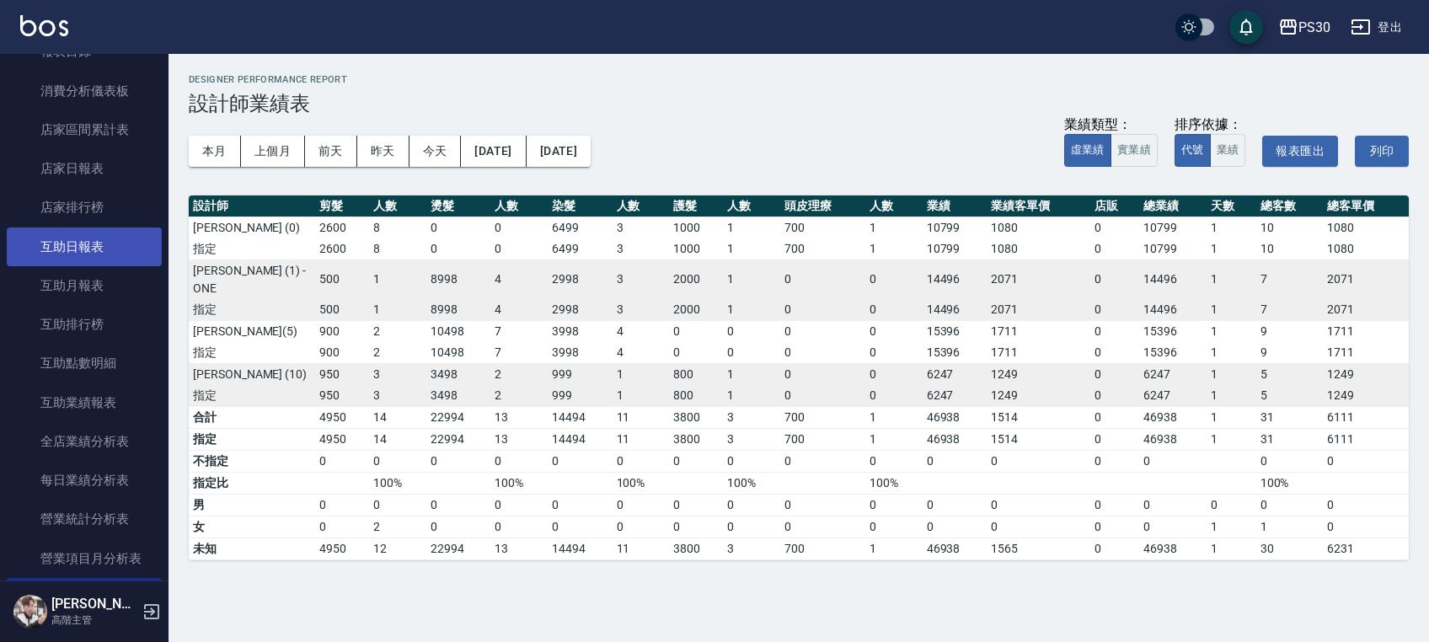
click at [96, 246] on link "互助日報表" at bounding box center [84, 246] width 155 height 39
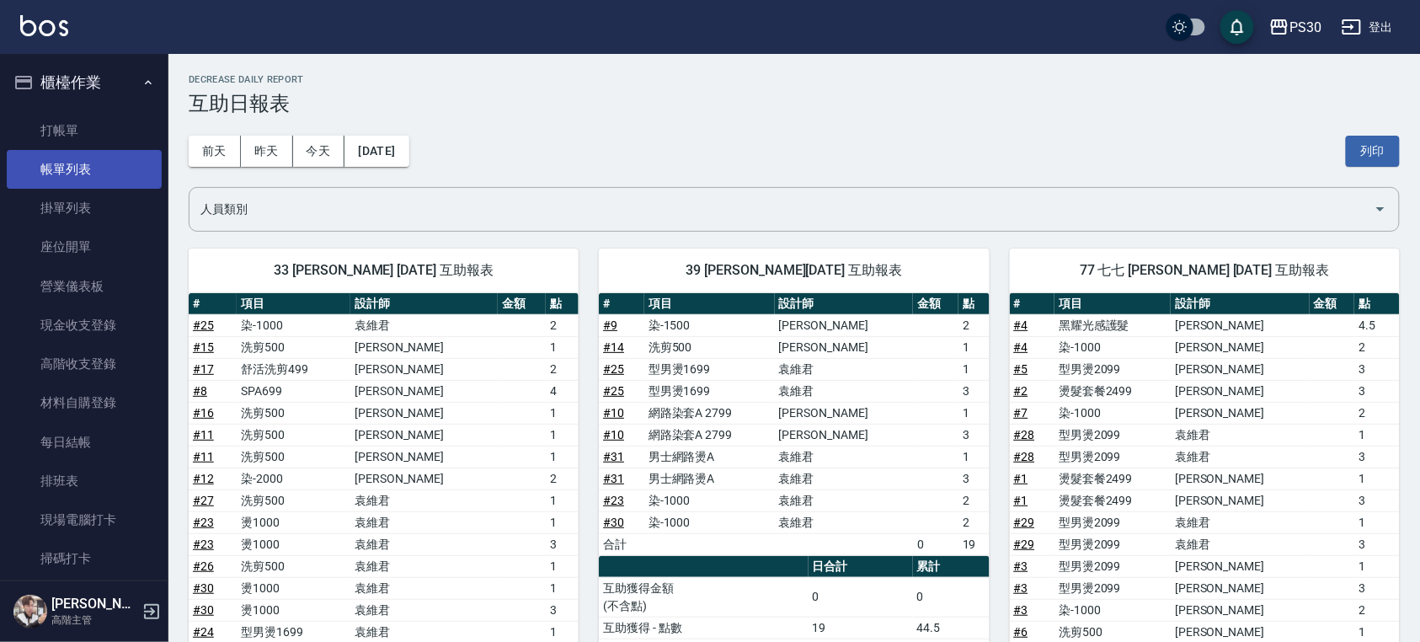
click at [84, 182] on link "帳單列表" at bounding box center [84, 169] width 155 height 39
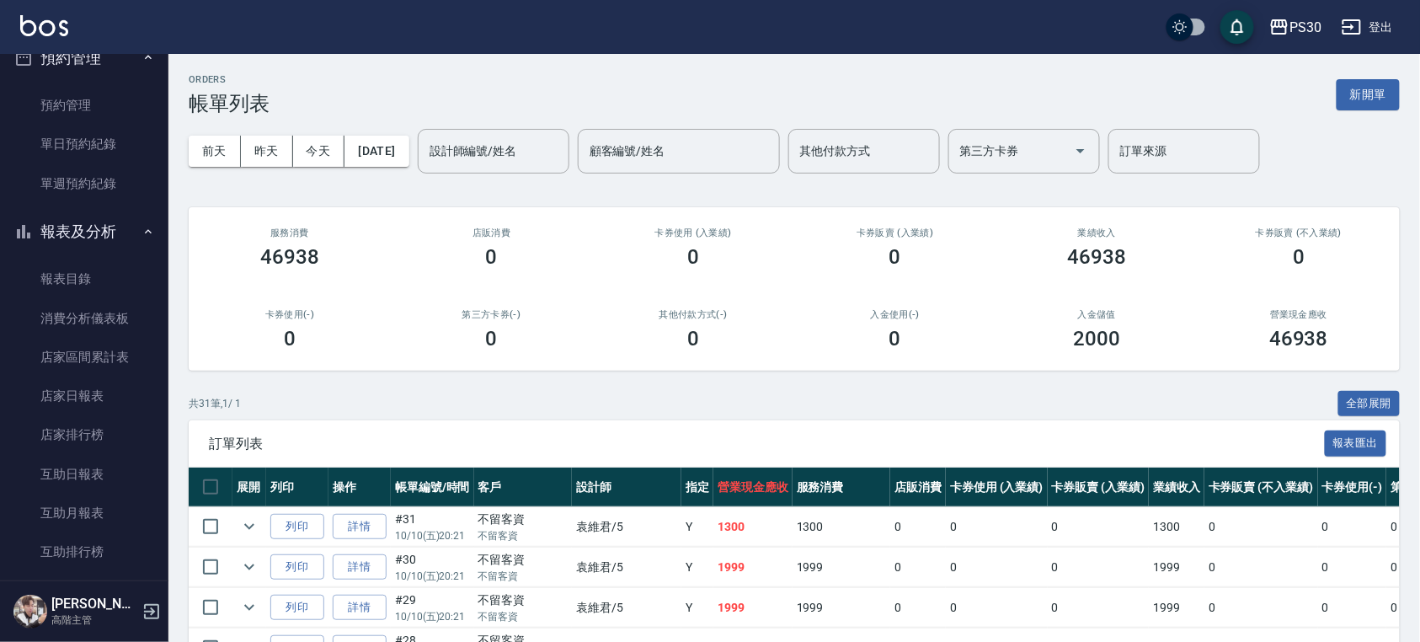
scroll to position [674, 0]
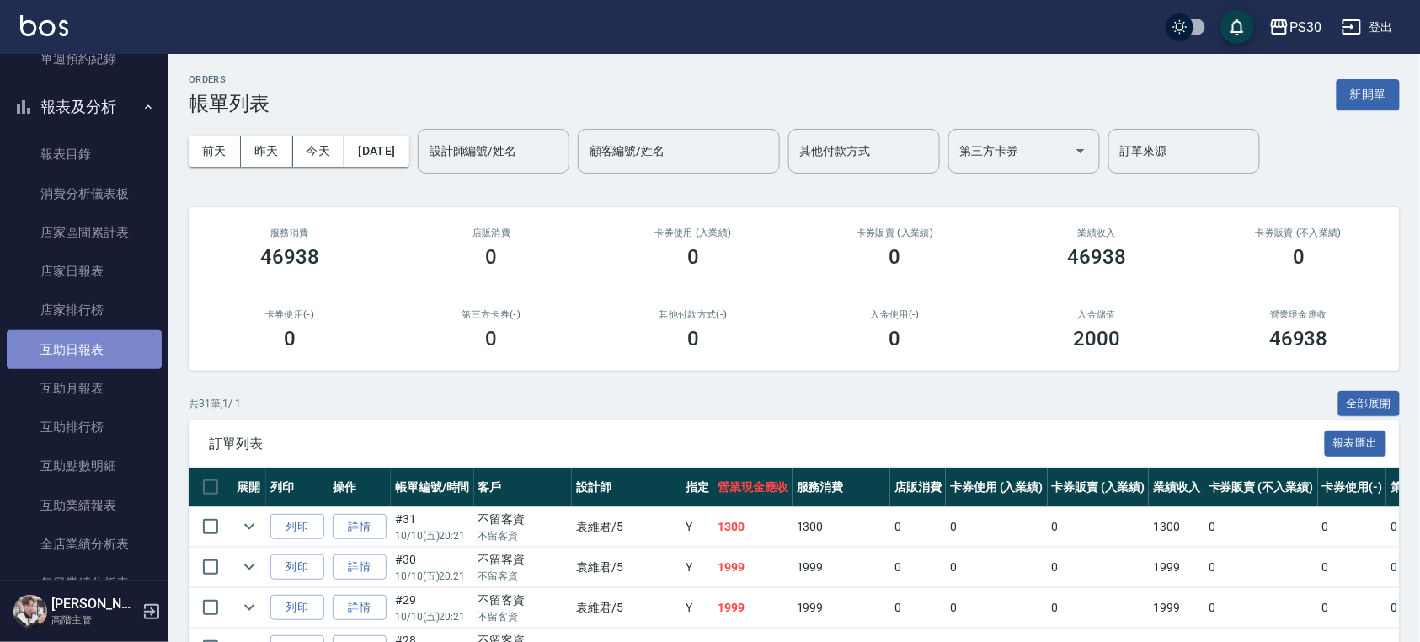
click at [109, 359] on link "互助日報表" at bounding box center [84, 349] width 155 height 39
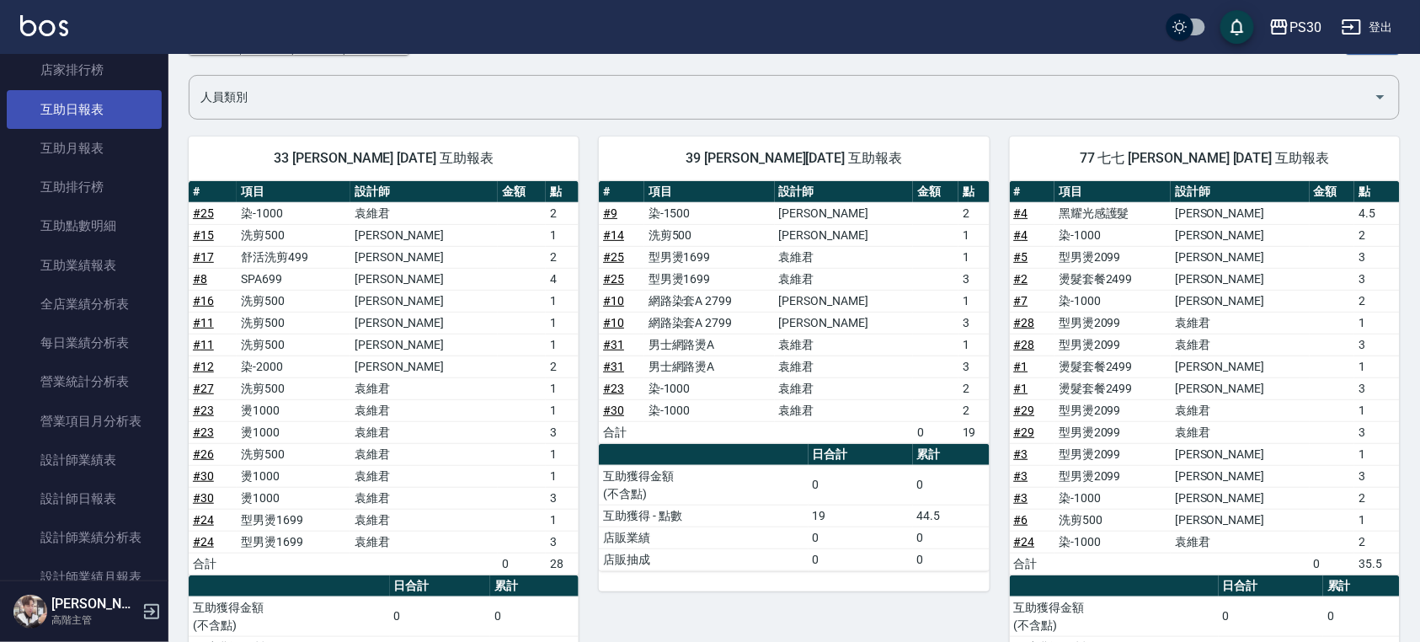
scroll to position [1011, 0]
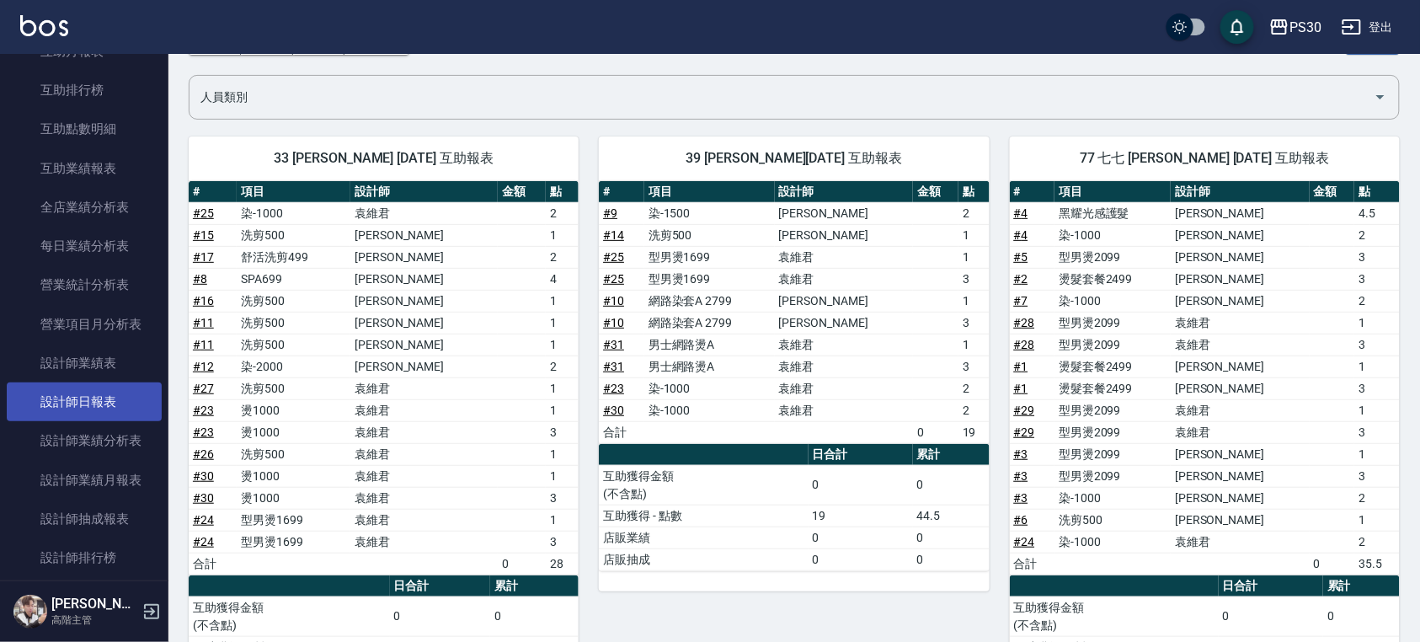
click at [104, 395] on link "設計師日報表" at bounding box center [84, 401] width 155 height 39
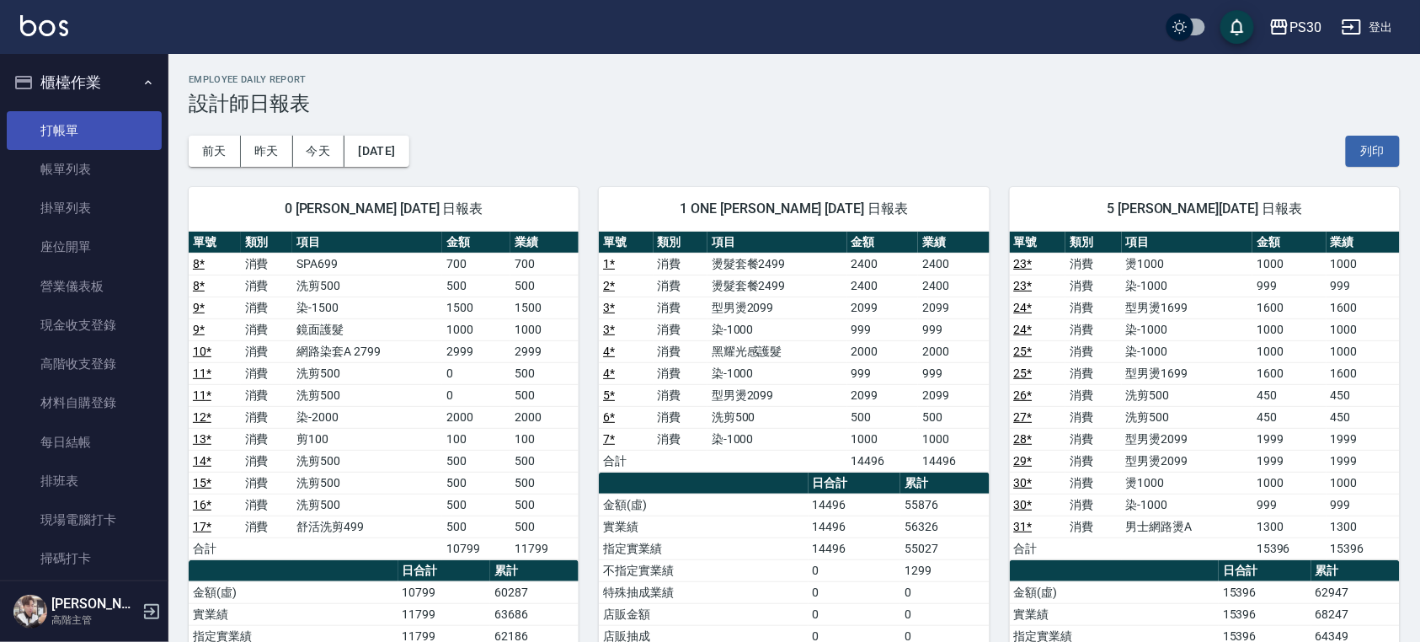
click at [69, 111] on link "打帳單" at bounding box center [84, 130] width 155 height 39
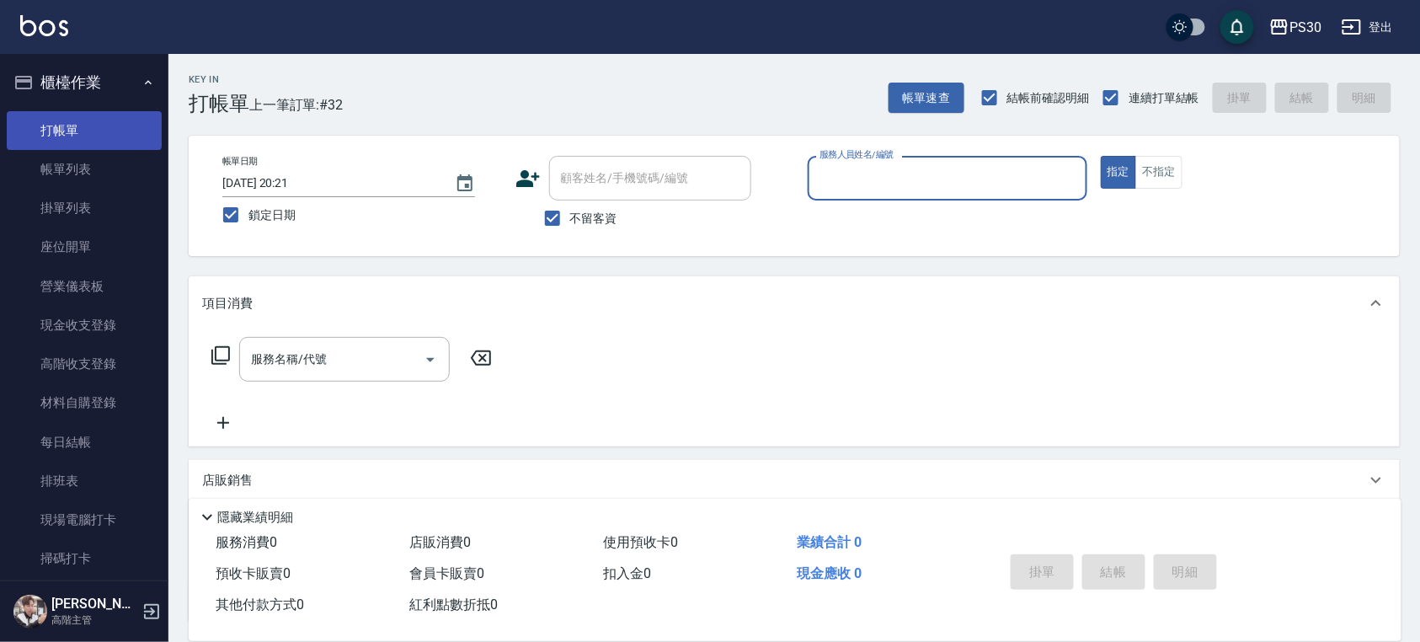
click at [72, 143] on link "打帳單" at bounding box center [84, 130] width 155 height 39
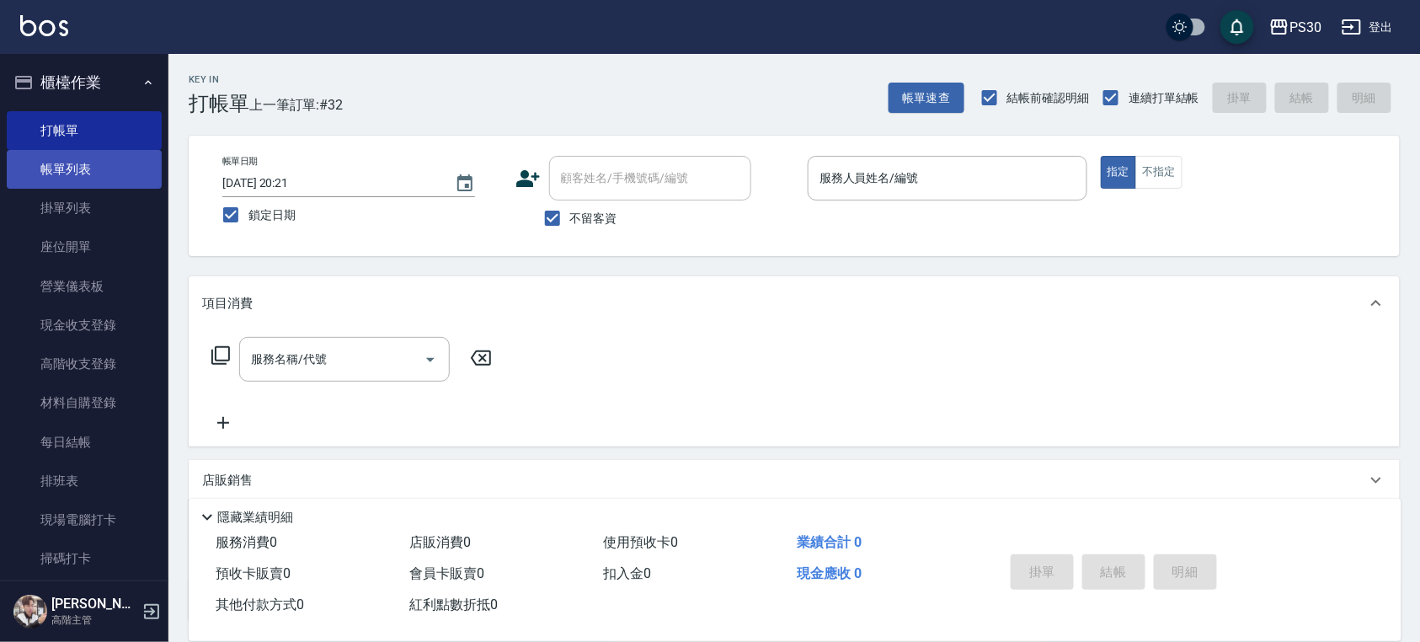
drag, startPoint x: 81, startPoint y: 152, endPoint x: 78, endPoint y: 174, distance: 21.2
click at [82, 152] on link "帳單列表" at bounding box center [84, 169] width 155 height 39
click at [78, 174] on link "帳單列表" at bounding box center [84, 169] width 155 height 39
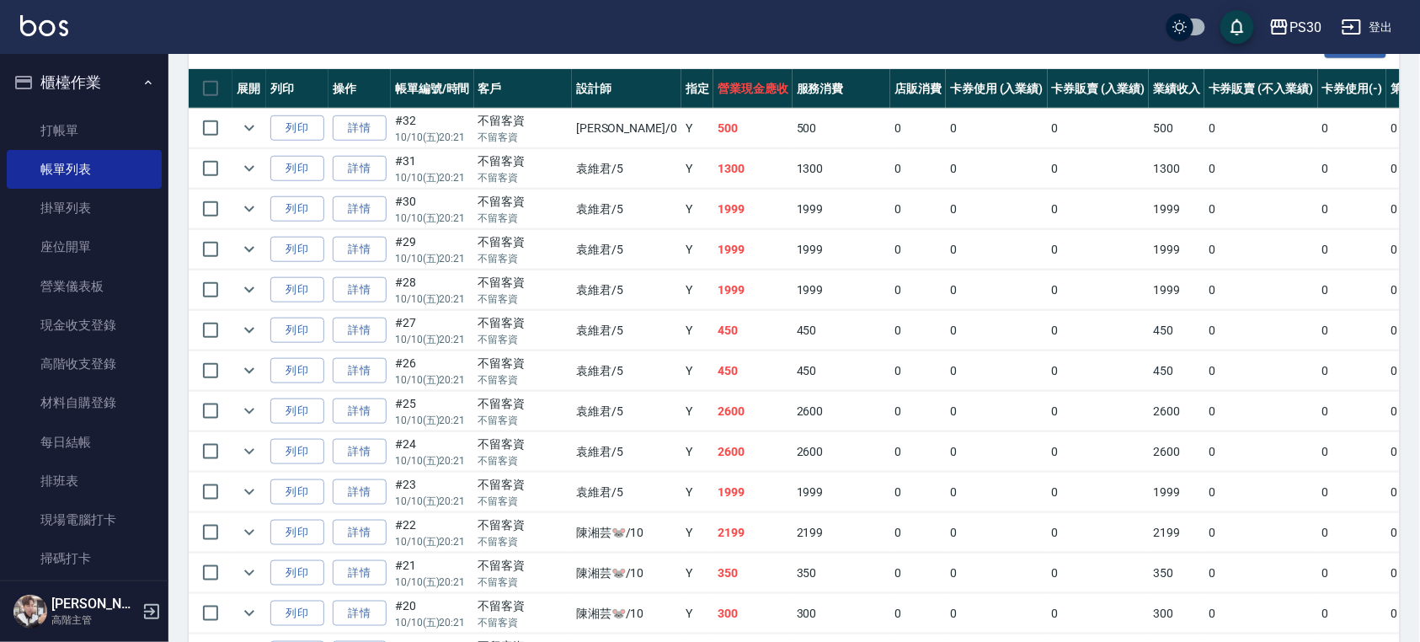
scroll to position [449, 0]
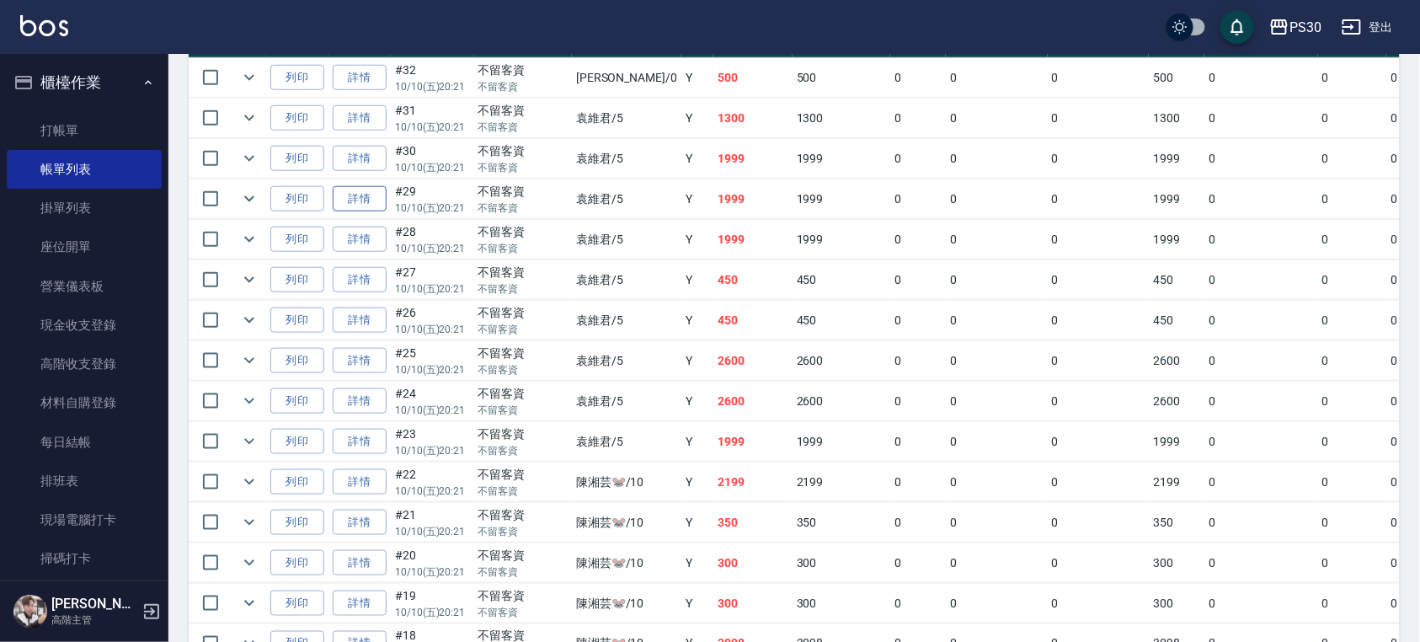
click at [358, 204] on link "詳情" at bounding box center [360, 199] width 54 height 26
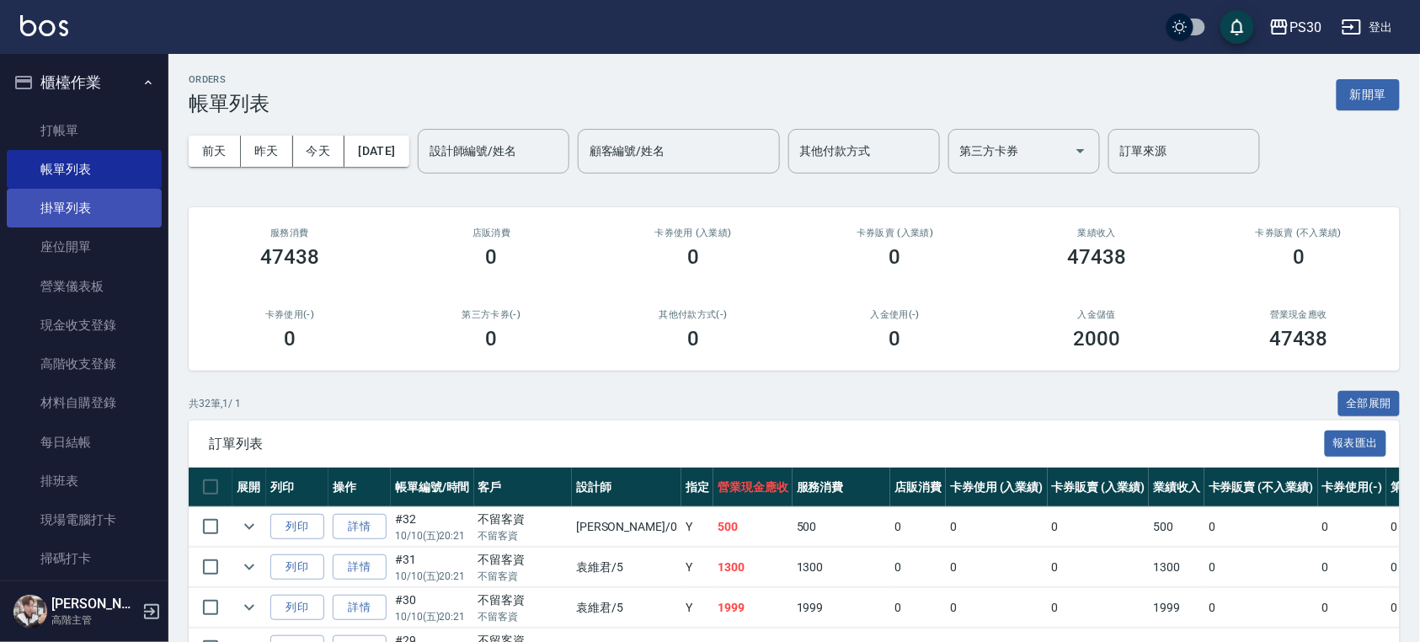
click at [88, 210] on link "掛單列表" at bounding box center [84, 208] width 155 height 39
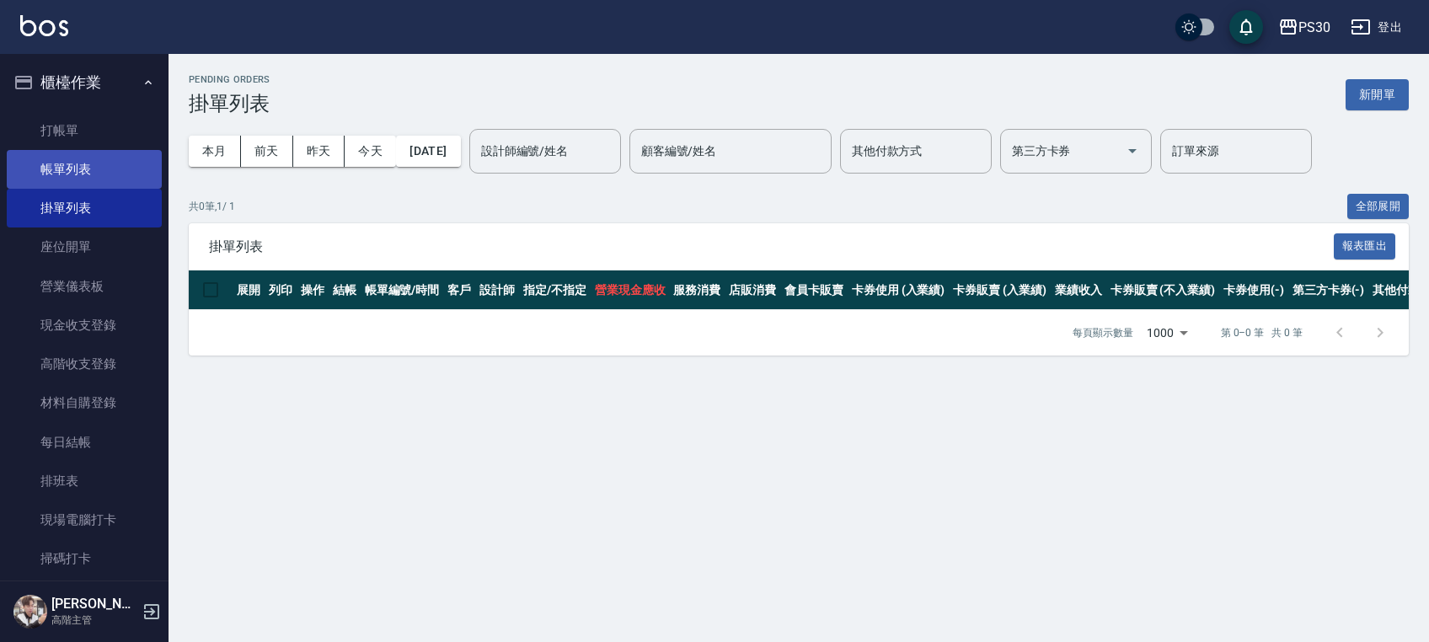
click at [45, 175] on link "帳單列表" at bounding box center [84, 169] width 155 height 39
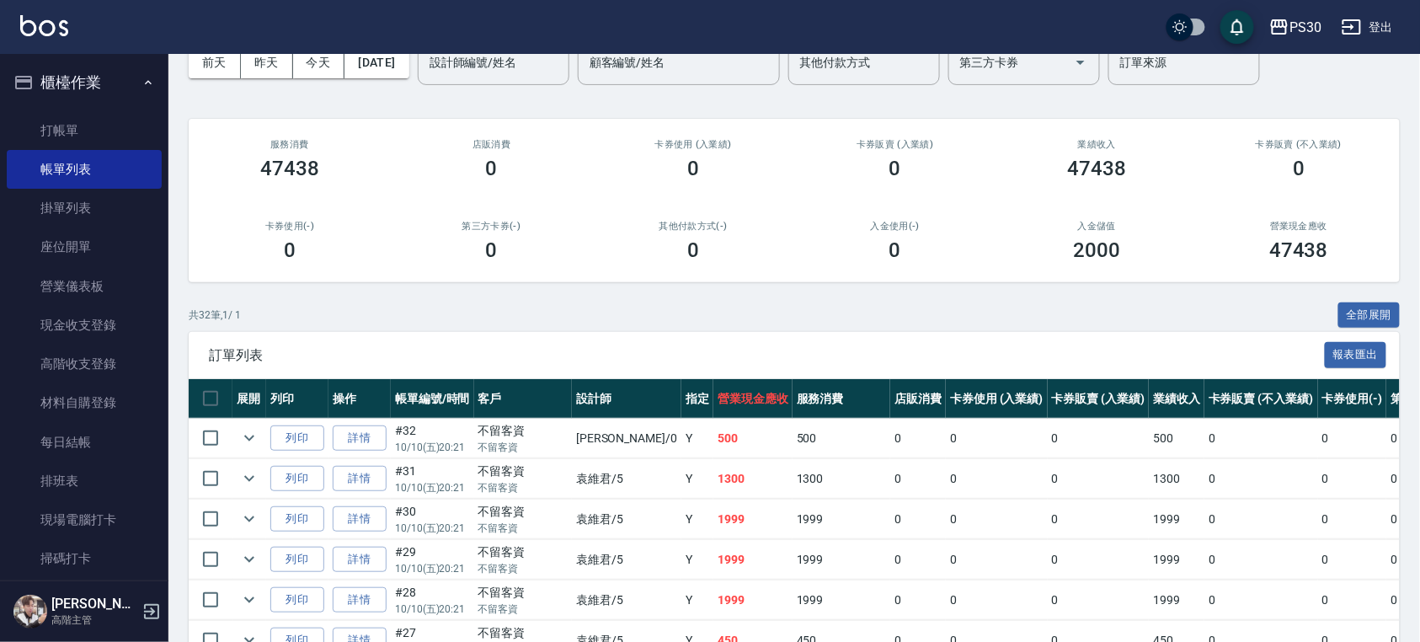
scroll to position [224, 0]
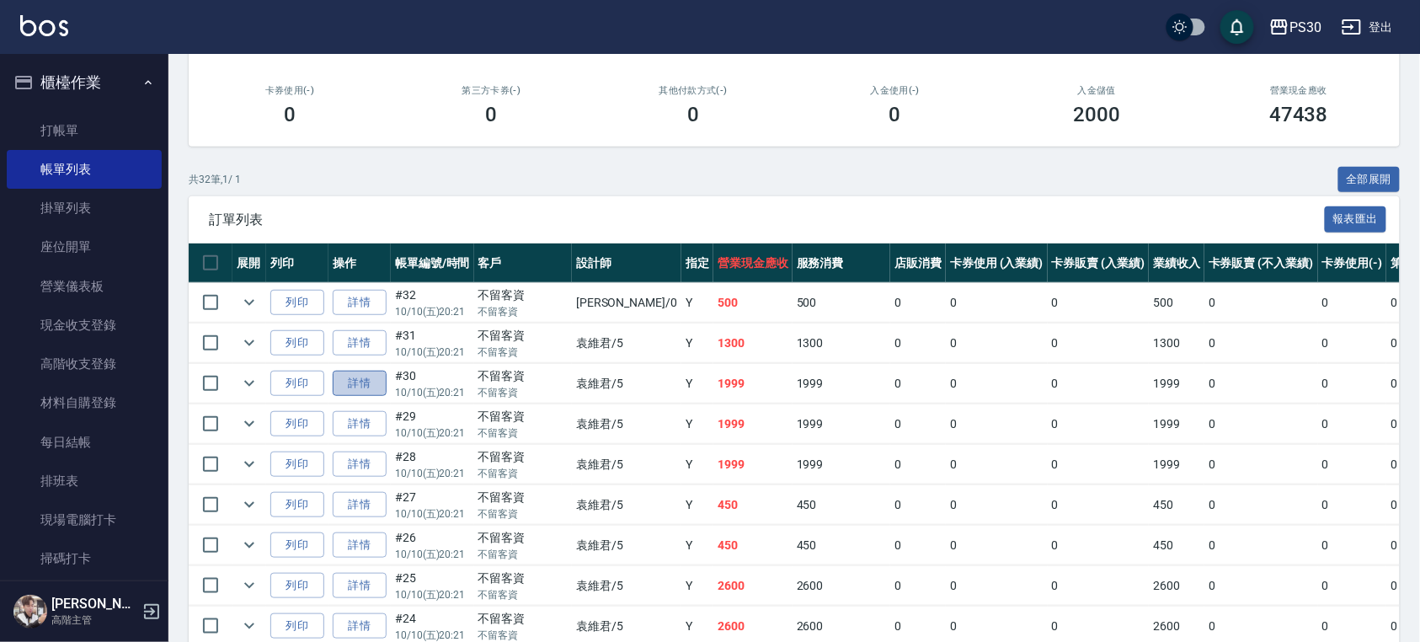
click at [338, 388] on link "詳情" at bounding box center [360, 384] width 54 height 26
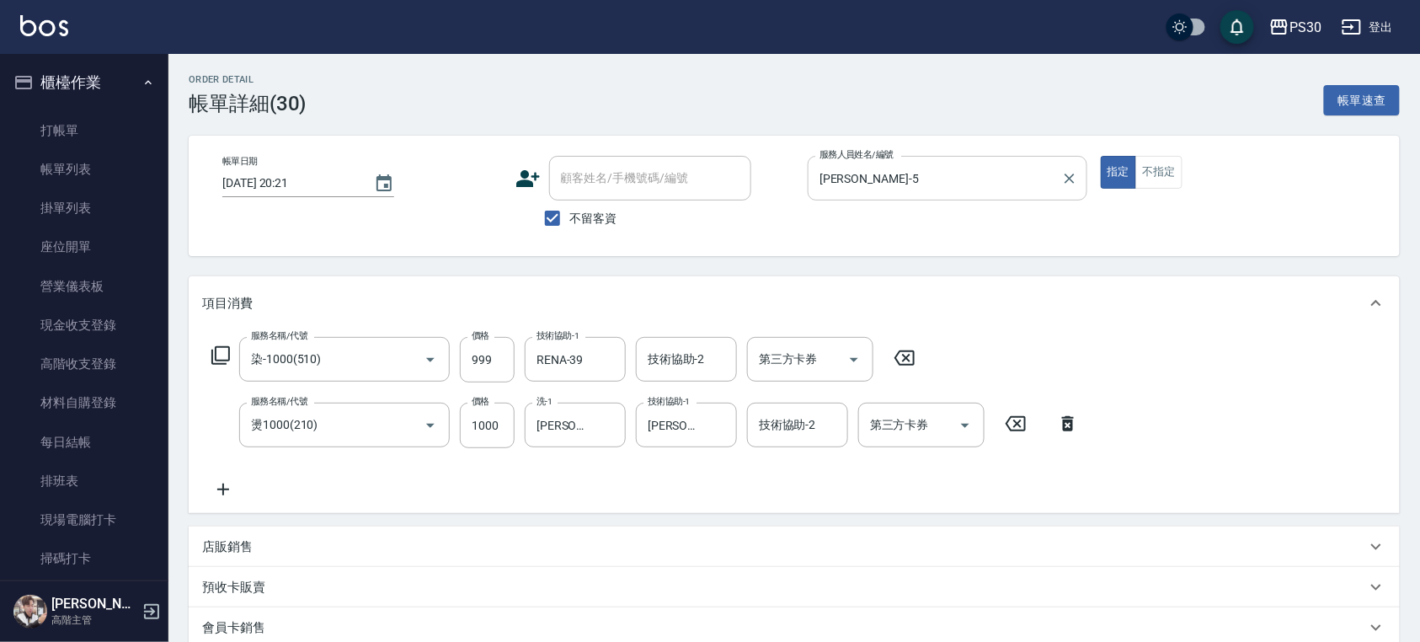
click at [895, 194] on div "[PERSON_NAME]-5 服務人員姓名/編號" at bounding box center [948, 178] width 280 height 45
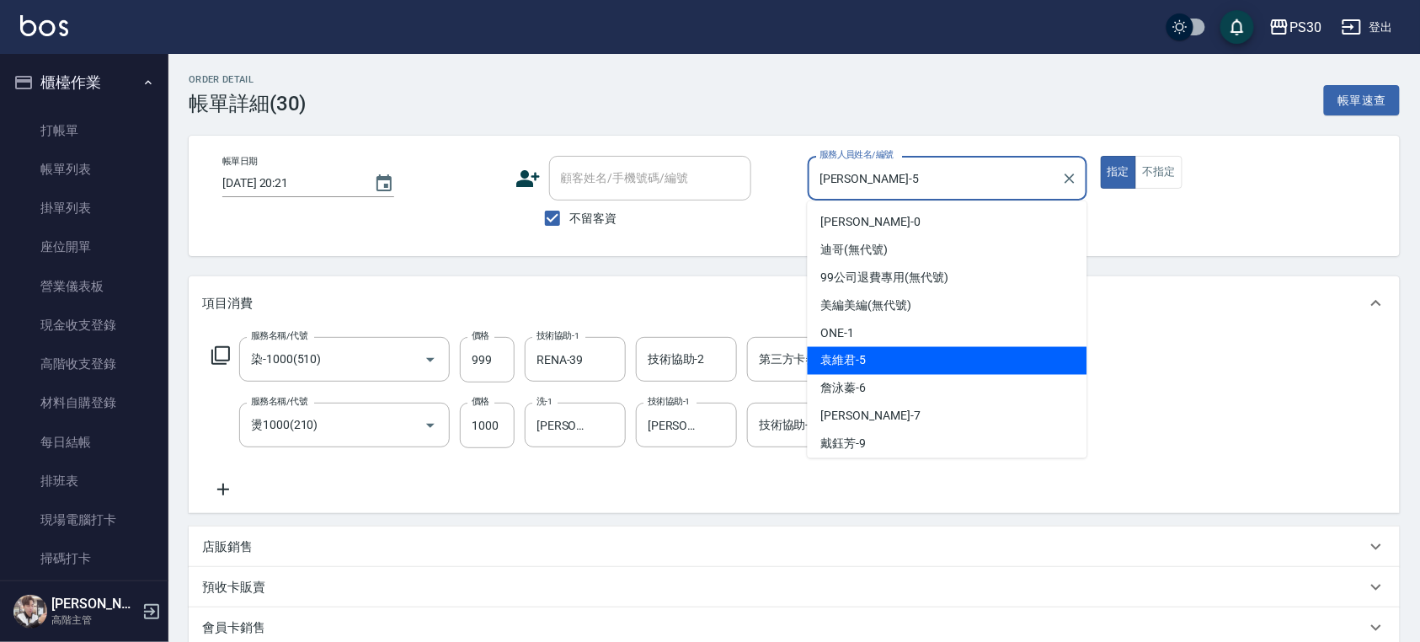
click at [895, 186] on input "[PERSON_NAME]-5" at bounding box center [935, 177] width 239 height 29
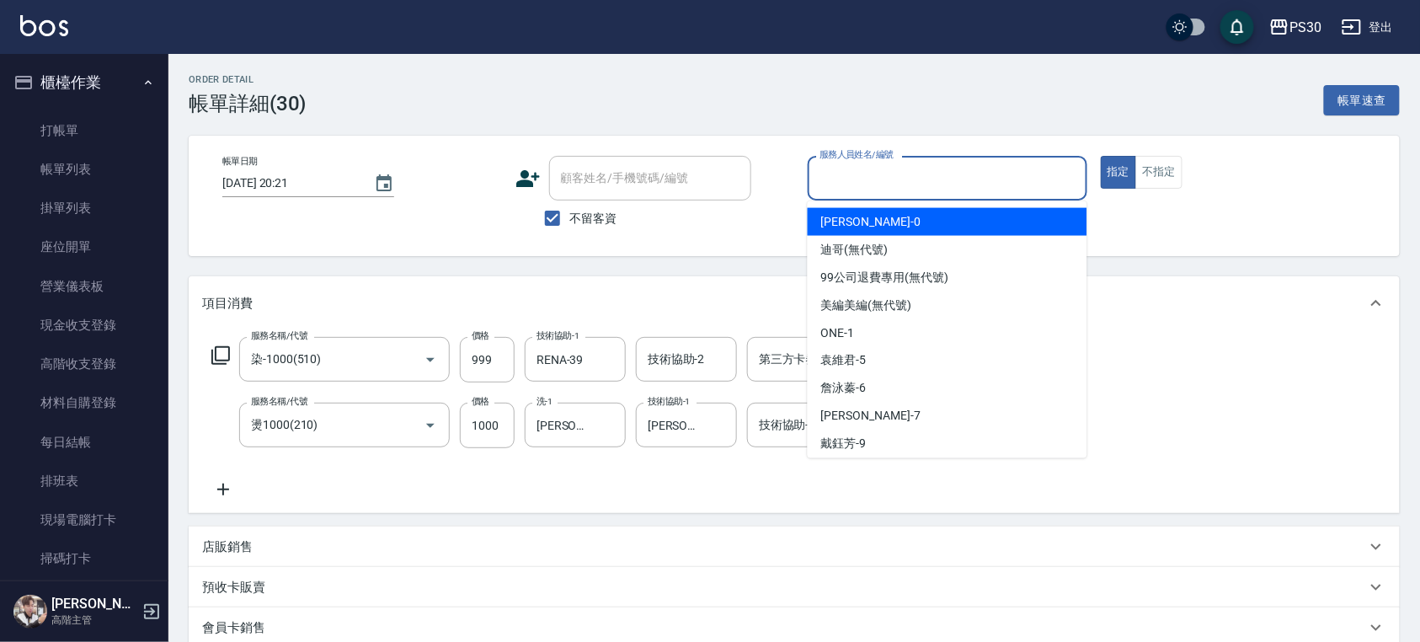
click at [896, 101] on div "Order detail 帳單詳細 (30) 帳單速查" at bounding box center [794, 94] width 1211 height 41
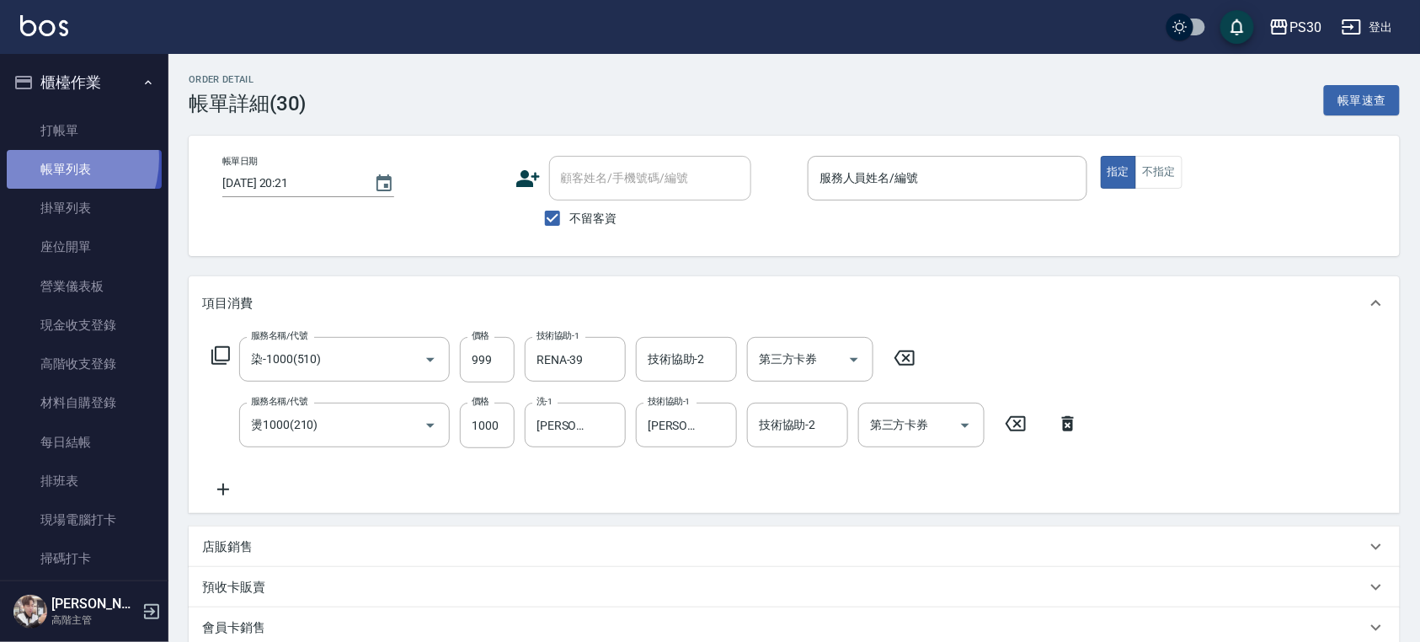
click at [45, 158] on link "帳單列表" at bounding box center [84, 169] width 155 height 39
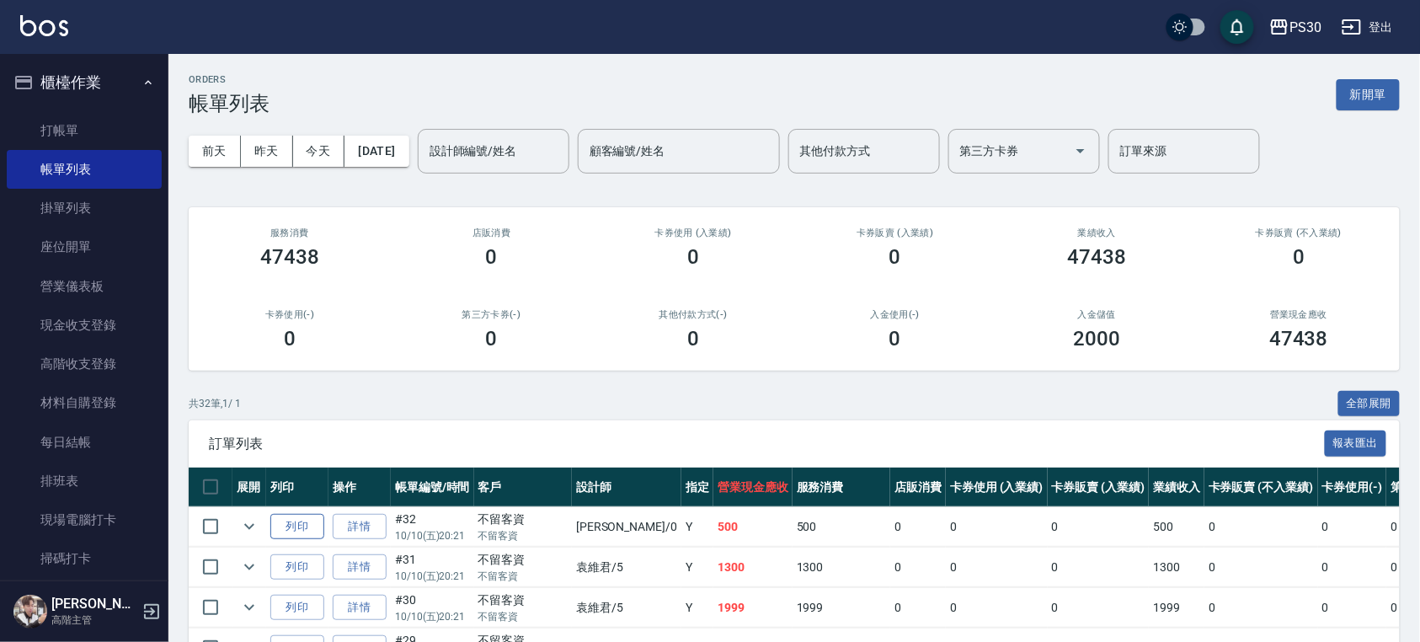
scroll to position [112, 0]
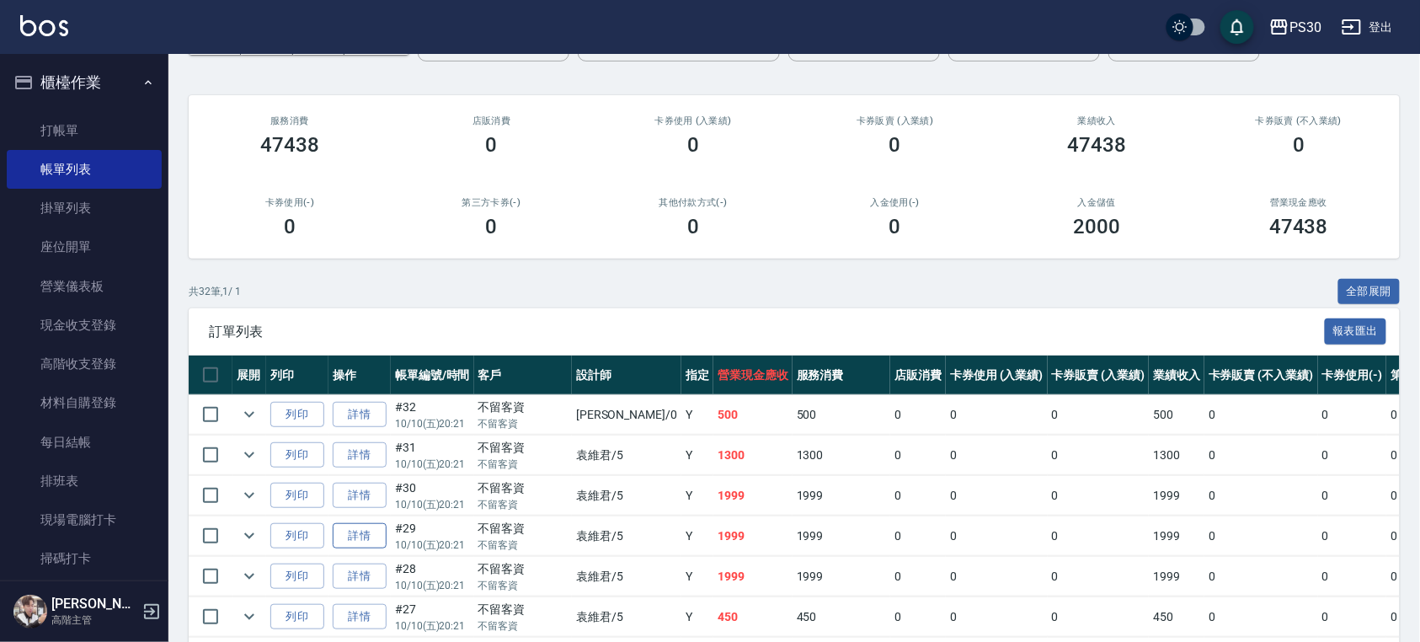
click at [372, 531] on link "詳情" at bounding box center [360, 536] width 54 height 26
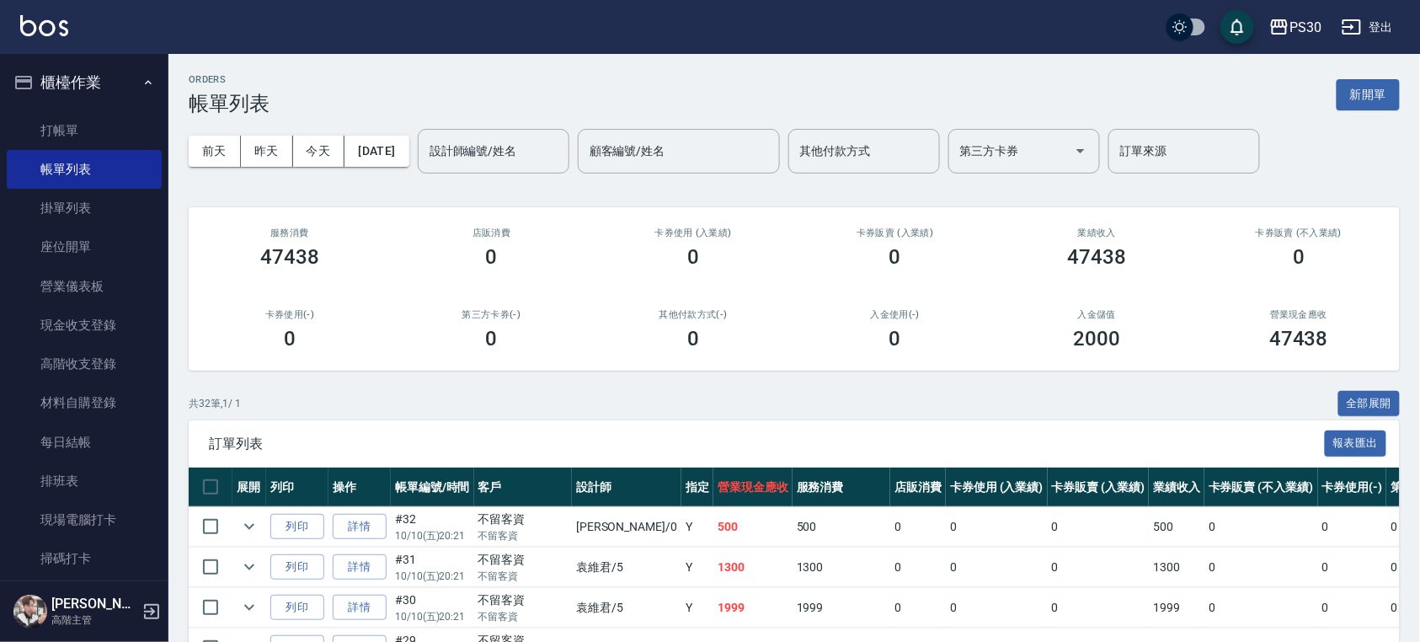
scroll to position [112, 0]
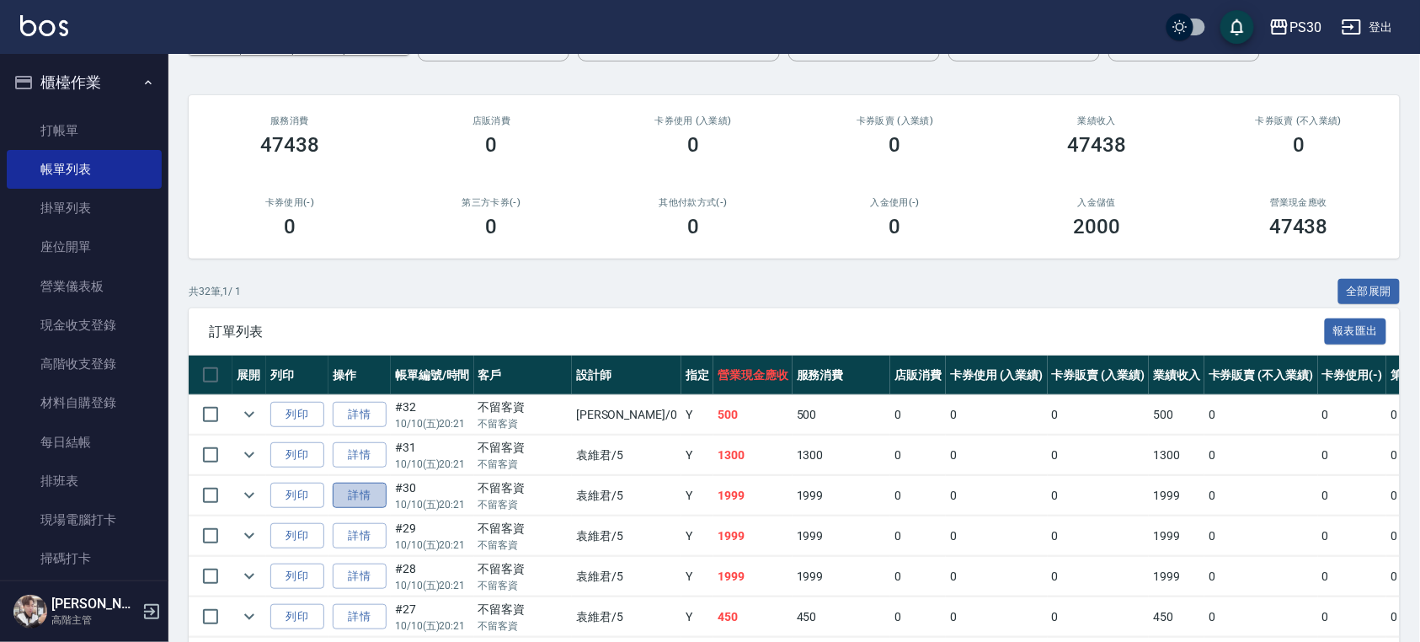
click at [362, 499] on link "詳情" at bounding box center [360, 496] width 54 height 26
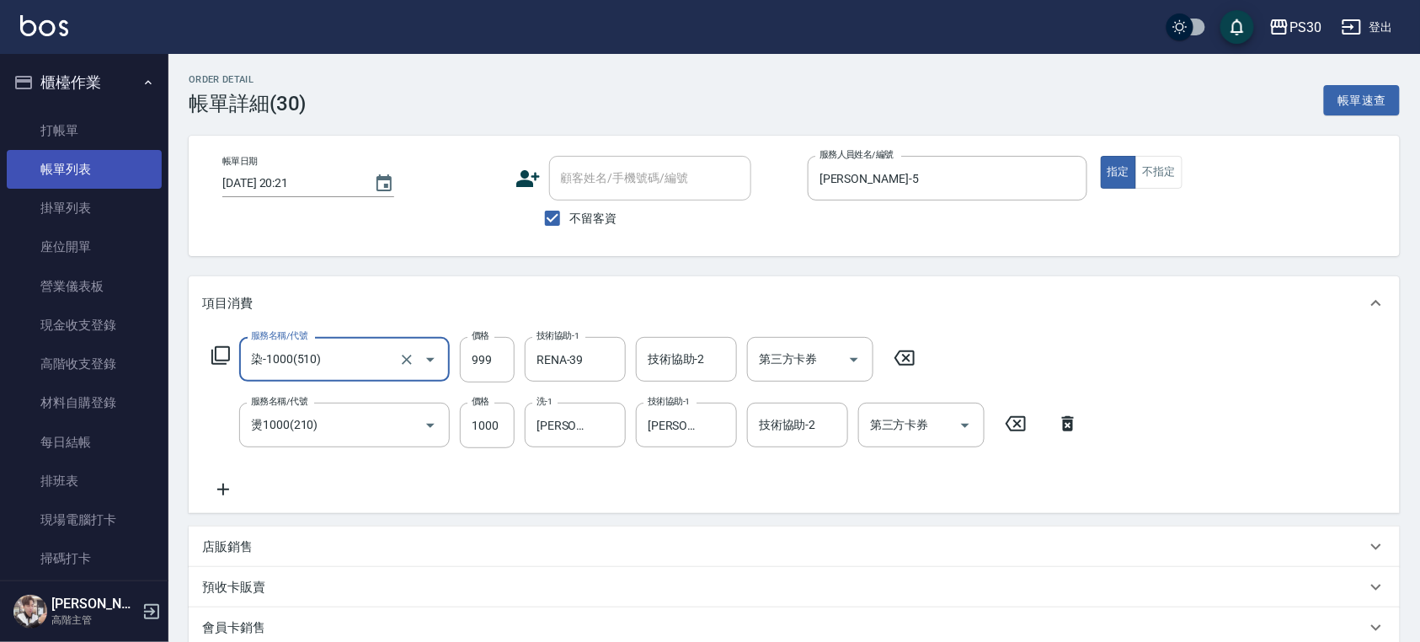
click at [93, 179] on link "帳單列表" at bounding box center [84, 169] width 155 height 39
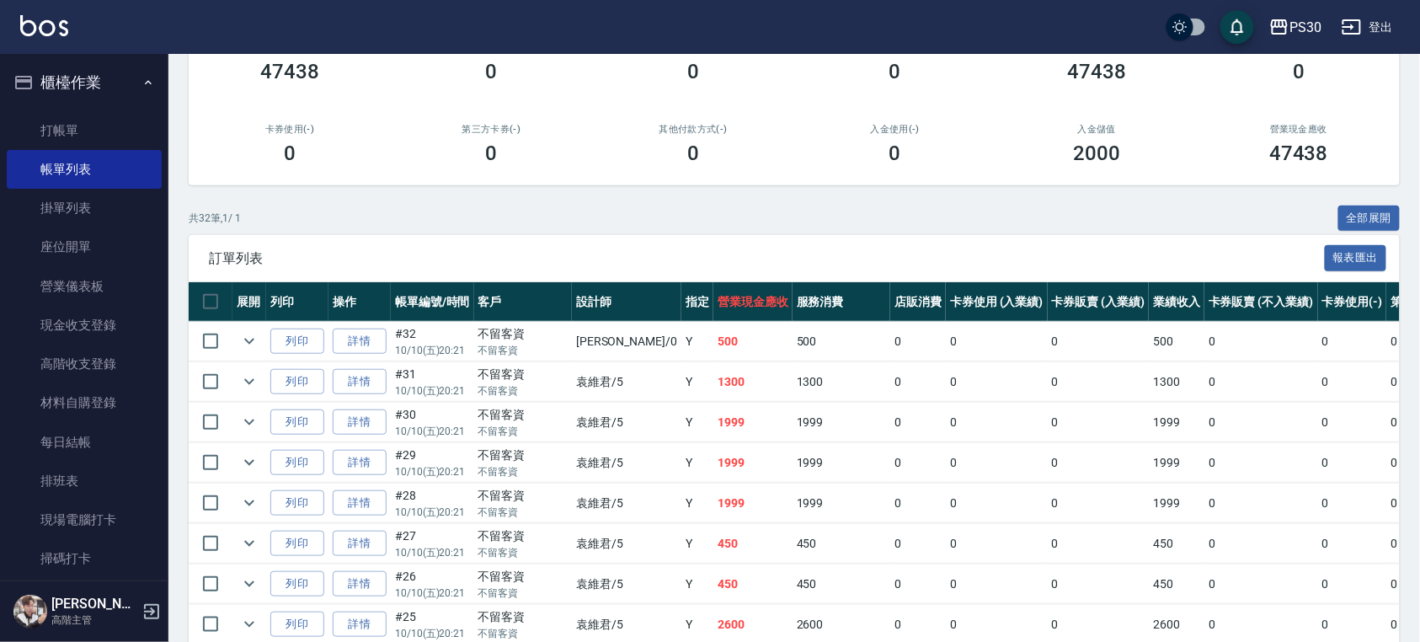
scroll to position [224, 0]
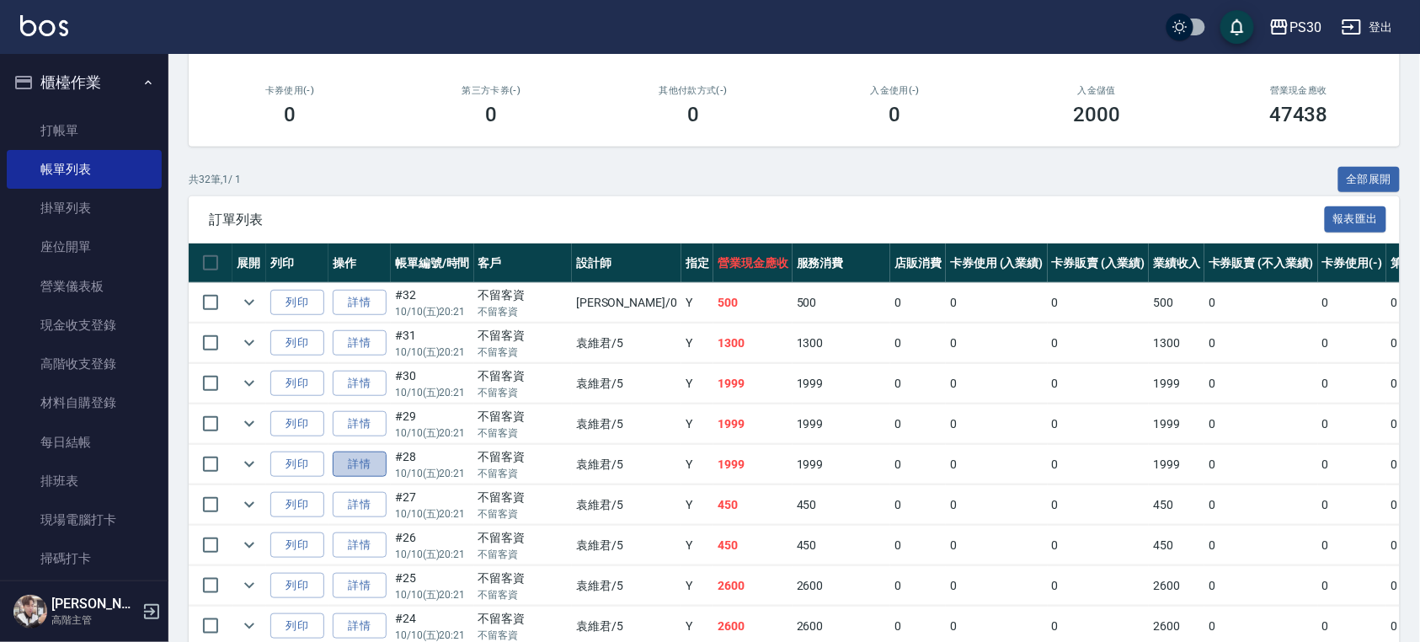
click at [368, 467] on link "詳情" at bounding box center [360, 465] width 54 height 26
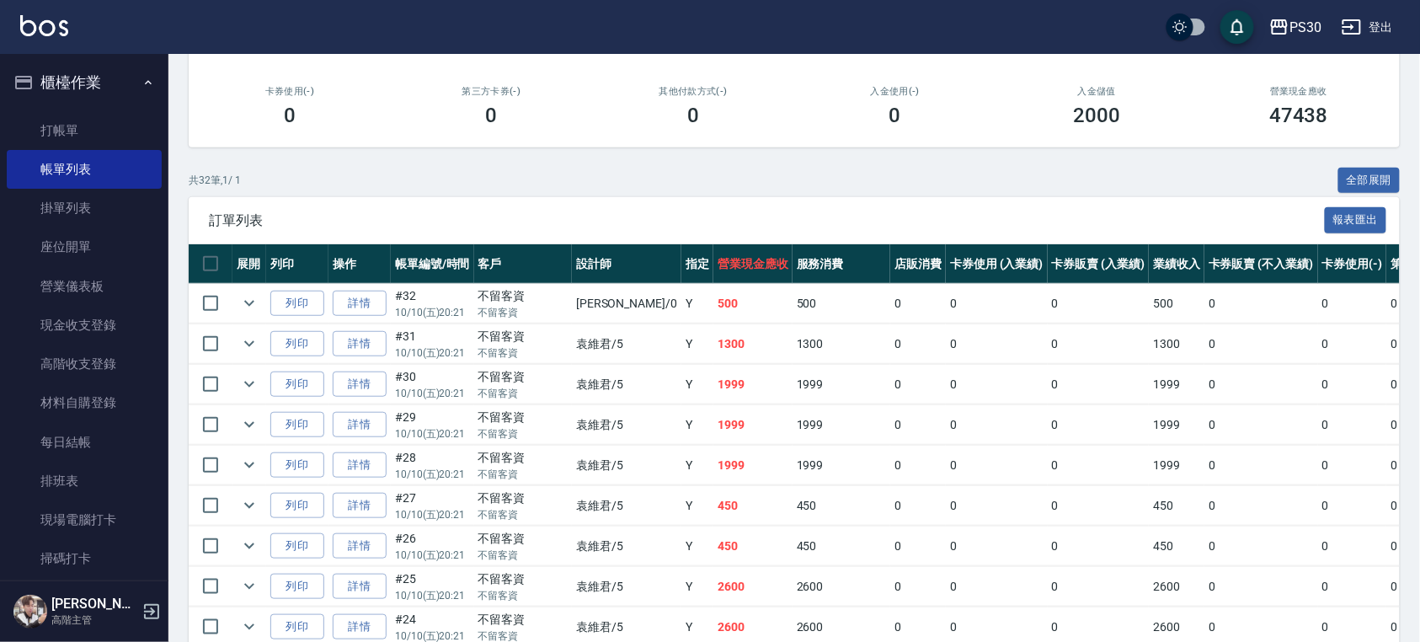
scroll to position [224, 0]
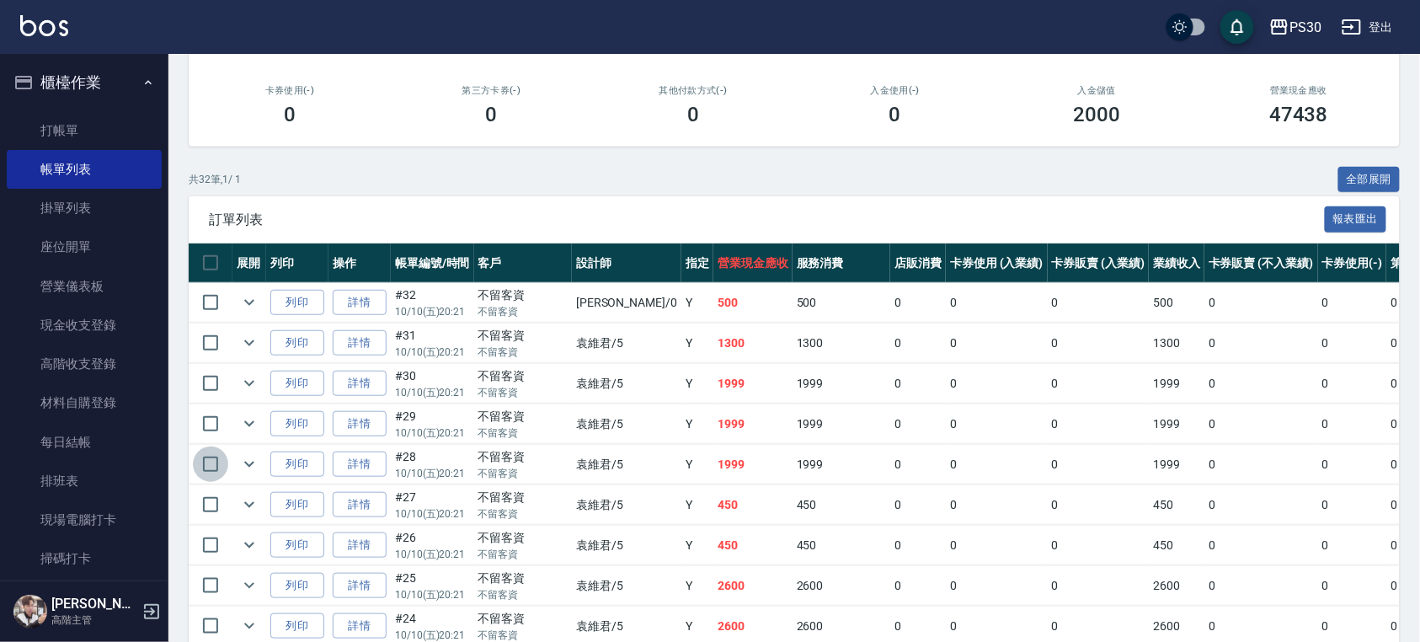
click at [223, 468] on input "checkbox" at bounding box center [210, 464] width 35 height 35
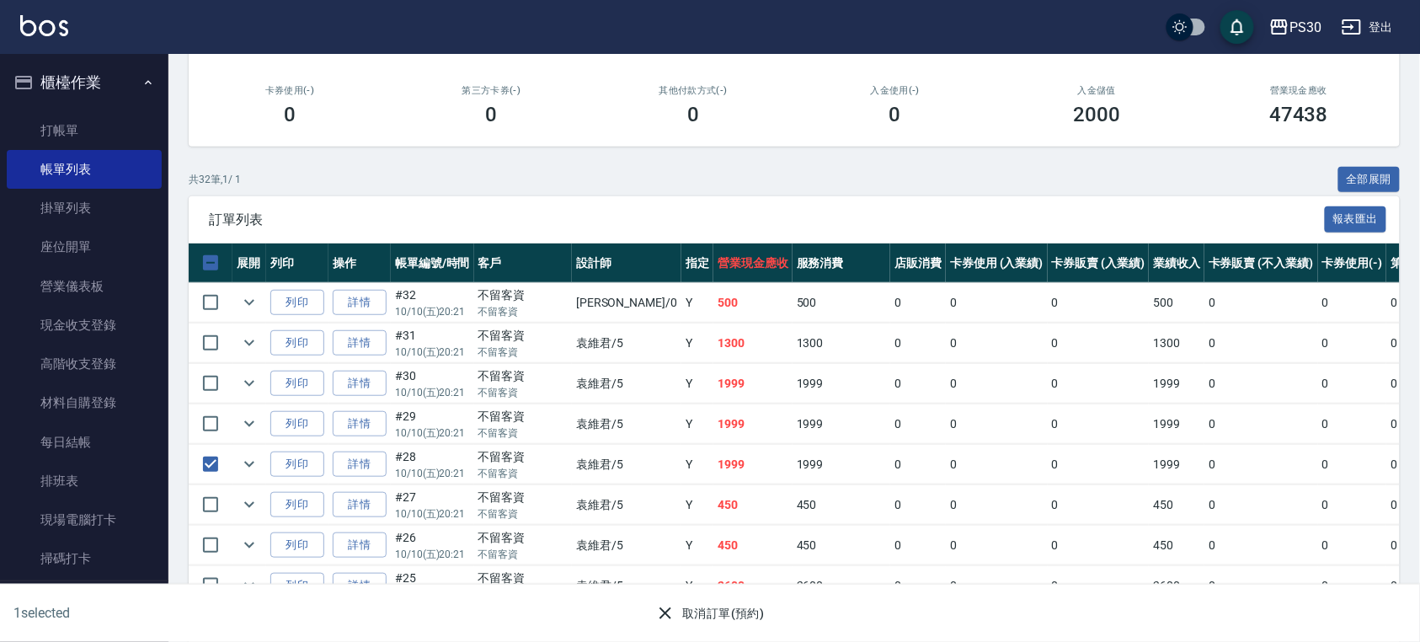
click at [770, 607] on button "取消訂單(預約)" at bounding box center [710, 613] width 122 height 31
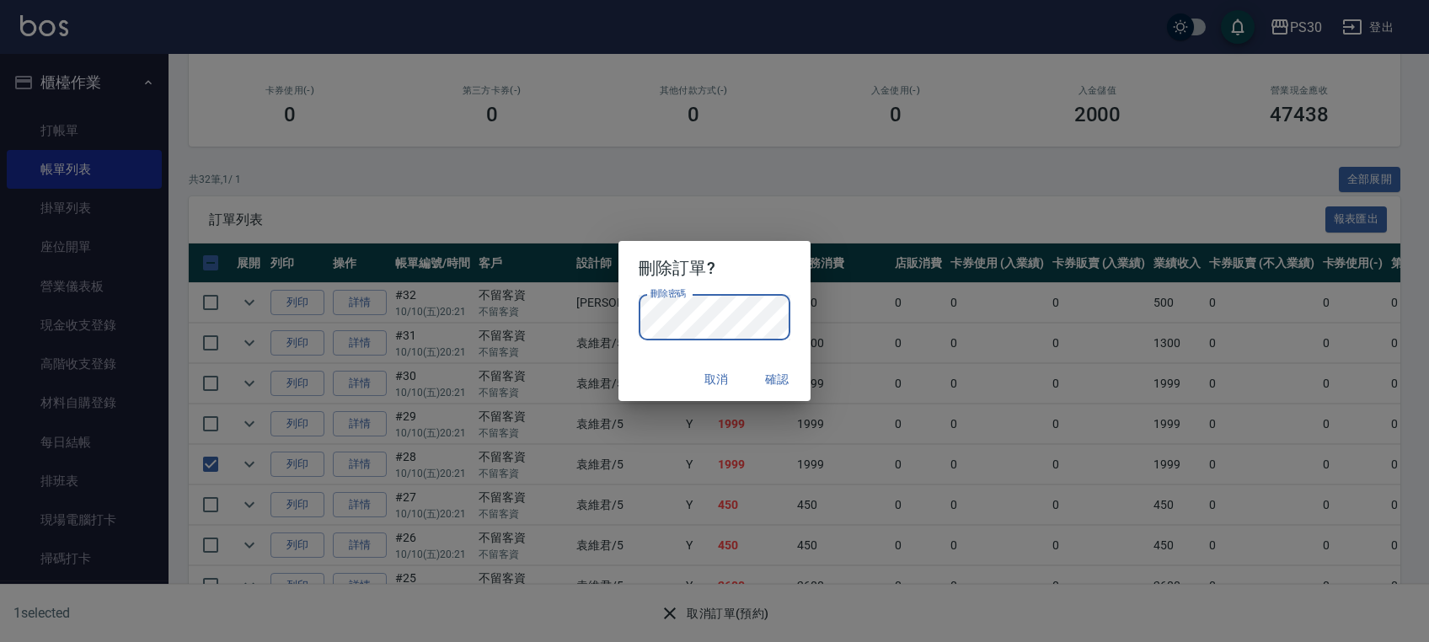
click at [765, 375] on button "確認" at bounding box center [777, 379] width 54 height 31
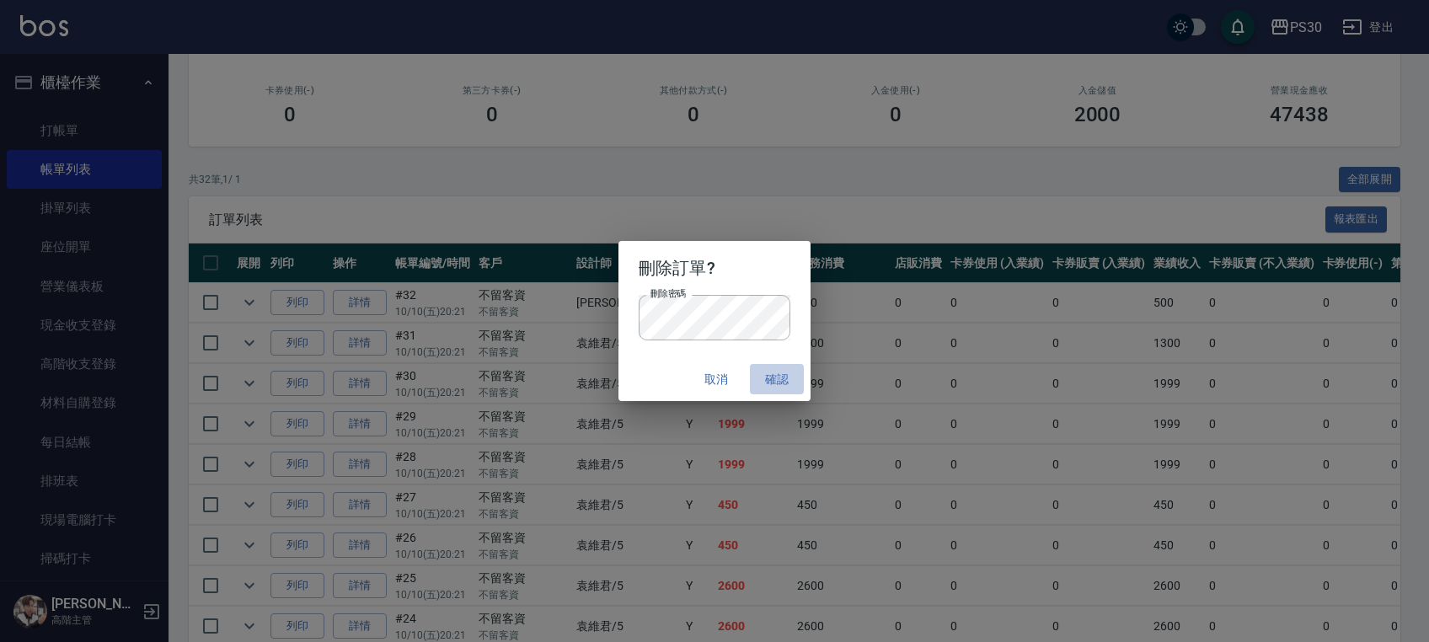
click at [786, 388] on button "確認" at bounding box center [777, 379] width 54 height 31
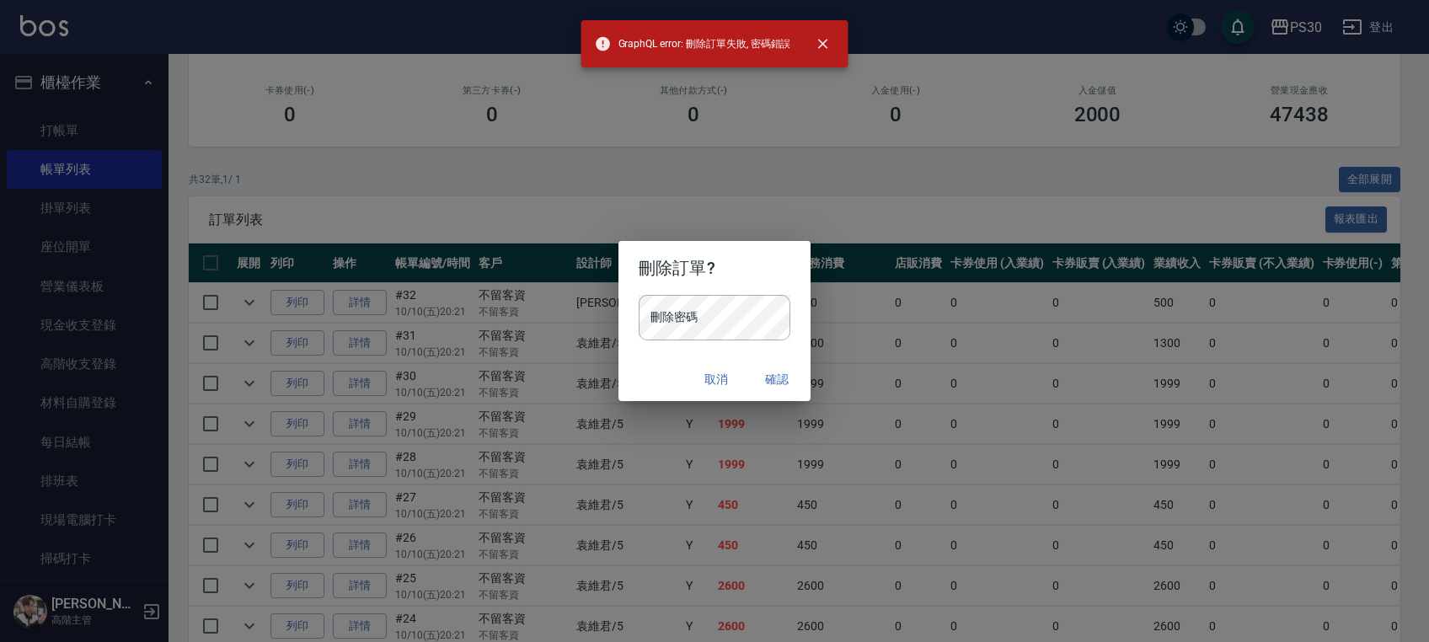
click at [721, 385] on button "取消" at bounding box center [716, 379] width 54 height 31
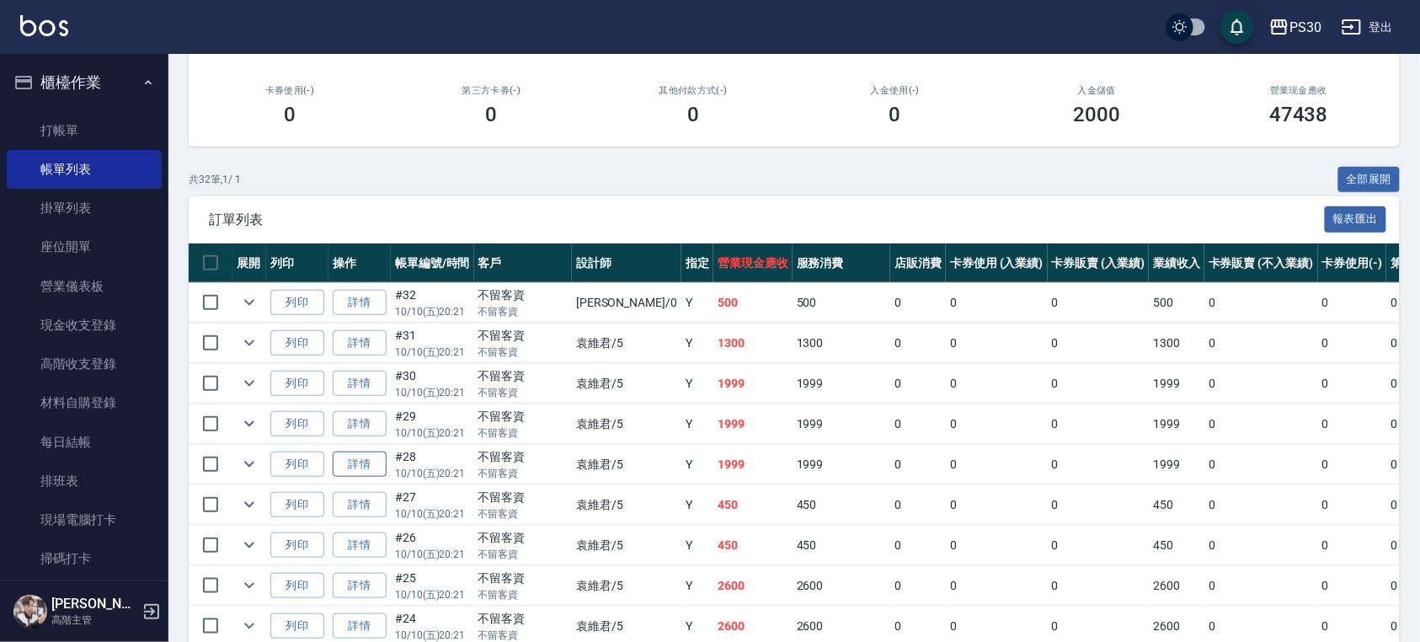
click at [376, 473] on link "詳情" at bounding box center [360, 465] width 54 height 26
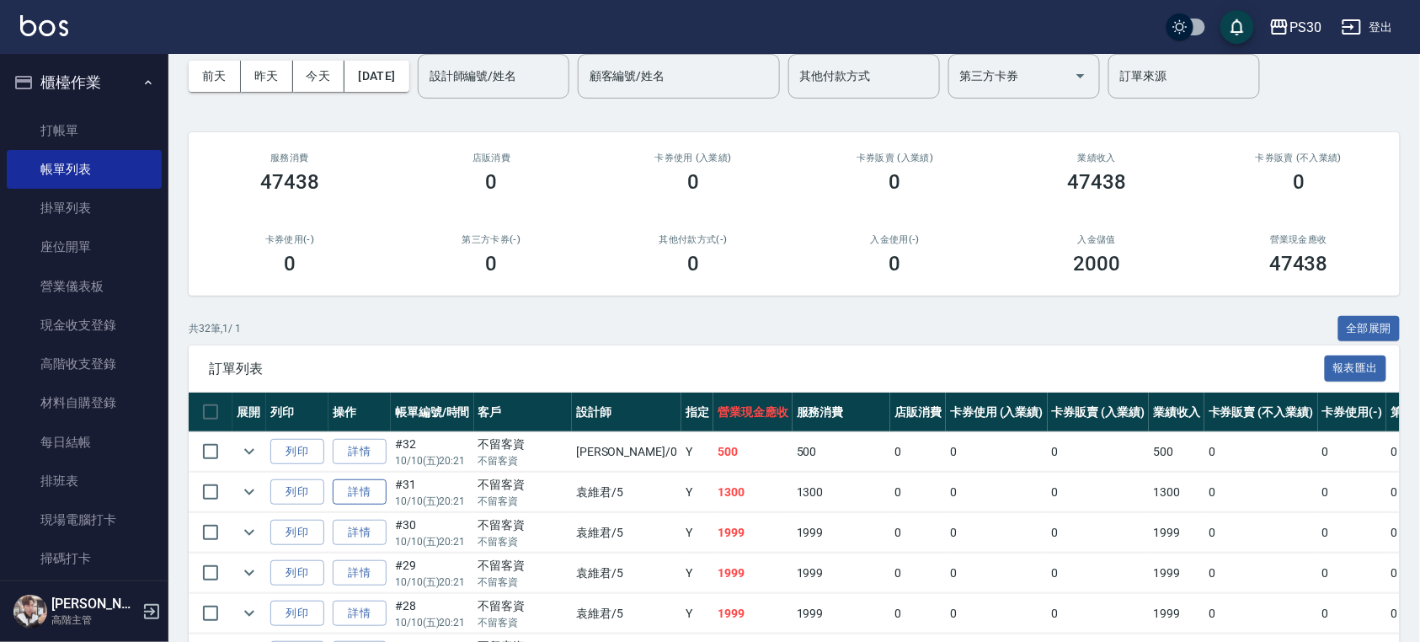
scroll to position [112, 0]
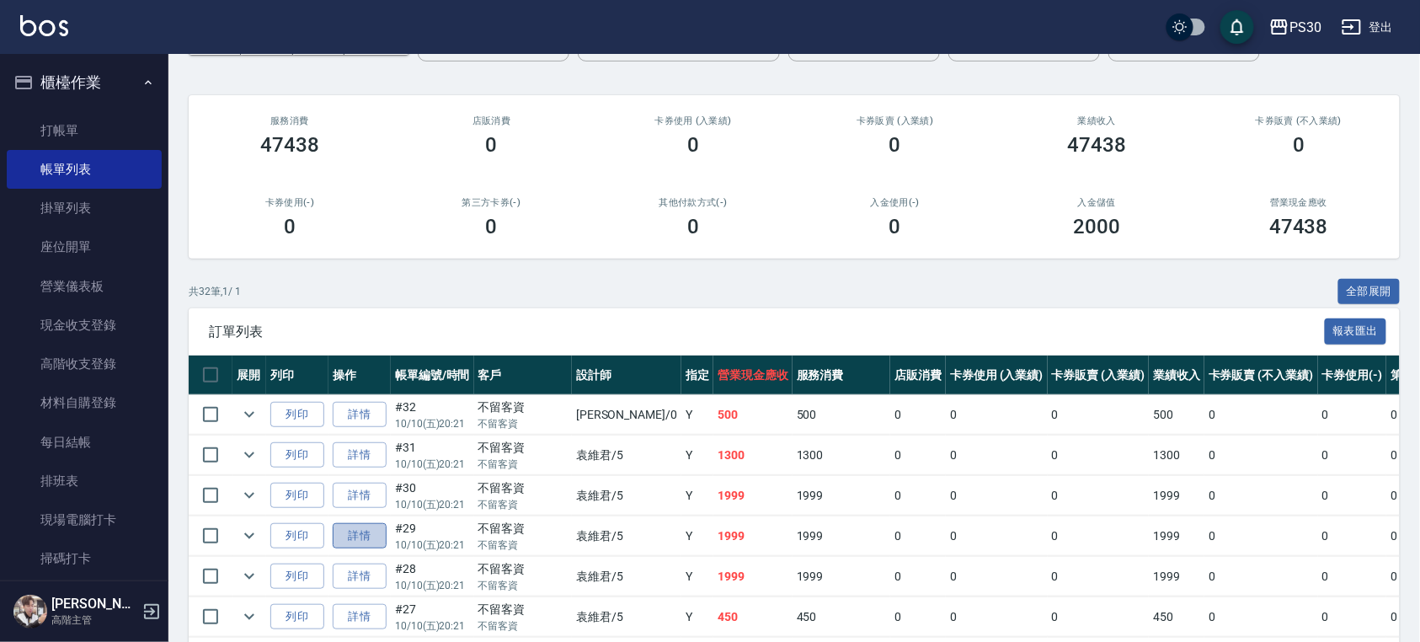
click at [369, 540] on link "詳情" at bounding box center [360, 536] width 54 height 26
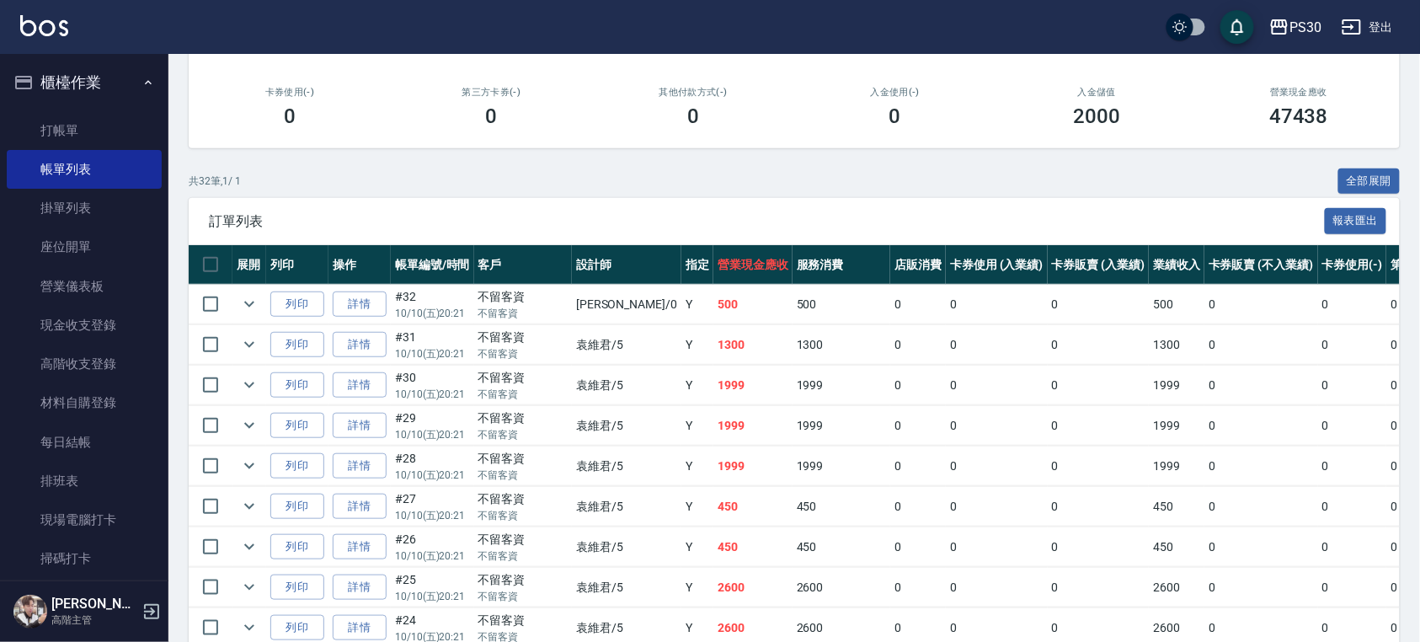
scroll to position [224, 0]
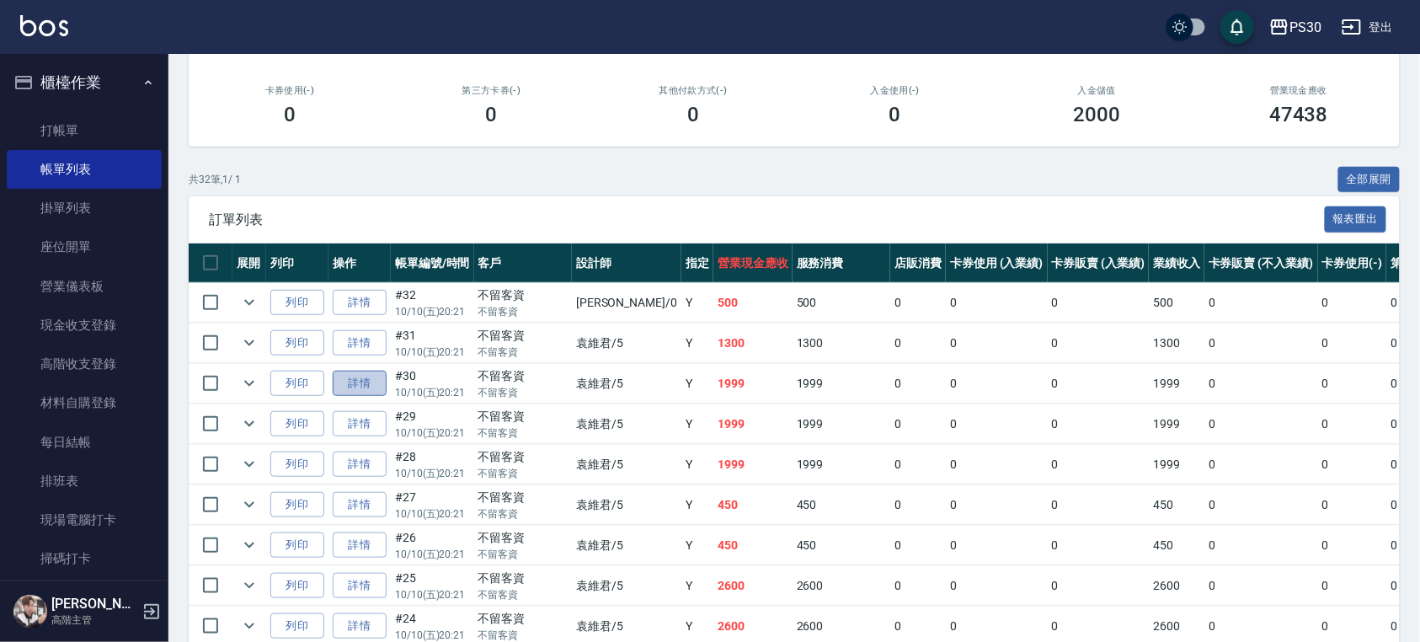
click at [352, 382] on link "詳情" at bounding box center [360, 384] width 54 height 26
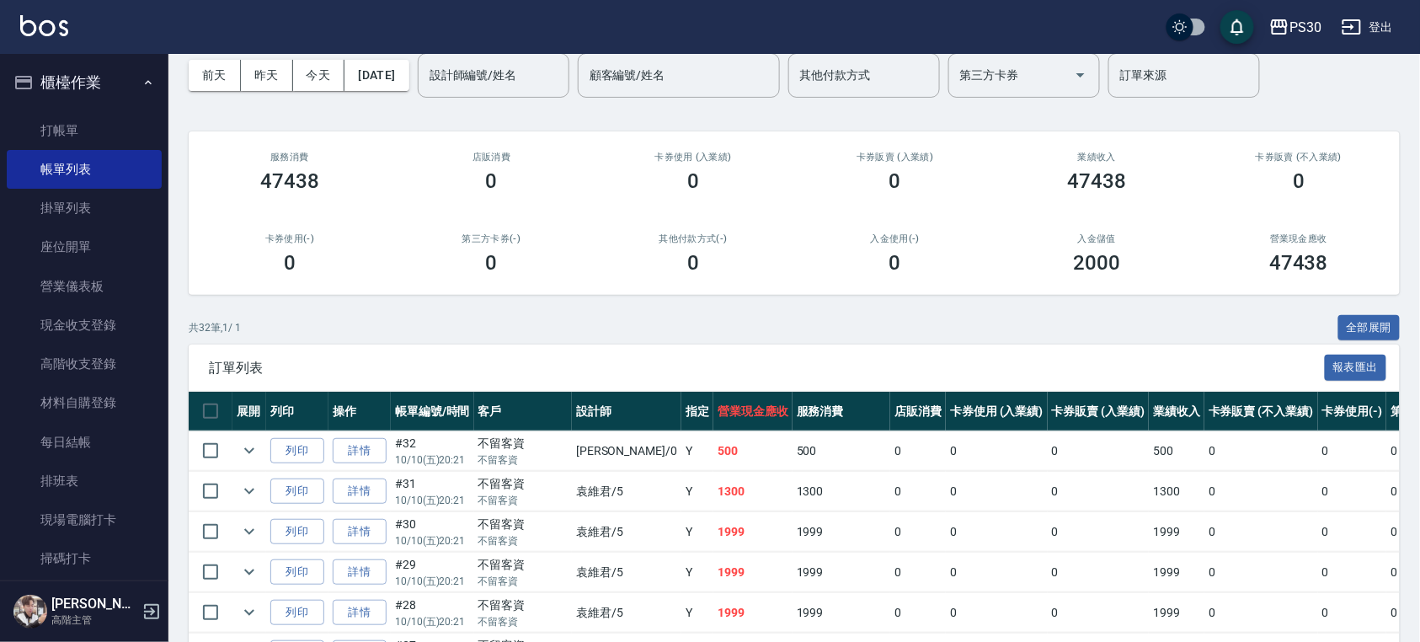
scroll to position [112, 0]
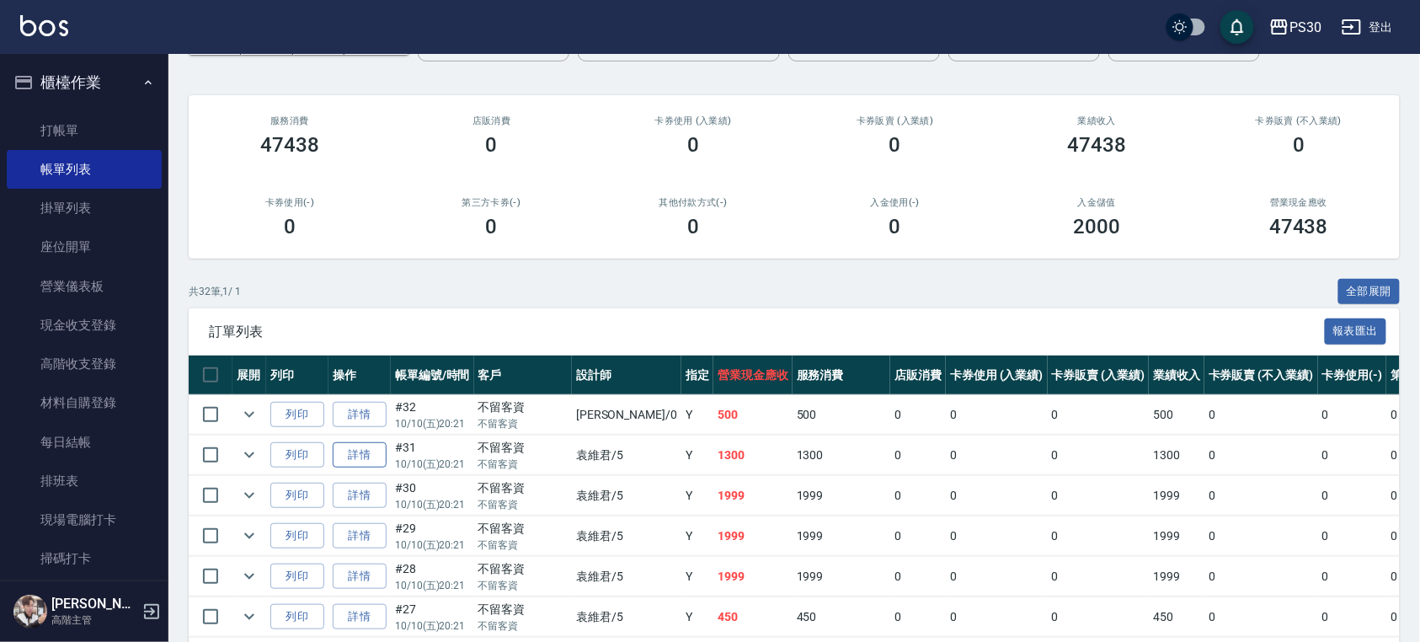
click at [372, 457] on link "詳情" at bounding box center [360, 455] width 54 height 26
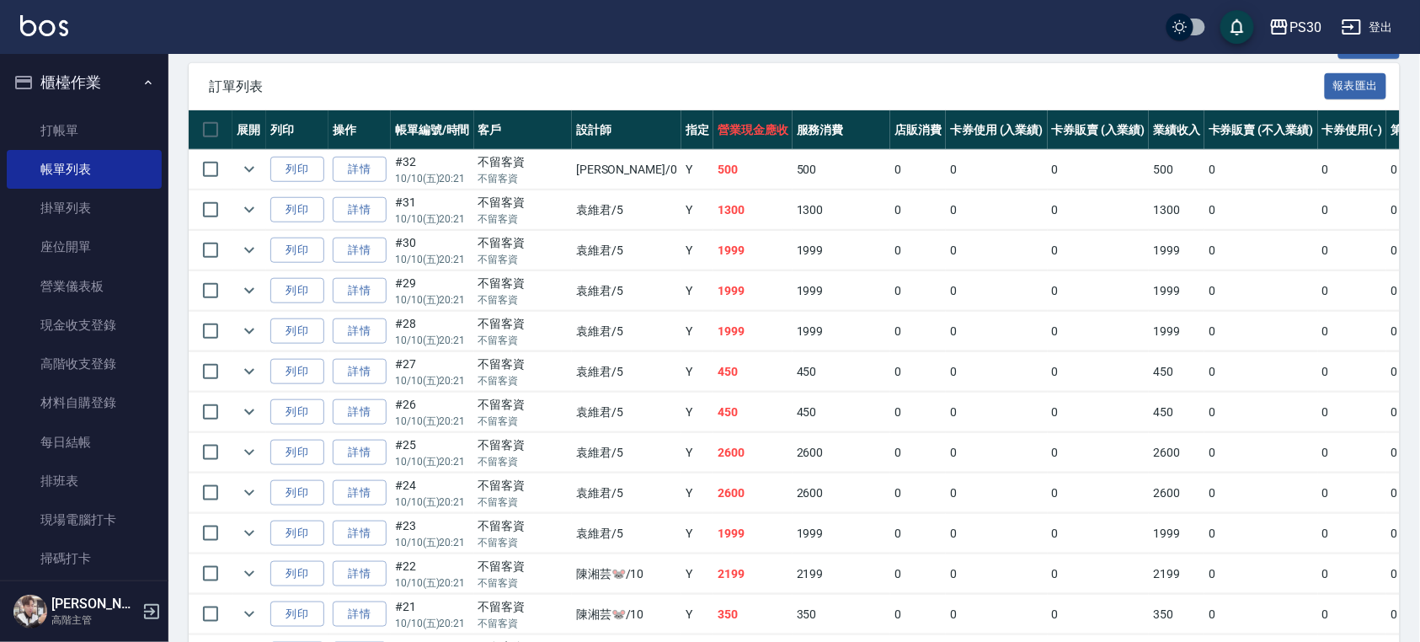
scroll to position [337, 0]
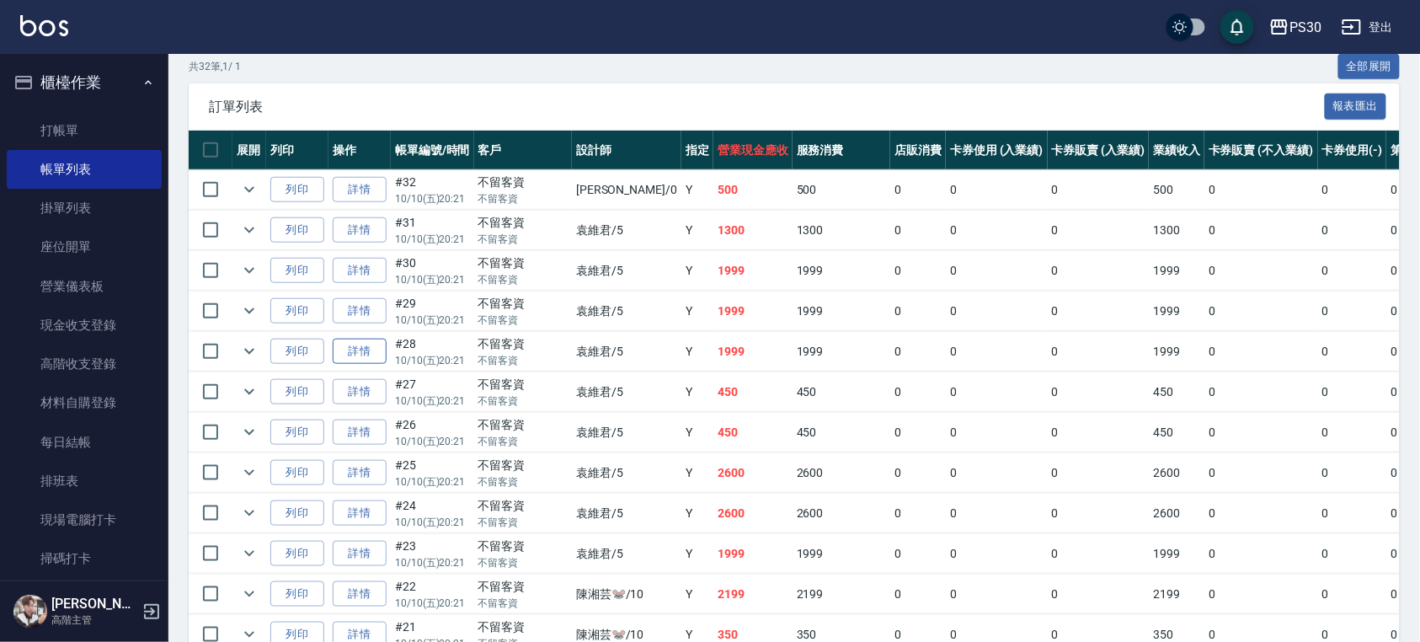
click at [347, 352] on link "詳情" at bounding box center [360, 352] width 54 height 26
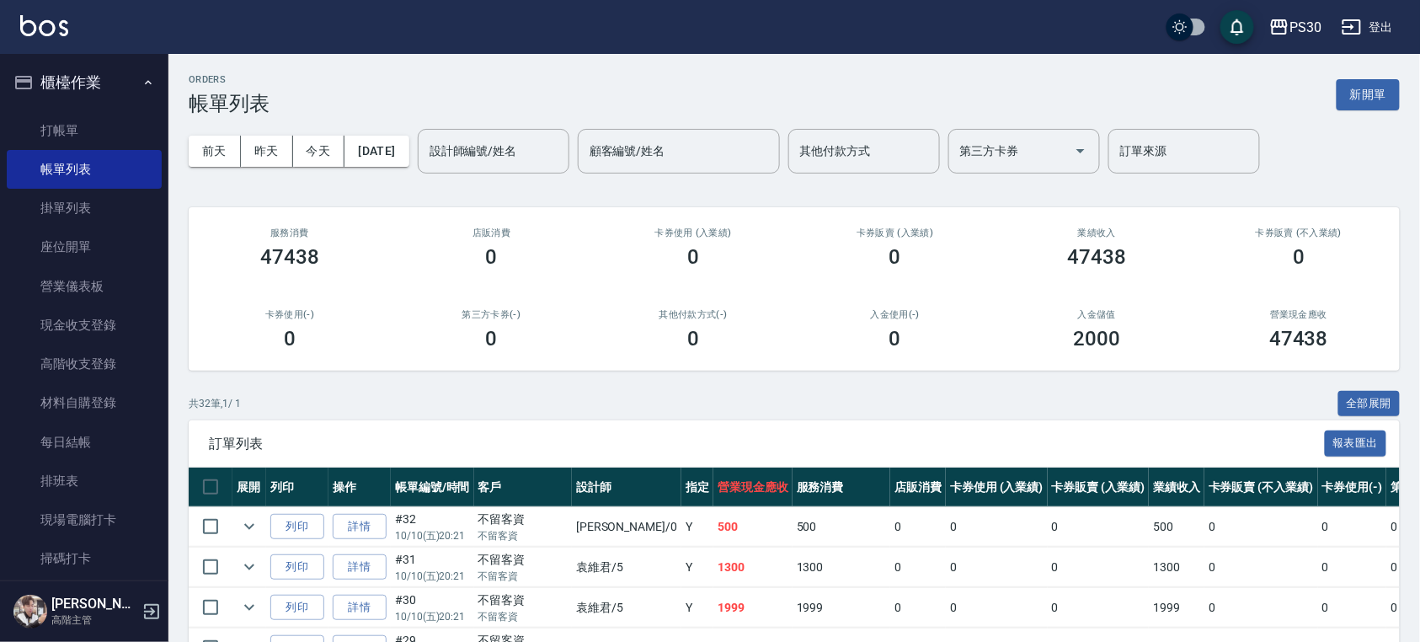
scroll to position [112, 0]
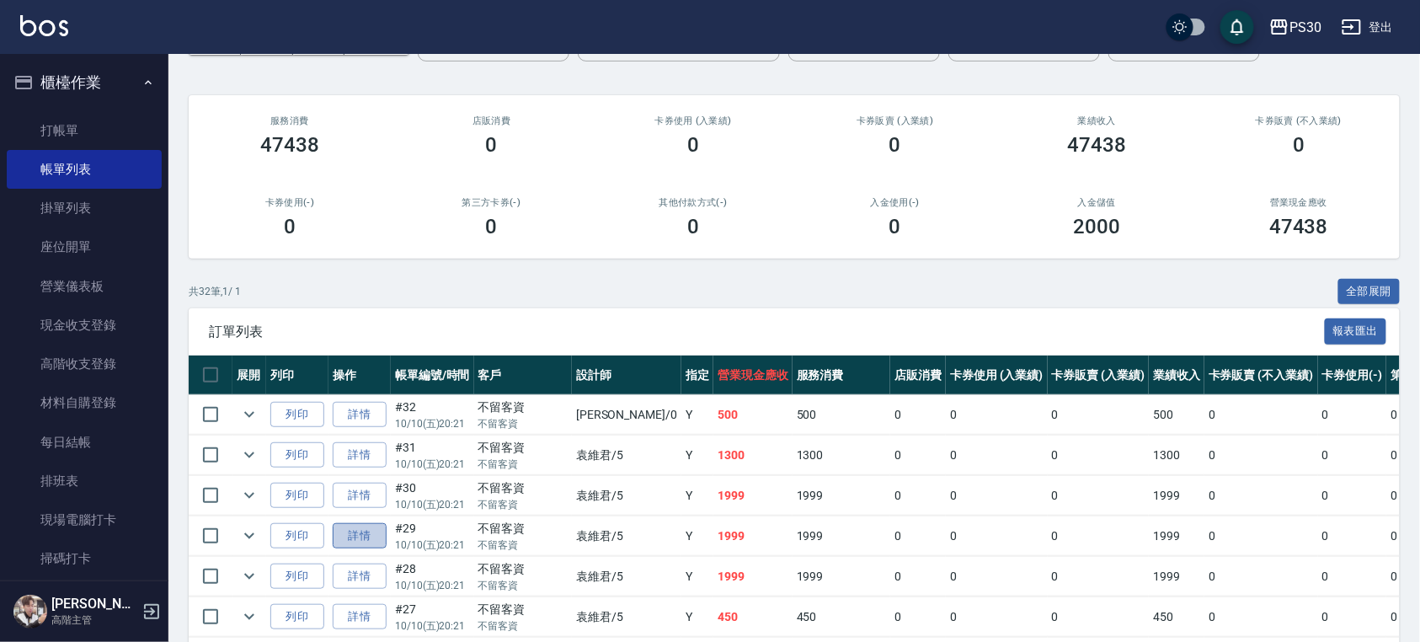
click at [366, 531] on link "詳情" at bounding box center [360, 536] width 54 height 26
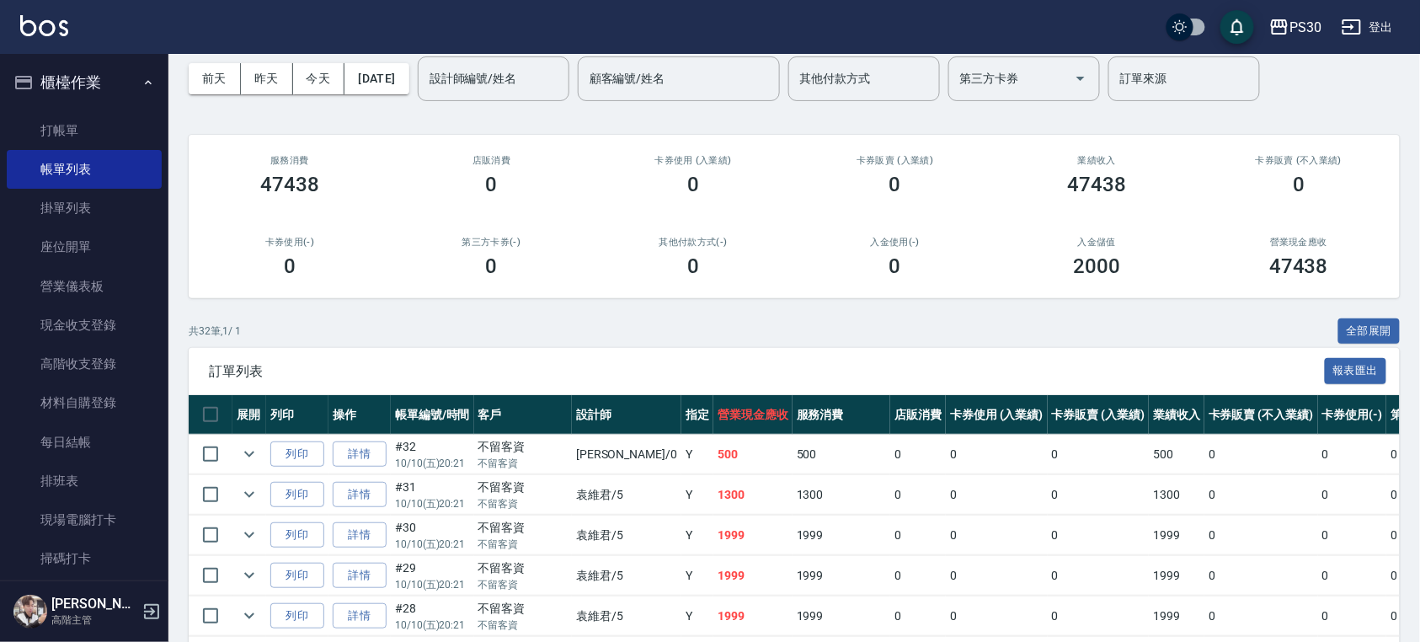
scroll to position [112, 0]
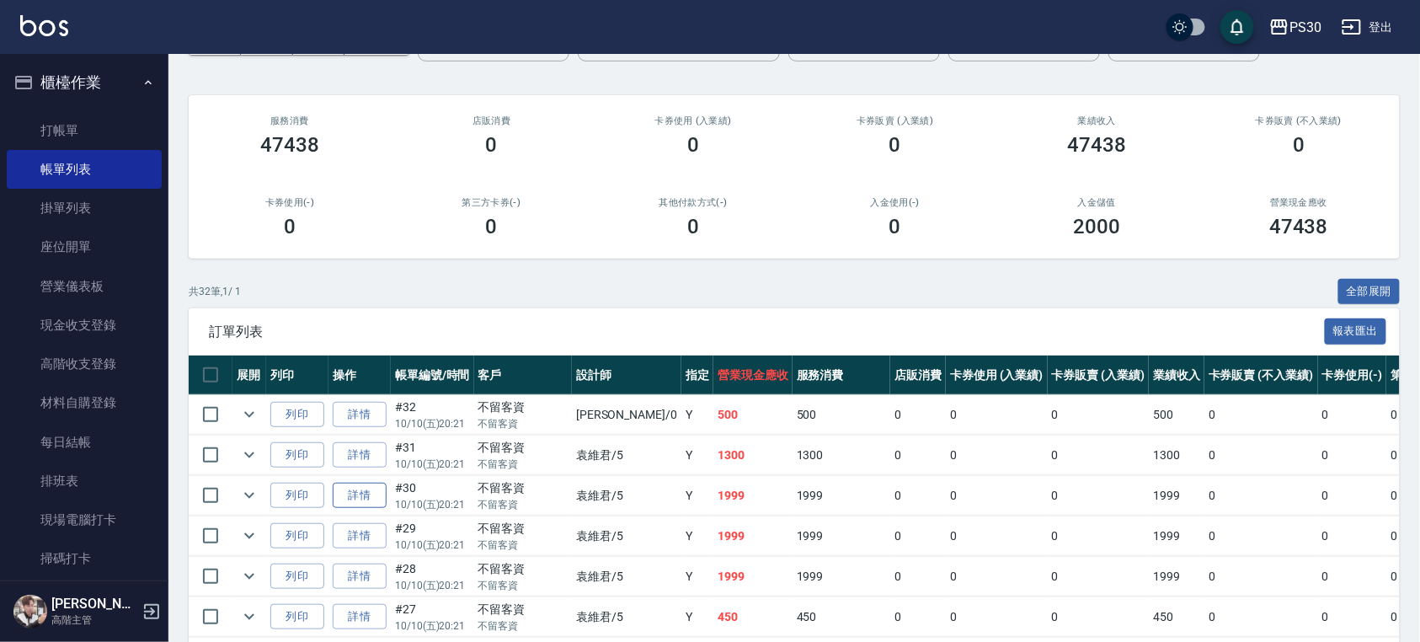
click at [352, 499] on link "詳情" at bounding box center [360, 496] width 54 height 26
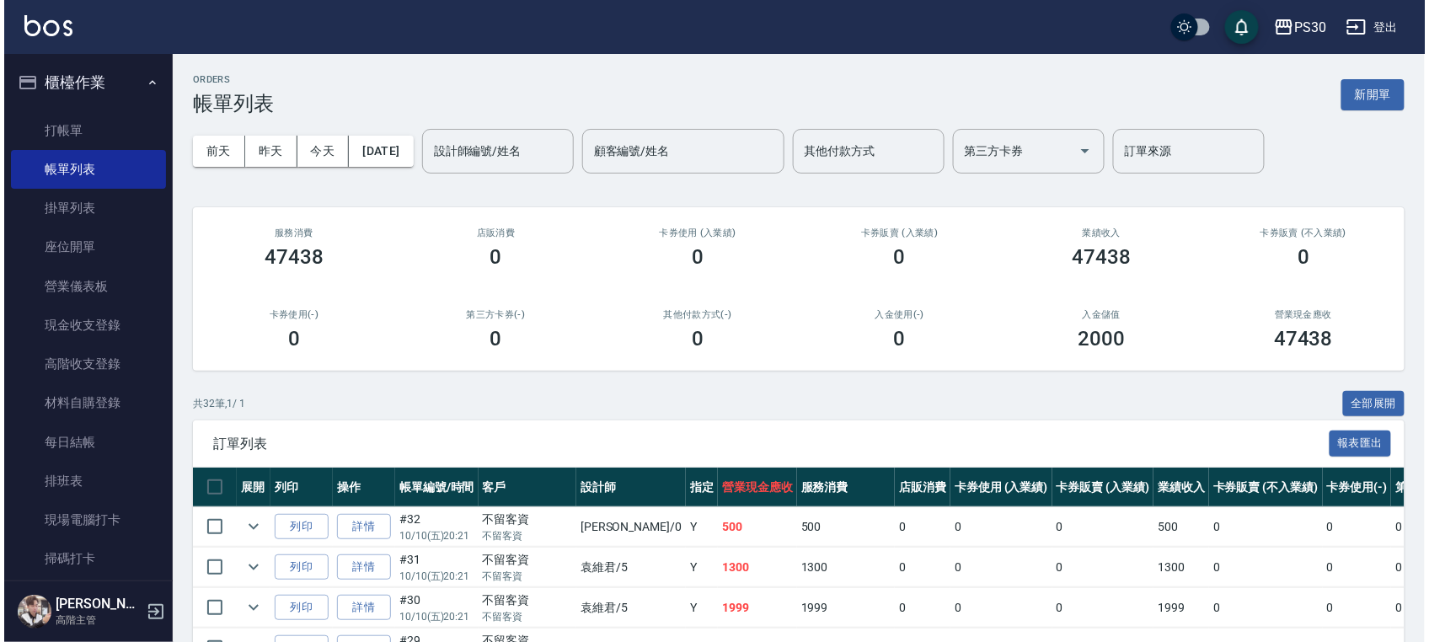
scroll to position [112, 0]
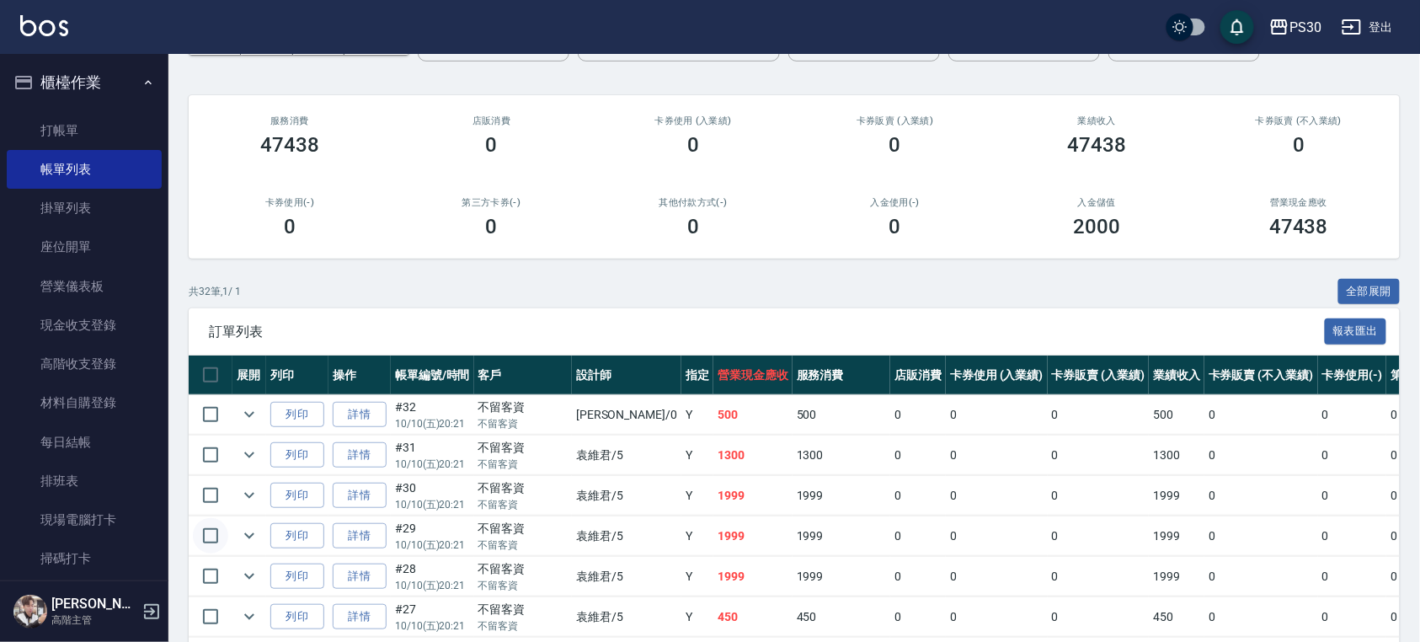
click at [210, 539] on input "checkbox" at bounding box center [210, 535] width 35 height 35
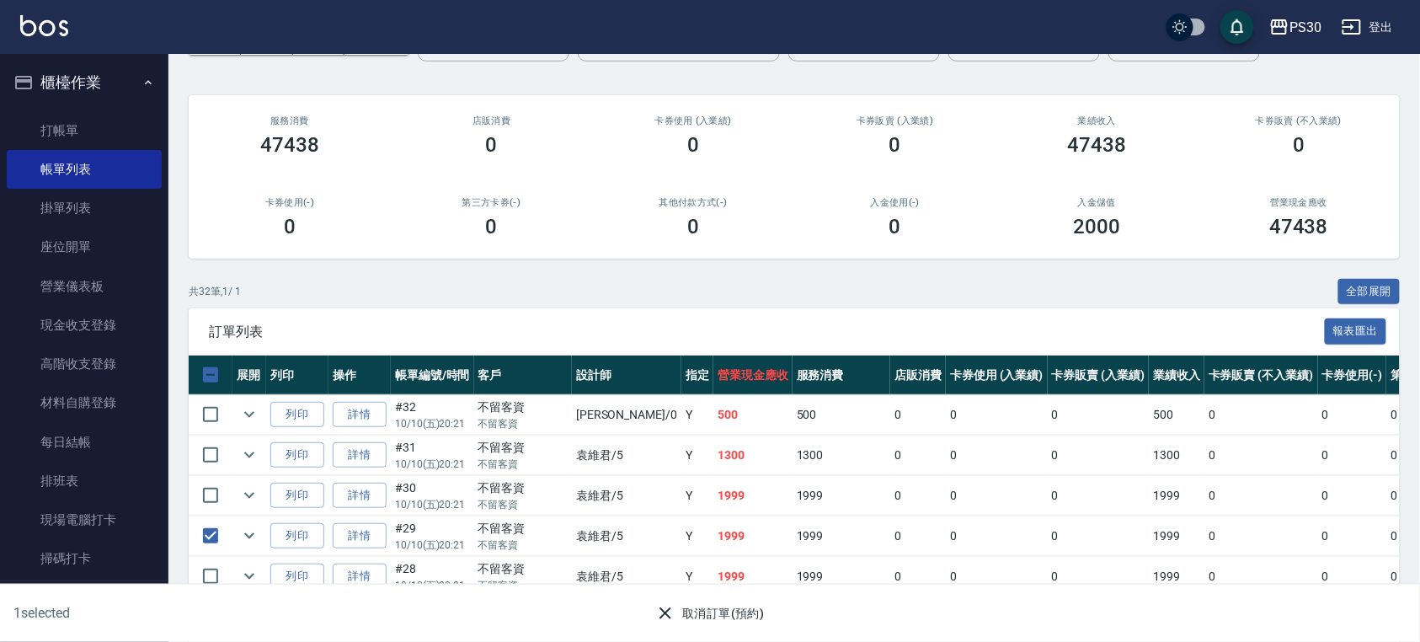
click at [745, 623] on button "取消訂單(預約)" at bounding box center [710, 613] width 122 height 31
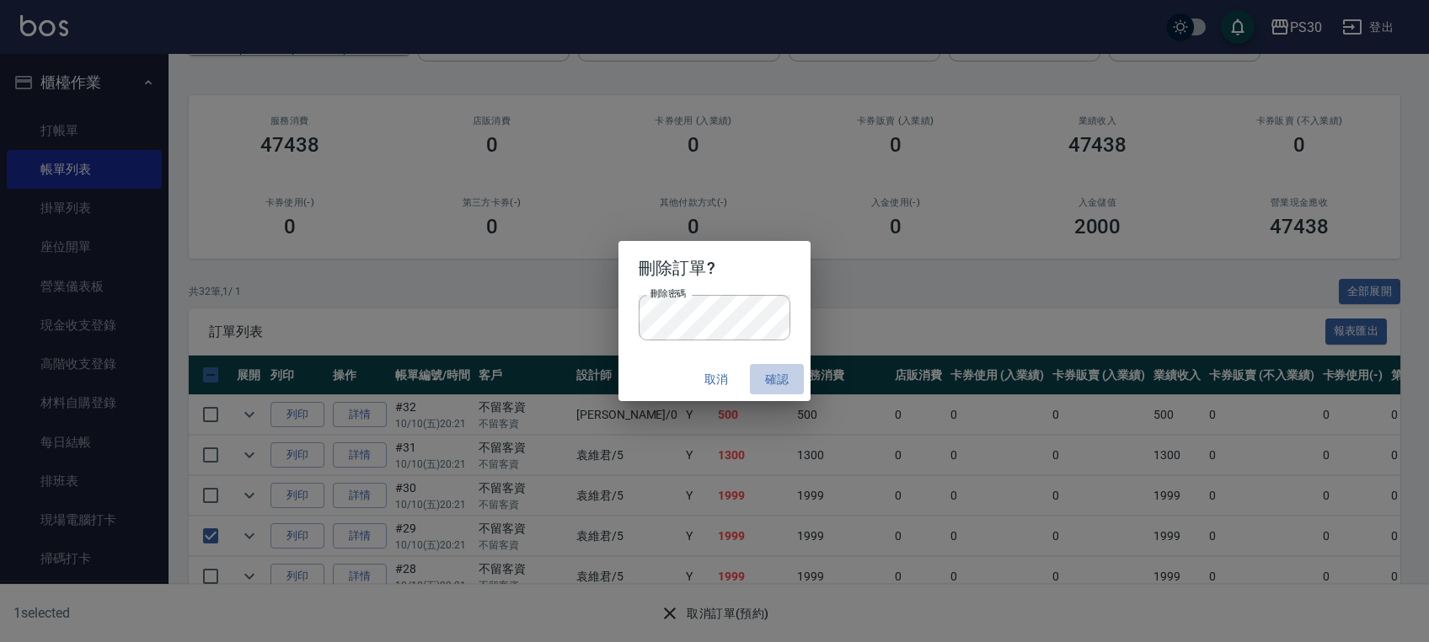
click at [778, 386] on button "確認" at bounding box center [777, 379] width 54 height 31
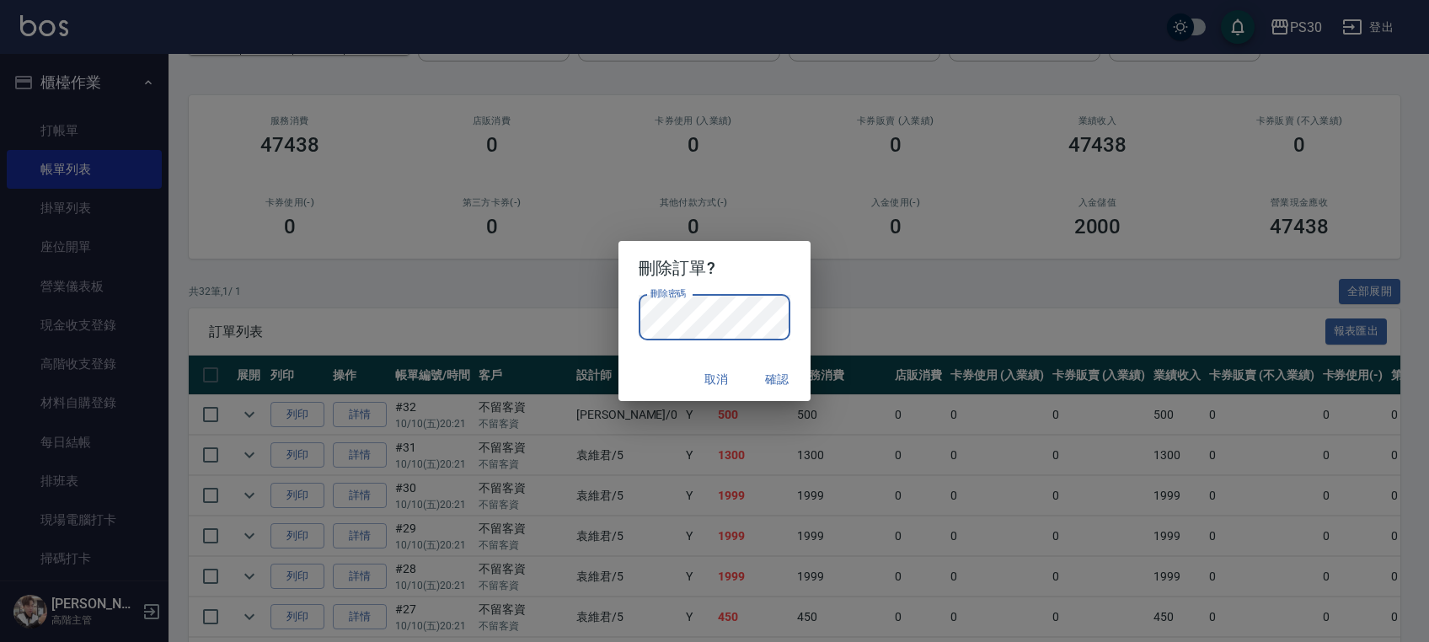
click at [766, 378] on button "確認" at bounding box center [777, 379] width 54 height 31
click at [775, 382] on button "確認" at bounding box center [777, 379] width 54 height 31
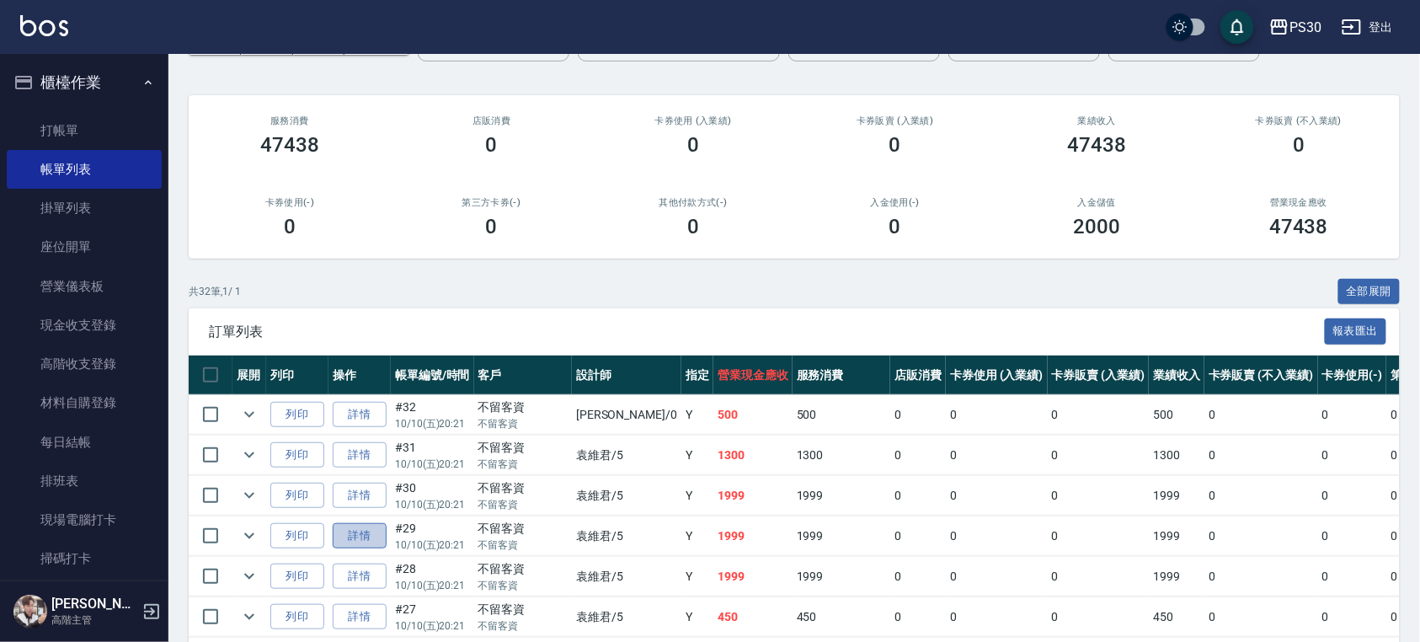
click at [354, 543] on link "詳情" at bounding box center [360, 536] width 54 height 26
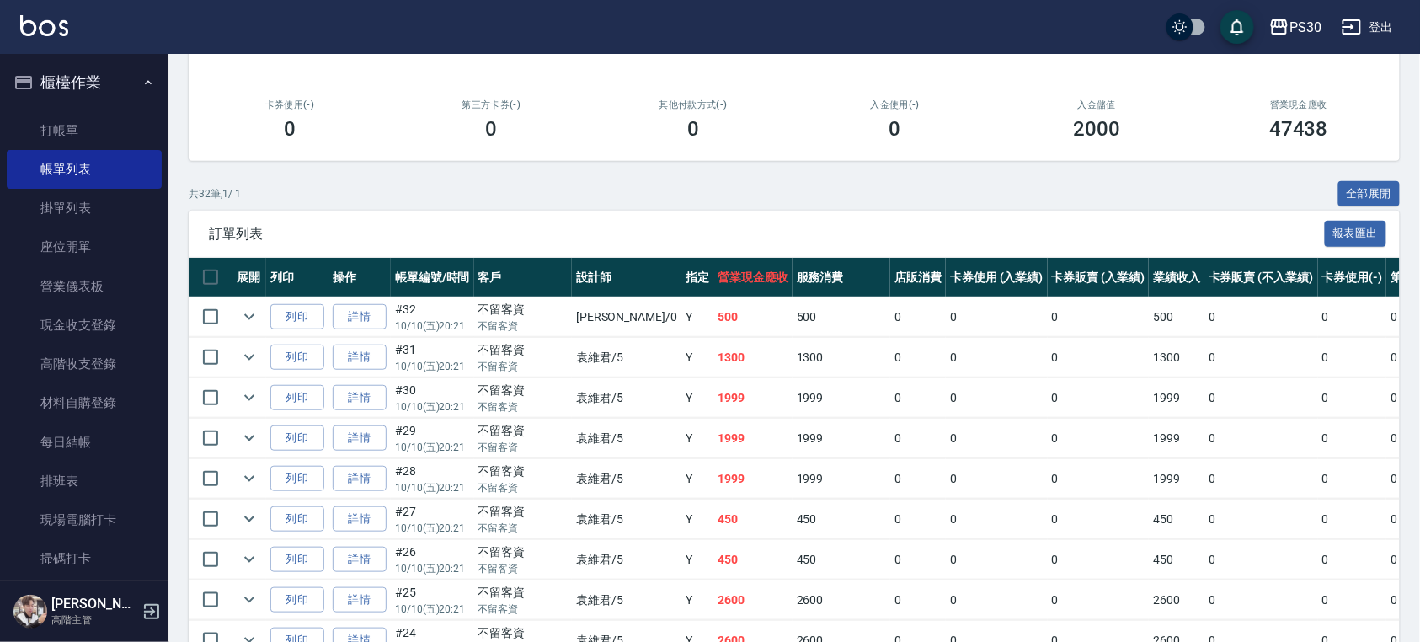
scroll to position [224, 0]
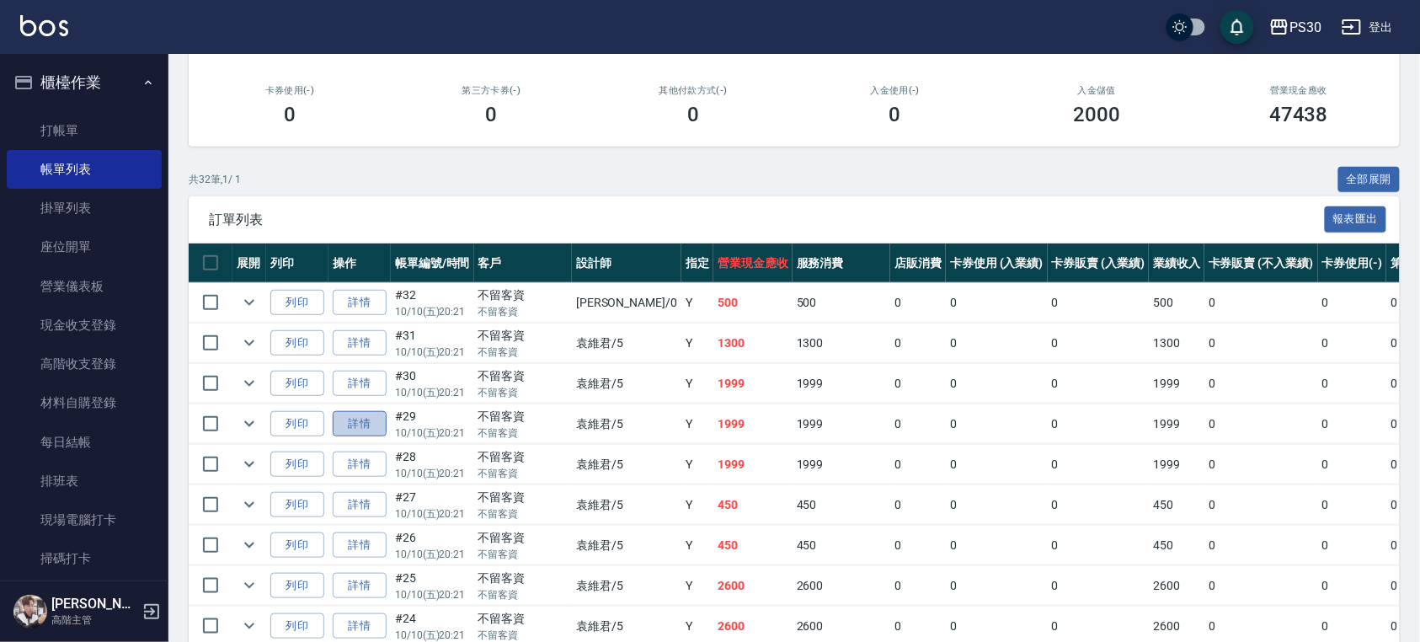
click at [359, 413] on link "詳情" at bounding box center [360, 424] width 54 height 26
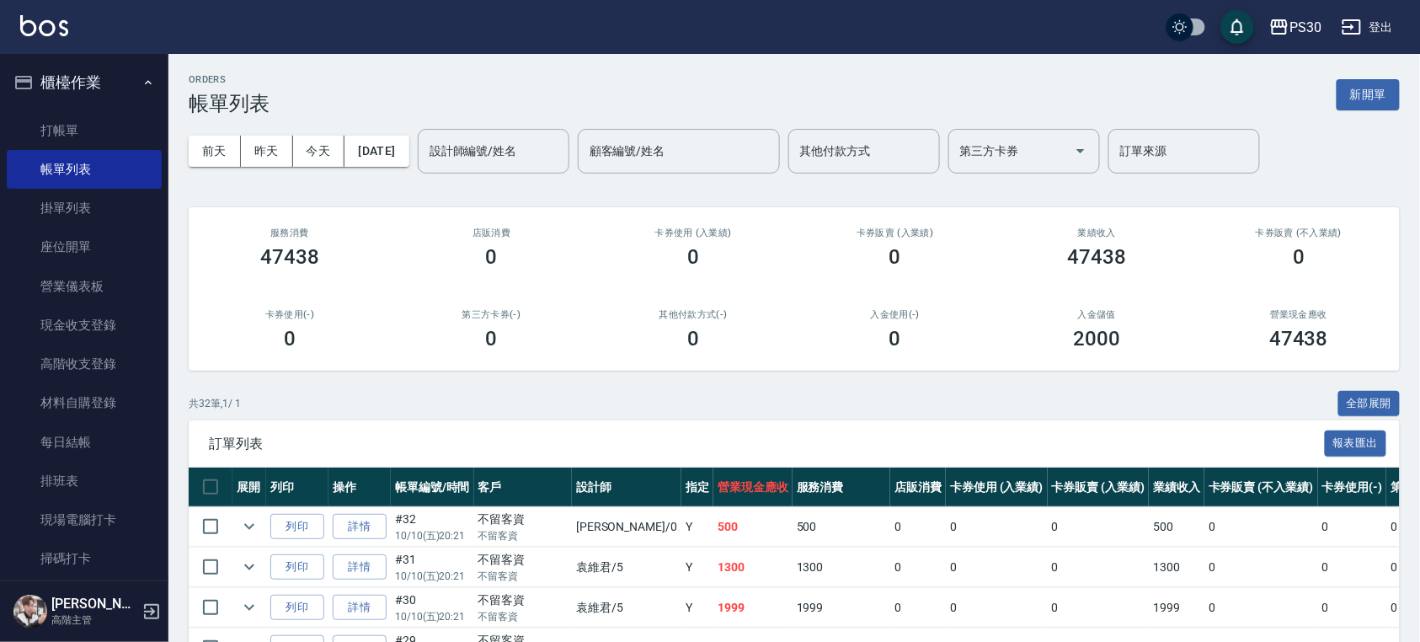
scroll to position [112, 0]
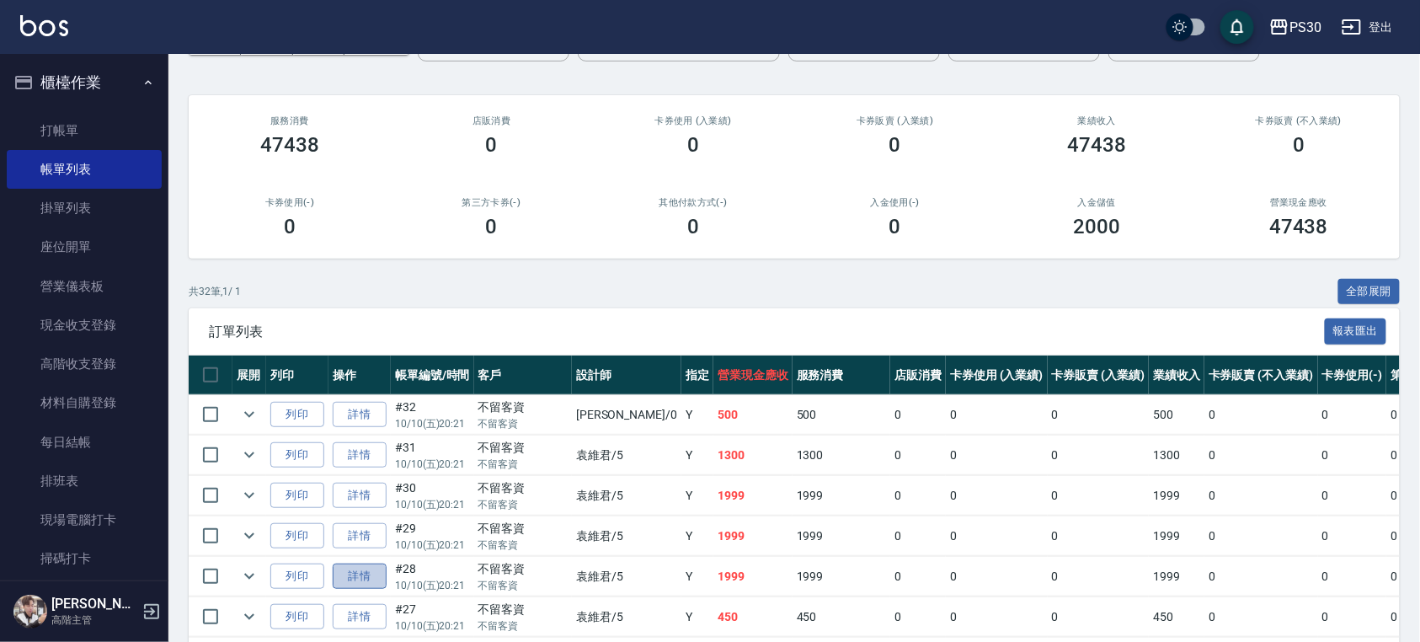
click at [368, 580] on link "詳情" at bounding box center [360, 577] width 54 height 26
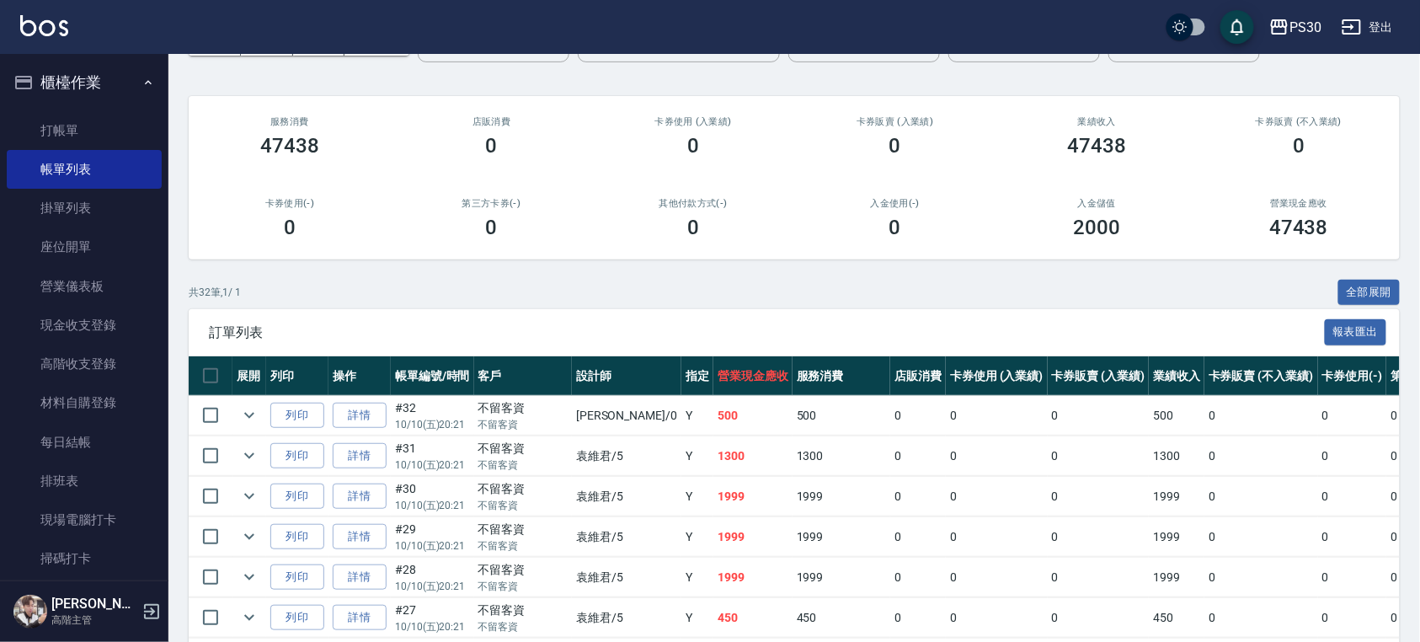
scroll to position [112, 0]
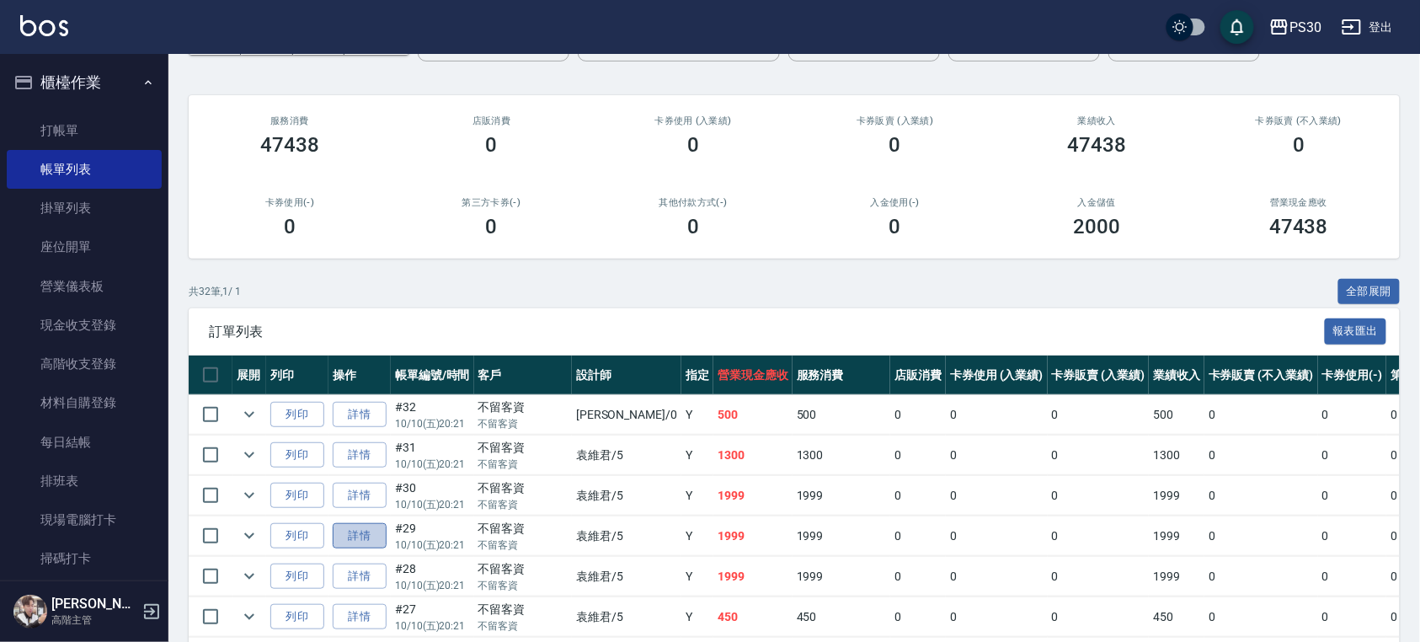
click at [355, 540] on link "詳情" at bounding box center [360, 536] width 54 height 26
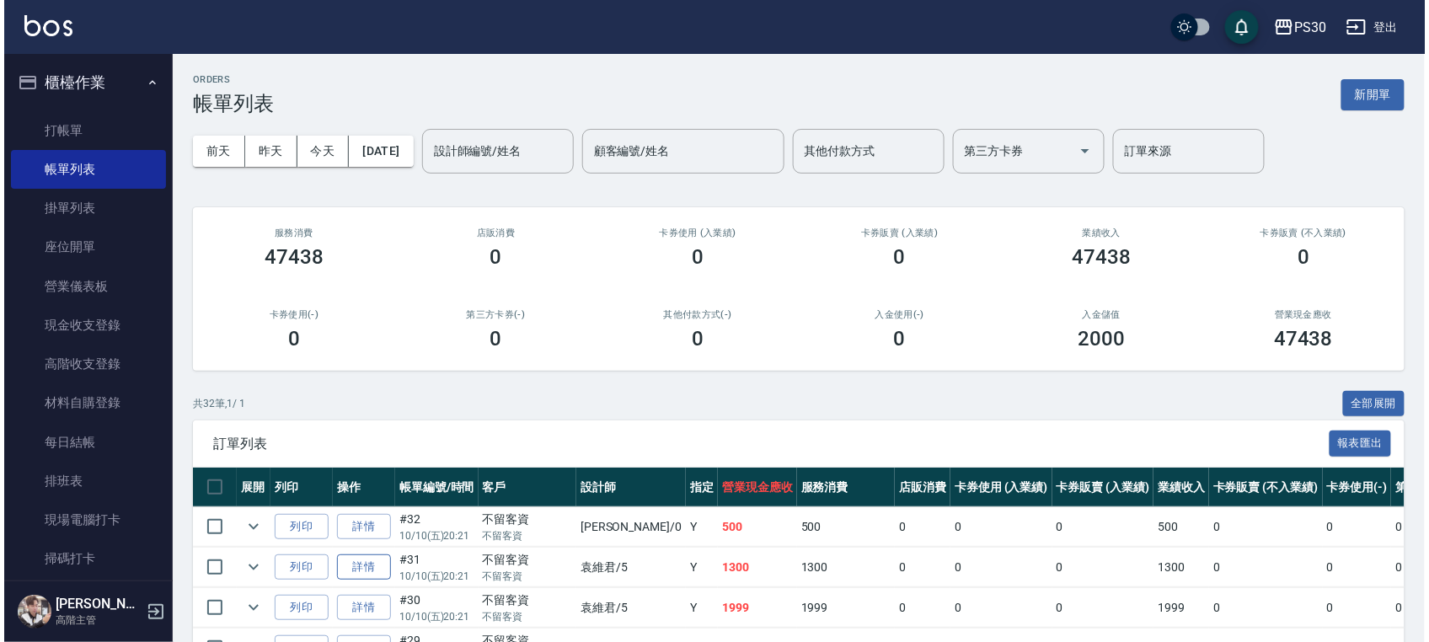
scroll to position [112, 0]
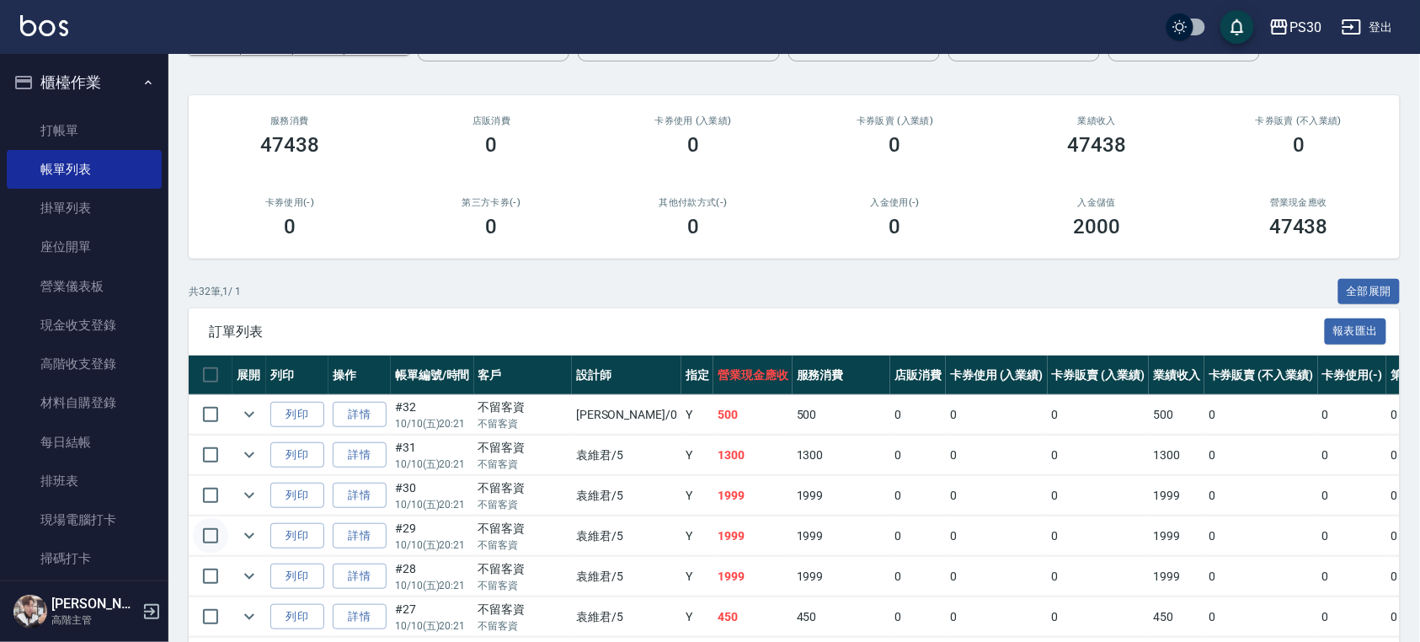
click at [211, 537] on input "checkbox" at bounding box center [210, 535] width 35 height 35
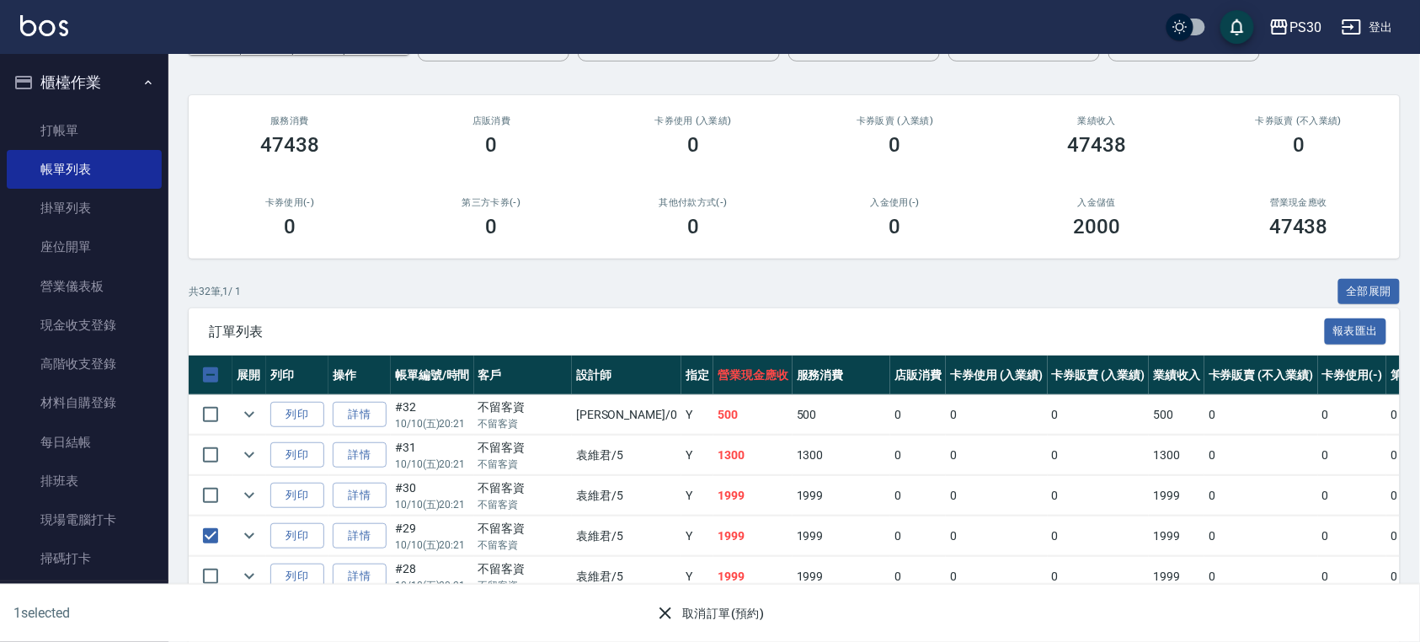
click at [702, 601] on button "取消訂單(預約)" at bounding box center [710, 613] width 122 height 31
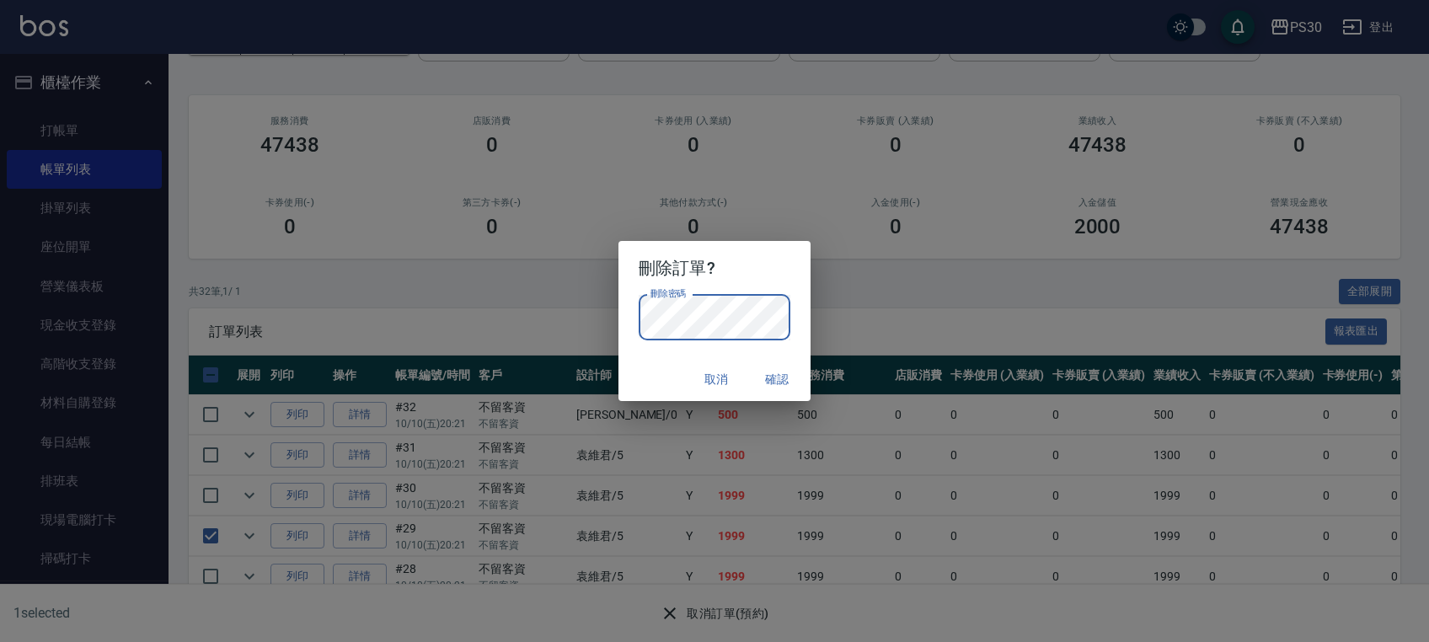
click at [778, 368] on button "確認" at bounding box center [777, 379] width 54 height 31
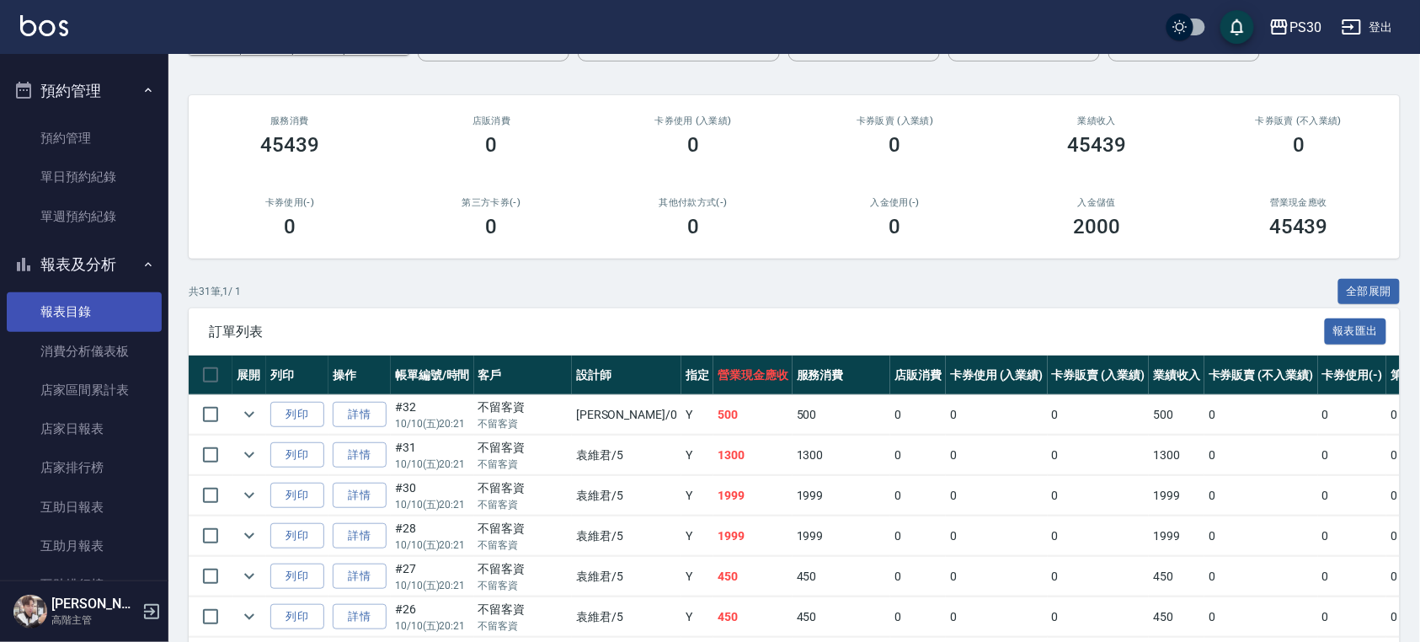
scroll to position [674, 0]
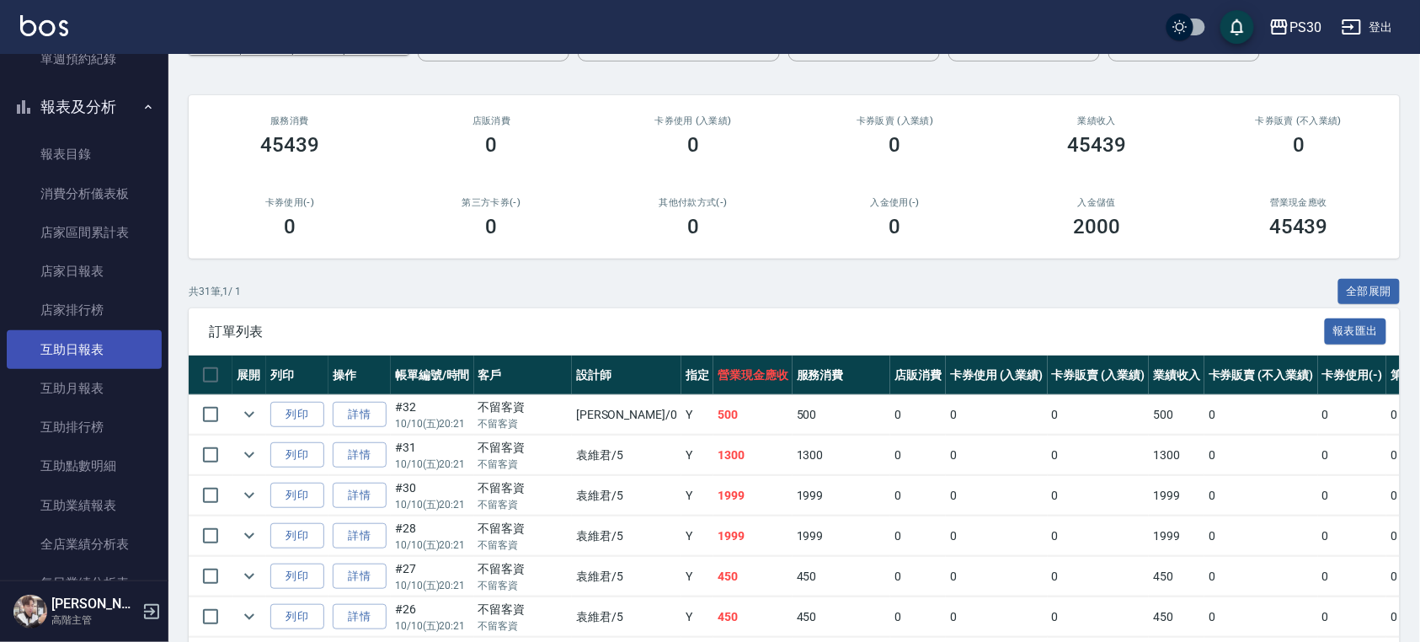
click at [98, 355] on link "互助日報表" at bounding box center [84, 349] width 155 height 39
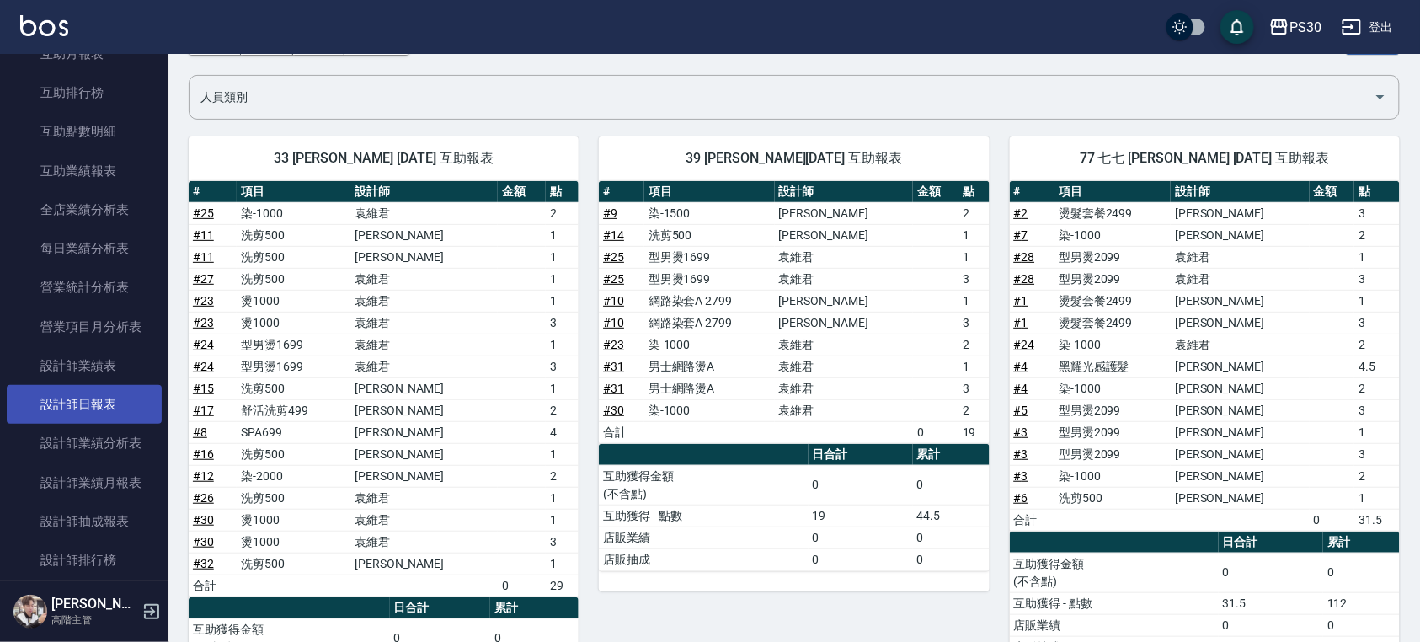
scroll to position [1011, 0]
click at [82, 408] on link "設計師日報表" at bounding box center [84, 401] width 155 height 39
